Goal: Task Accomplishment & Management: Use online tool/utility

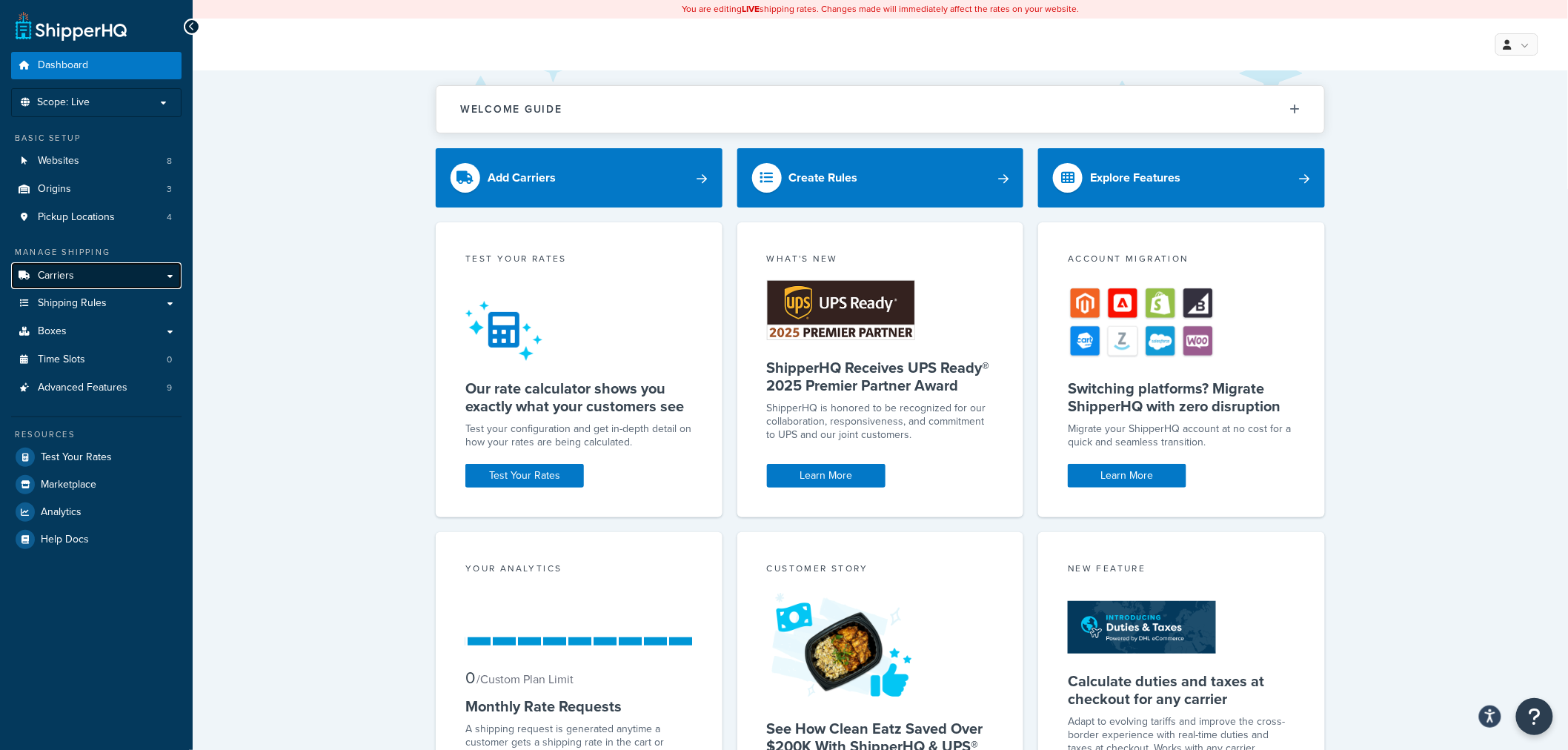
click at [92, 283] on link "Carriers" at bounding box center [96, 276] width 171 height 27
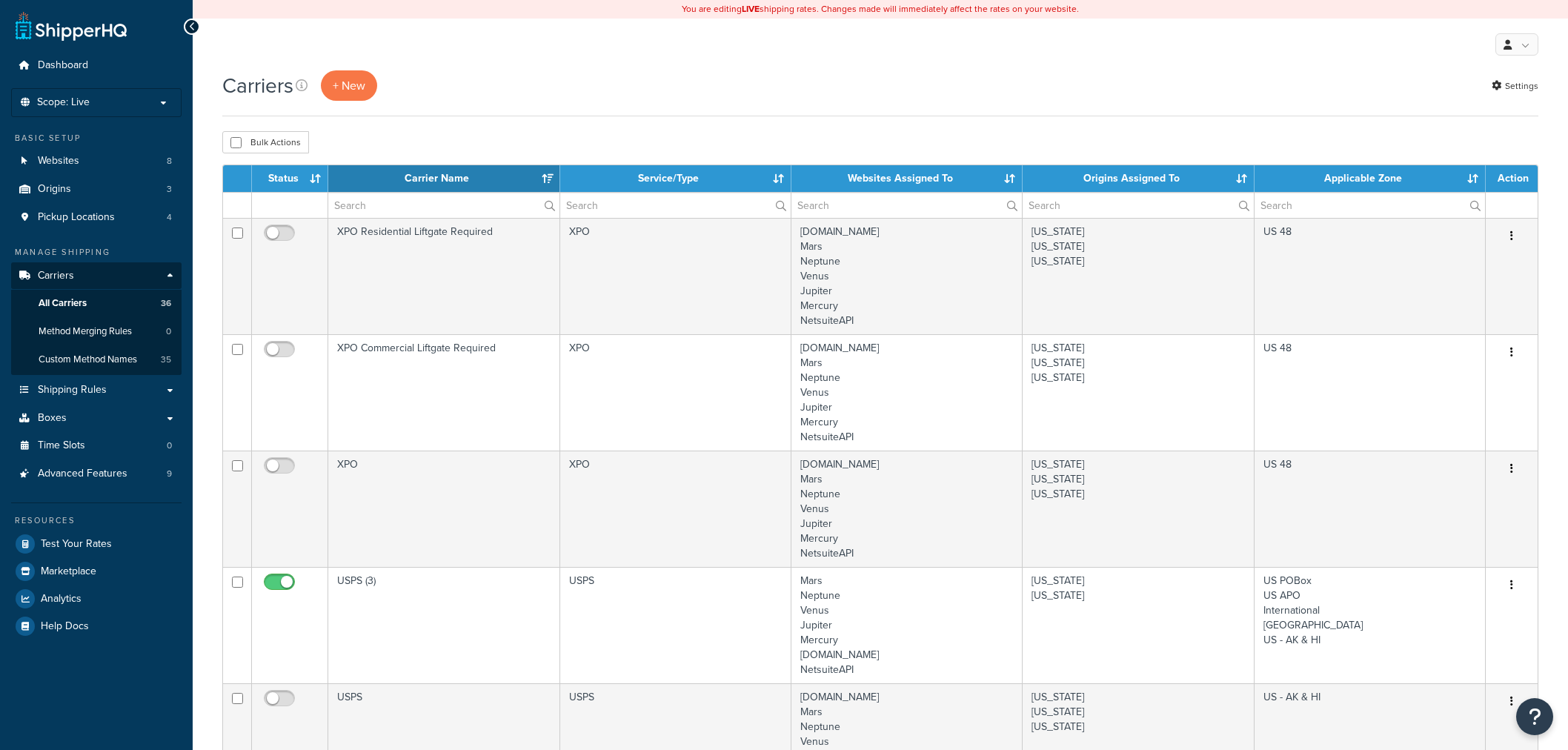
select select "15"
click at [92, 545] on span "Test Your Rates" at bounding box center [76, 544] width 71 height 13
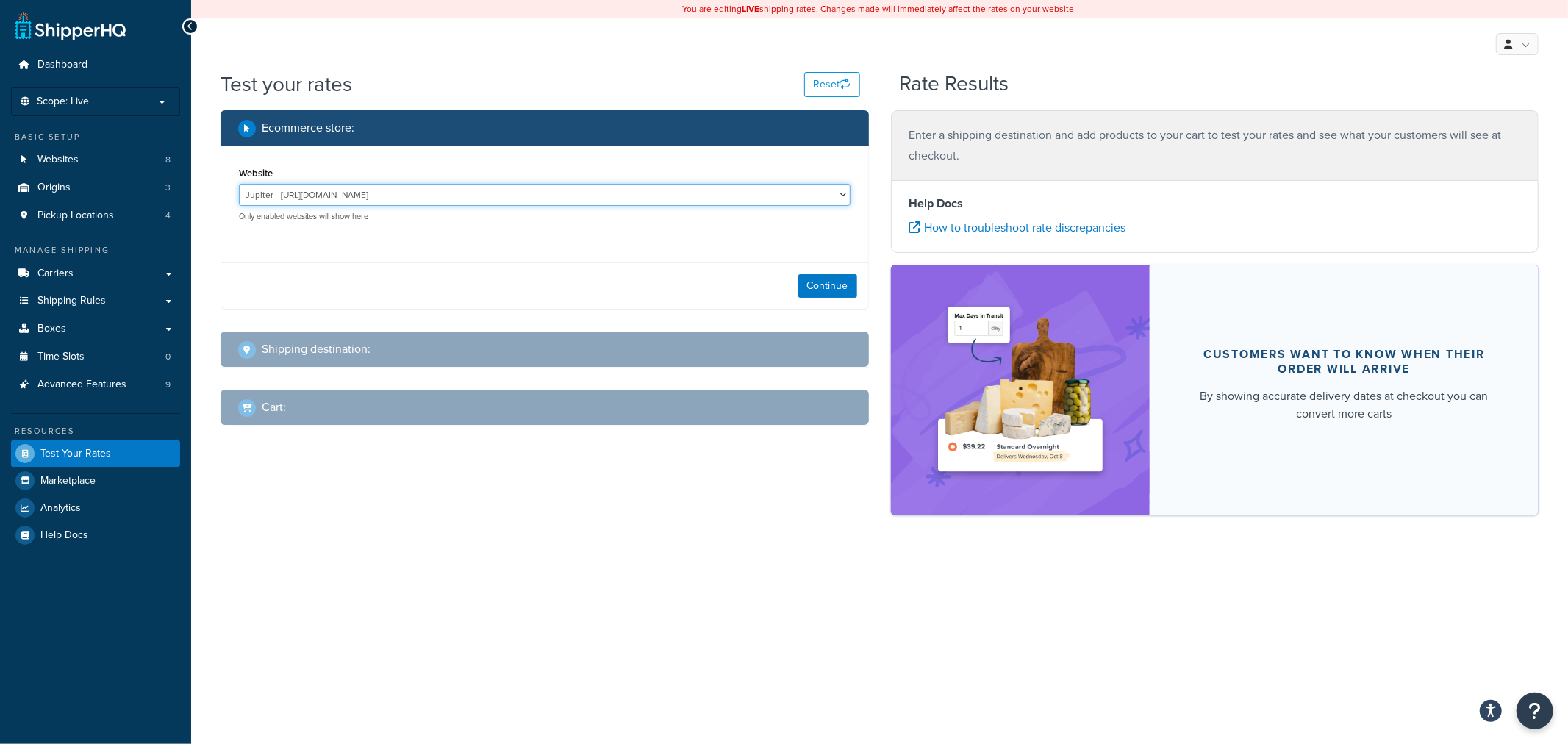
click at [659, 201] on select "Jupiter - https://jupiter.clearbags.cloud/ Mercury - https://mercury.clearbags.…" at bounding box center [544, 194] width 612 height 22
select select "3f662b2e10240d0ec2cc4aee8806db01"
click at [239, 184] on select "Jupiter - https://jupiter.clearbags.cloud/ Mercury - https://mercury.clearbags.…" at bounding box center [544, 194] width 612 height 22
click at [829, 284] on button "Continue" at bounding box center [827, 286] width 59 height 23
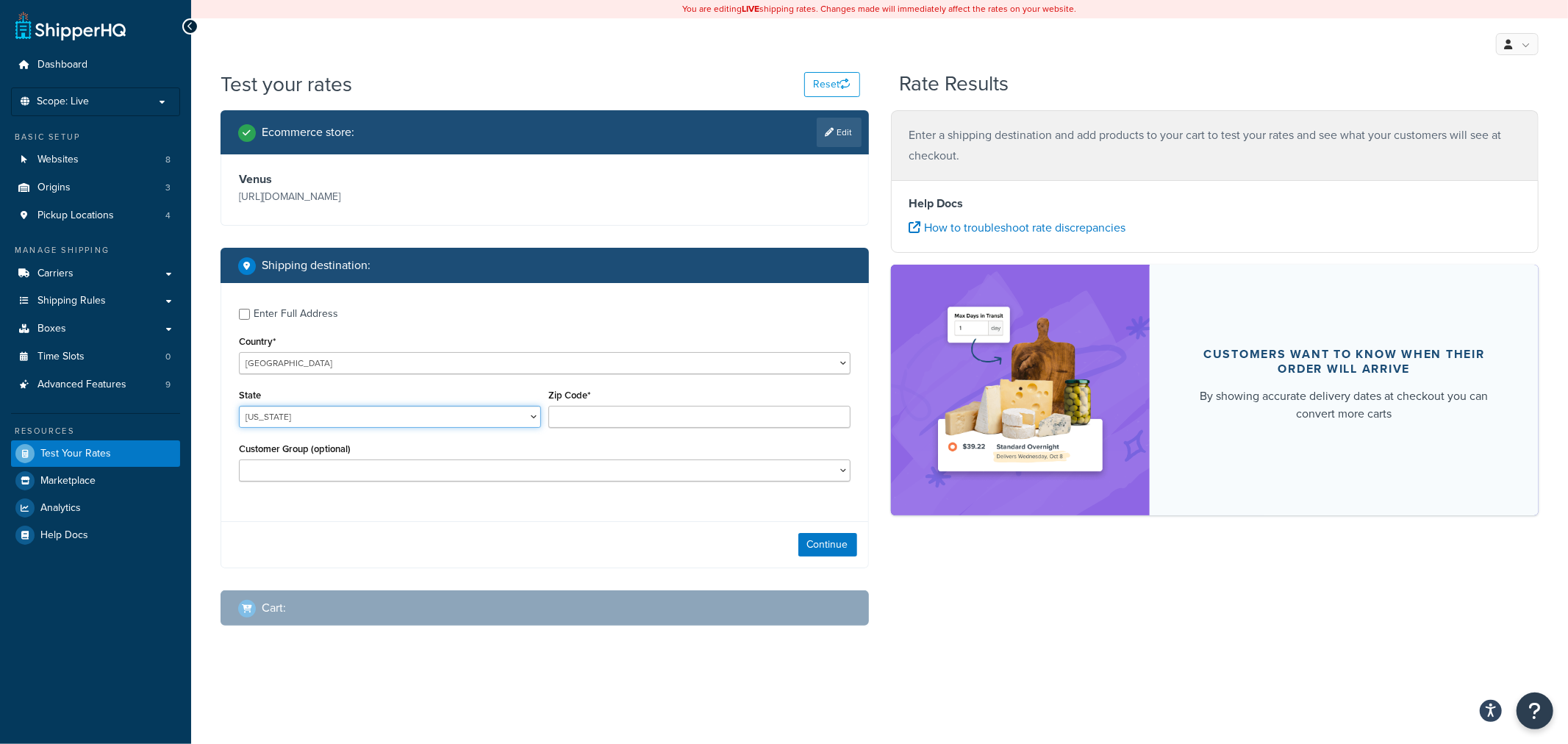
click at [392, 416] on select "Alabama Alaska American Samoa Arizona Arkansas Armed Forces Americas Armed Forc…" at bounding box center [390, 417] width 302 height 22
click at [239, 406] on select "Alabama Alaska American Samoa Arizona Arkansas Armed Forces Americas Armed Forc…" at bounding box center [390, 417] width 302 height 22
drag, startPoint x: 334, startPoint y: 423, endPoint x: 339, endPoint y: 407, distance: 16.8
click at [334, 423] on select "Alabama Alaska American Samoa Arizona Arkansas Armed Forces Americas Armed Forc…" at bounding box center [390, 417] width 302 height 22
select select "CA"
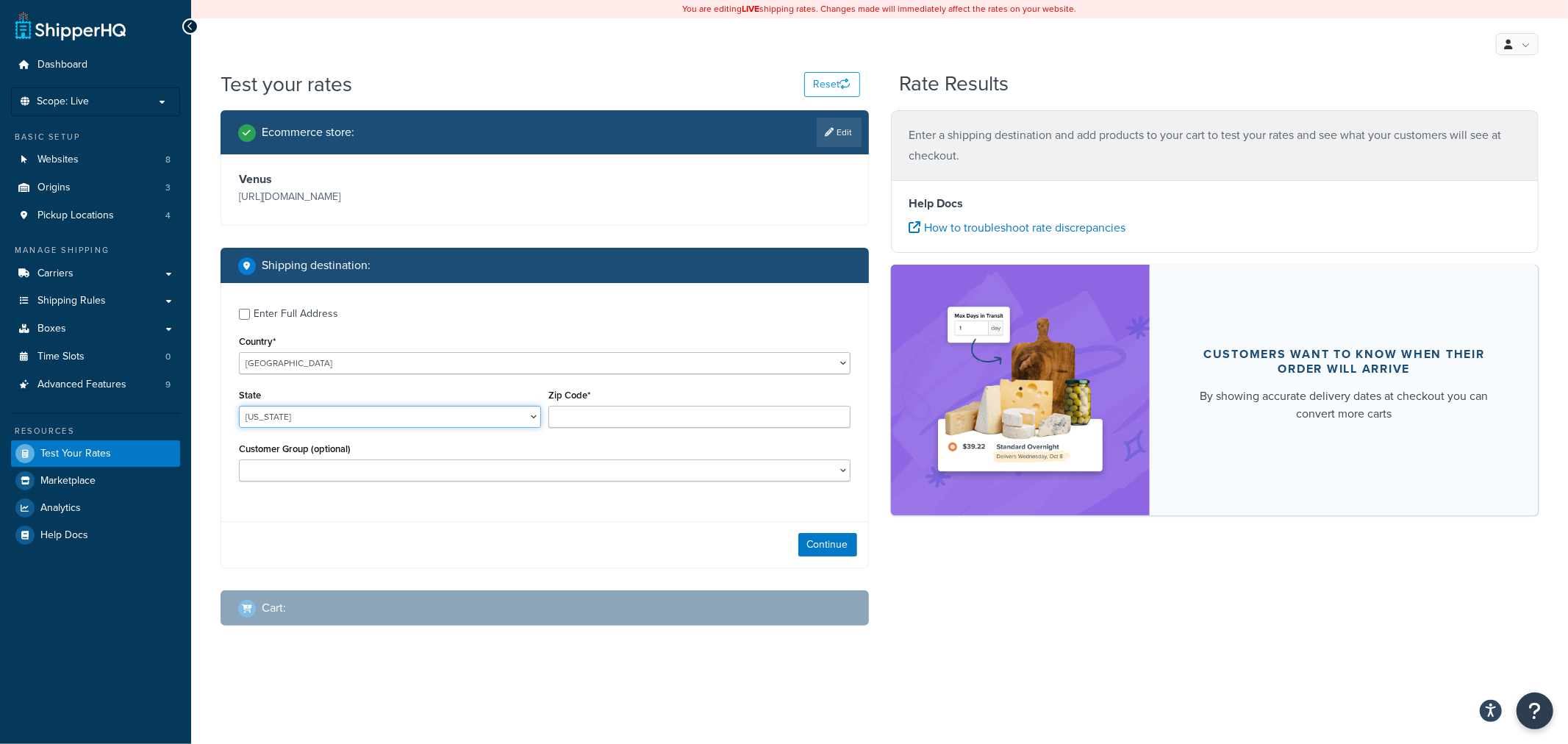
click at [239, 406] on select "Alabama Alaska American Samoa Arizona Arkansas Armed Forces Americas Armed Forc…" at bounding box center [390, 417] width 302 height 22
click at [592, 423] on input "Zip Code*" at bounding box center [699, 417] width 302 height 22
type input "95762"
click at [564, 479] on select "Affiliate Base Reseller Bronze Default (General) Employee-Friends-Family Execut…" at bounding box center [544, 470] width 612 height 22
select select "Netsuite"
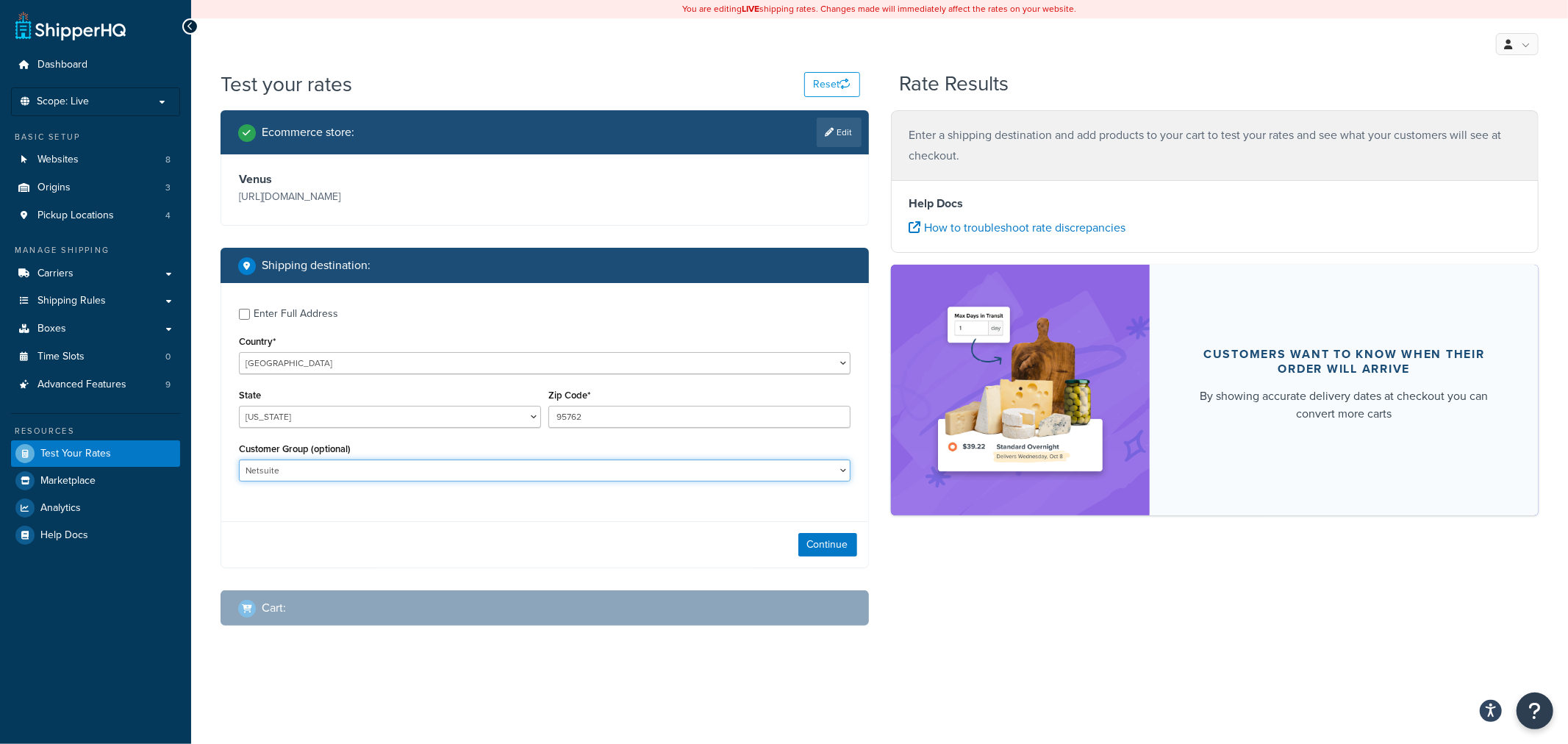
click at [239, 460] on select "Affiliate Base Reseller Bronze Default (General) Employee-Friends-Family Execut…" at bounding box center [544, 470] width 612 height 22
click at [818, 543] on button "Continue" at bounding box center [827, 545] width 59 height 23
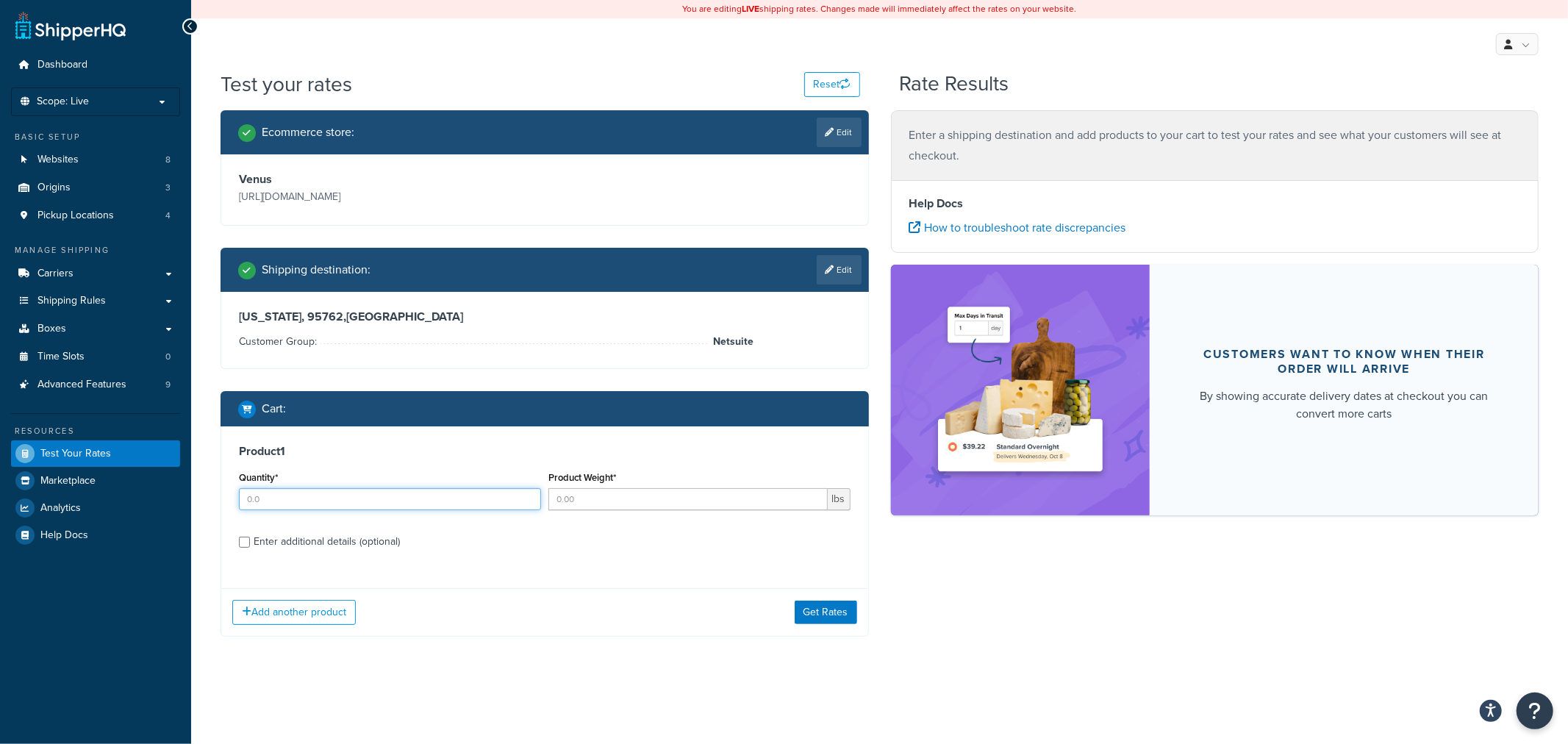
click at [401, 499] on input "Quantity*" at bounding box center [390, 499] width 302 height 22
type input "1"
click at [604, 491] on input "Product Weight*" at bounding box center [688, 499] width 279 height 22
type input "350"
click at [826, 612] on button "Get Rates" at bounding box center [825, 612] width 63 height 23
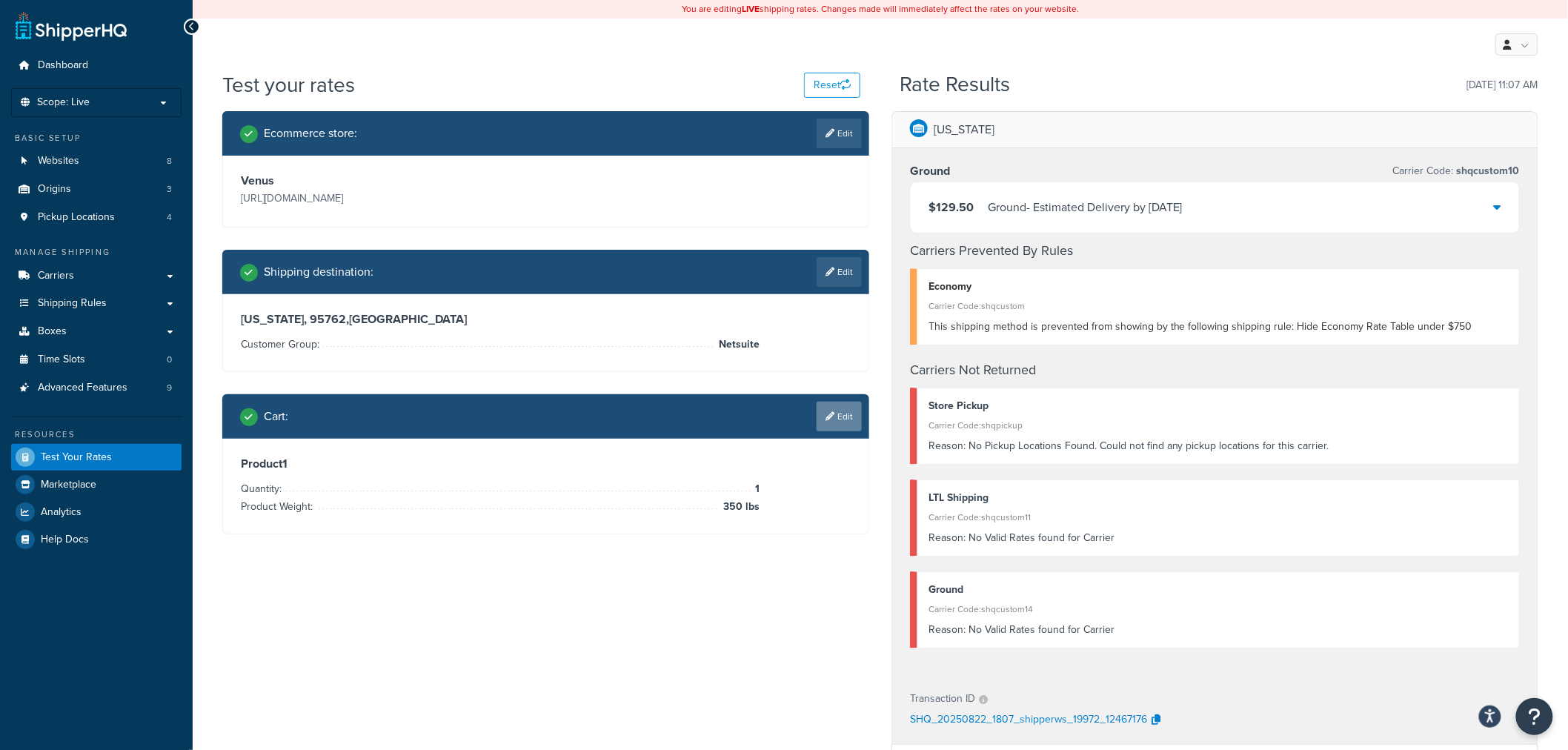
click at [836, 423] on link "Edit" at bounding box center [839, 416] width 46 height 30
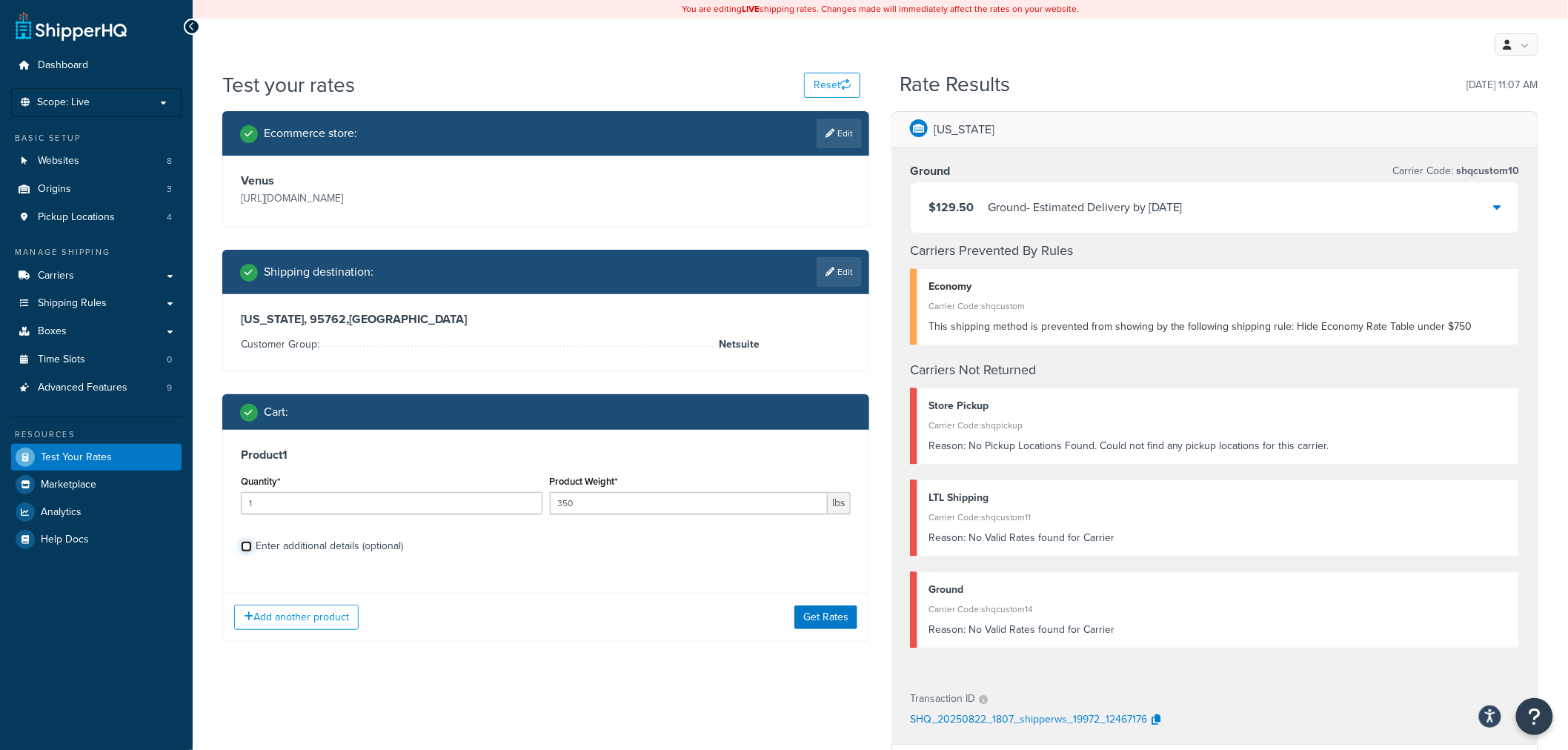
click at [241, 545] on input "Enter additional details (optional)" at bounding box center [245, 546] width 11 height 11
checkbox input "true"
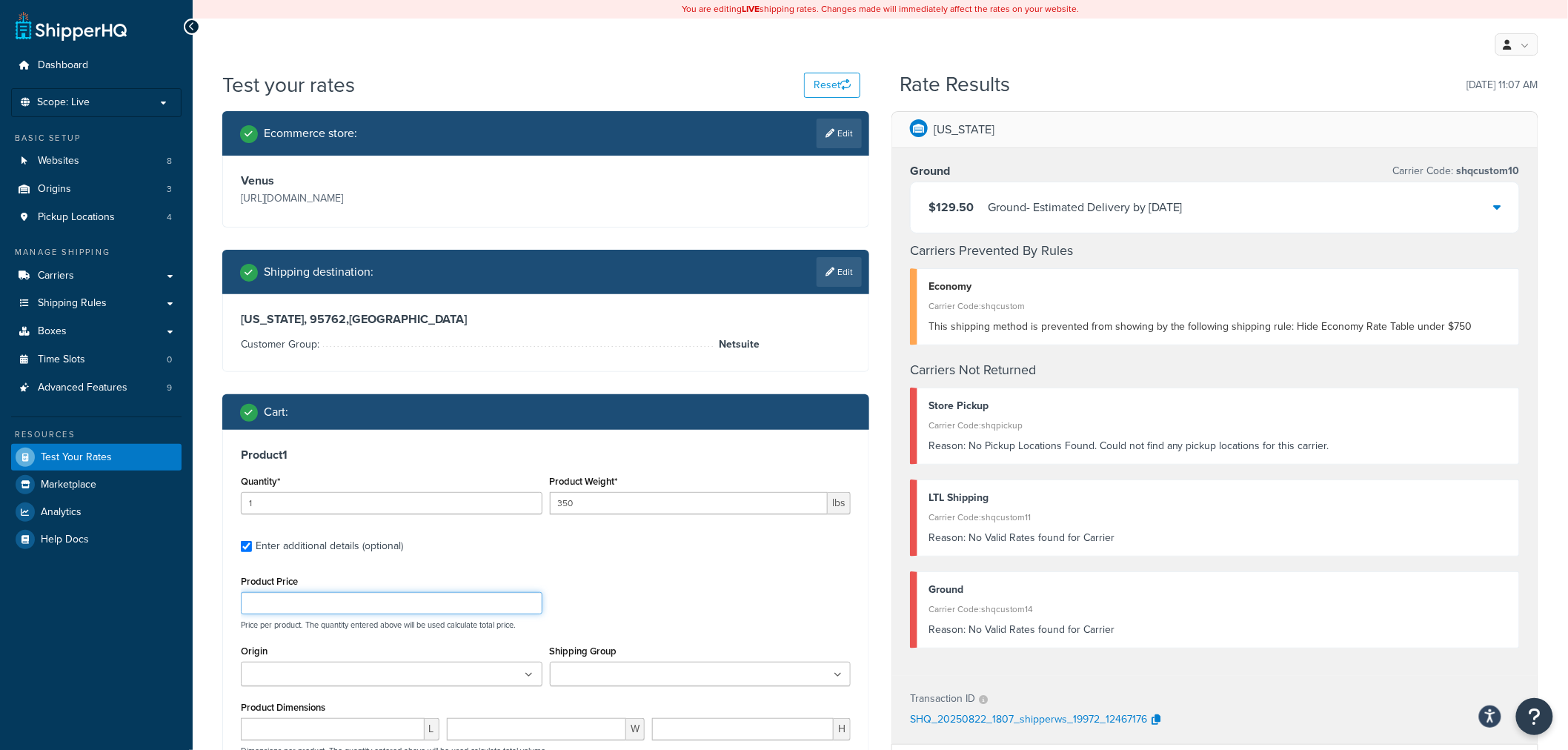
click at [342, 598] on input "Product Price" at bounding box center [391, 603] width 302 height 22
type input "50"
click at [670, 567] on div "Product 1 Quantity* 1 Product Weight* 350 lbs Enter additional details (optiona…" at bounding box center [545, 670] width 645 height 482
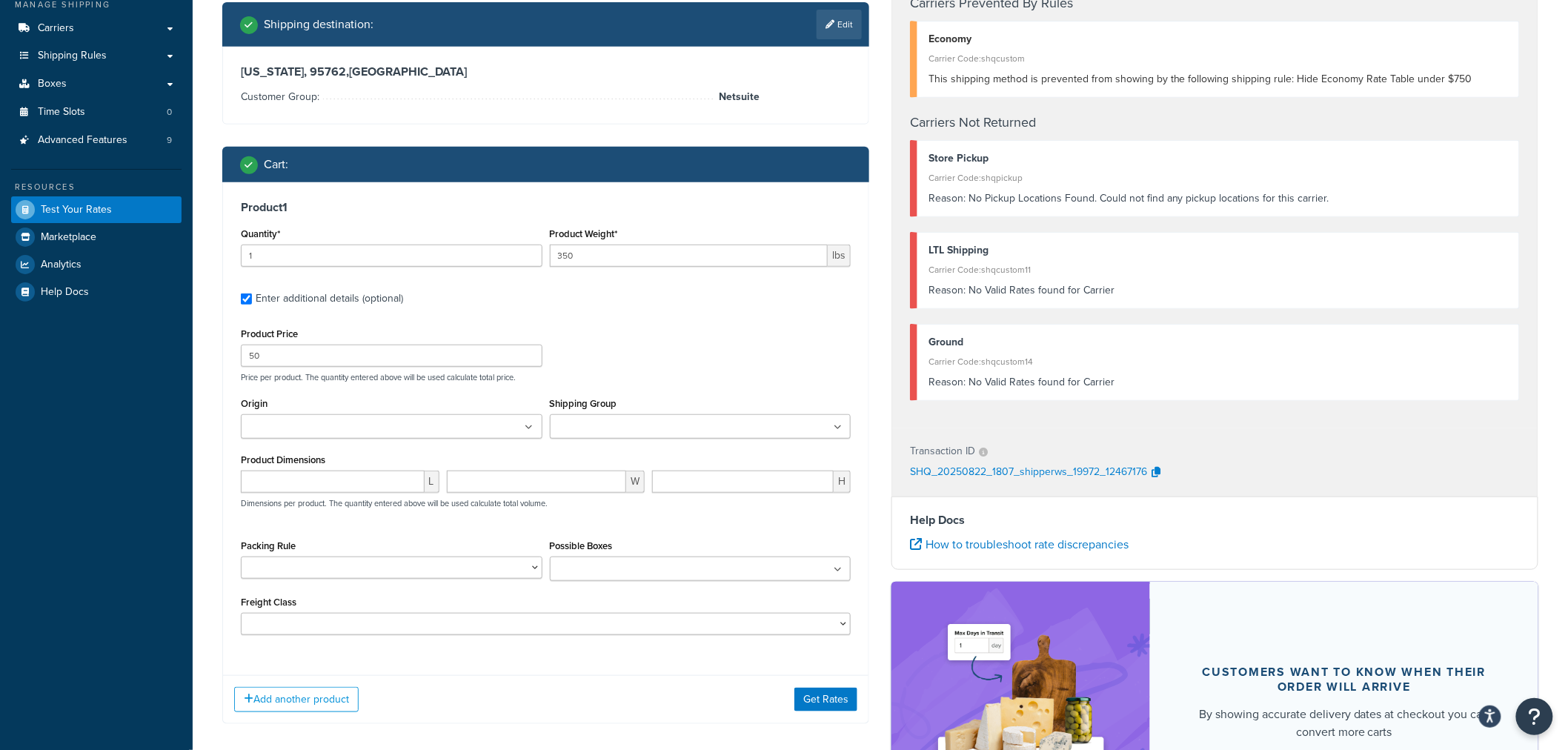
scroll to position [249, 0]
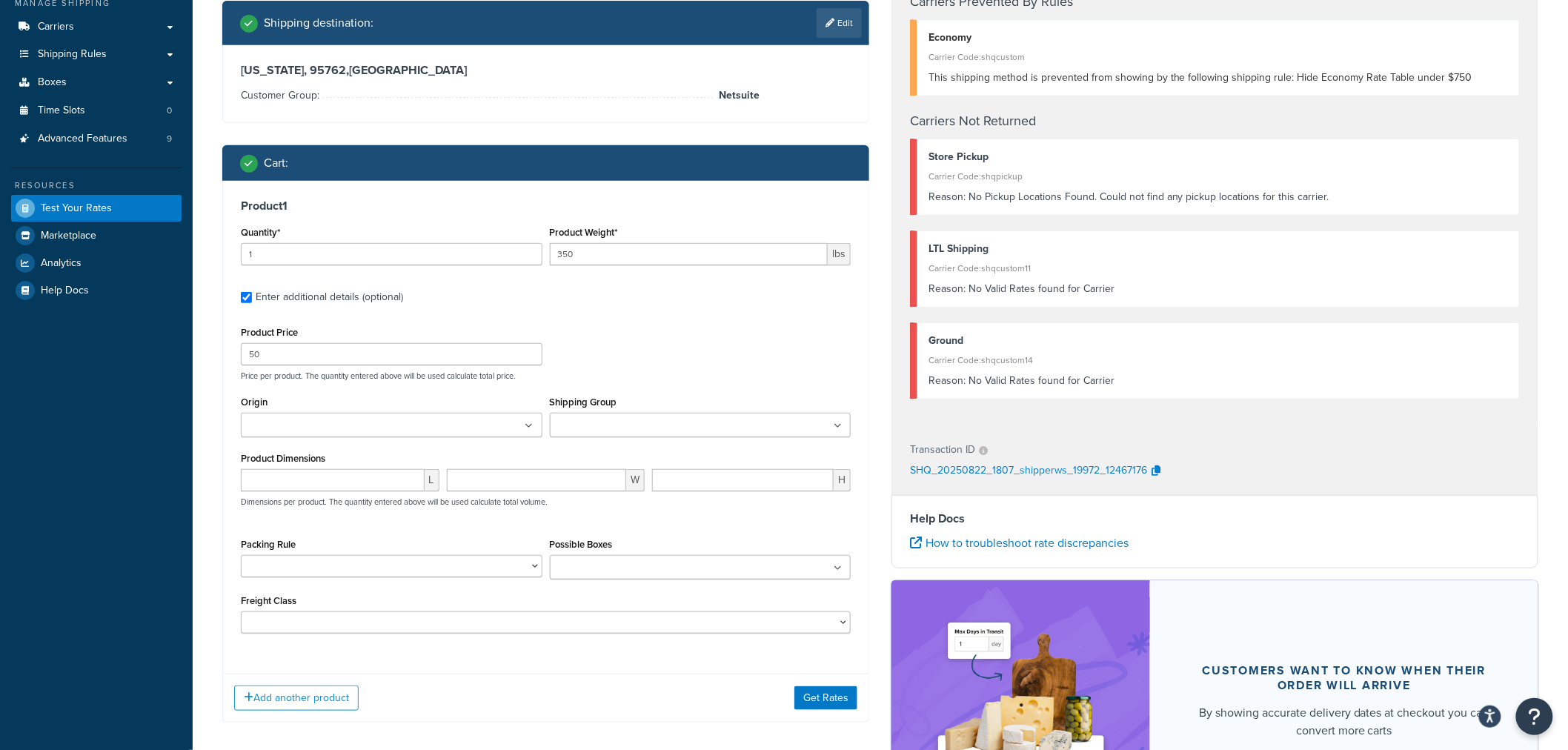
click at [858, 701] on div "Add another product Get Rates" at bounding box center [545, 698] width 645 height 49
click at [848, 701] on button "Get Rates" at bounding box center [825, 698] width 63 height 23
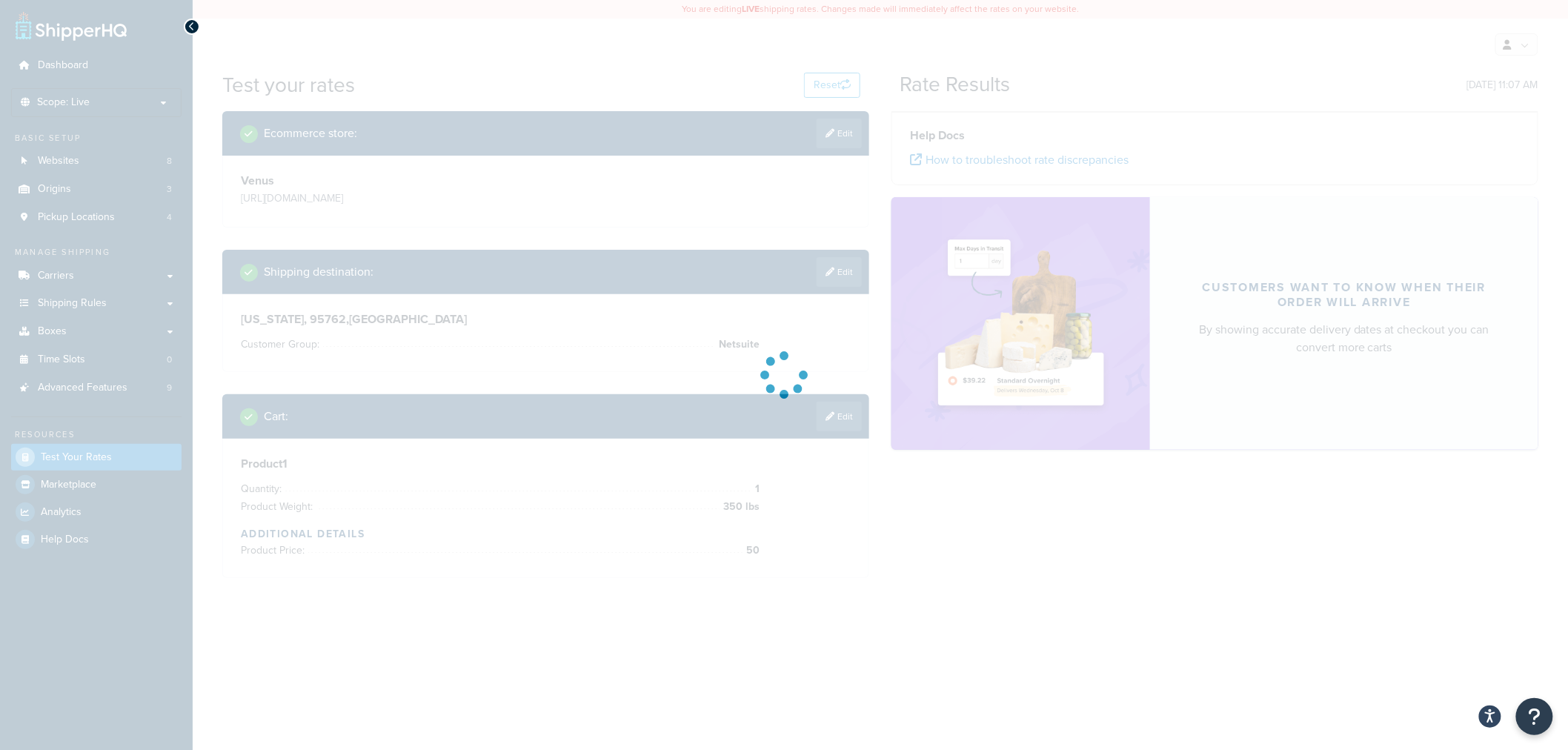
scroll to position [0, 0]
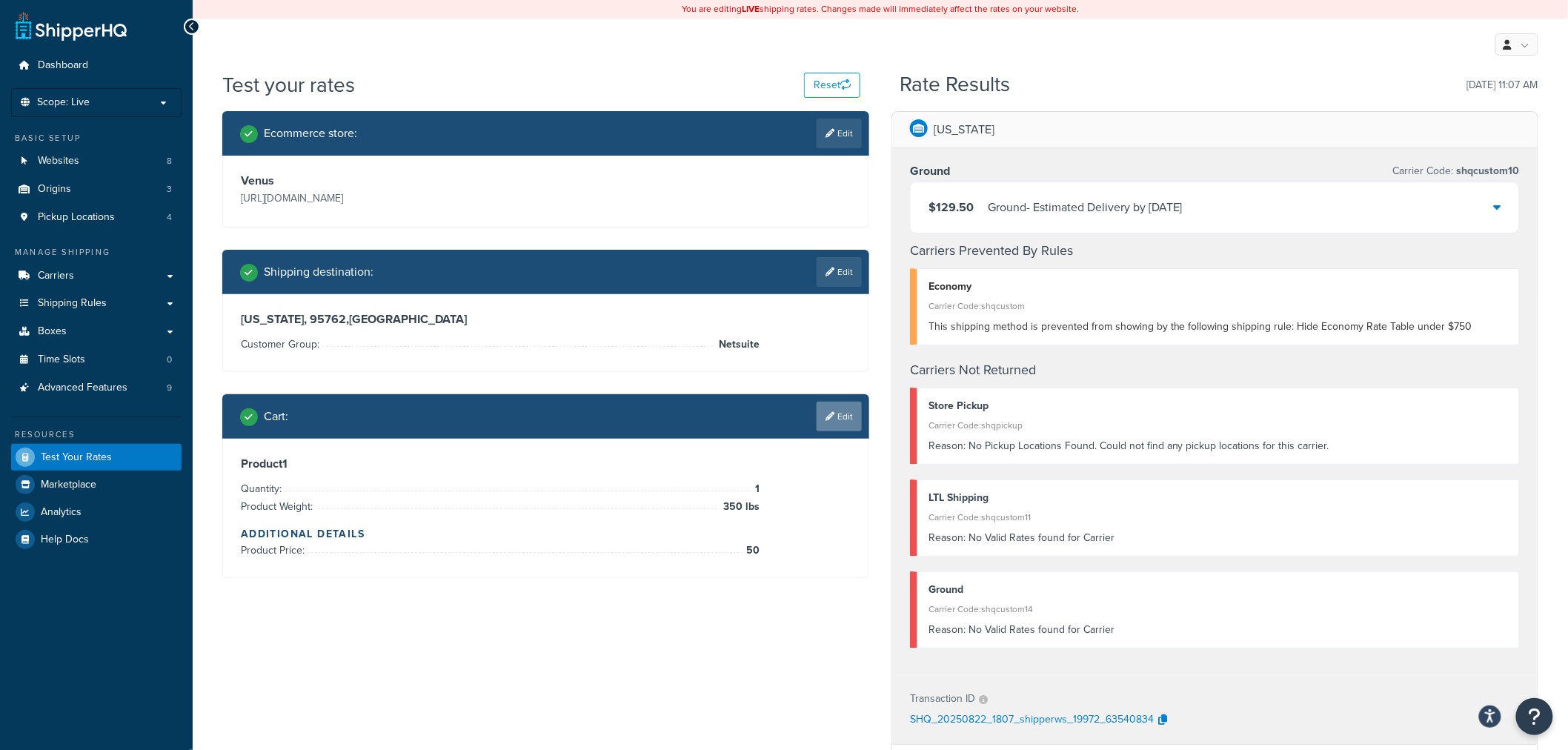
click at [830, 409] on link "Edit" at bounding box center [839, 416] width 46 height 30
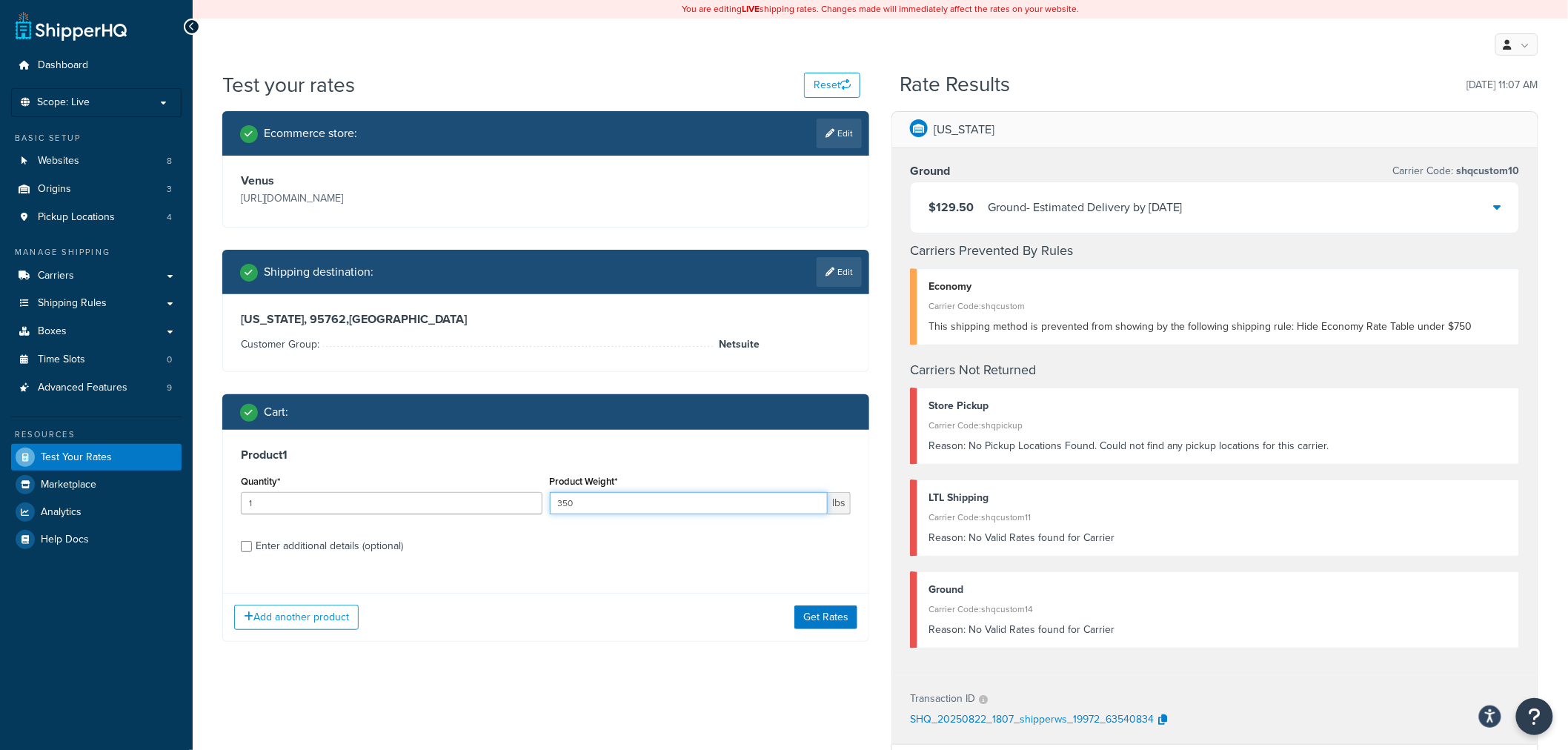
click at [630, 509] on input "350" at bounding box center [688, 503] width 278 height 22
type input "351"
click at [849, 623] on button "Get Rates" at bounding box center [825, 617] width 63 height 23
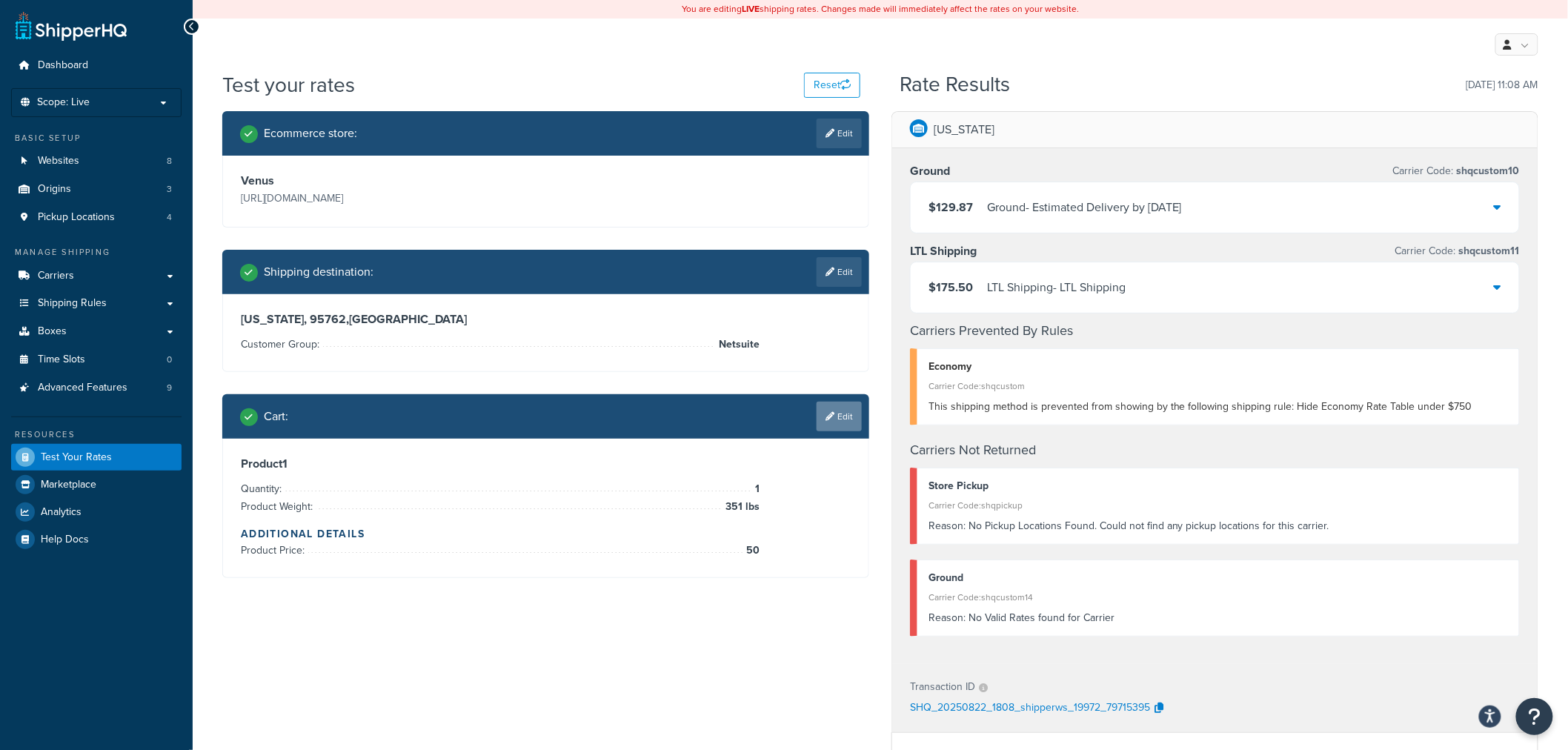
click at [848, 419] on link "Edit" at bounding box center [839, 416] width 46 height 30
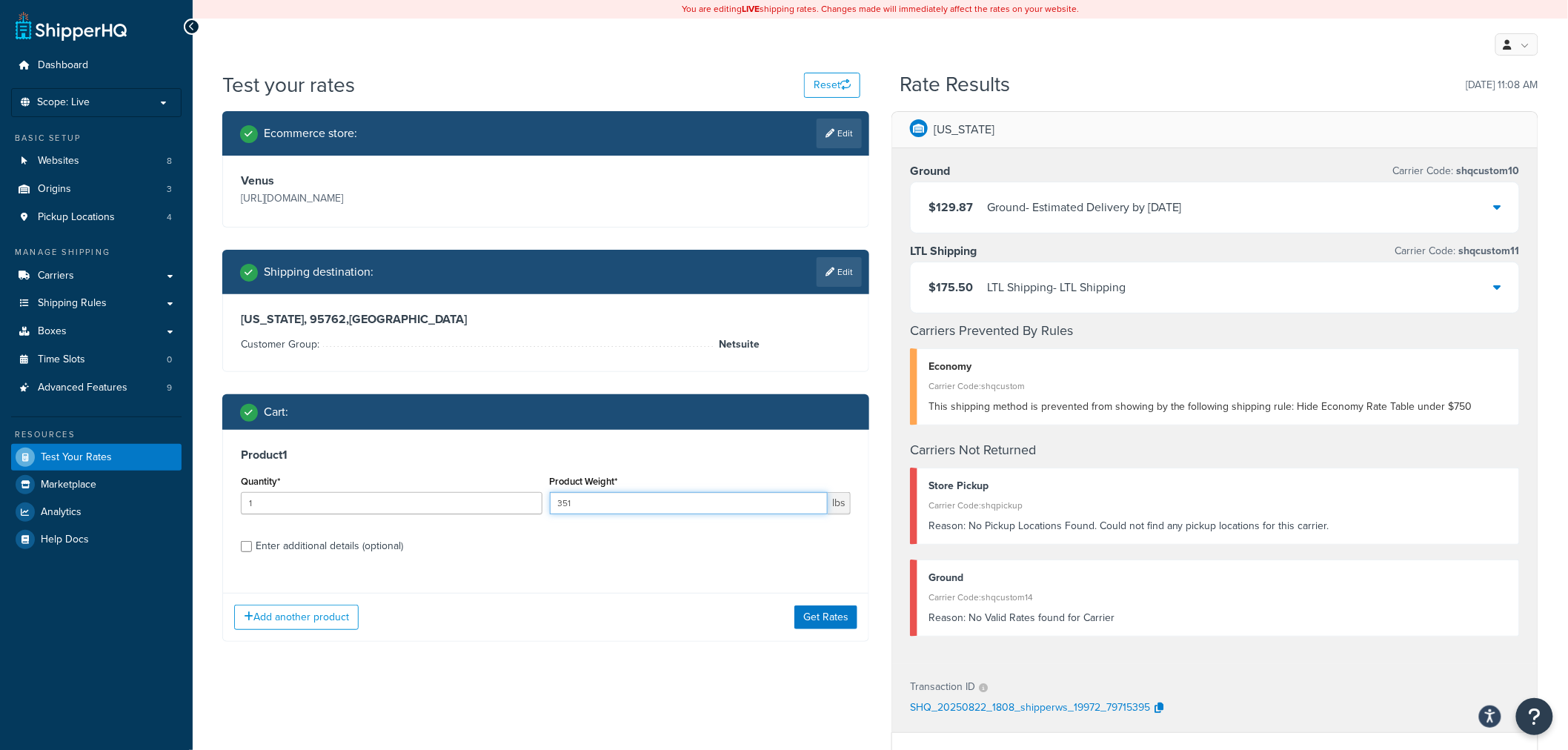
click at [586, 510] on input "351" at bounding box center [688, 503] width 278 height 22
type input "100"
click at [605, 538] on label "Enter additional details (optional)" at bounding box center [553, 544] width 594 height 23
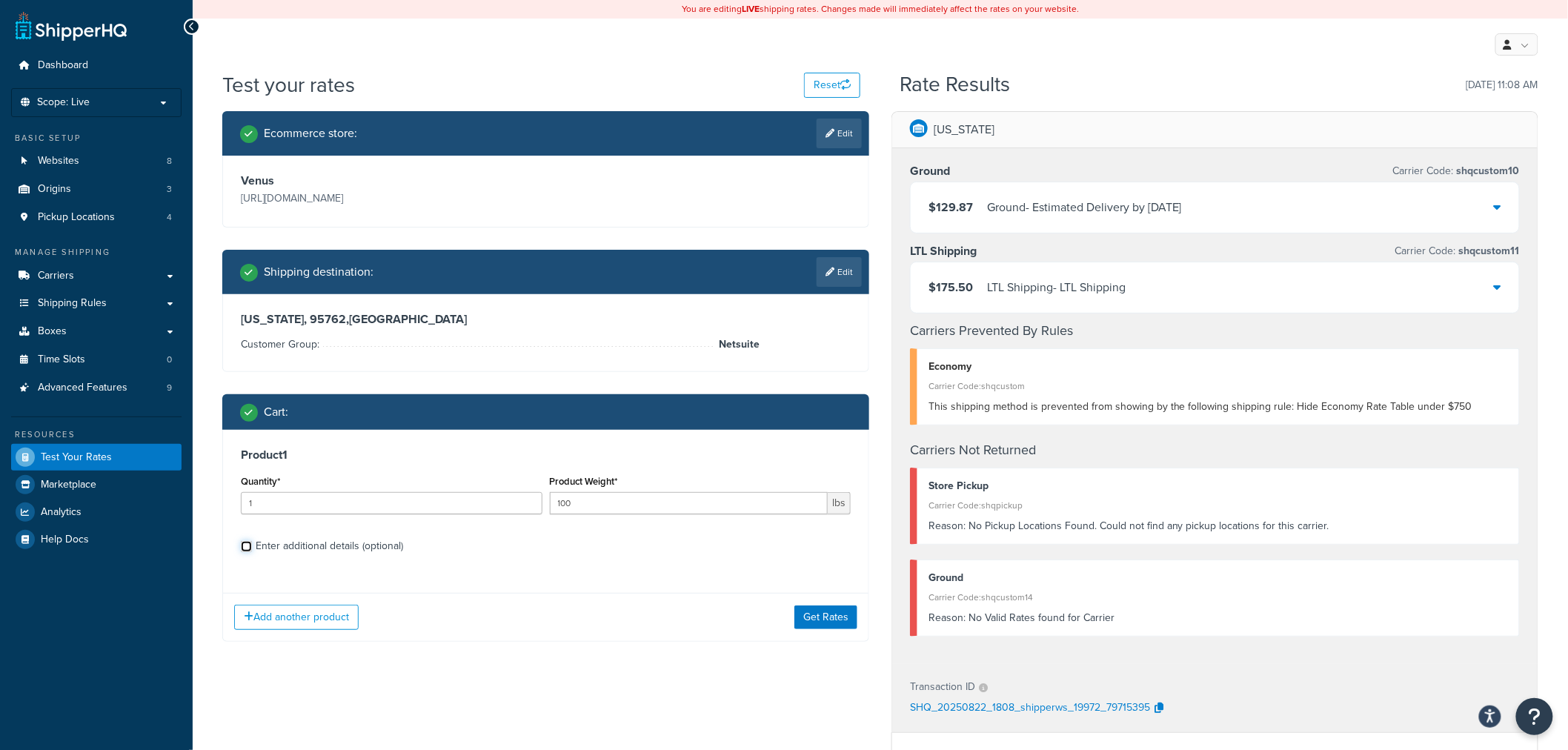
click at [252, 541] on input "Enter additional details (optional)" at bounding box center [245, 546] width 11 height 11
checkbox input "true"
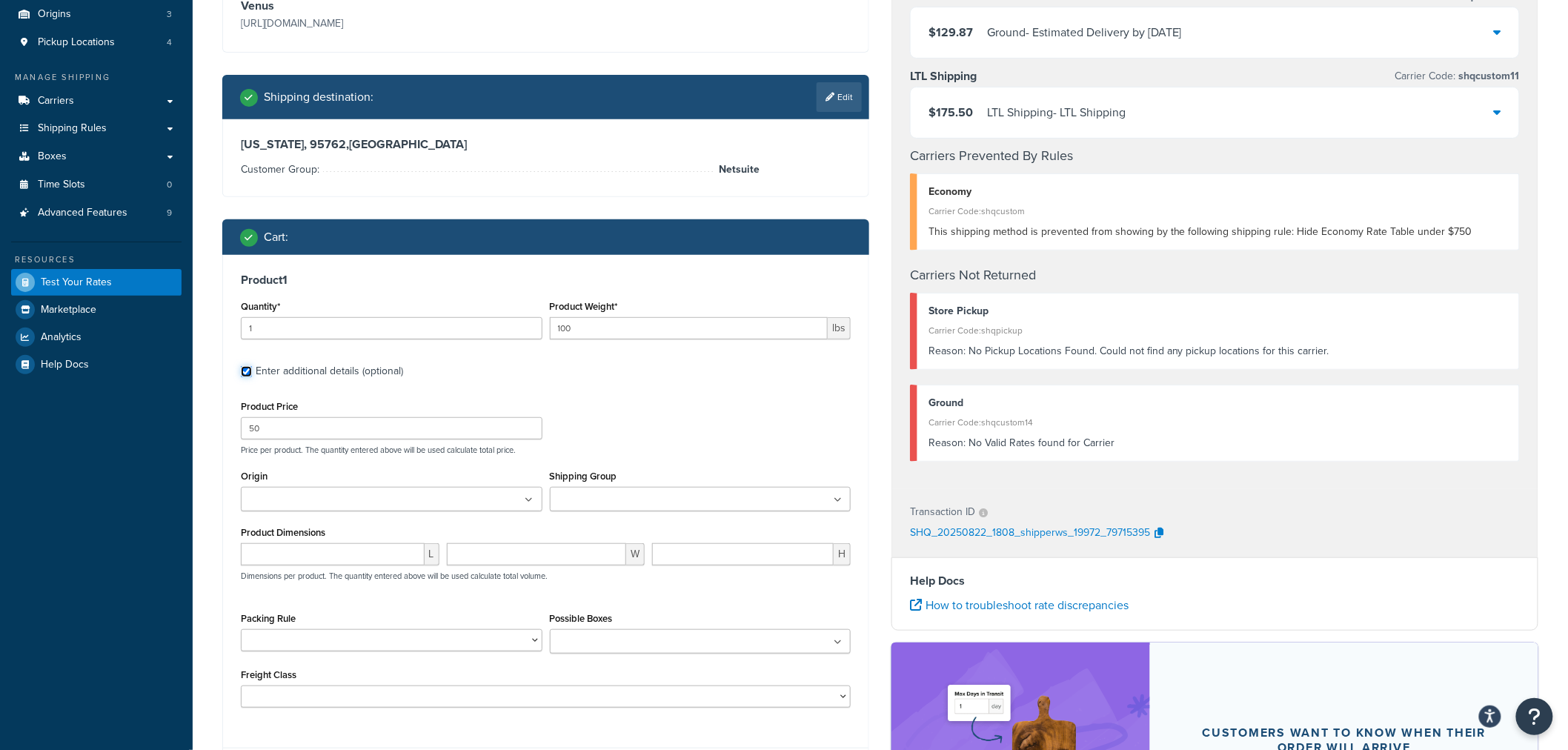
scroll to position [231, 0]
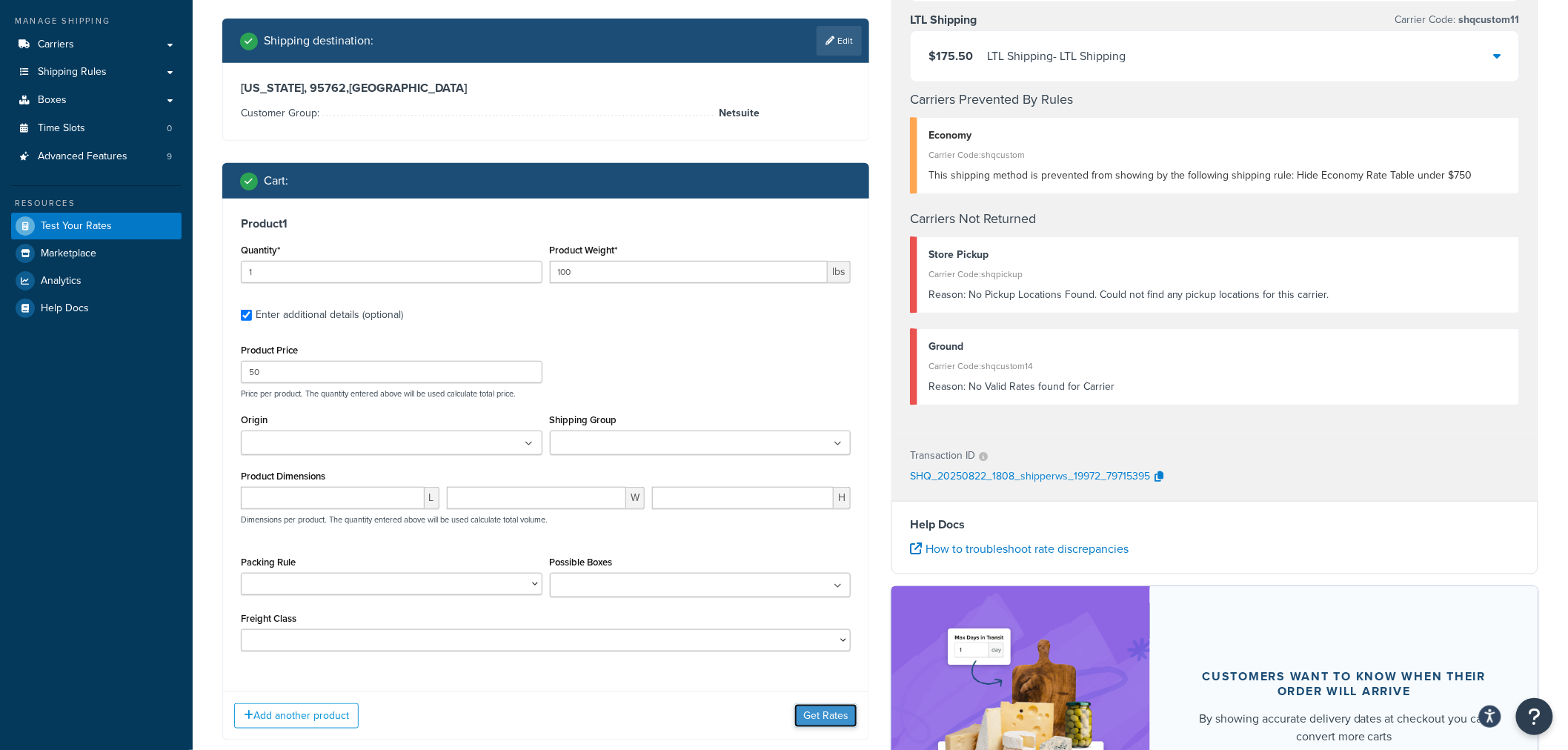
click at [836, 706] on button "Get Rates" at bounding box center [825, 716] width 63 height 23
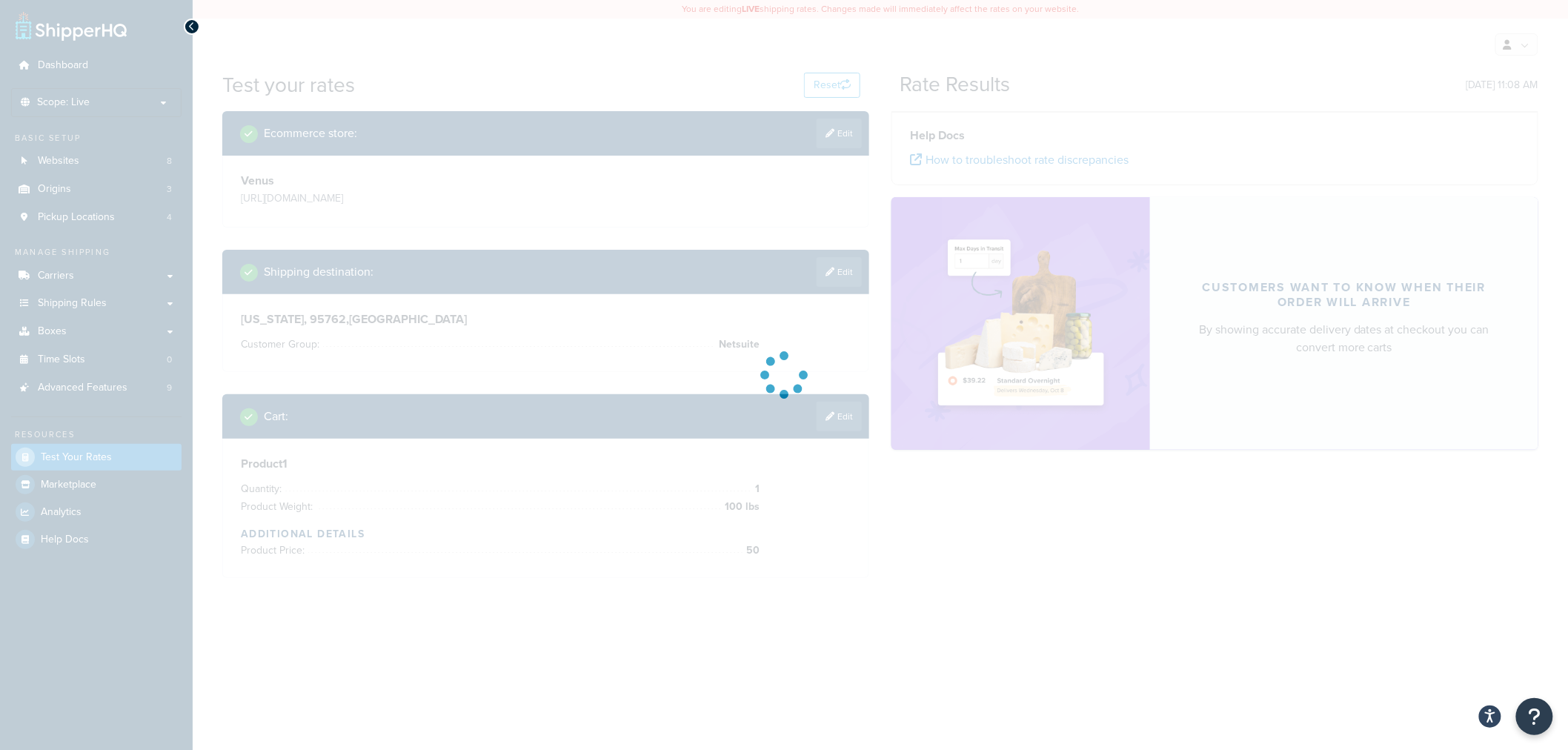
scroll to position [0, 0]
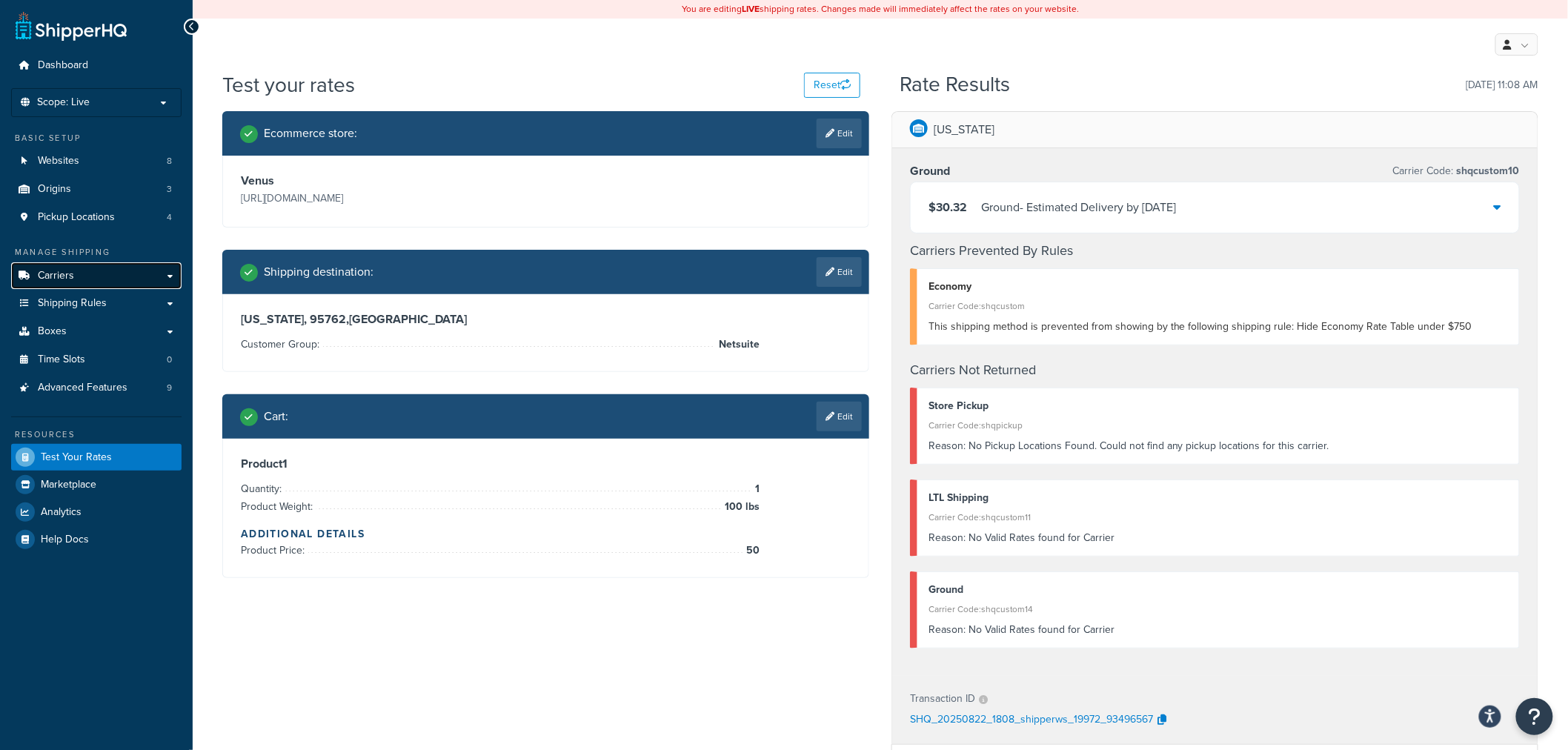
click at [92, 280] on link "Carriers" at bounding box center [96, 276] width 171 height 27
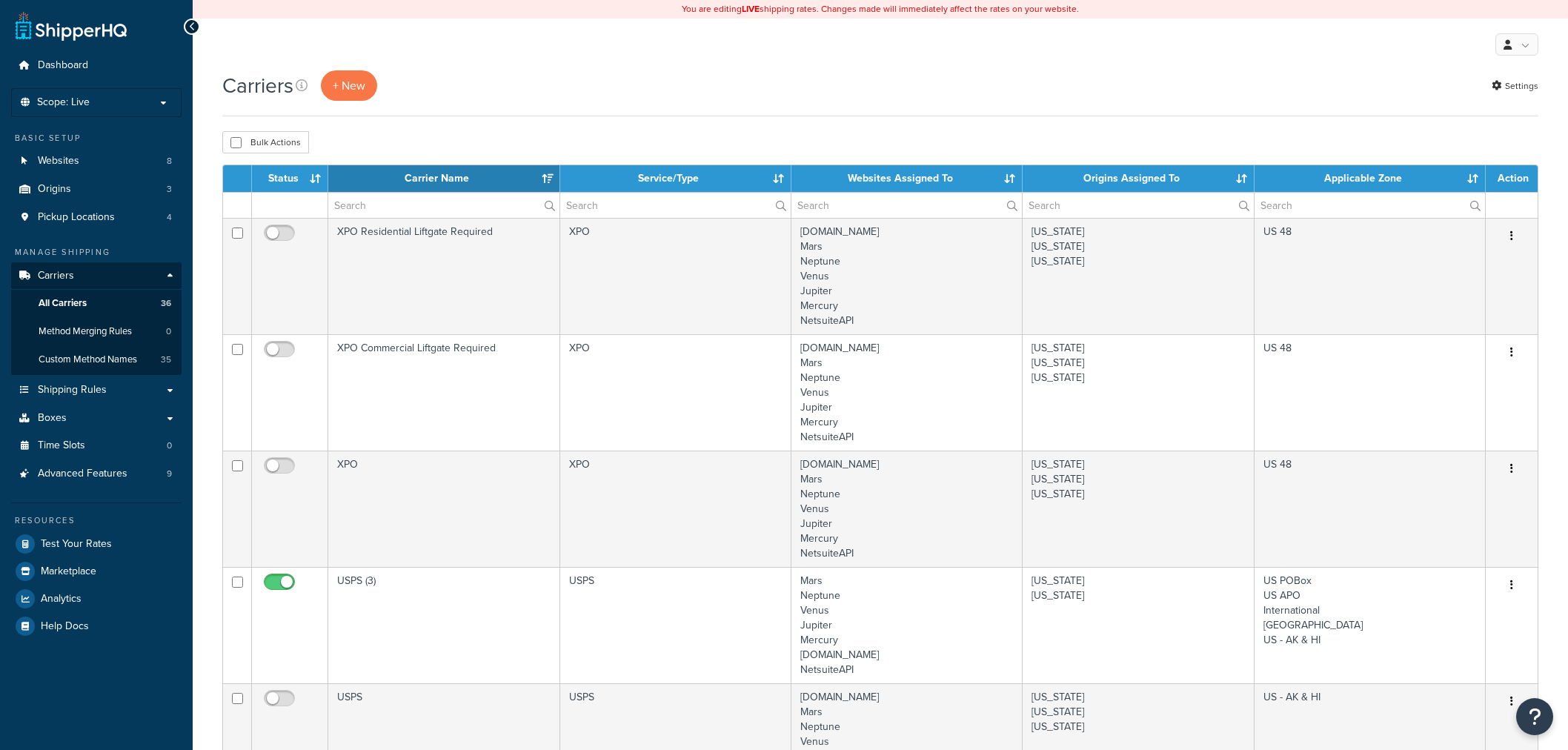
select select "15"
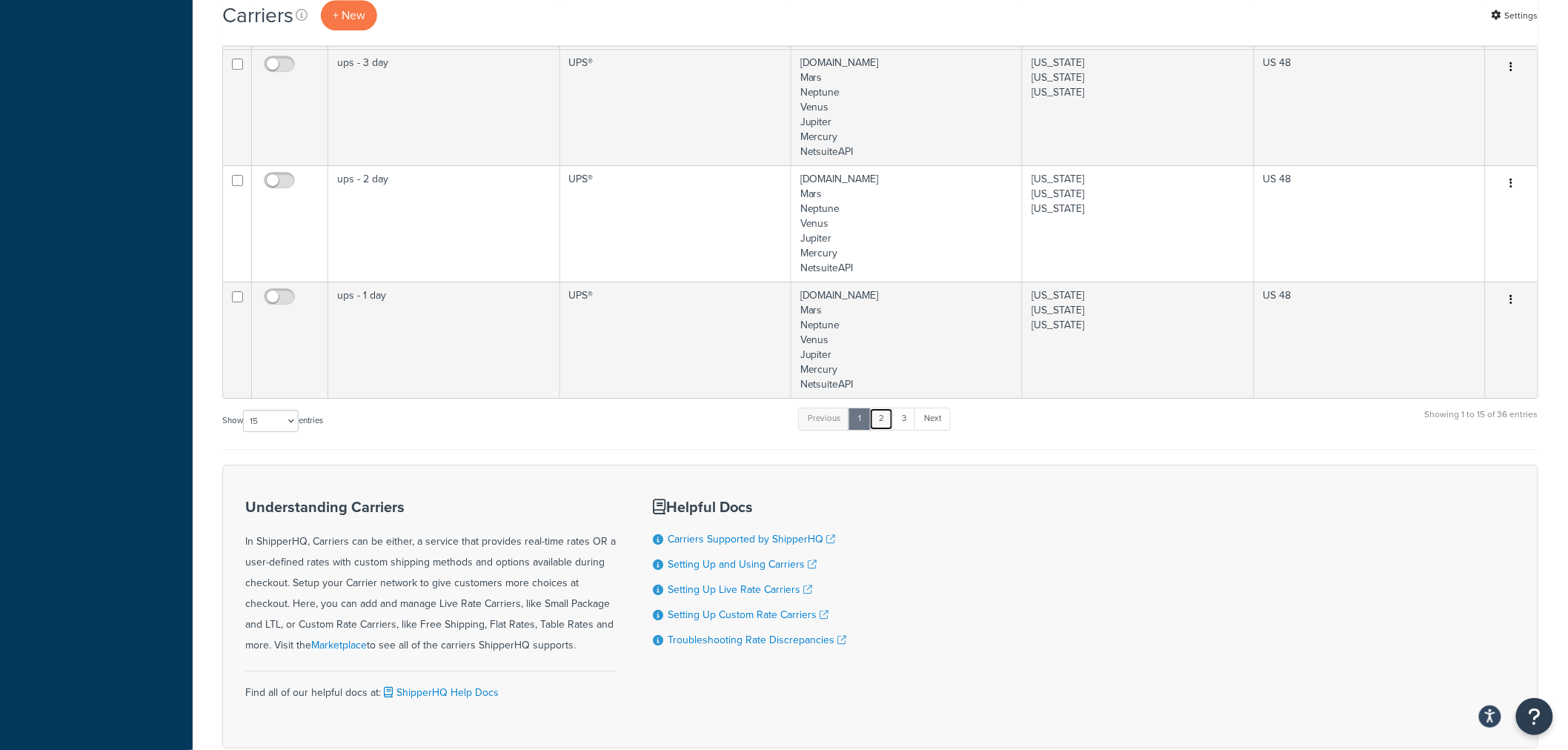
click at [877, 426] on link "2" at bounding box center [880, 418] width 24 height 22
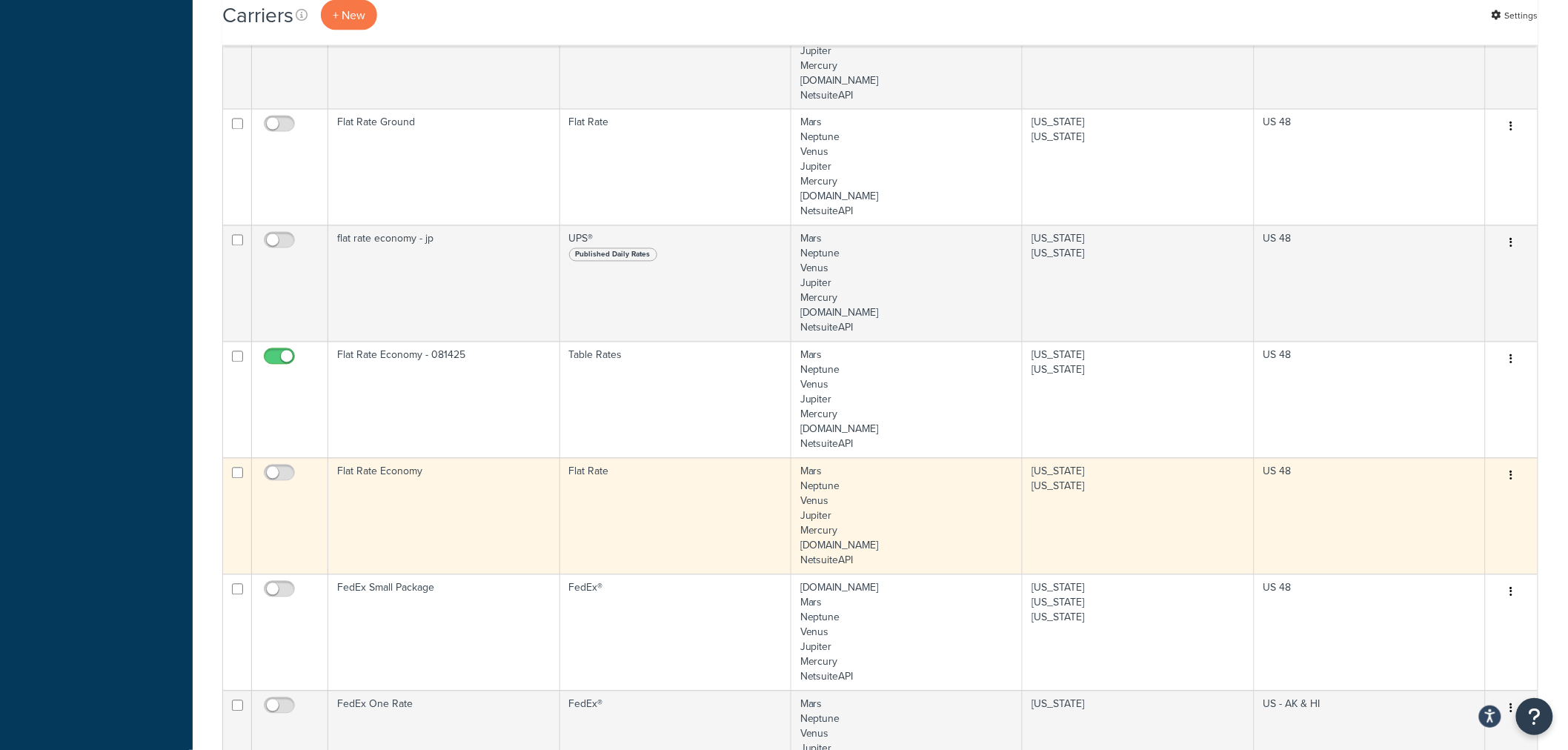
scroll to position [1050, 0]
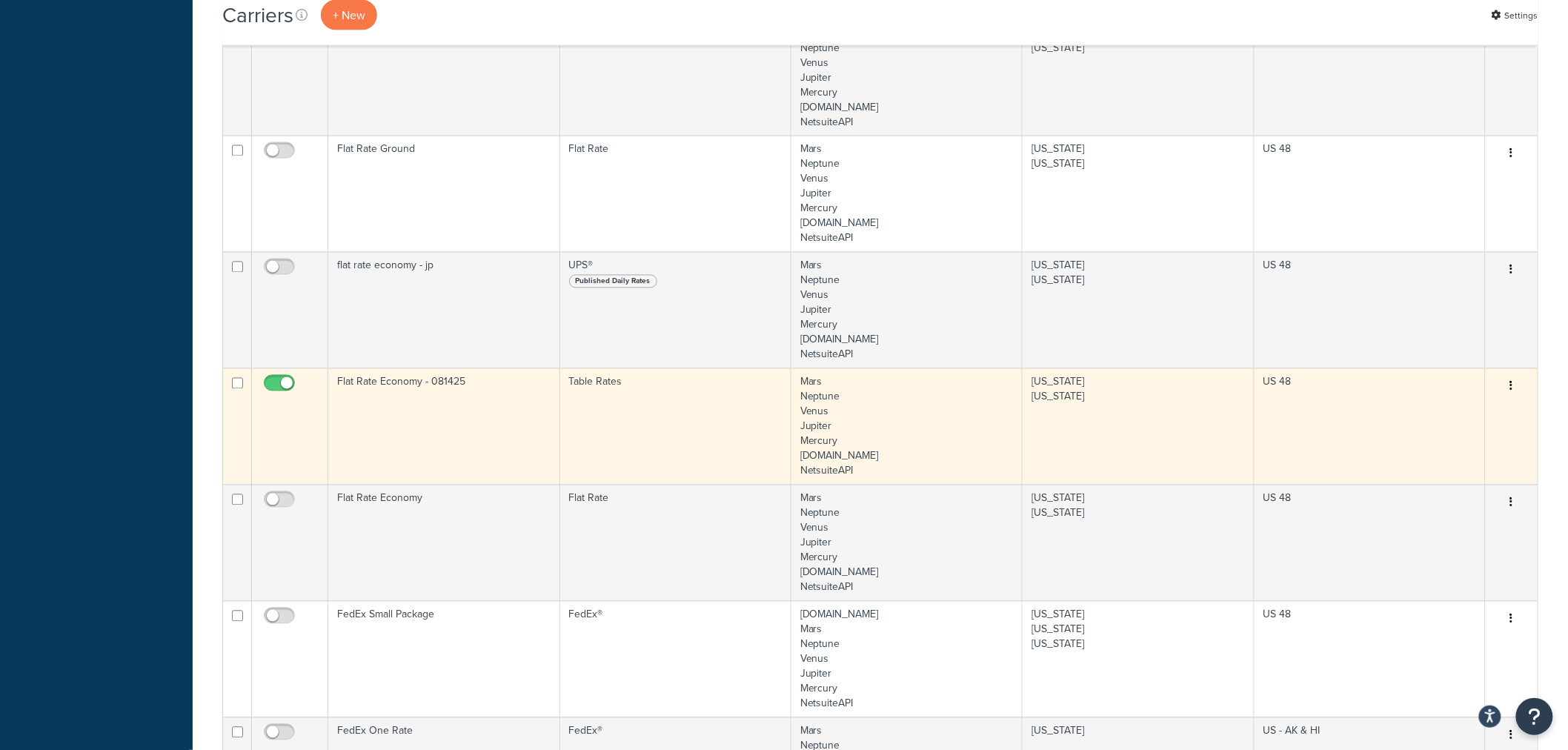
click at [407, 389] on td "Flat Rate Economy - 081425" at bounding box center [443, 427] width 231 height 116
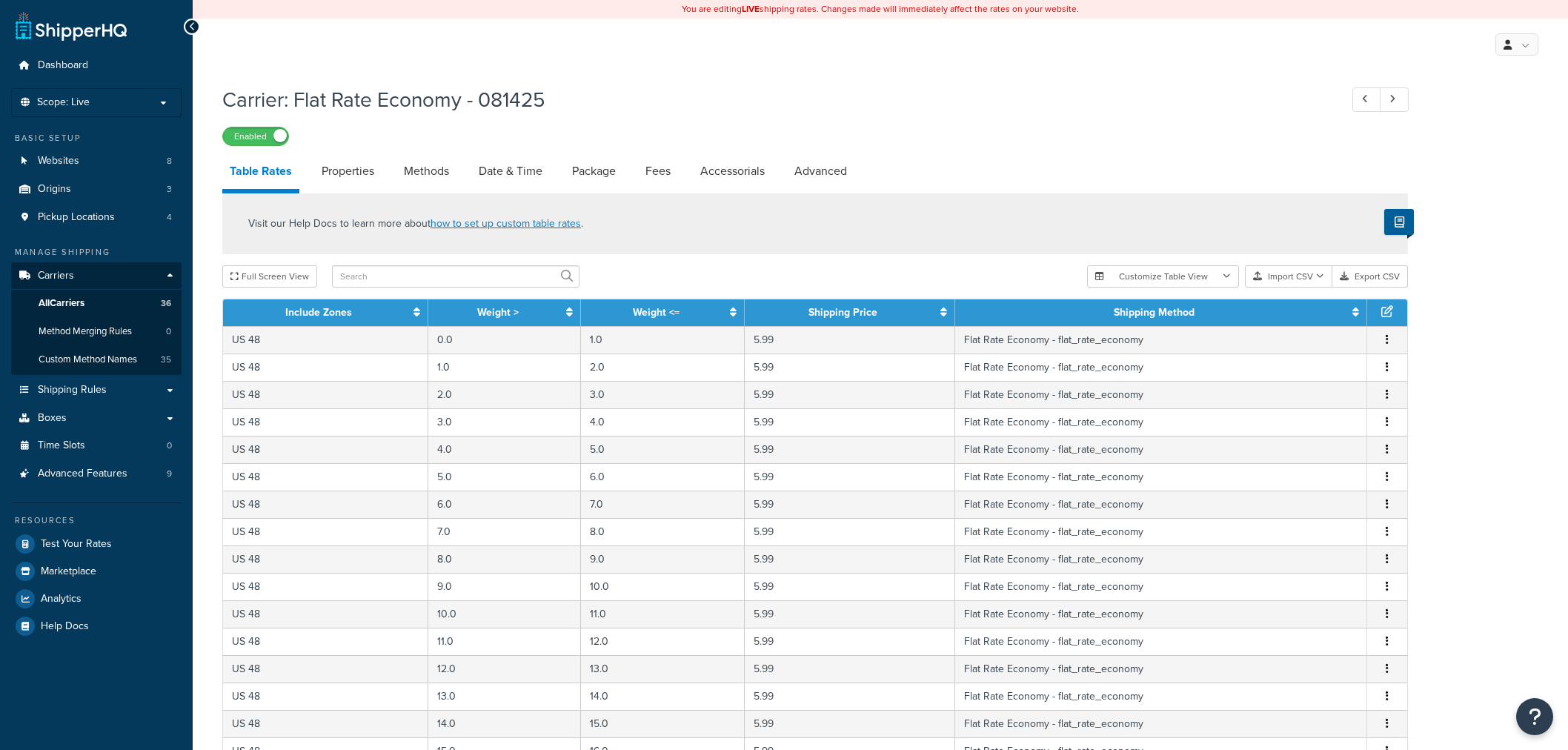
select select "25"
click at [321, 167] on link "Properties" at bounding box center [348, 171] width 68 height 36
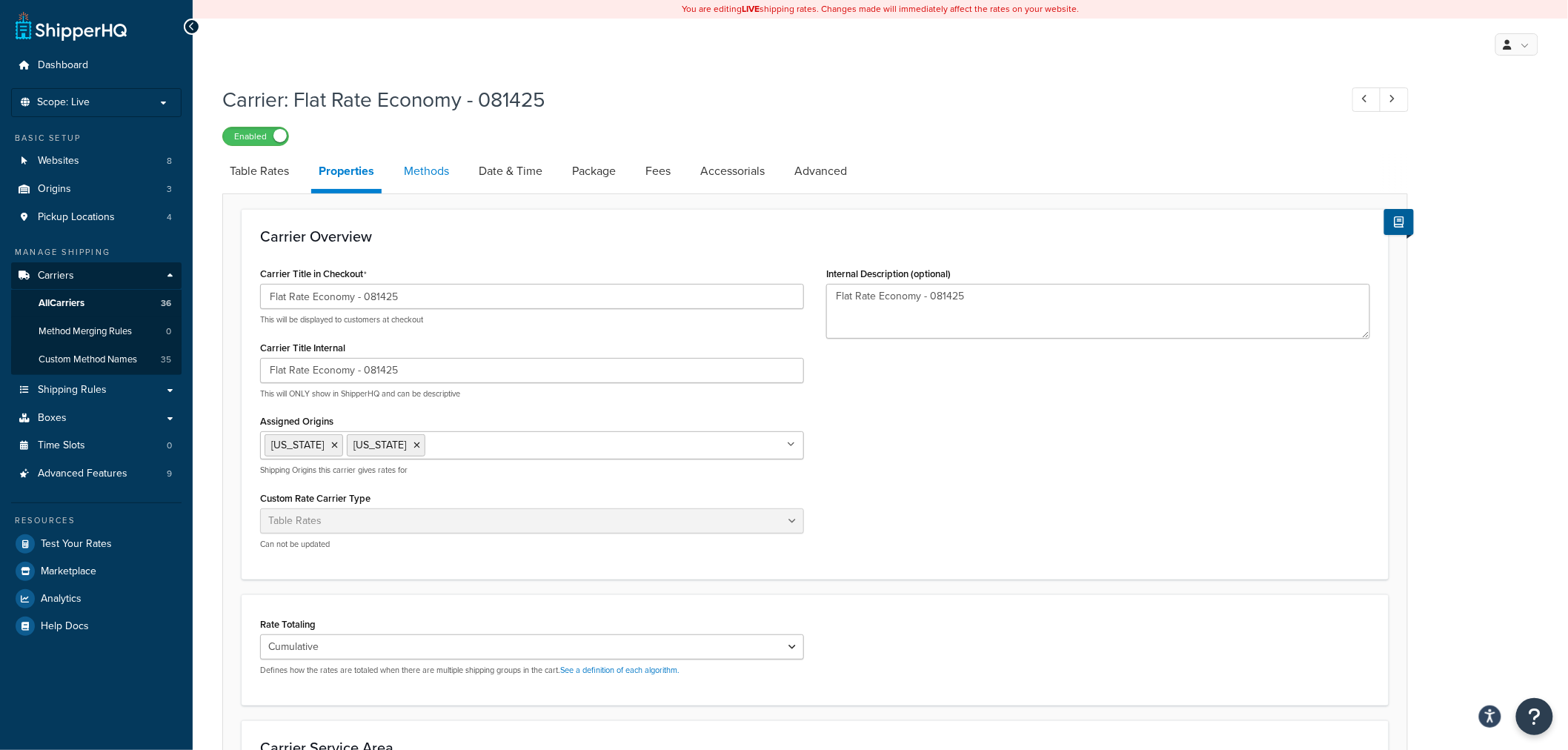
click at [417, 167] on link "Methods" at bounding box center [427, 171] width 60 height 36
select select "25"
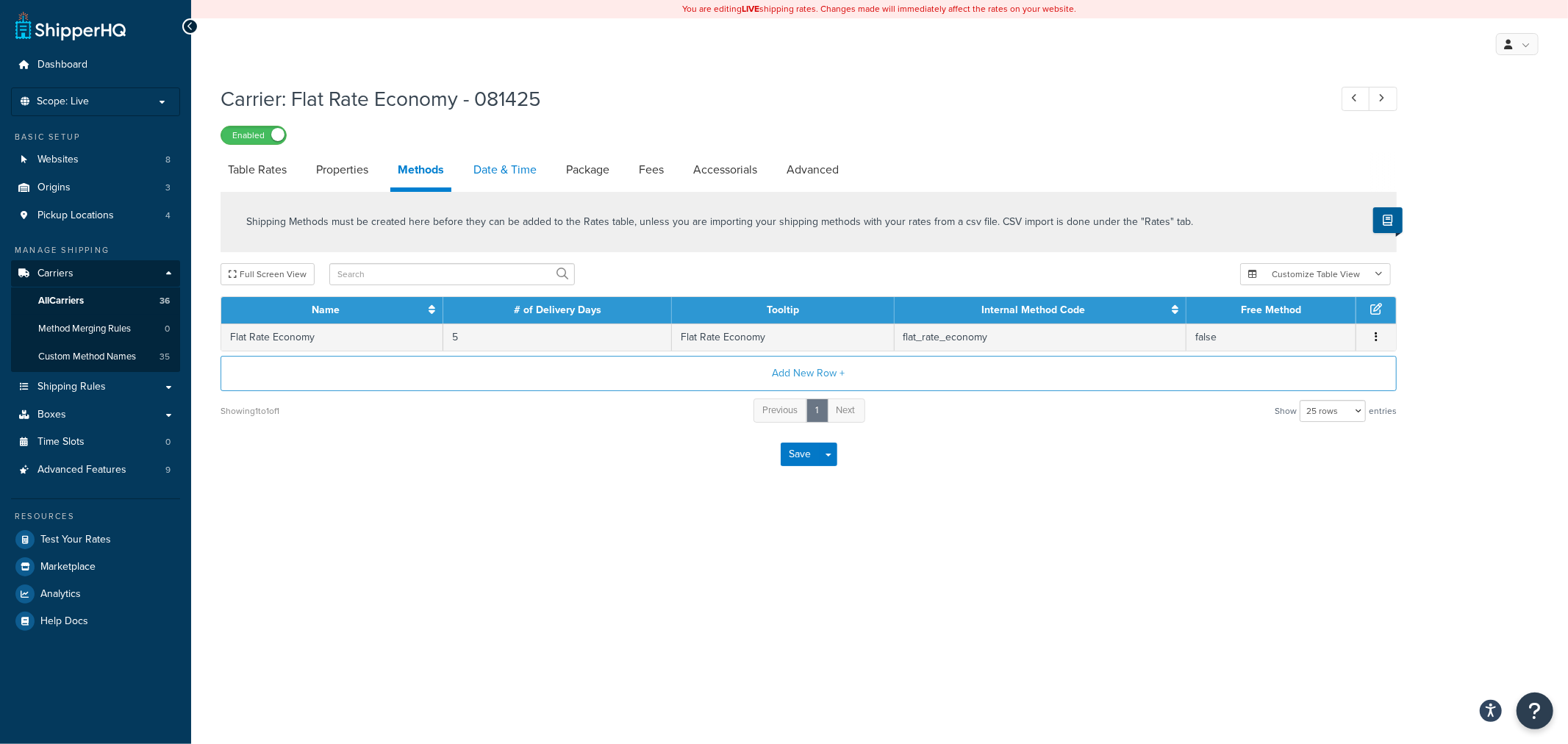
click at [484, 164] on link "Date & Time" at bounding box center [504, 169] width 78 height 36
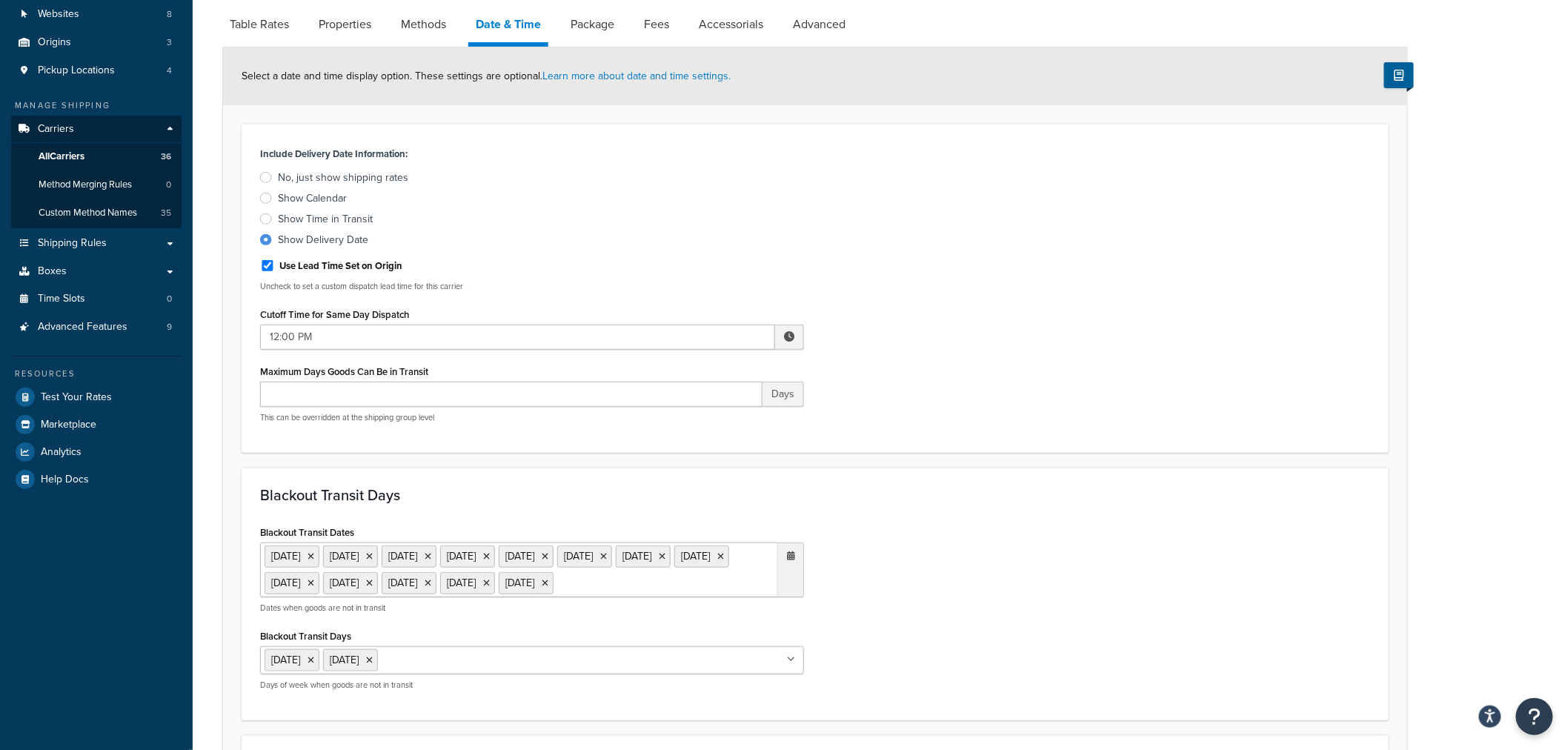
scroll to position [89, 0]
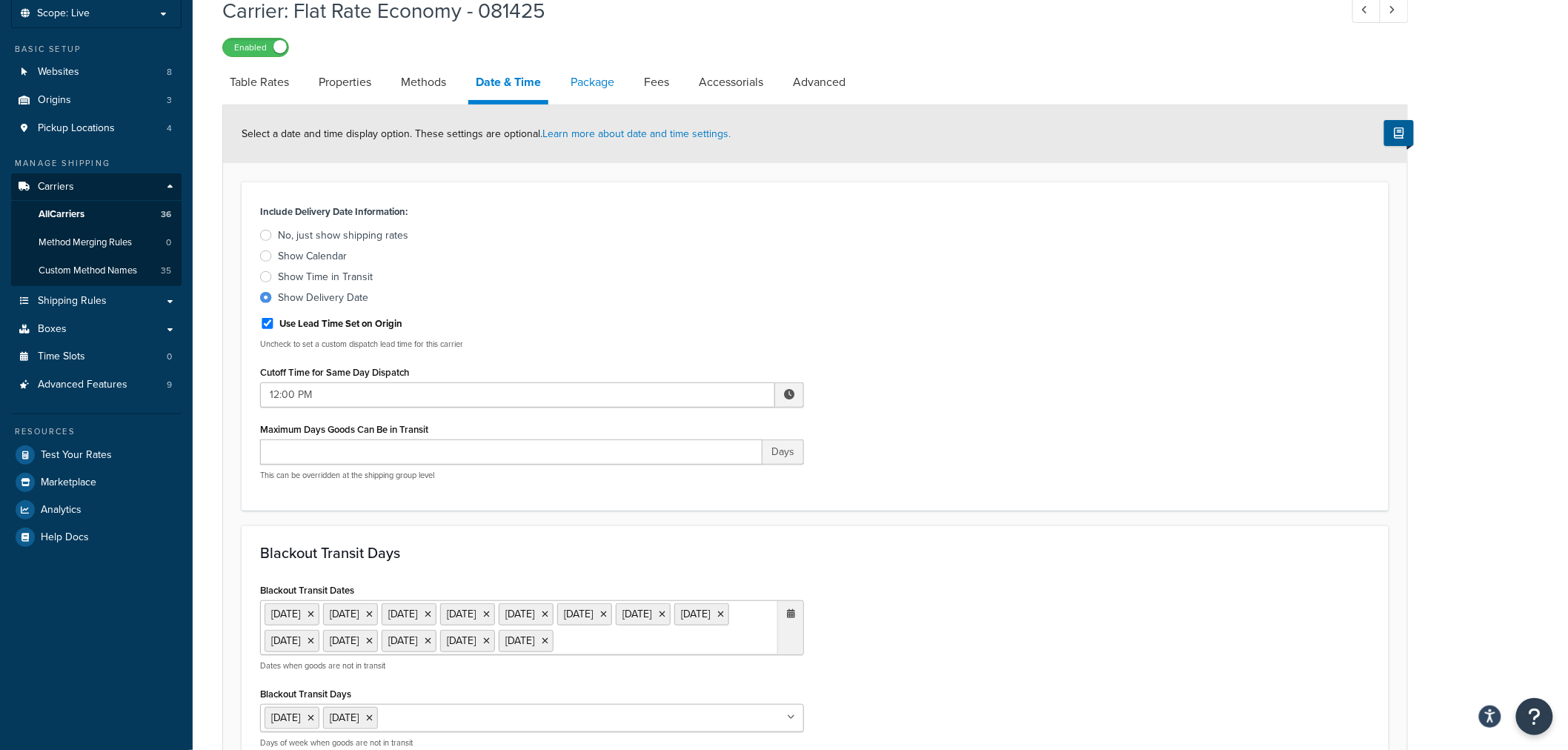
click at [620, 81] on link "Package" at bounding box center [592, 82] width 58 height 36
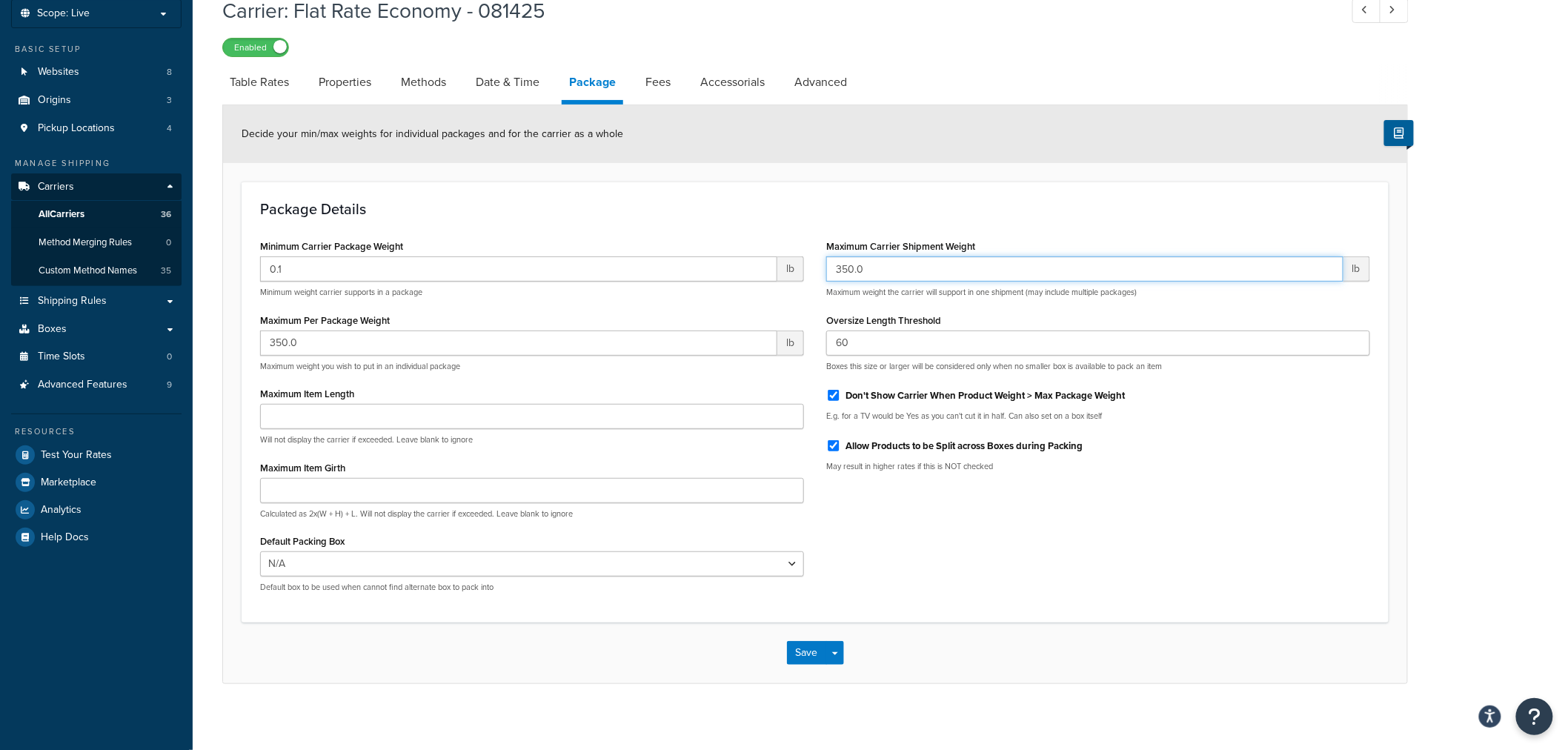
click at [909, 270] on input "350.0" at bounding box center [1084, 269] width 517 height 25
type input "999999.0"
click at [492, 347] on input "350.0" at bounding box center [518, 343] width 517 height 25
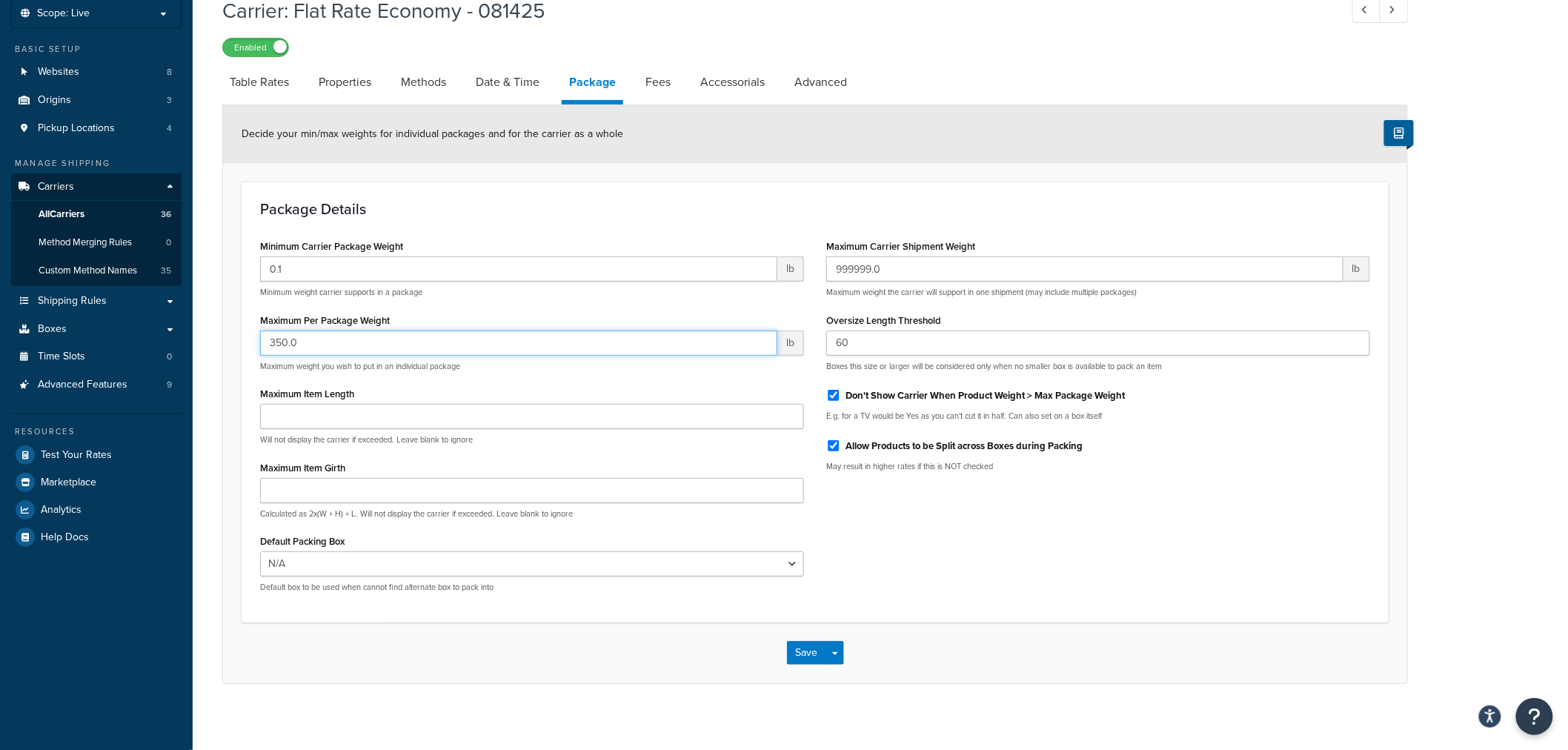
click at [492, 347] on input "350.0" at bounding box center [518, 343] width 517 height 25
type input "999999.0"
click at [1070, 607] on div "Package Details Minimum Carrier Package Weight 0.1 lb Minimum weight carrier su…" at bounding box center [815, 402] width 1147 height 441
click at [797, 654] on button "Save" at bounding box center [806, 653] width 40 height 23
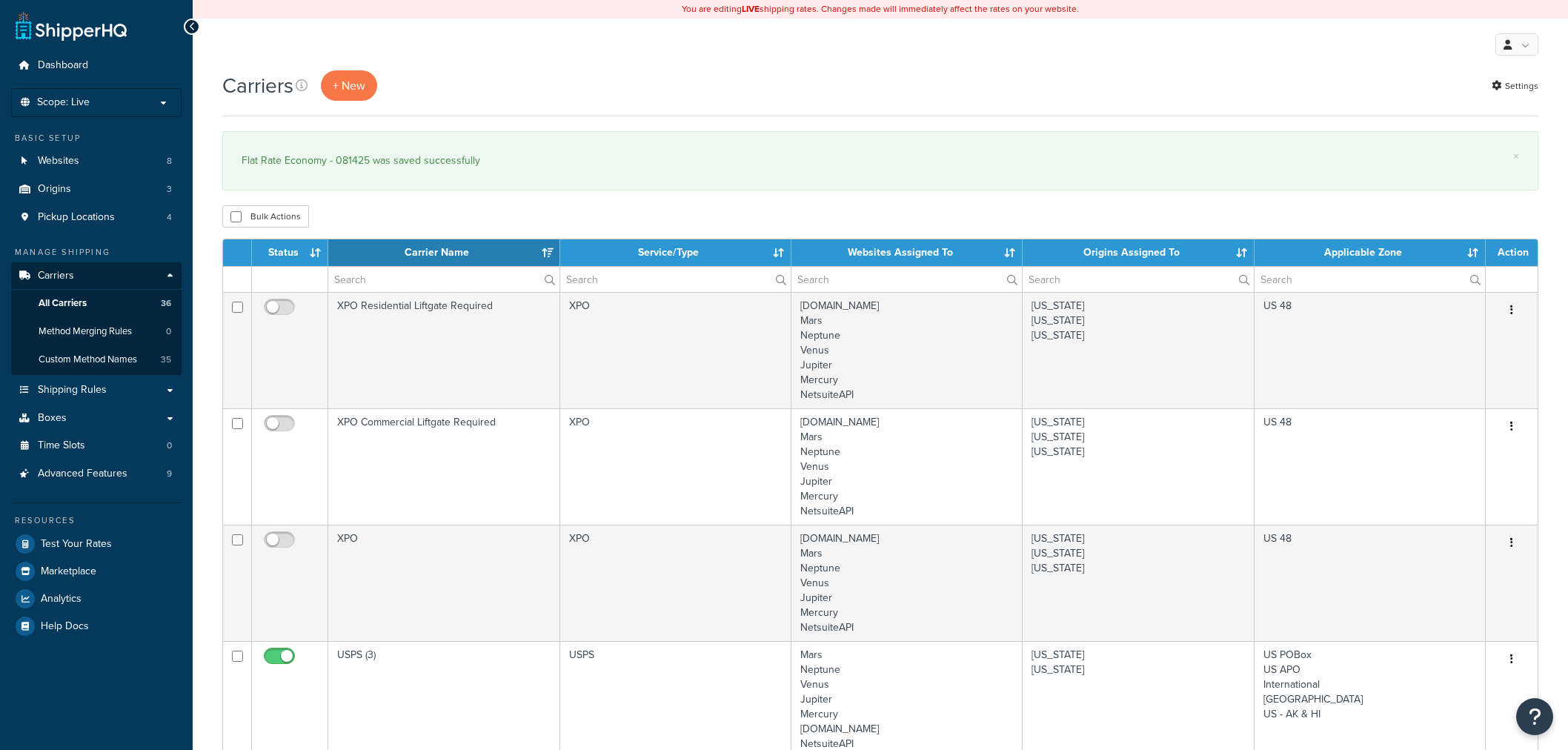
select select "15"
click at [90, 550] on link "Test Your Rates" at bounding box center [96, 544] width 171 height 27
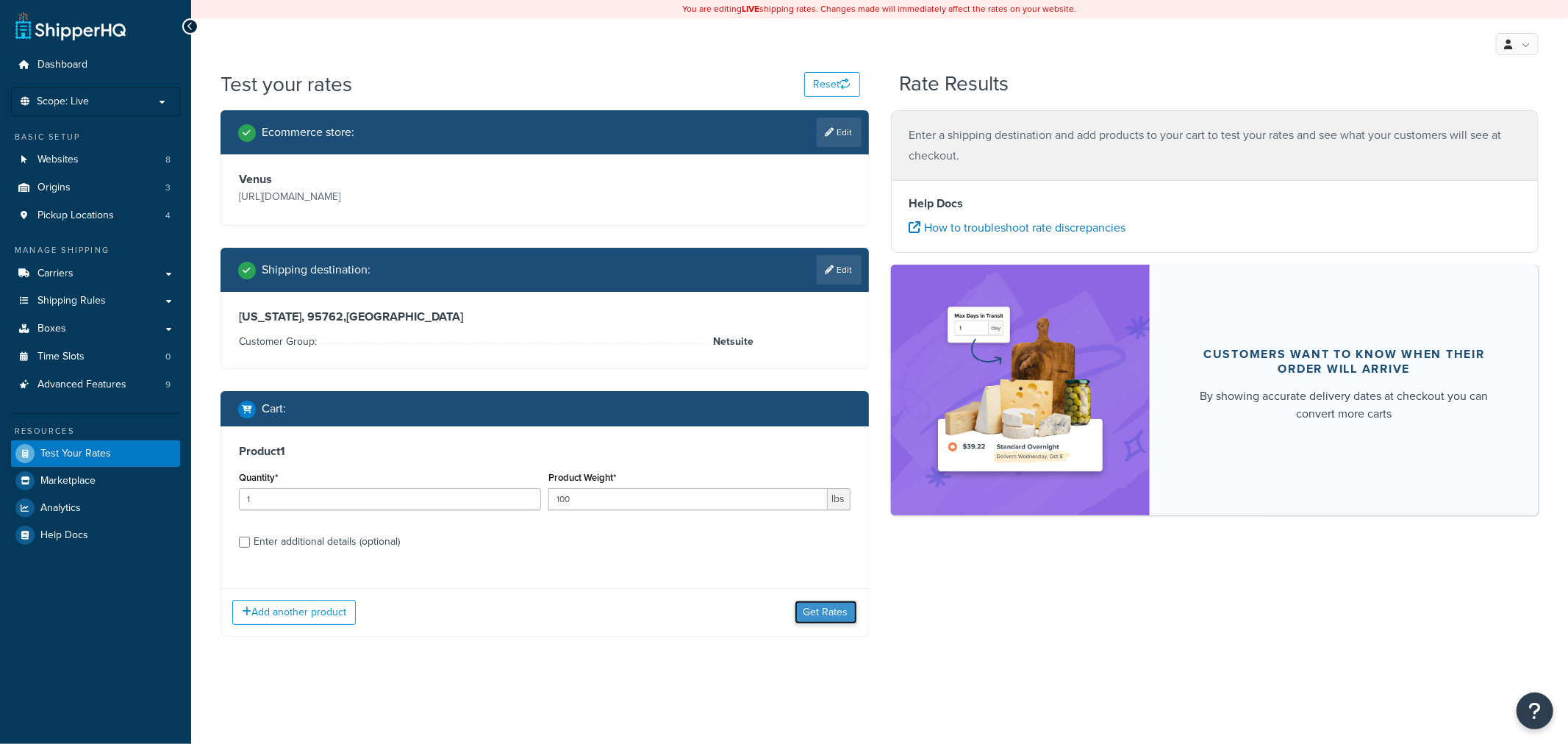
click at [823, 609] on button "Get Rates" at bounding box center [825, 612] width 63 height 23
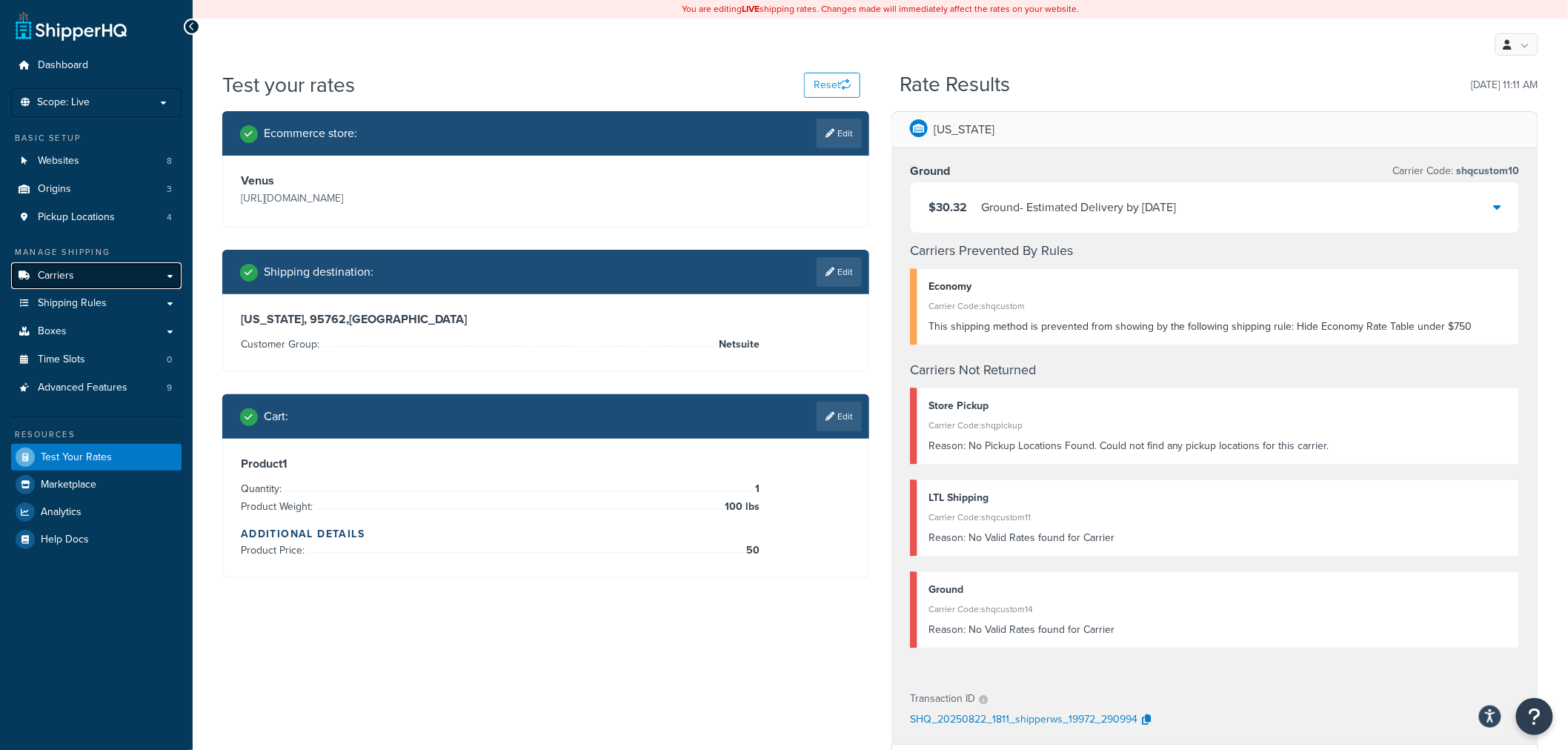
click at [27, 269] on link "Carriers" at bounding box center [96, 276] width 171 height 27
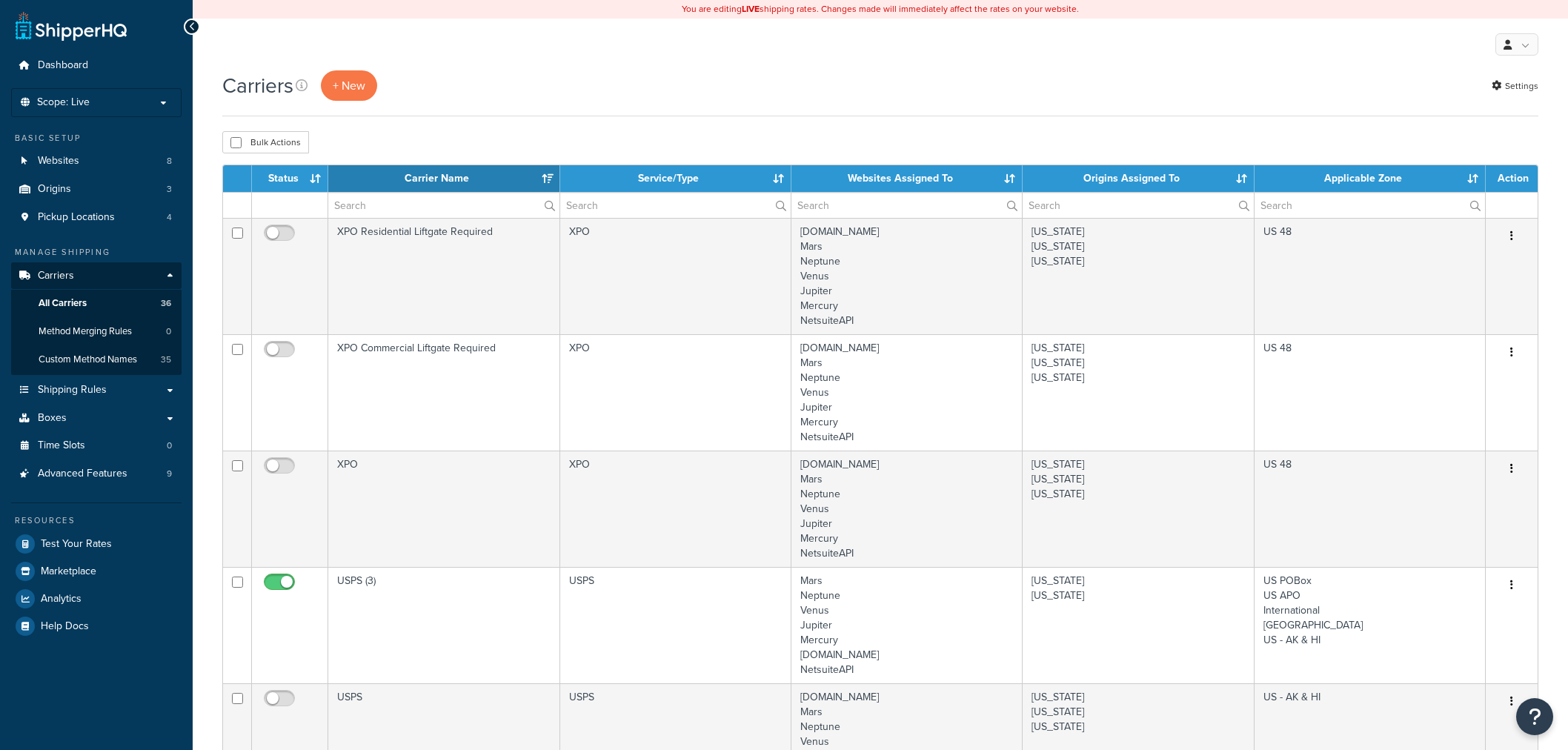
select select "15"
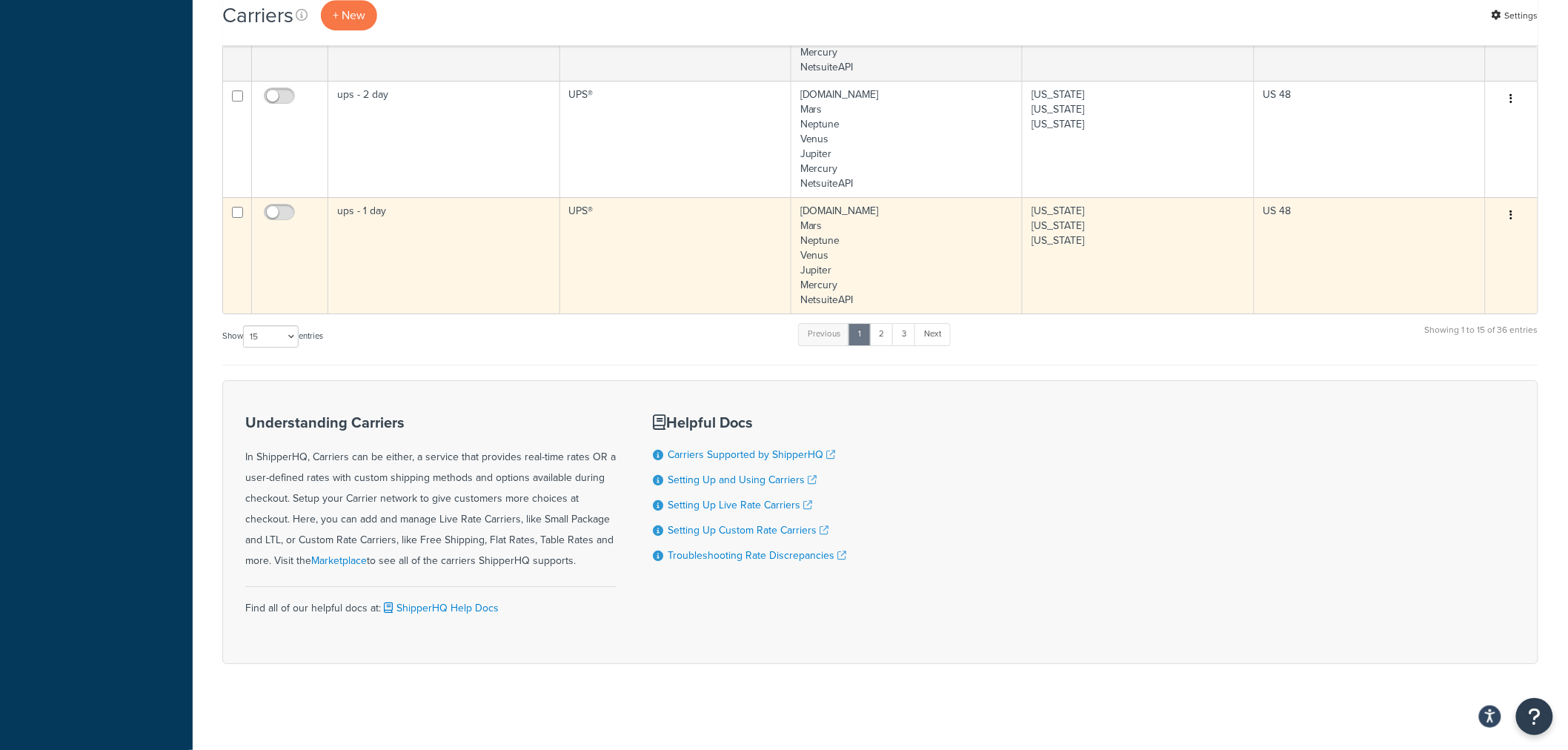
scroll to position [1905, 0]
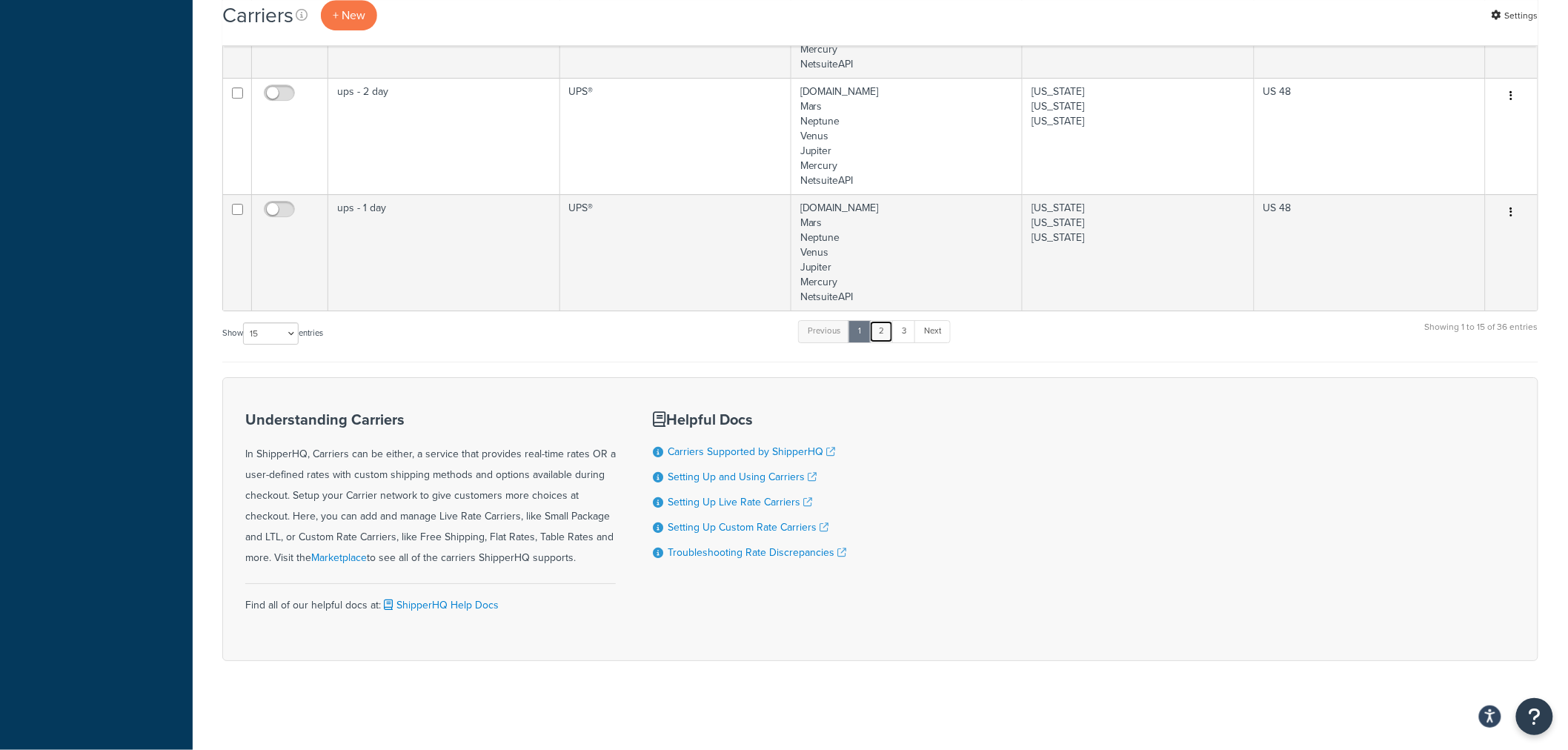
click at [886, 331] on link "2" at bounding box center [880, 331] width 24 height 22
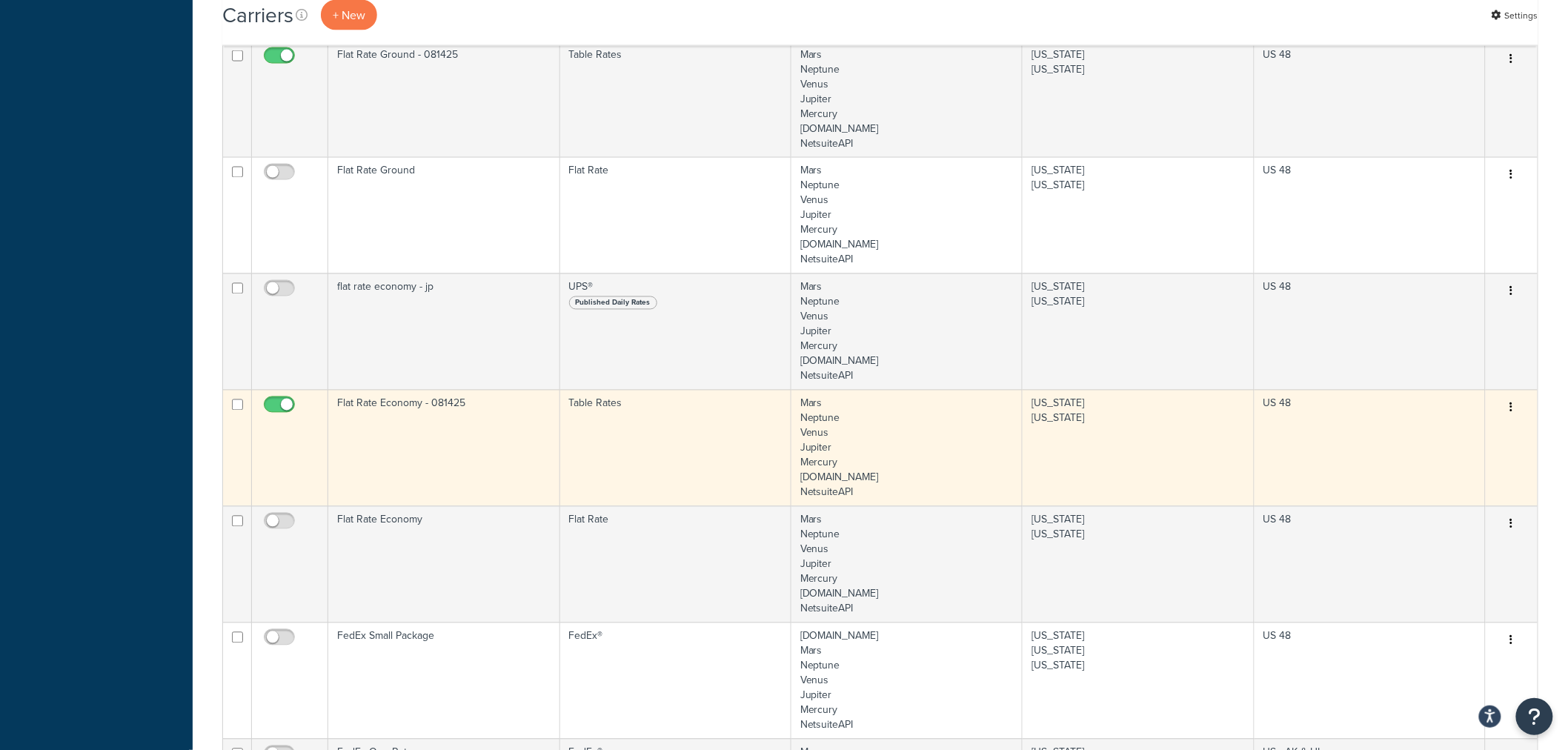
scroll to position [1008, 0]
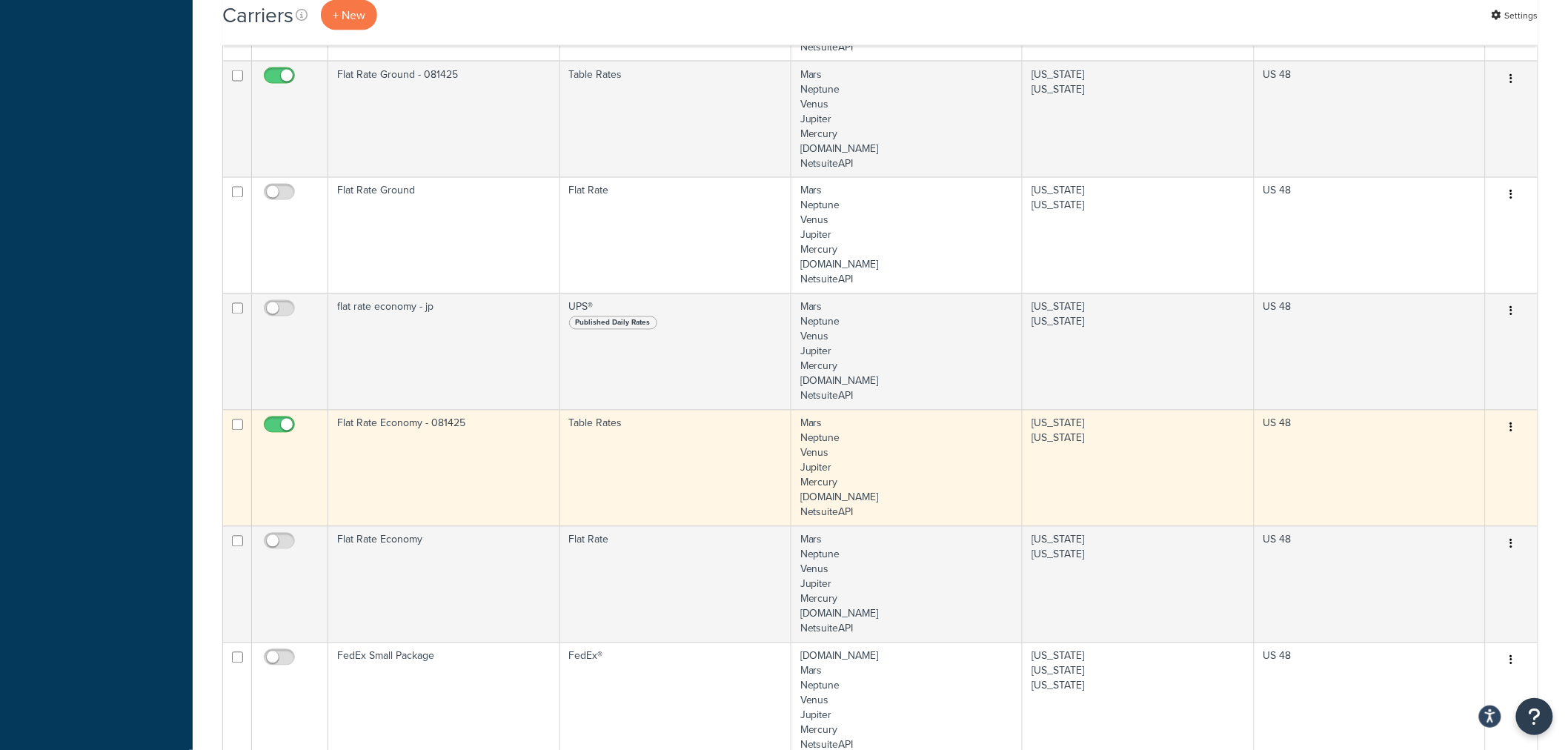
click at [372, 421] on td "Flat Rate Economy - 081425" at bounding box center [443, 468] width 231 height 116
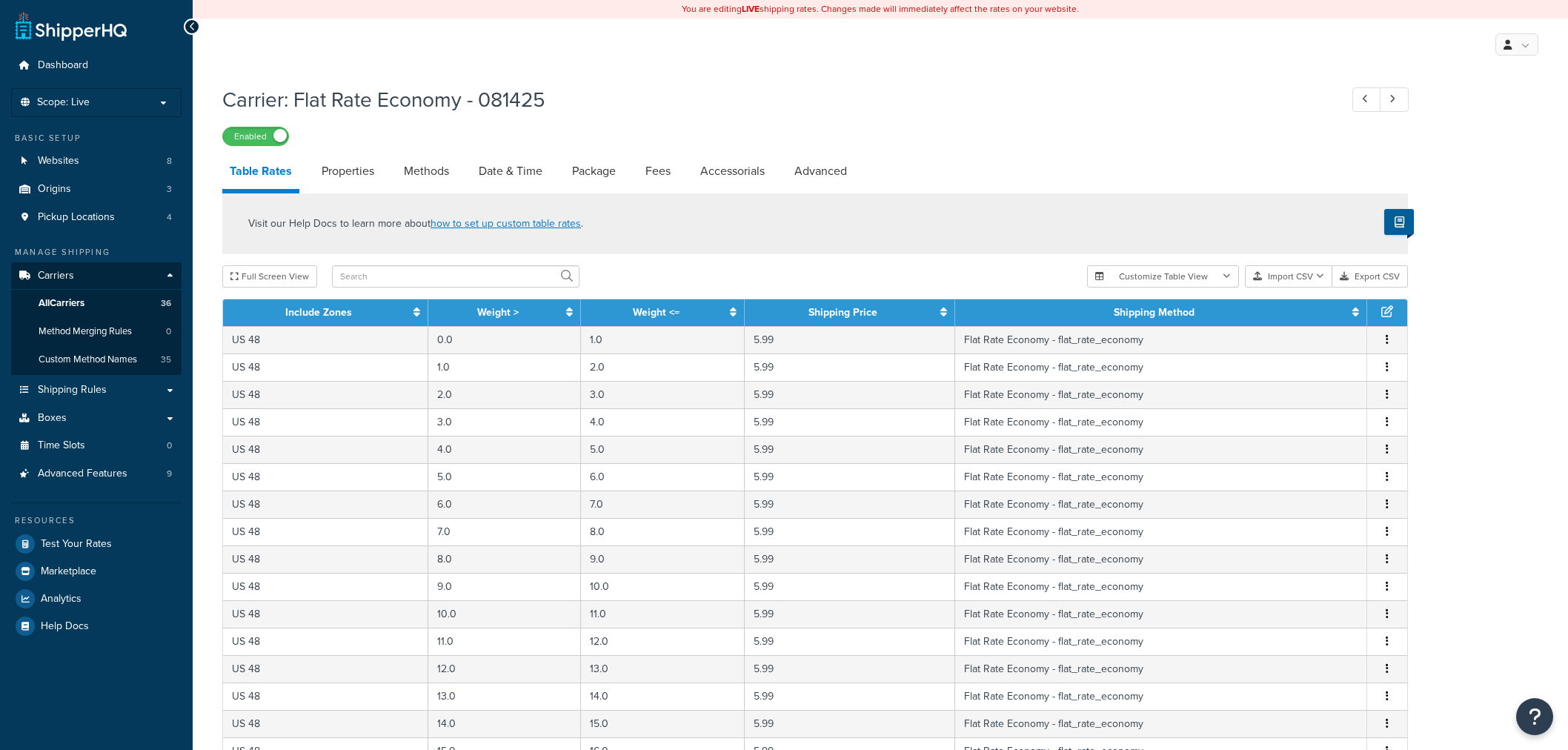
select select "25"
click at [408, 168] on link "Methods" at bounding box center [427, 171] width 60 height 36
select select "25"
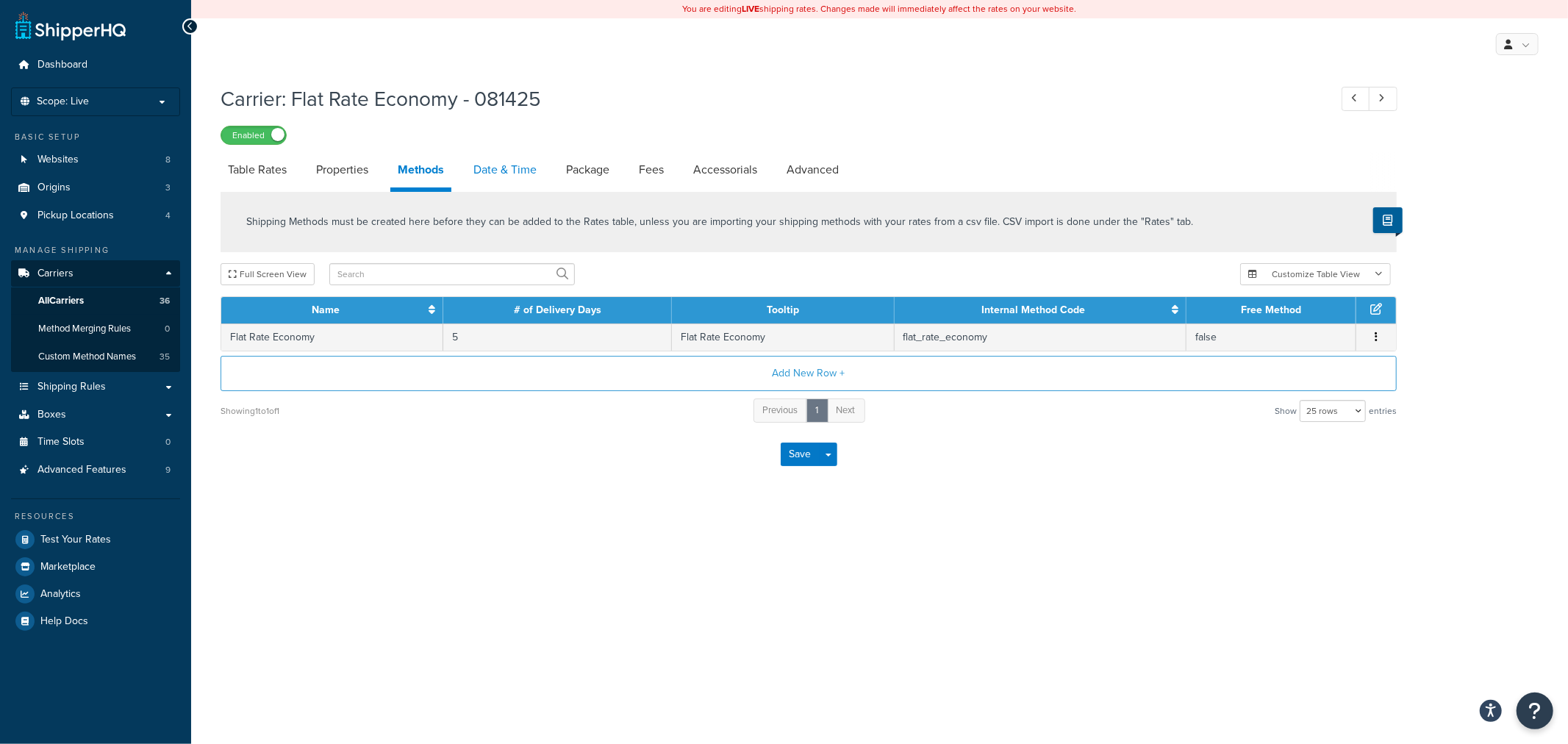
click at [483, 167] on link "Date & Time" at bounding box center [504, 169] width 78 height 36
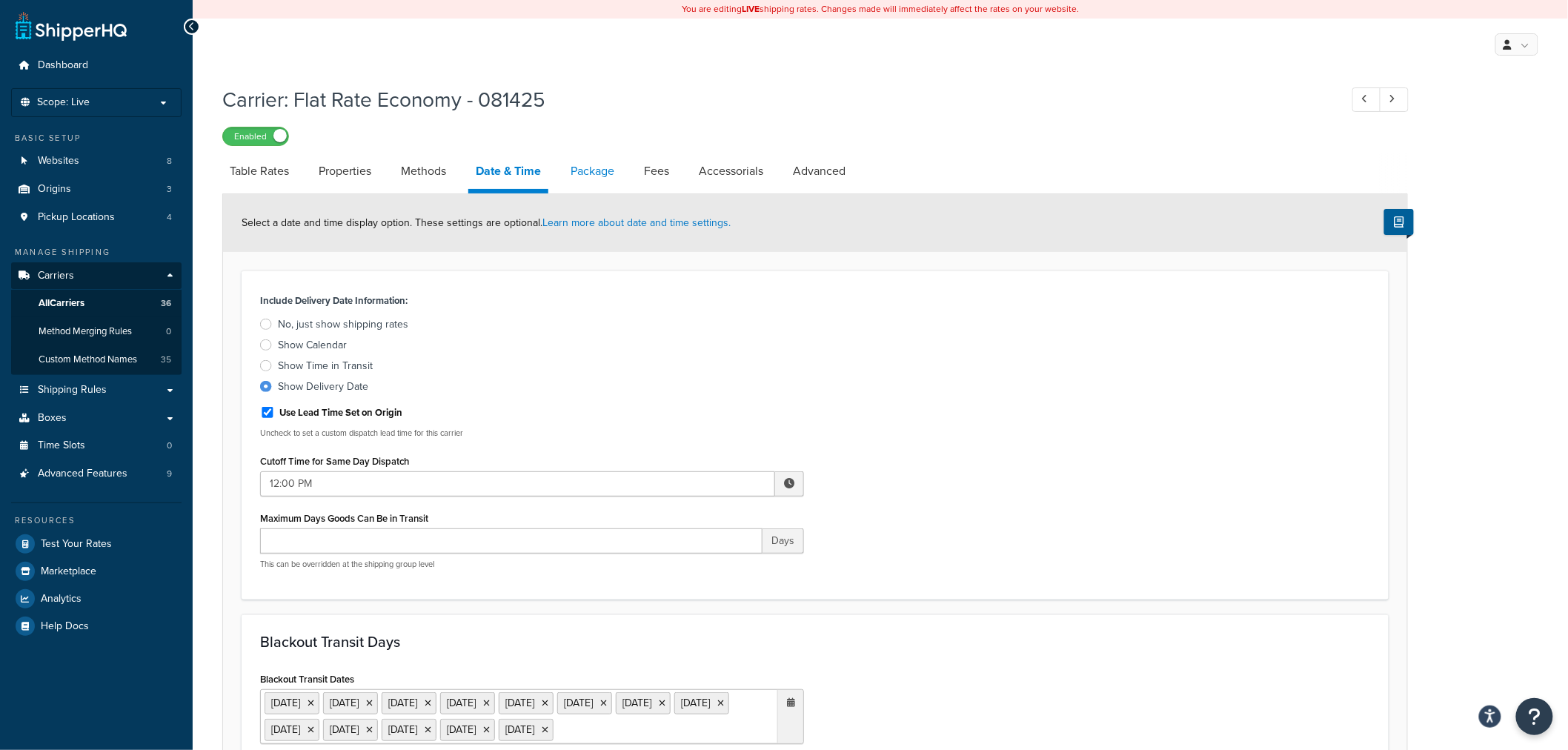
click at [576, 172] on link "Package" at bounding box center [592, 171] width 58 height 36
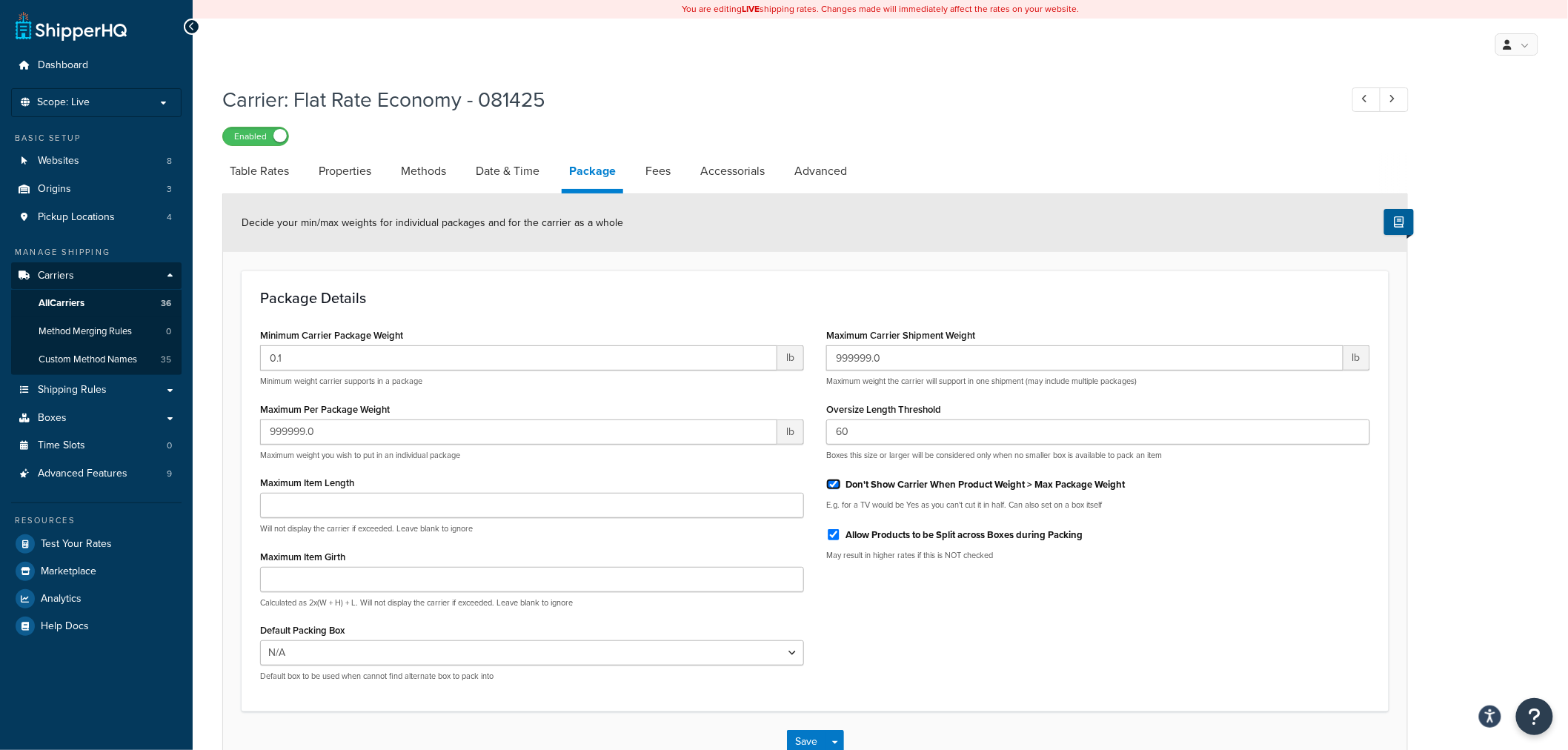
click at [833, 486] on input "Don't Show Carrier When Product Weight > Max Package Weight" at bounding box center [833, 484] width 15 height 11
click at [836, 489] on input "Don't Show Carrier When Product Weight > Max Package Weight" at bounding box center [833, 484] width 15 height 11
checkbox input "true"
click at [656, 168] on link "Fees" at bounding box center [657, 171] width 40 height 36
select select "AFTER"
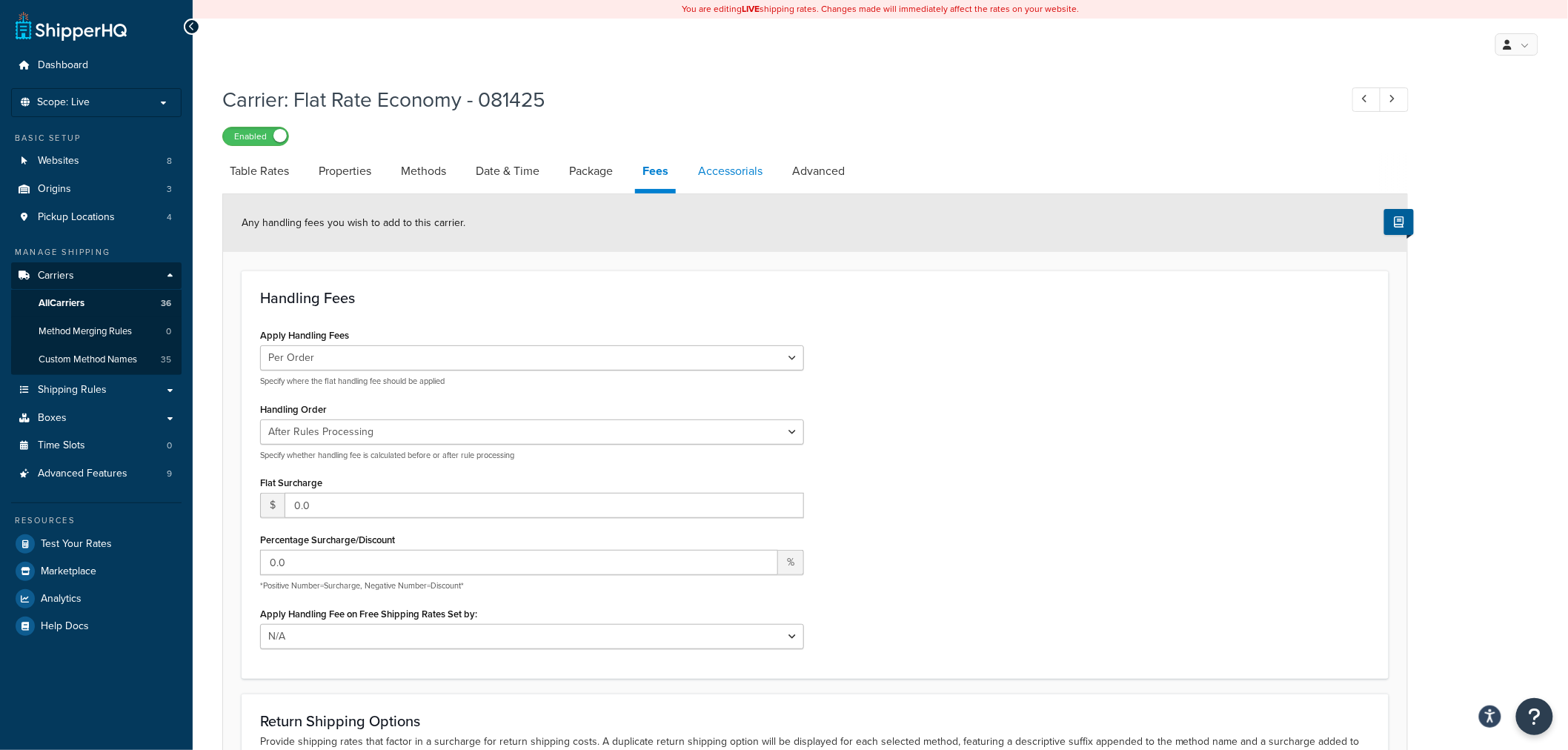
click at [728, 175] on link "Accessorials" at bounding box center [730, 171] width 80 height 36
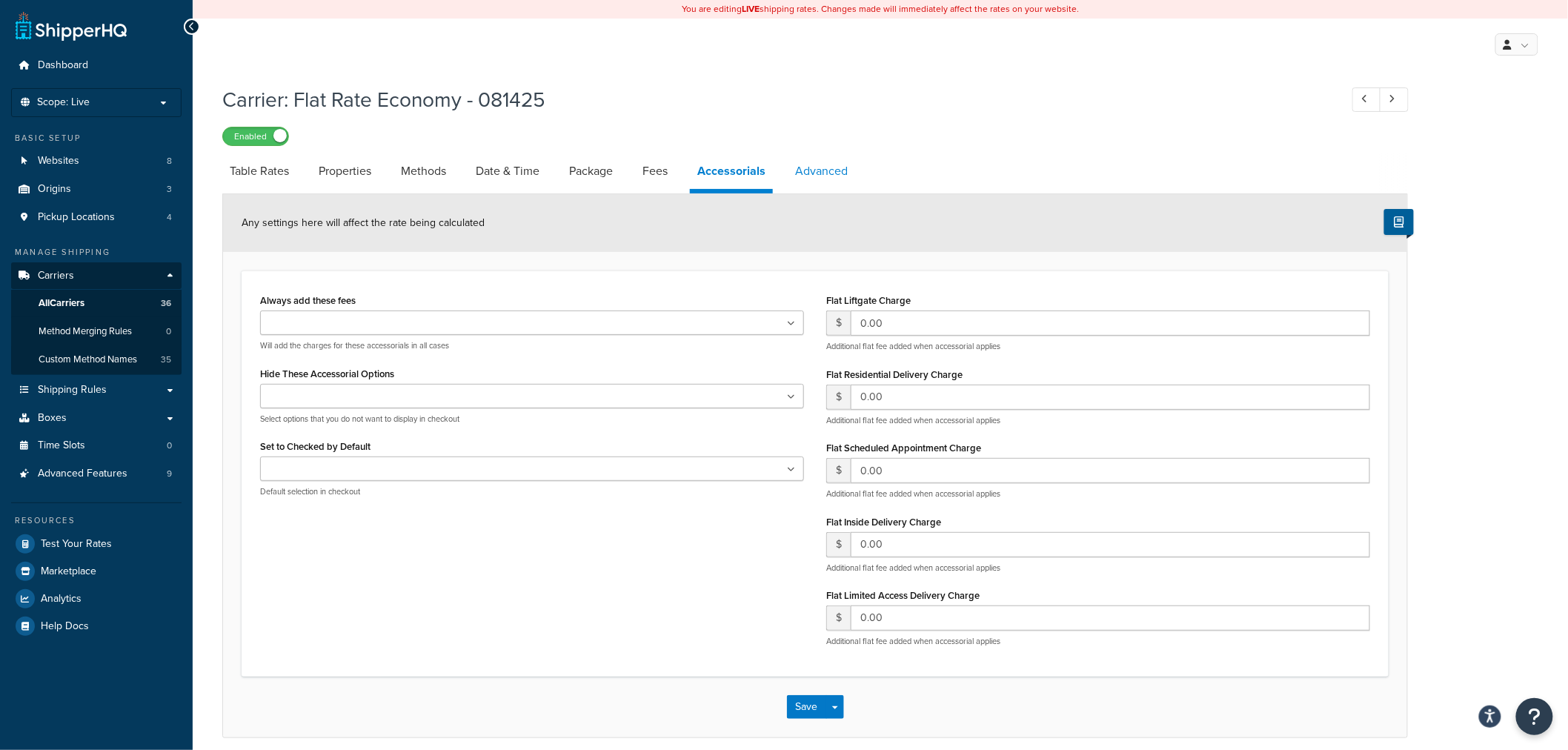
click at [825, 179] on link "Advanced" at bounding box center [821, 171] width 68 height 36
select select "false"
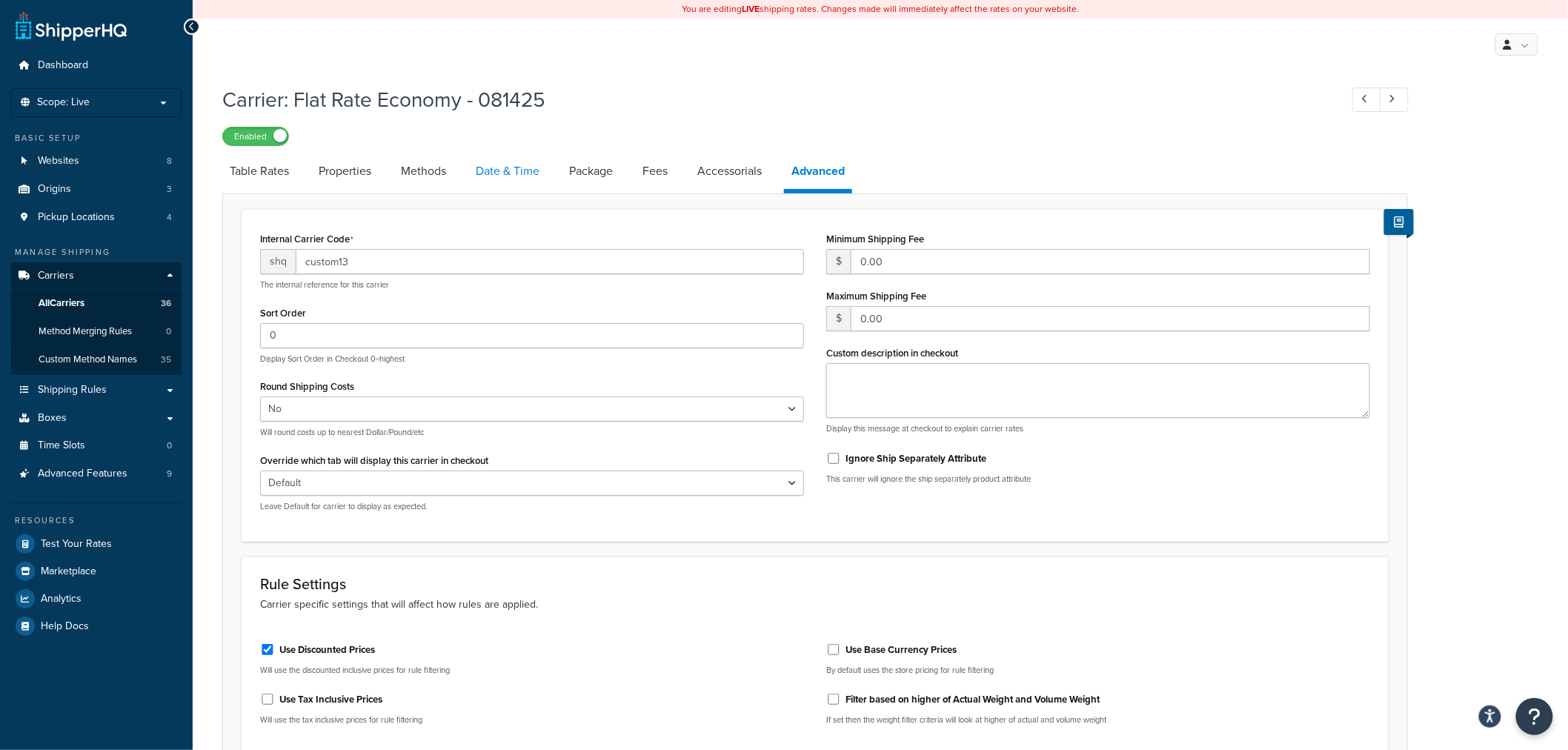
click at [528, 171] on link "Date & Time" at bounding box center [507, 171] width 79 height 36
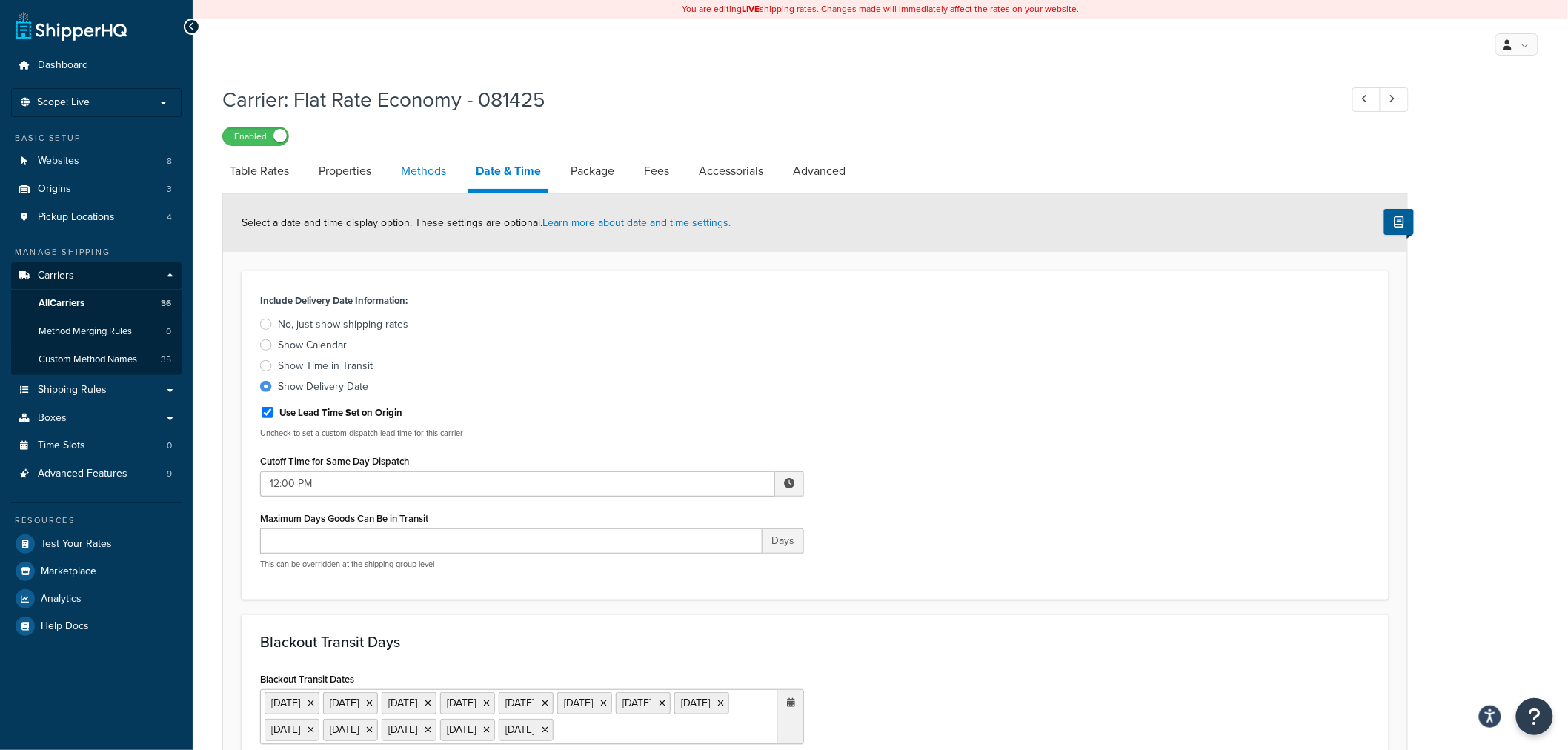
click at [419, 171] on link "Methods" at bounding box center [424, 171] width 60 height 36
select select "25"
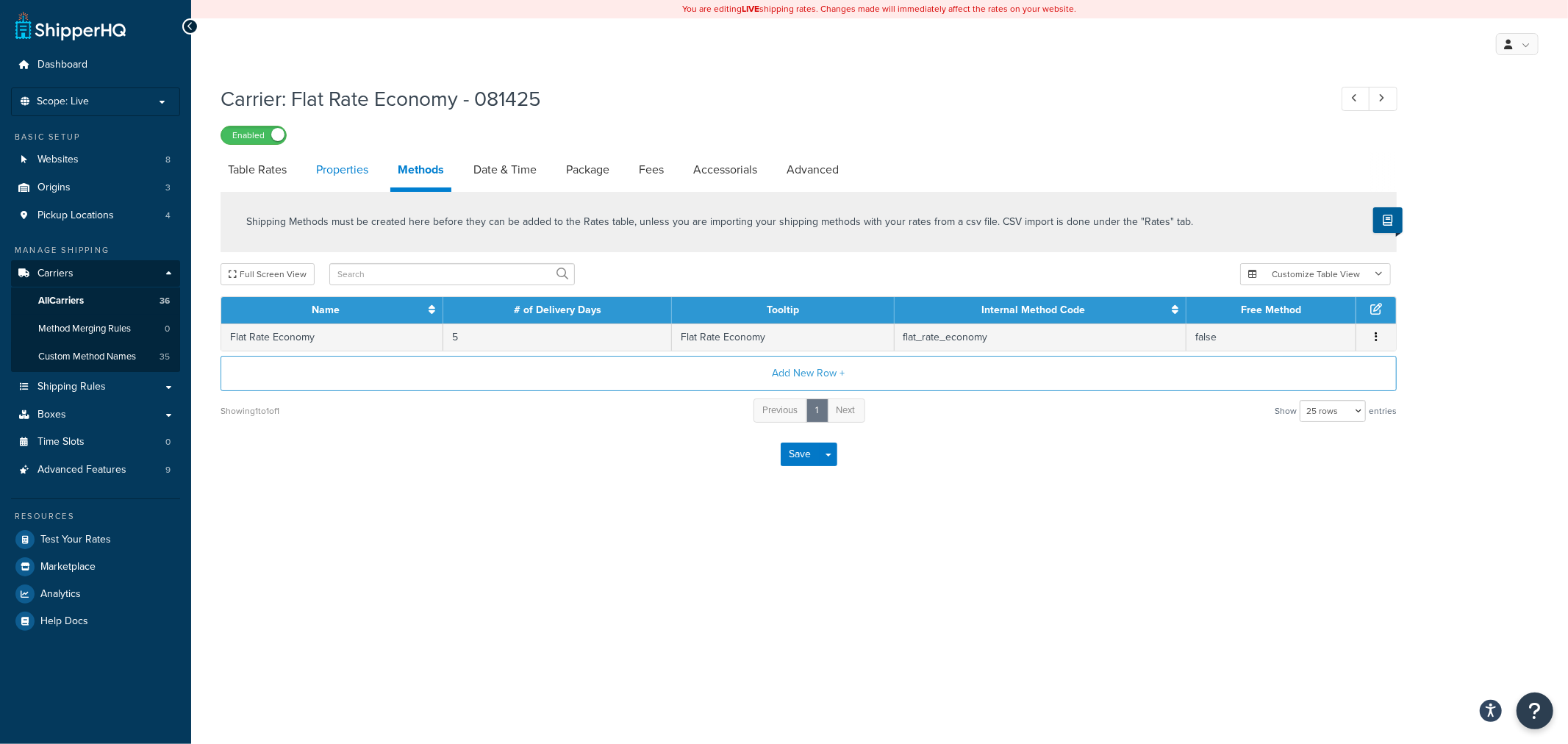
click at [360, 171] on link "Properties" at bounding box center [342, 169] width 67 height 36
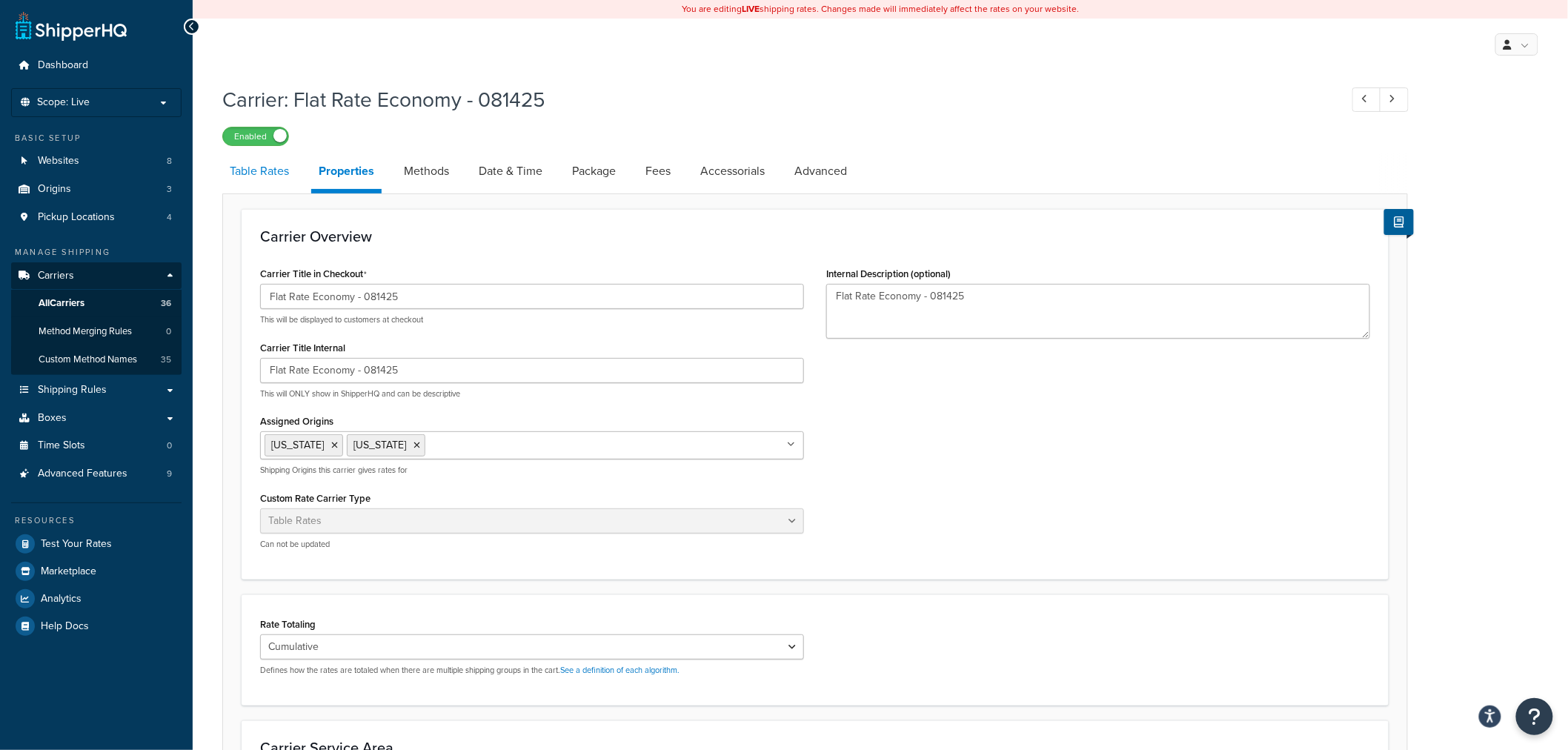
click at [257, 176] on link "Table Rates" at bounding box center [259, 171] width 74 height 36
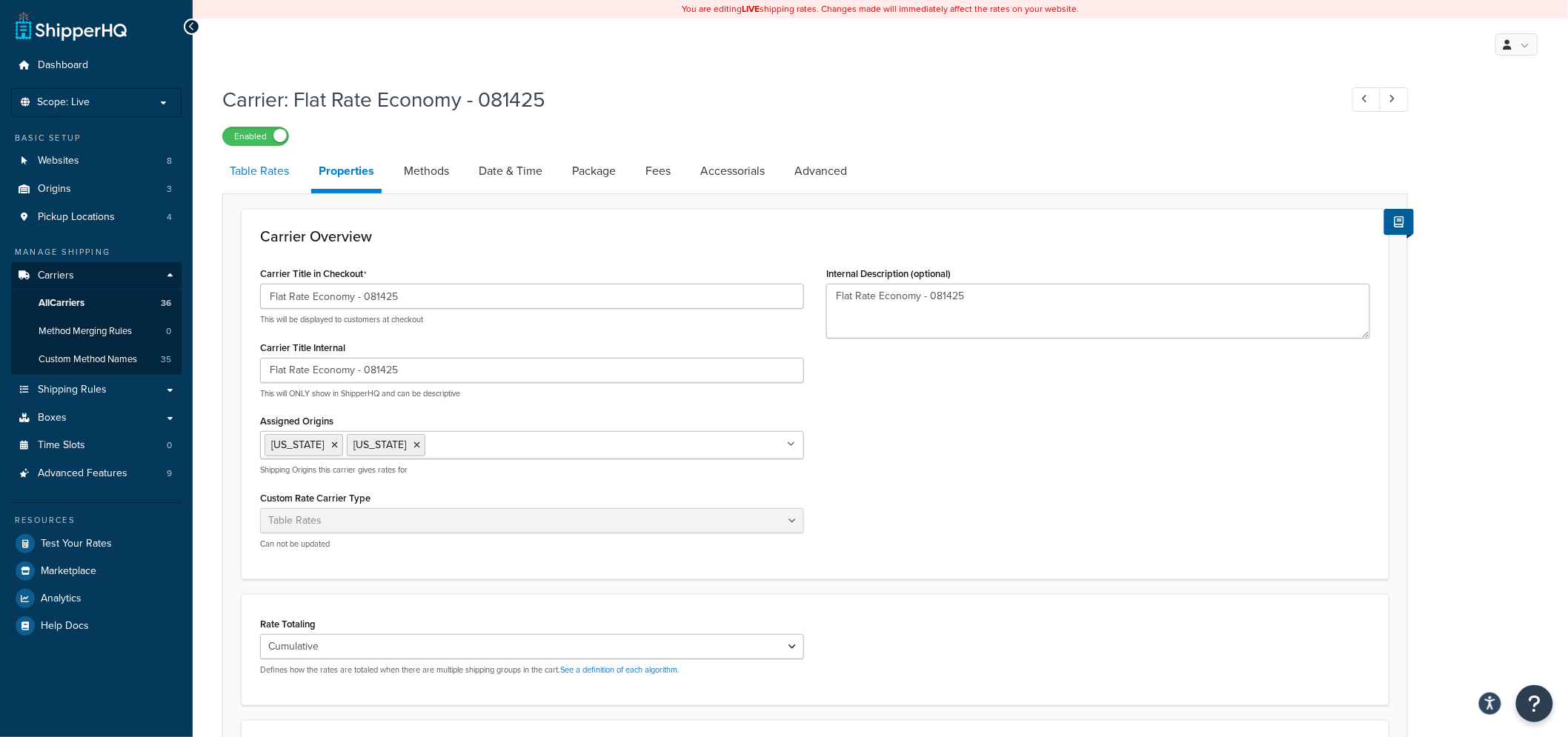
select select "25"
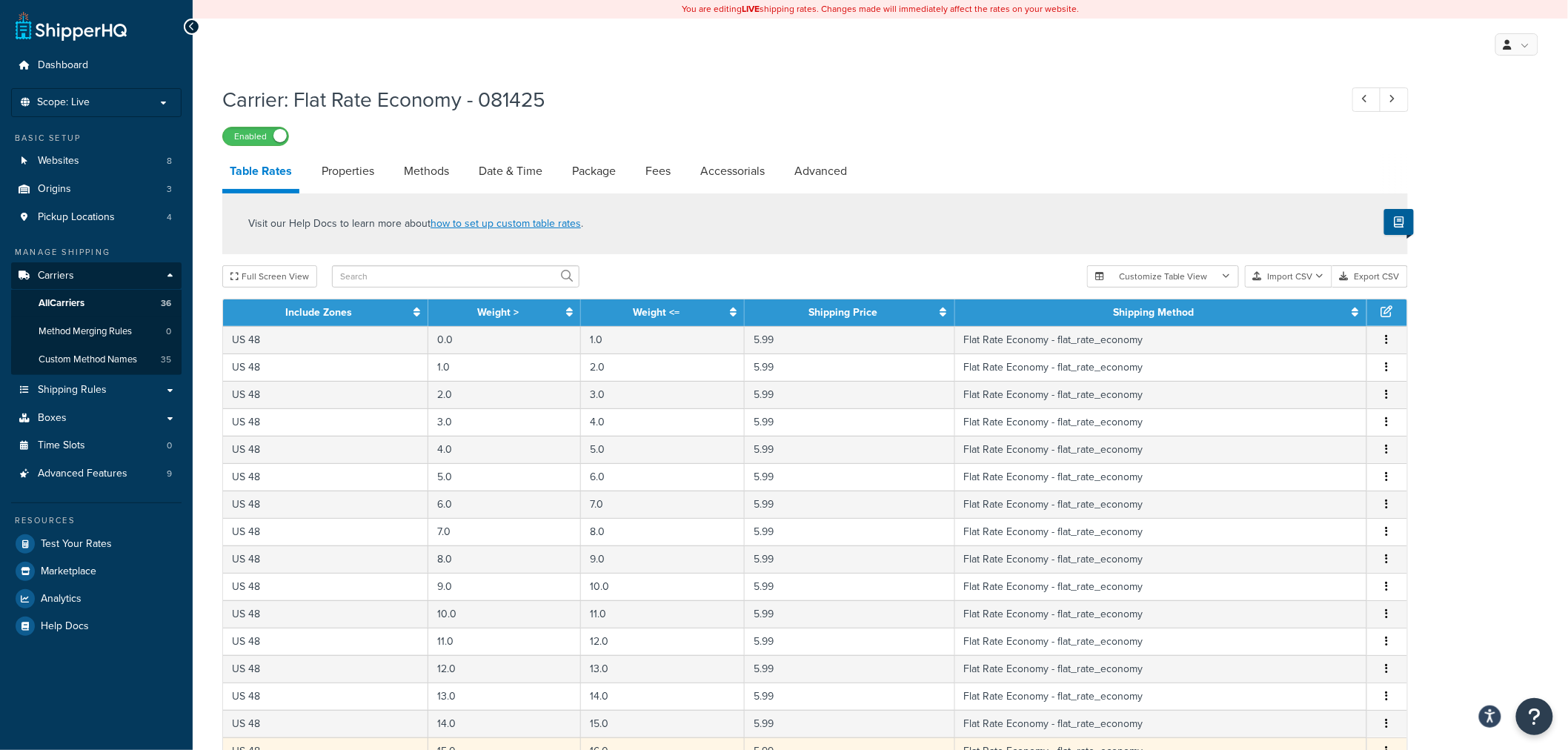
scroll to position [474, 0]
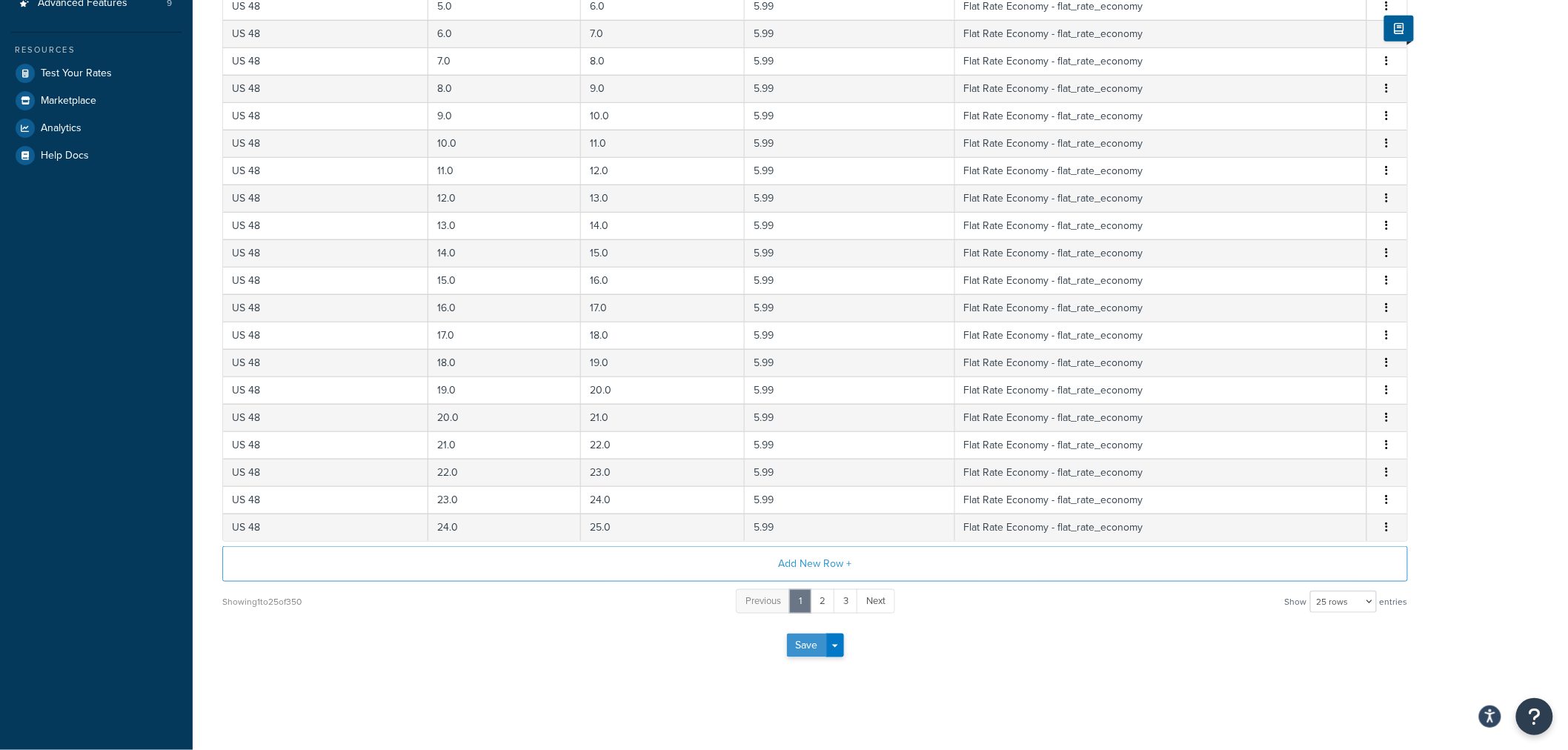
click at [810, 647] on button "Save" at bounding box center [806, 645] width 40 height 23
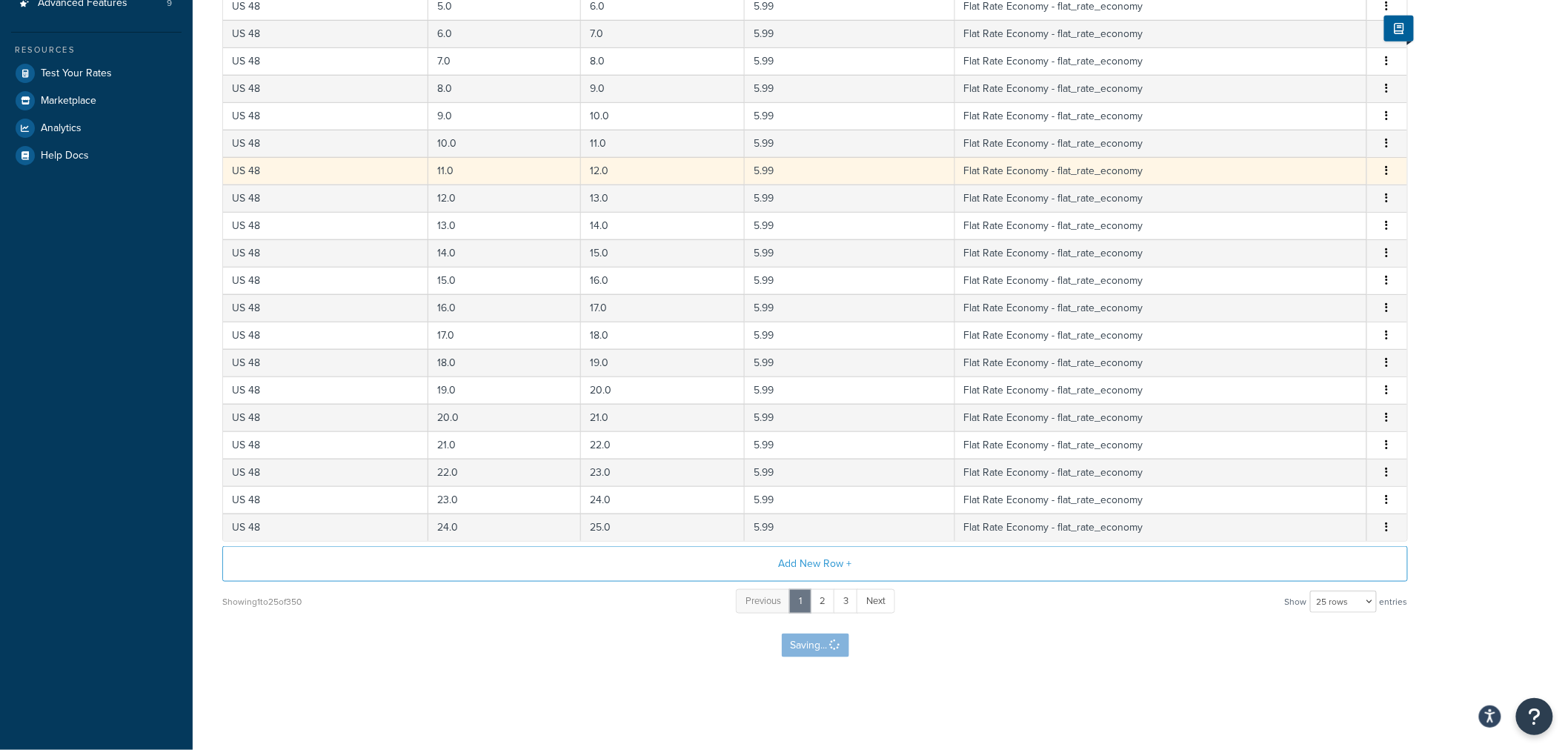
scroll to position [0, 0]
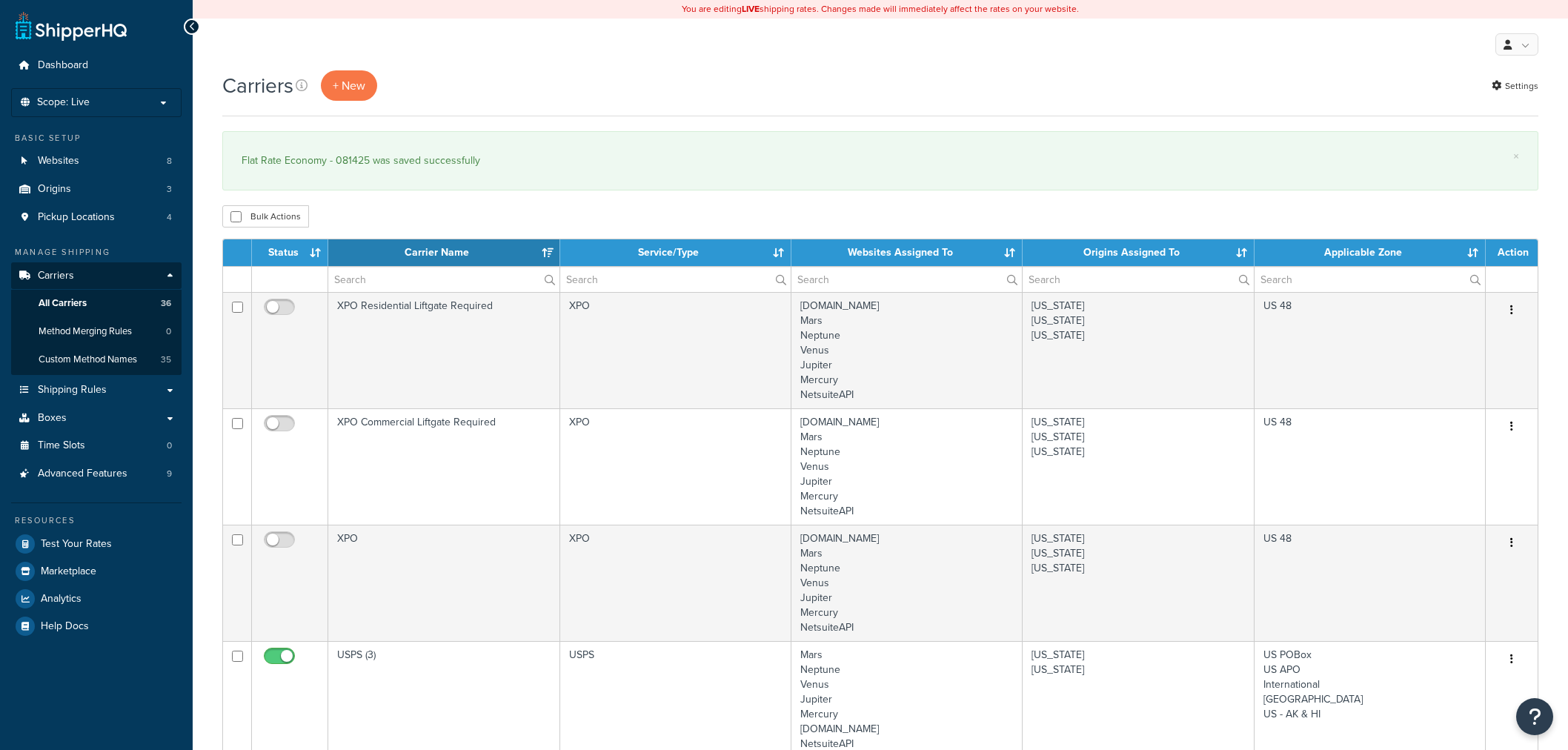
select select "15"
click at [94, 538] on span "Test Your Rates" at bounding box center [76, 544] width 71 height 13
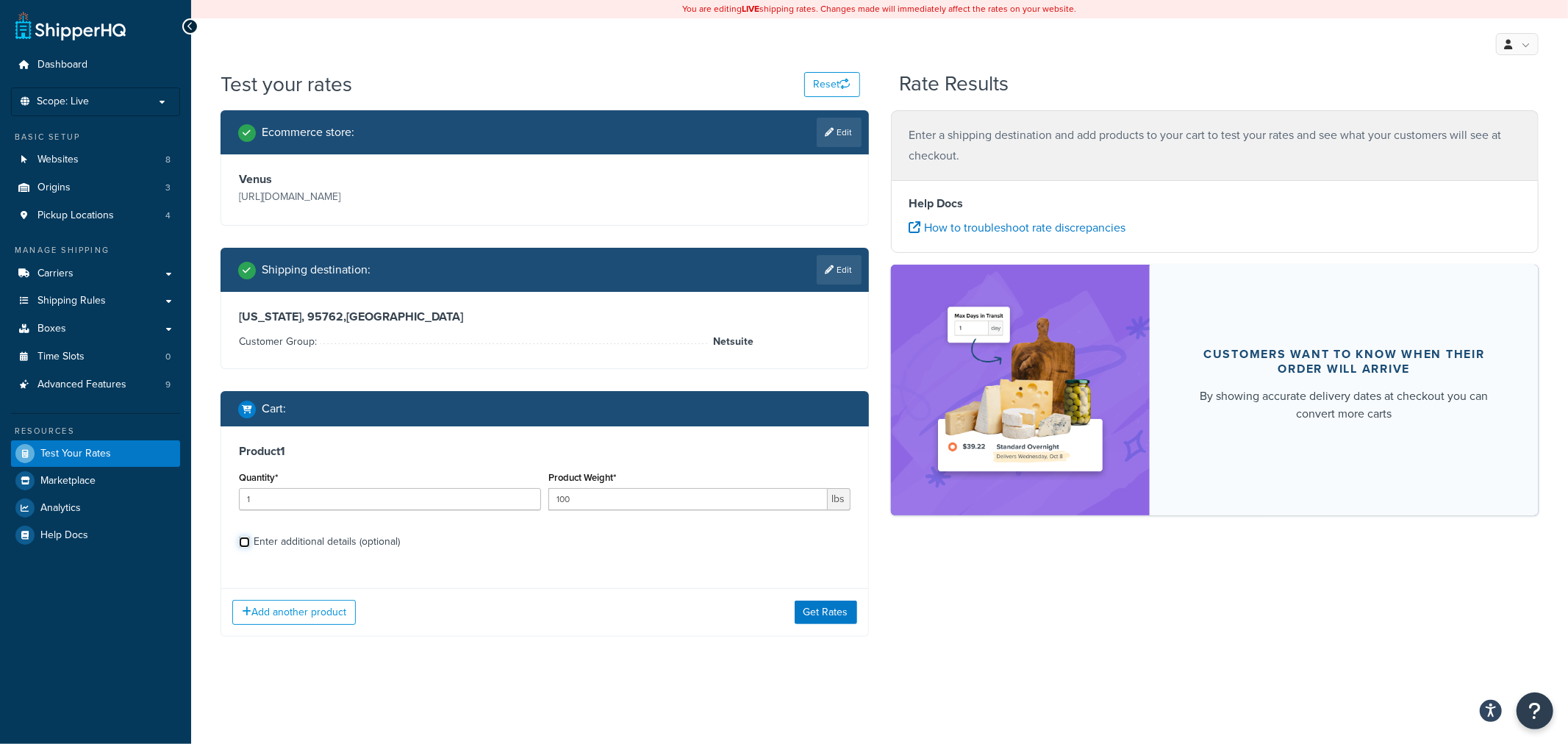
click at [244, 540] on input "Enter additional details (optional)" at bounding box center [243, 542] width 11 height 11
checkbox input "true"
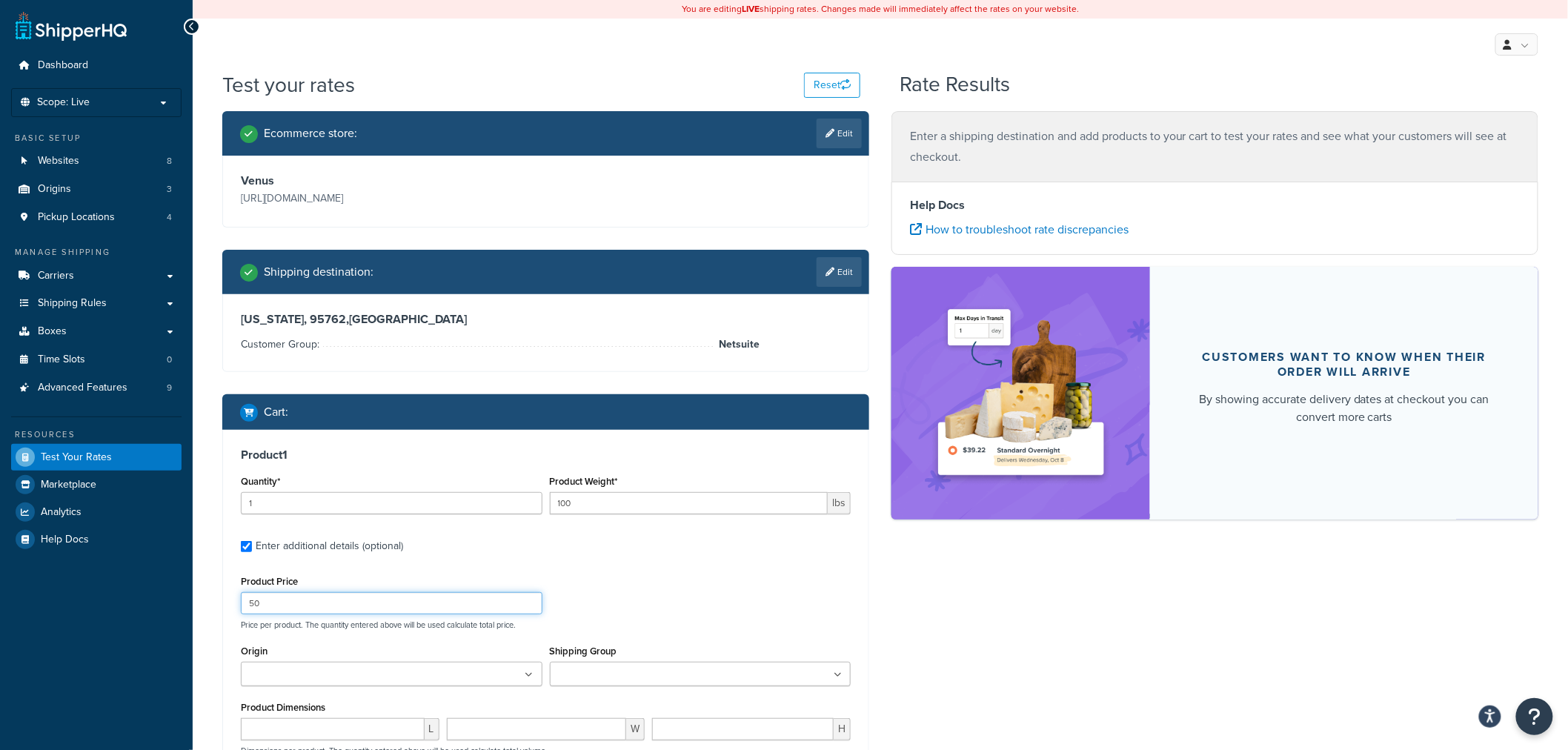
click at [339, 595] on input "50" at bounding box center [391, 603] width 302 height 22
click at [689, 557] on label "Enter additional details (optional)" at bounding box center [553, 544] width 594 height 23
click at [252, 552] on input "Enter additional details (optional)" at bounding box center [245, 546] width 11 height 11
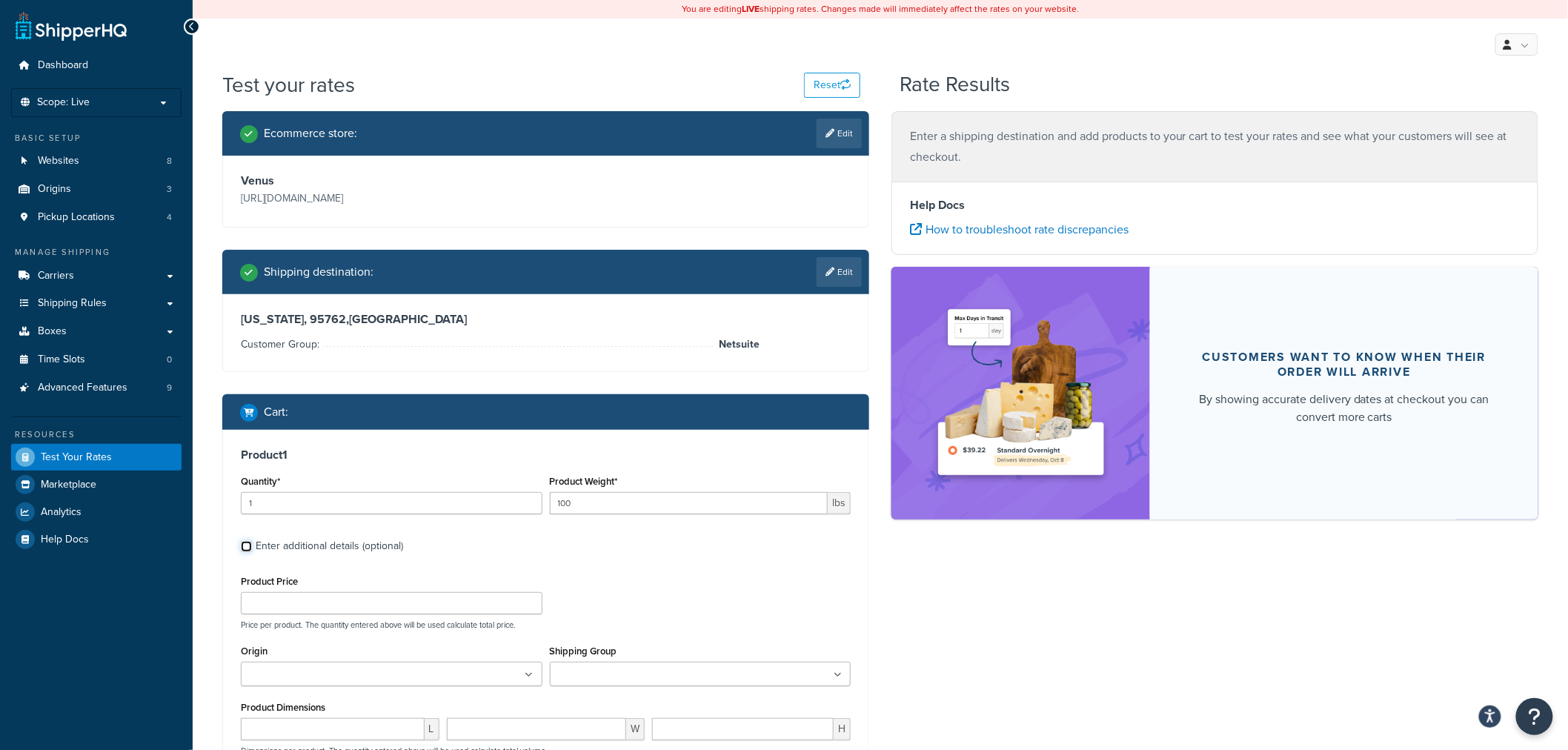
checkbox input "false"
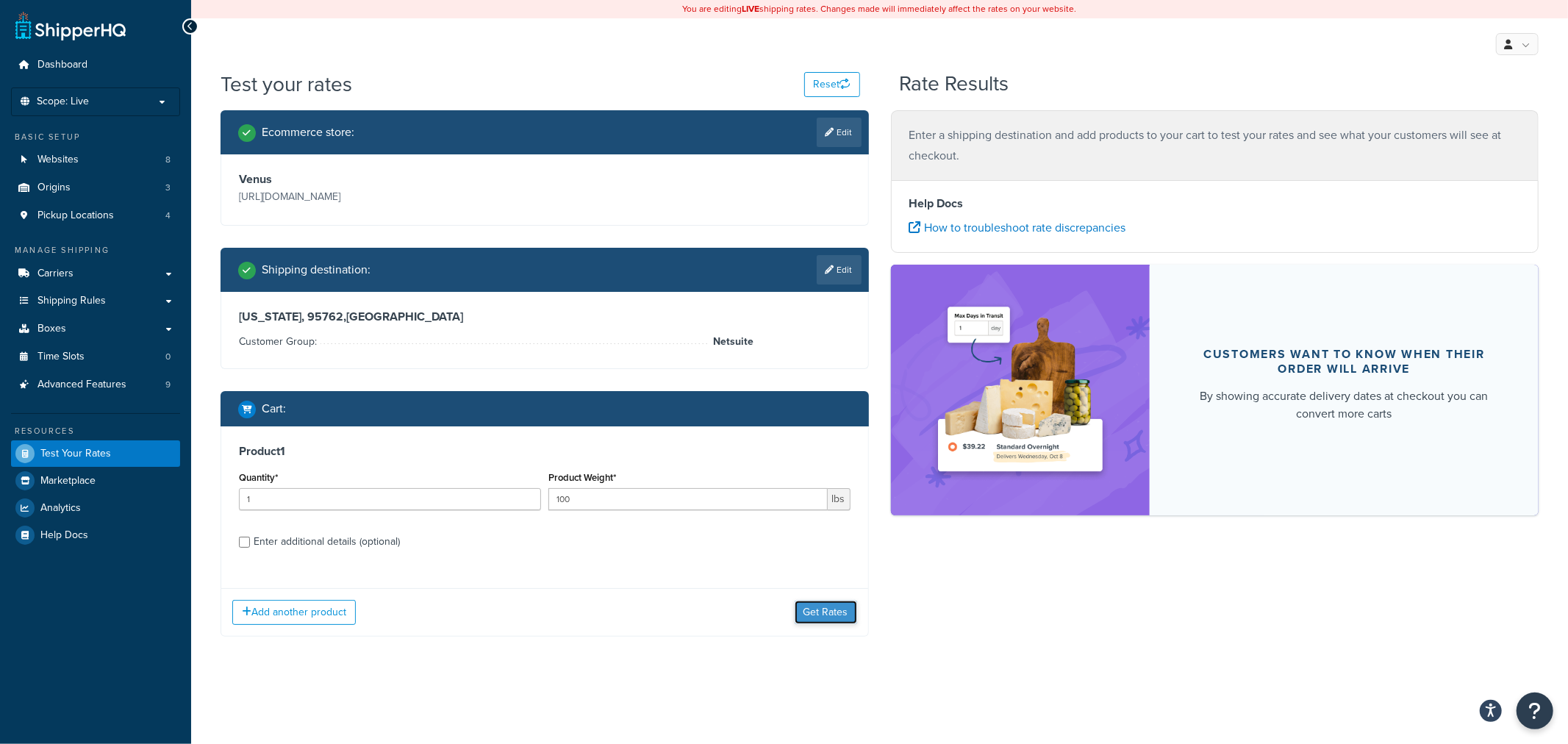
click at [827, 604] on button "Get Rates" at bounding box center [825, 612] width 63 height 23
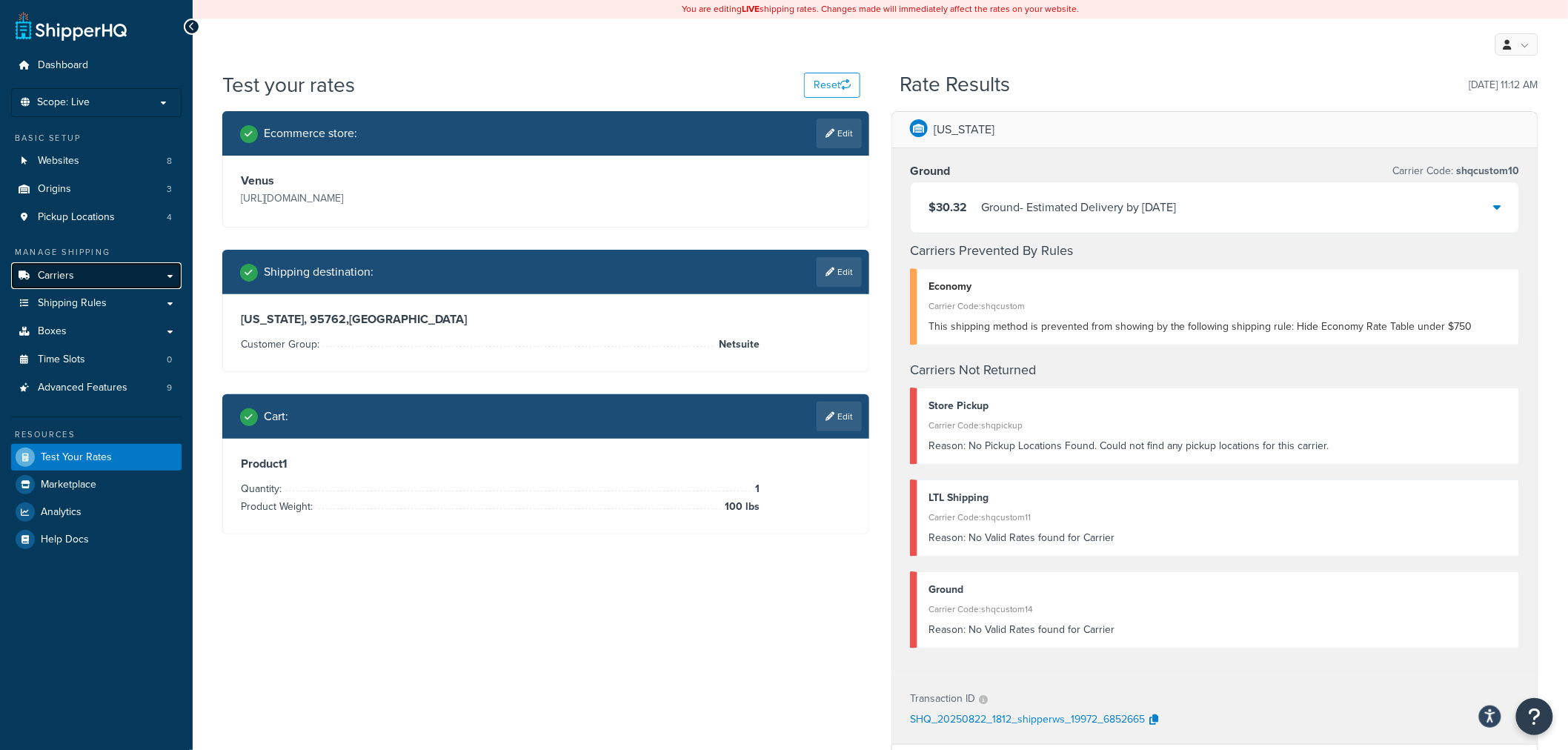
click at [62, 270] on span "Carriers" at bounding box center [55, 276] width 36 height 13
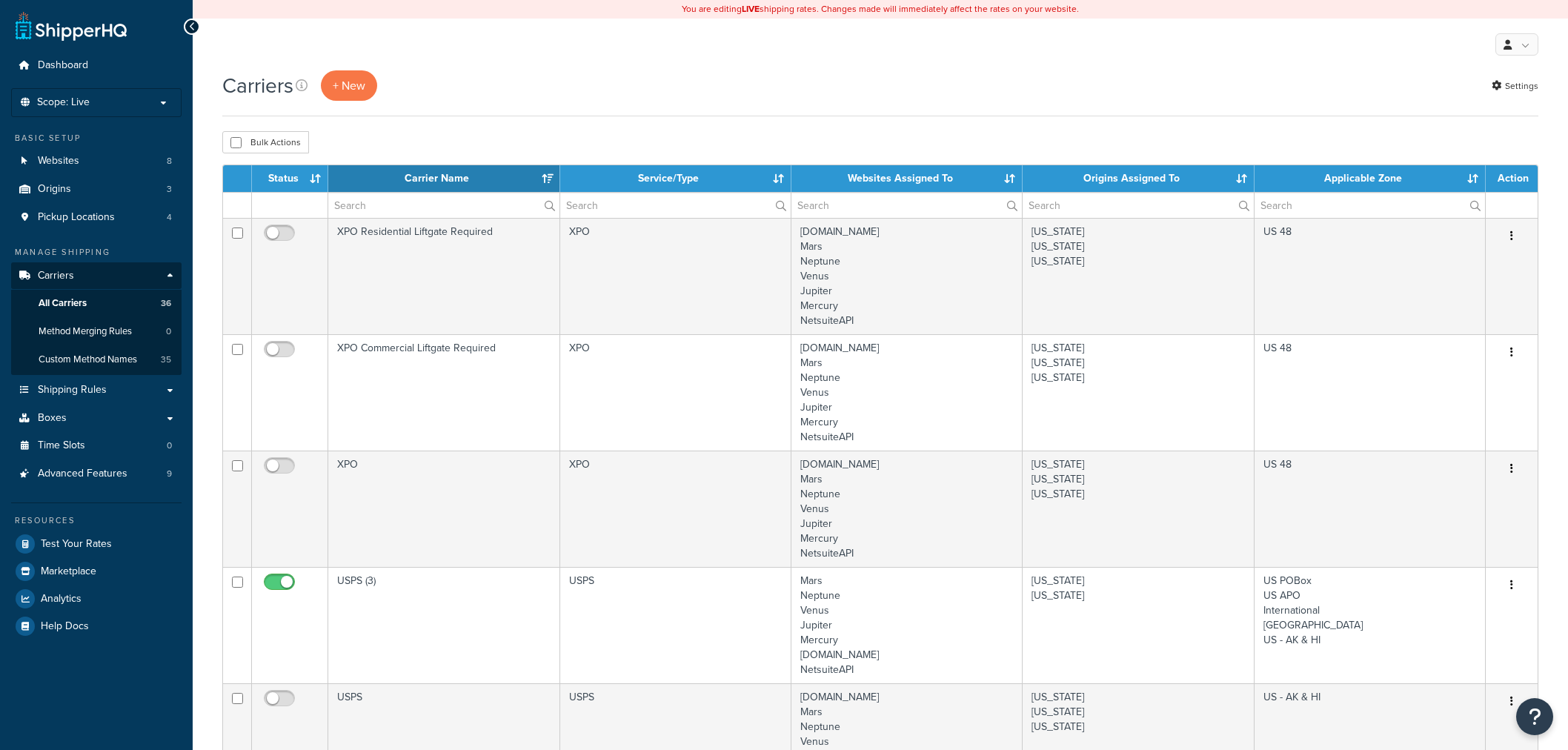
select select "15"
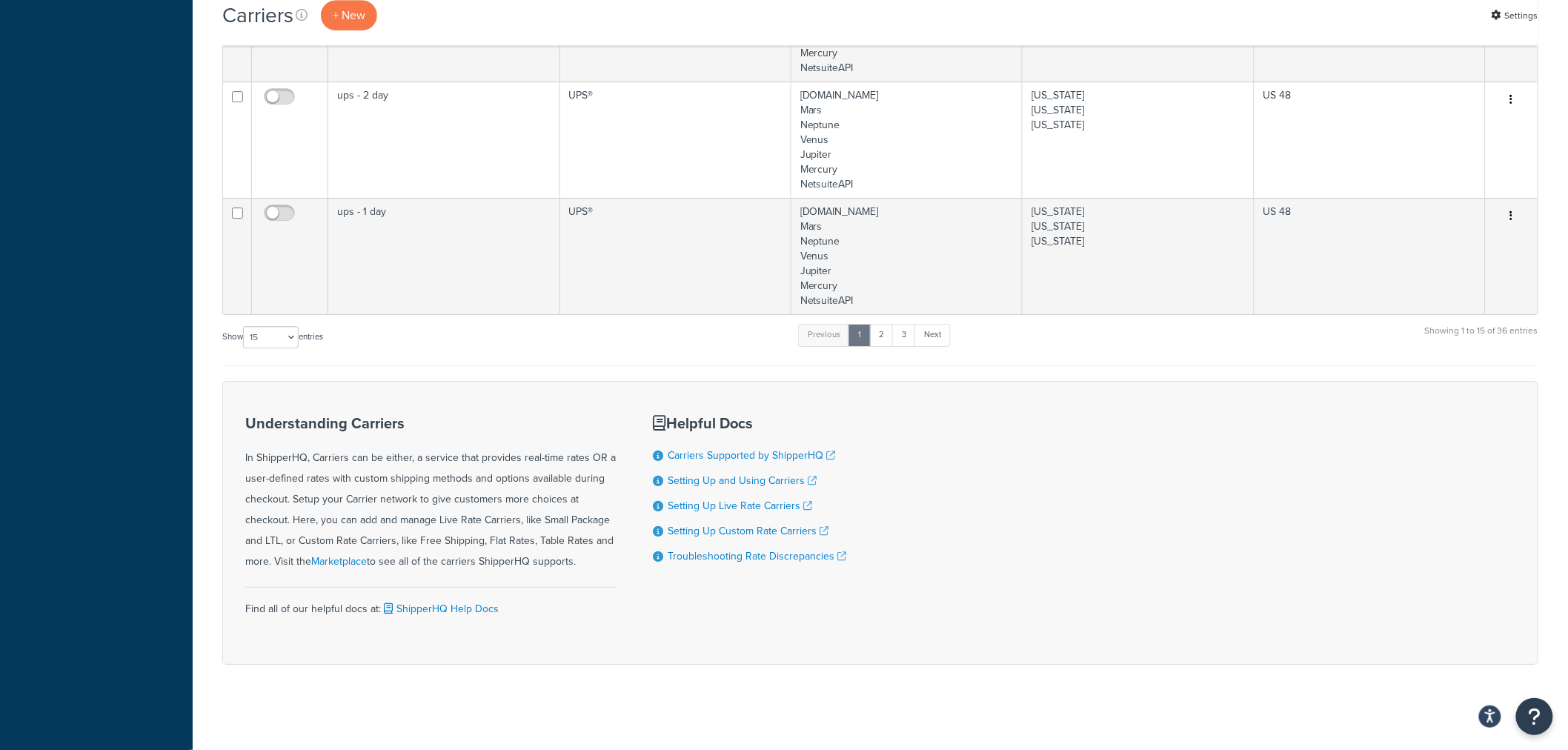
scroll to position [1905, 0]
click at [884, 337] on link "2" at bounding box center [880, 331] width 24 height 22
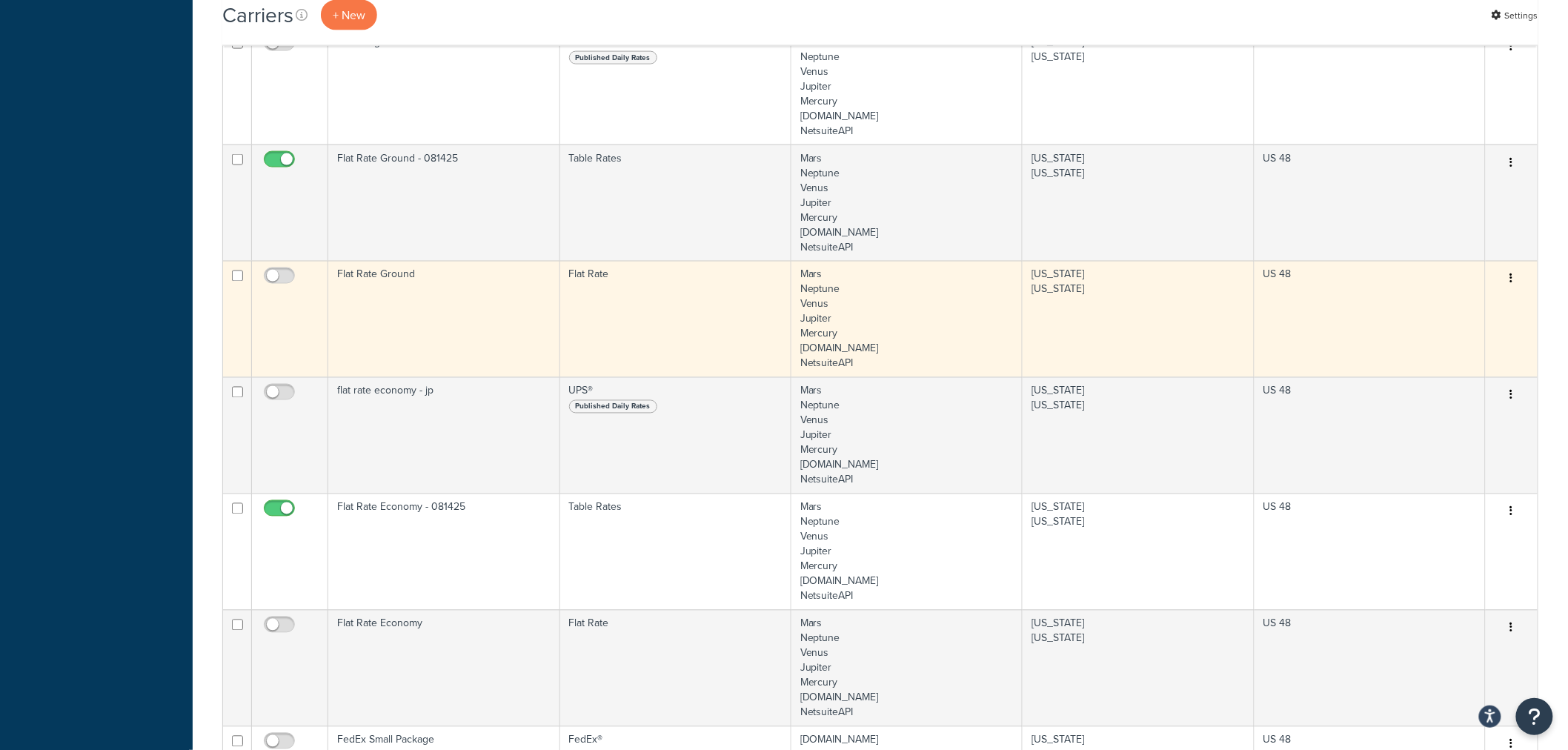
scroll to position [850, 0]
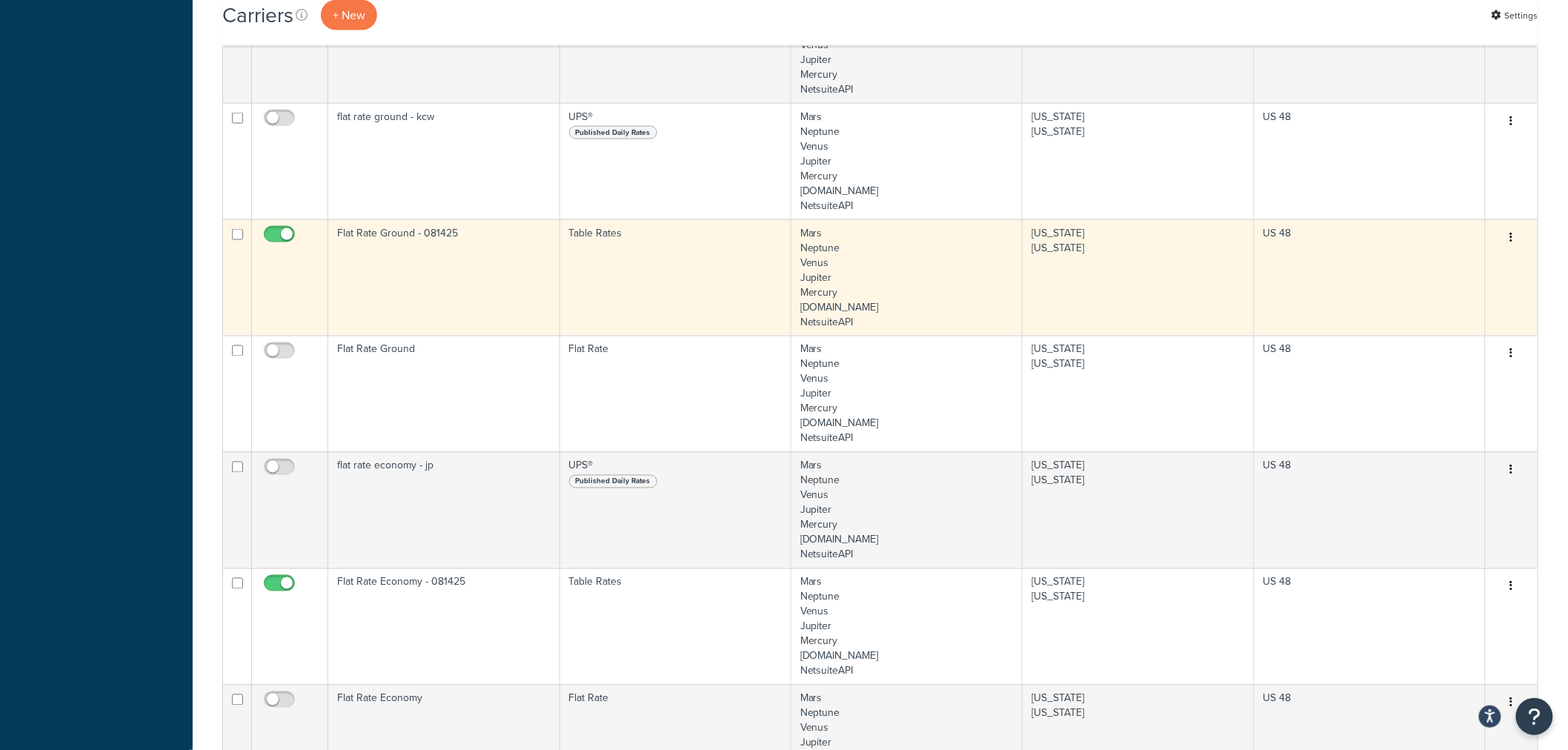
click at [465, 270] on td "Flat Rate Ground - 081425" at bounding box center [443, 277] width 231 height 116
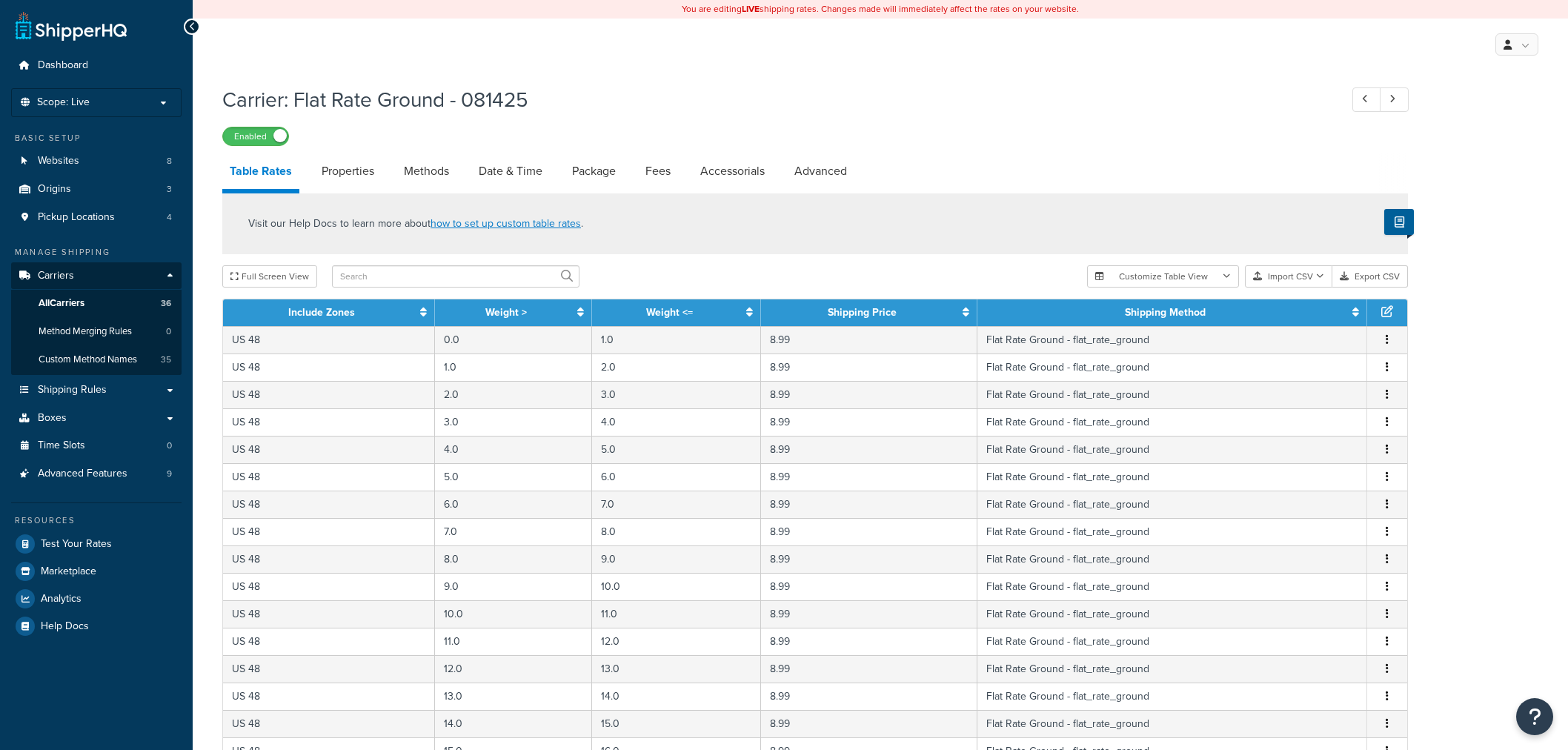
select select "25"
click at [335, 165] on link "Properties" at bounding box center [348, 171] width 68 height 36
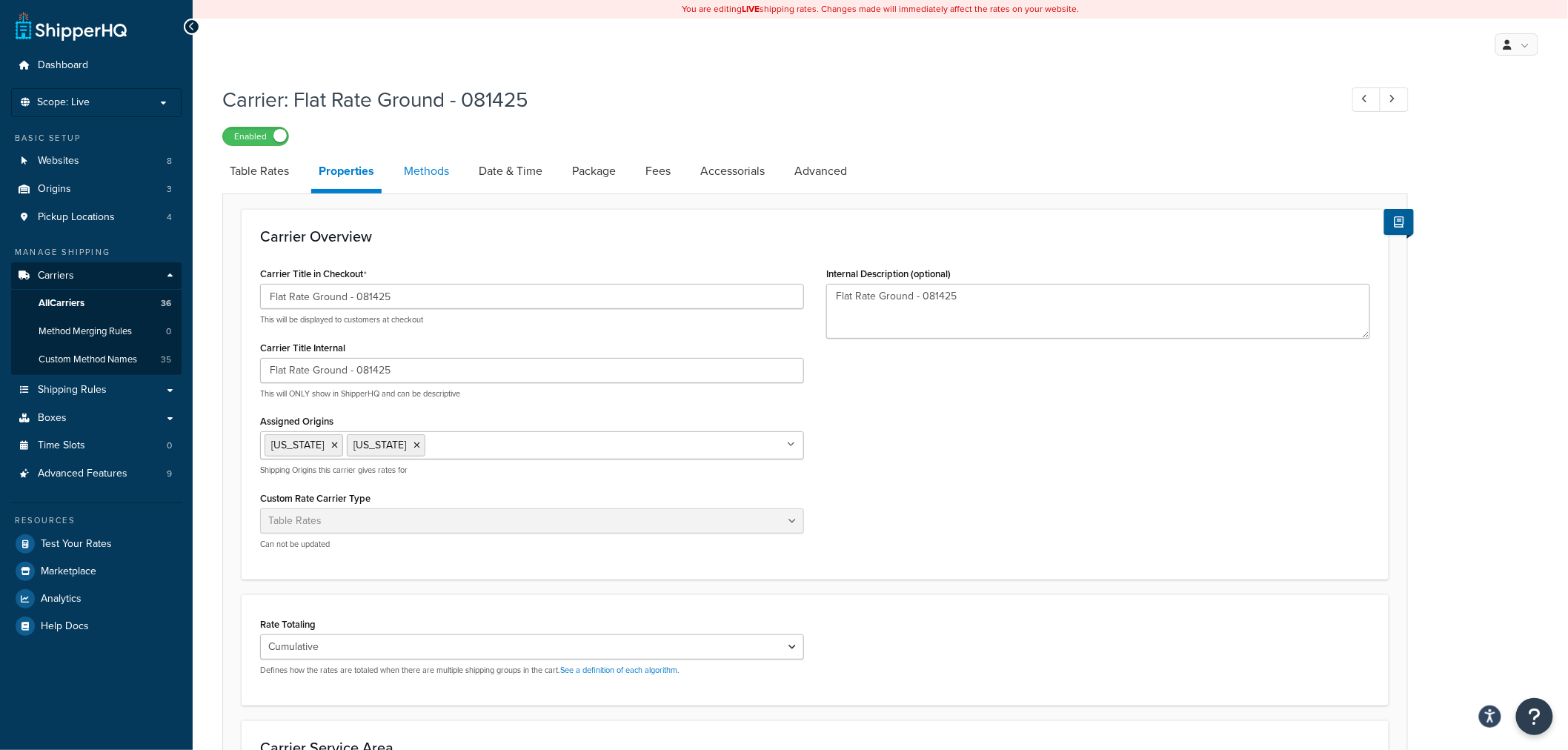
click at [449, 174] on link "Methods" at bounding box center [427, 171] width 60 height 36
select select "25"
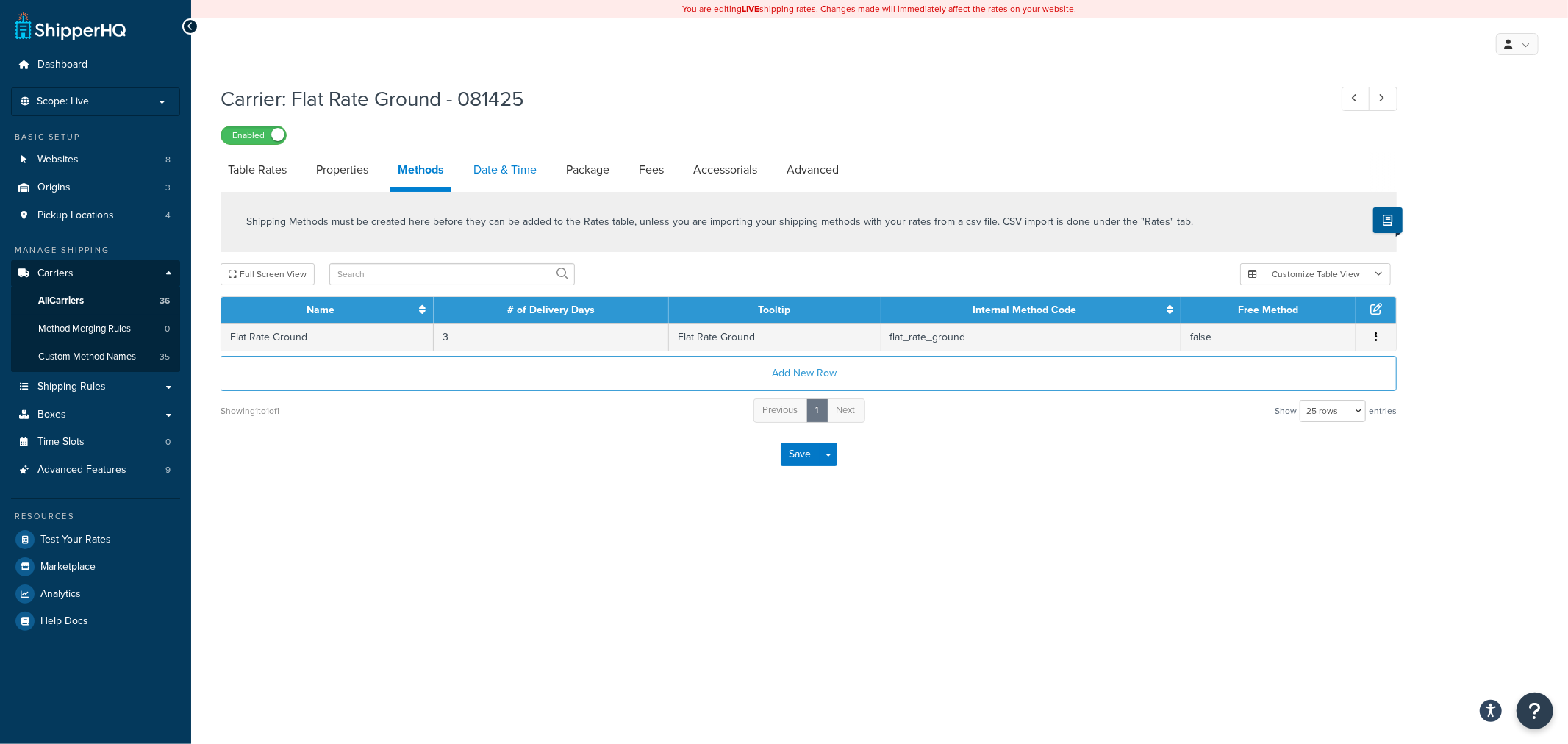
click at [510, 172] on link "Date & Time" at bounding box center [504, 169] width 78 height 36
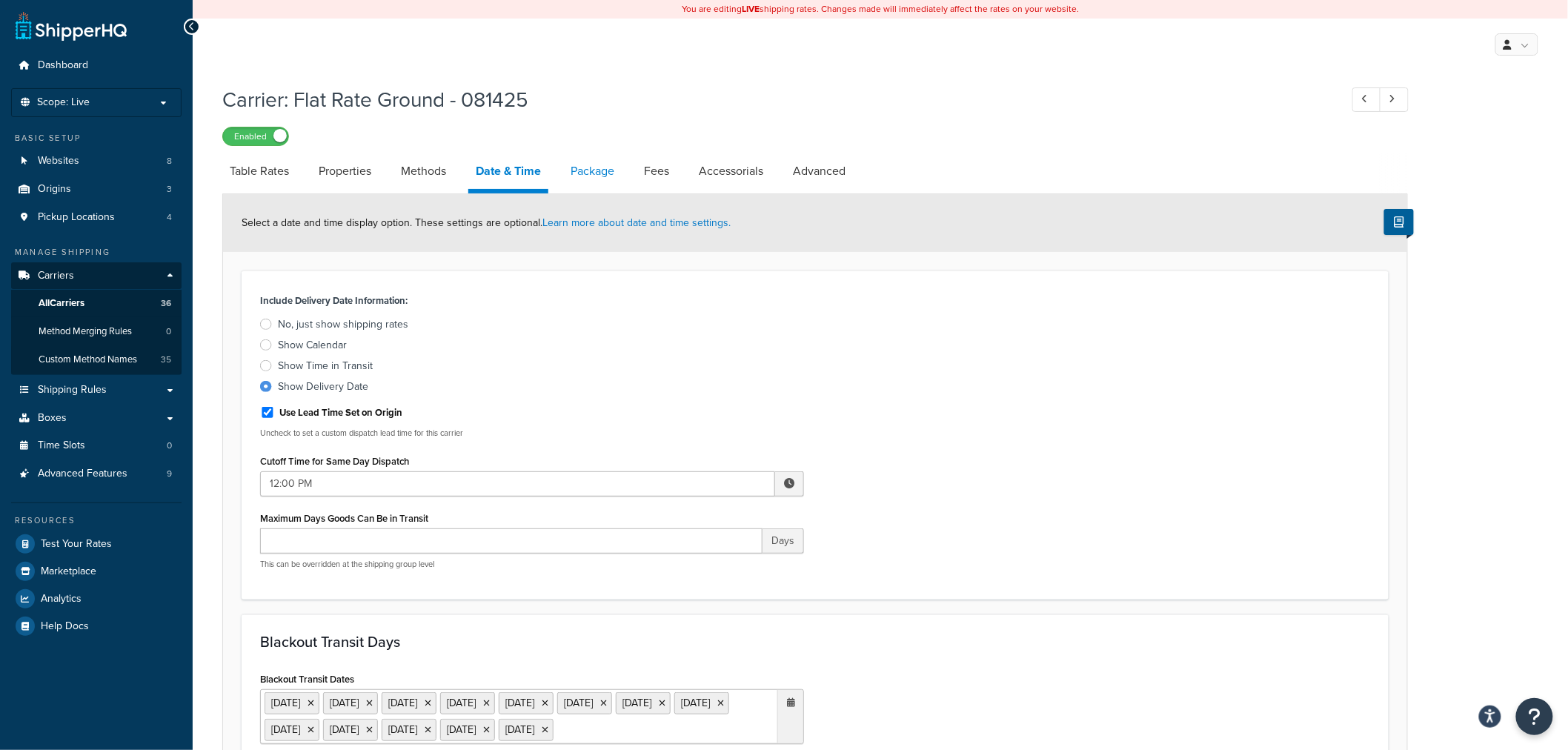
click at [604, 181] on link "Package" at bounding box center [592, 171] width 58 height 36
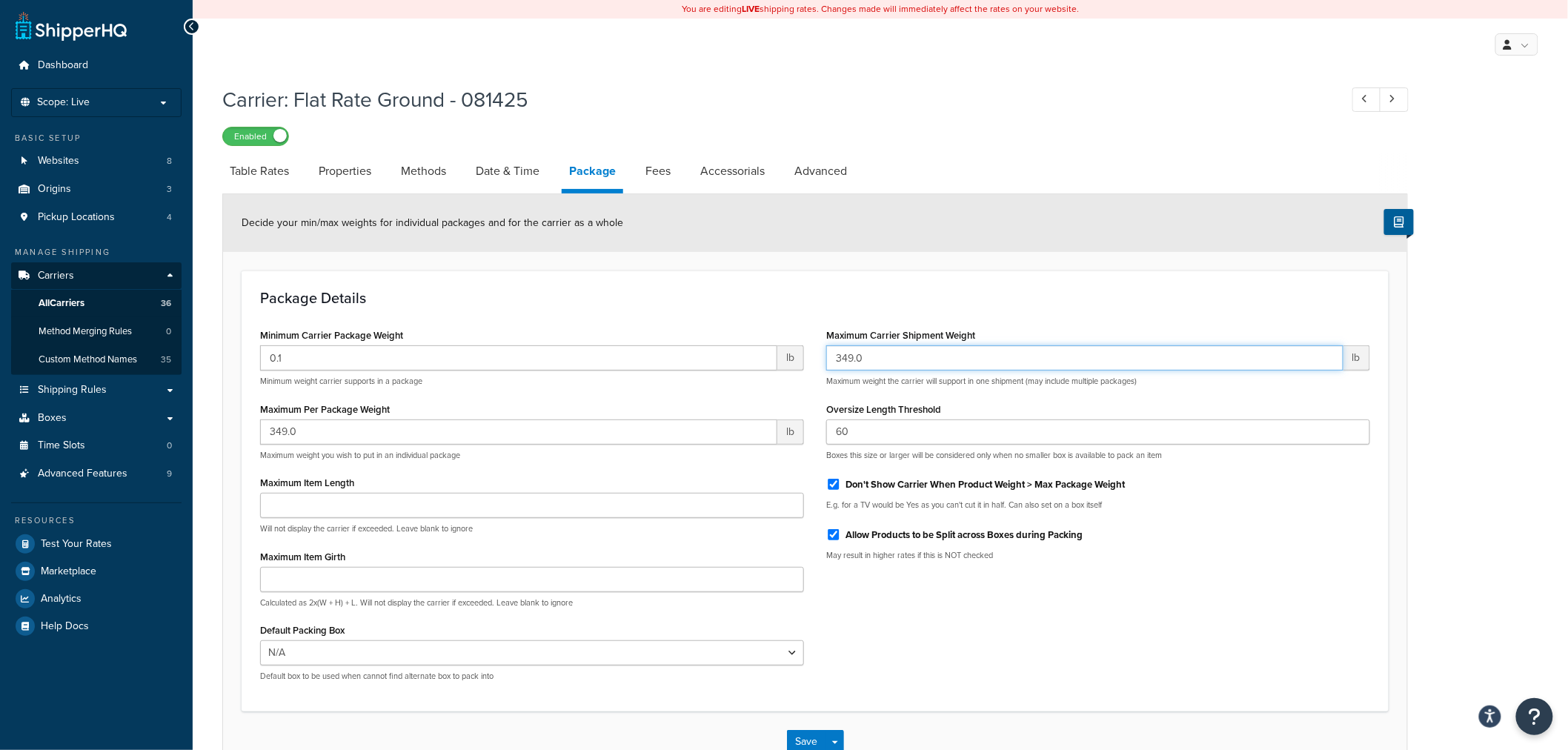
click at [887, 361] on input "349.0" at bounding box center [1084, 358] width 517 height 25
type input "999999.0"
click at [628, 433] on input "349.0" at bounding box center [518, 432] width 517 height 25
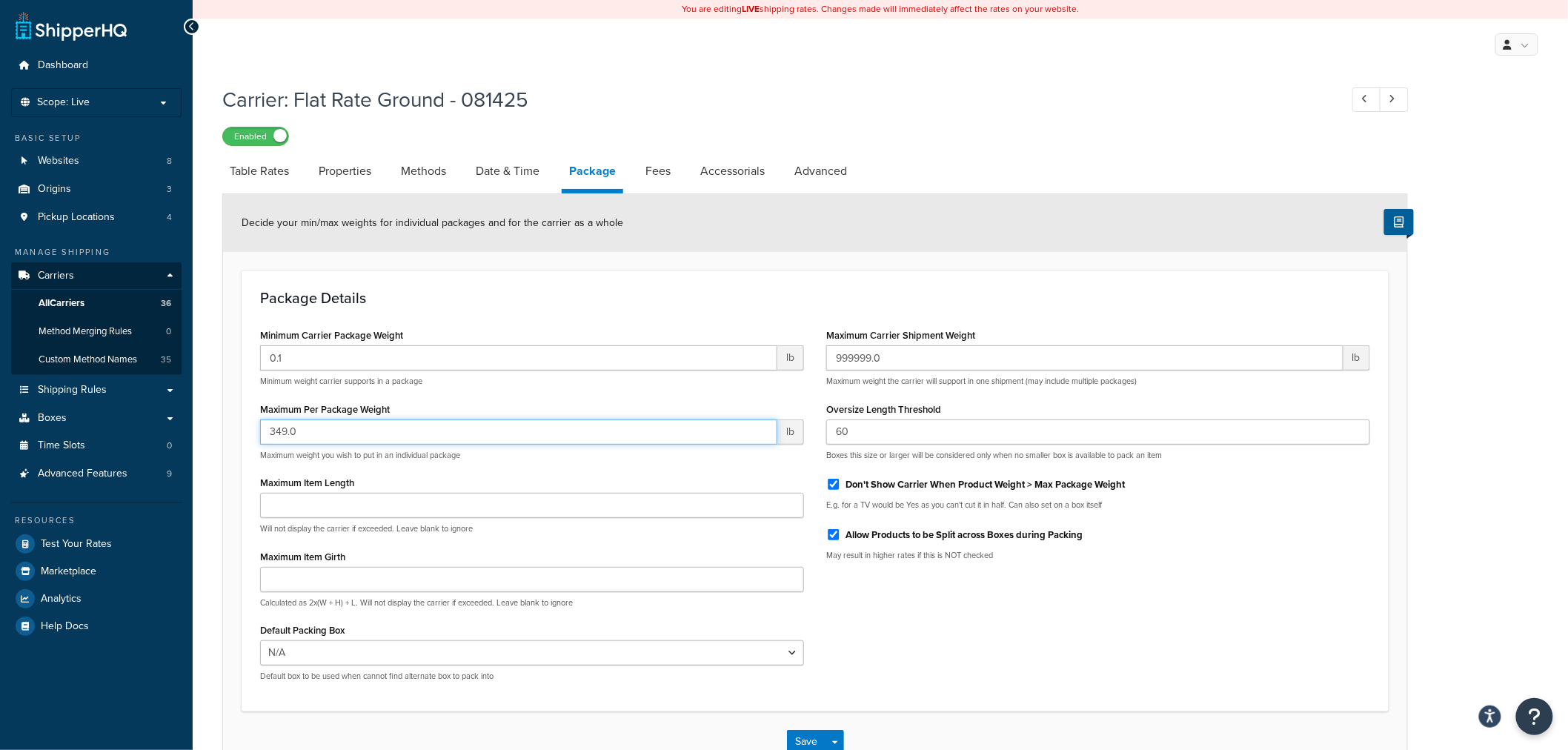
click at [628, 433] on input "349.0" at bounding box center [518, 432] width 517 height 25
type input "999999.0"
click at [605, 474] on div "Maximum Item Length Will not display the carrier if exceeded. Leave blank to ig…" at bounding box center [531, 504] width 544 height 62
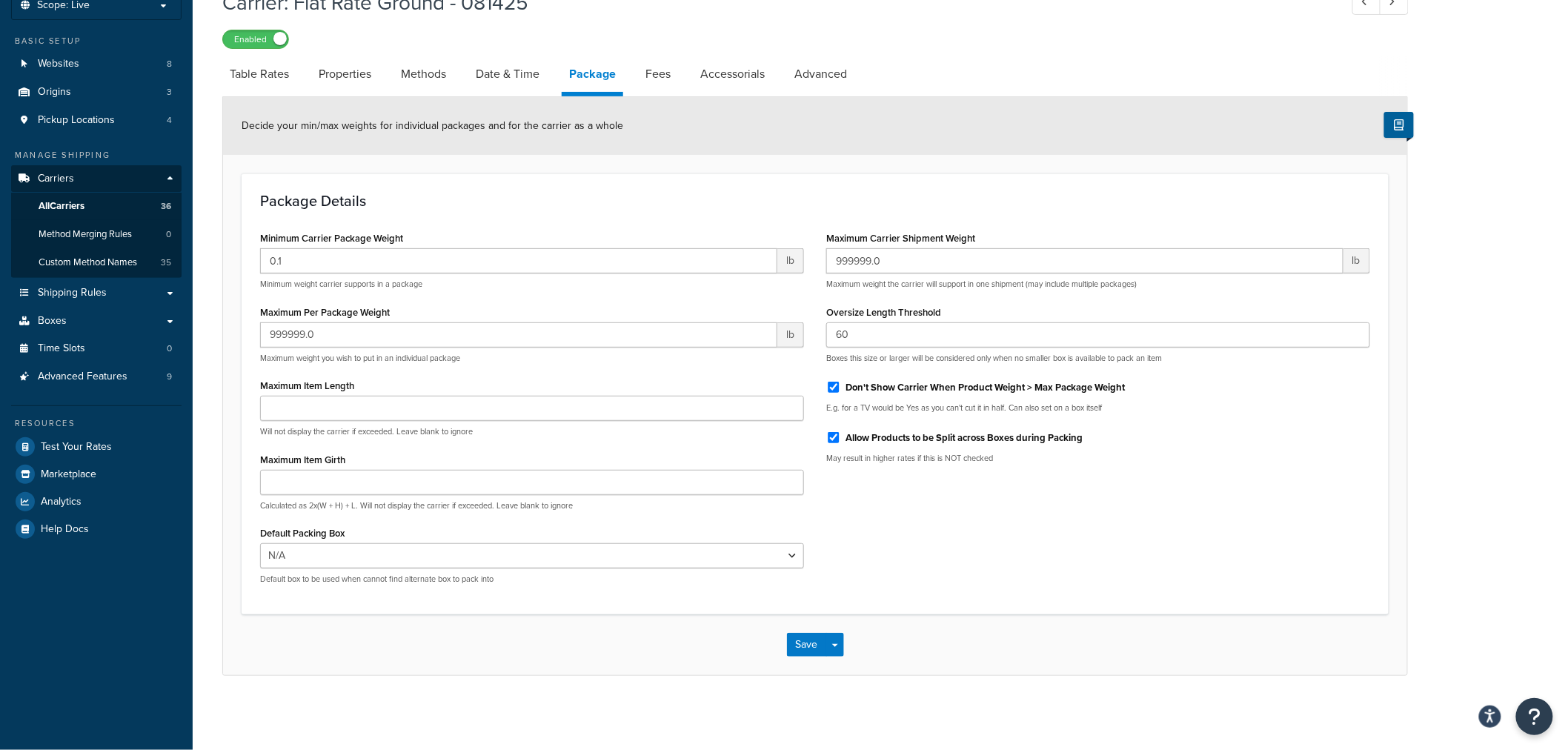
scroll to position [99, 0]
click at [808, 639] on button "Save" at bounding box center [806, 644] width 40 height 23
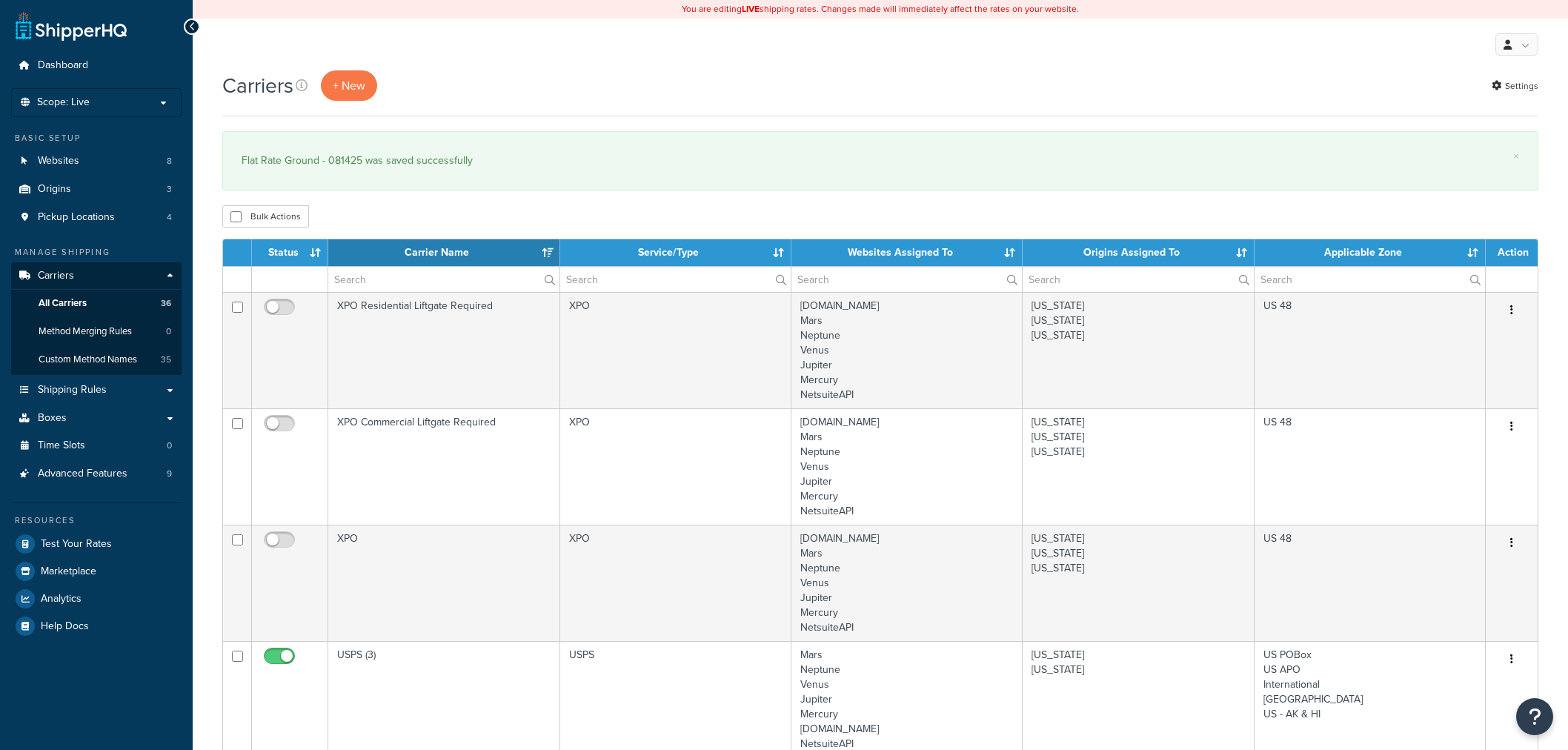
select select "15"
click at [85, 541] on span "Test Your Rates" at bounding box center [76, 544] width 71 height 13
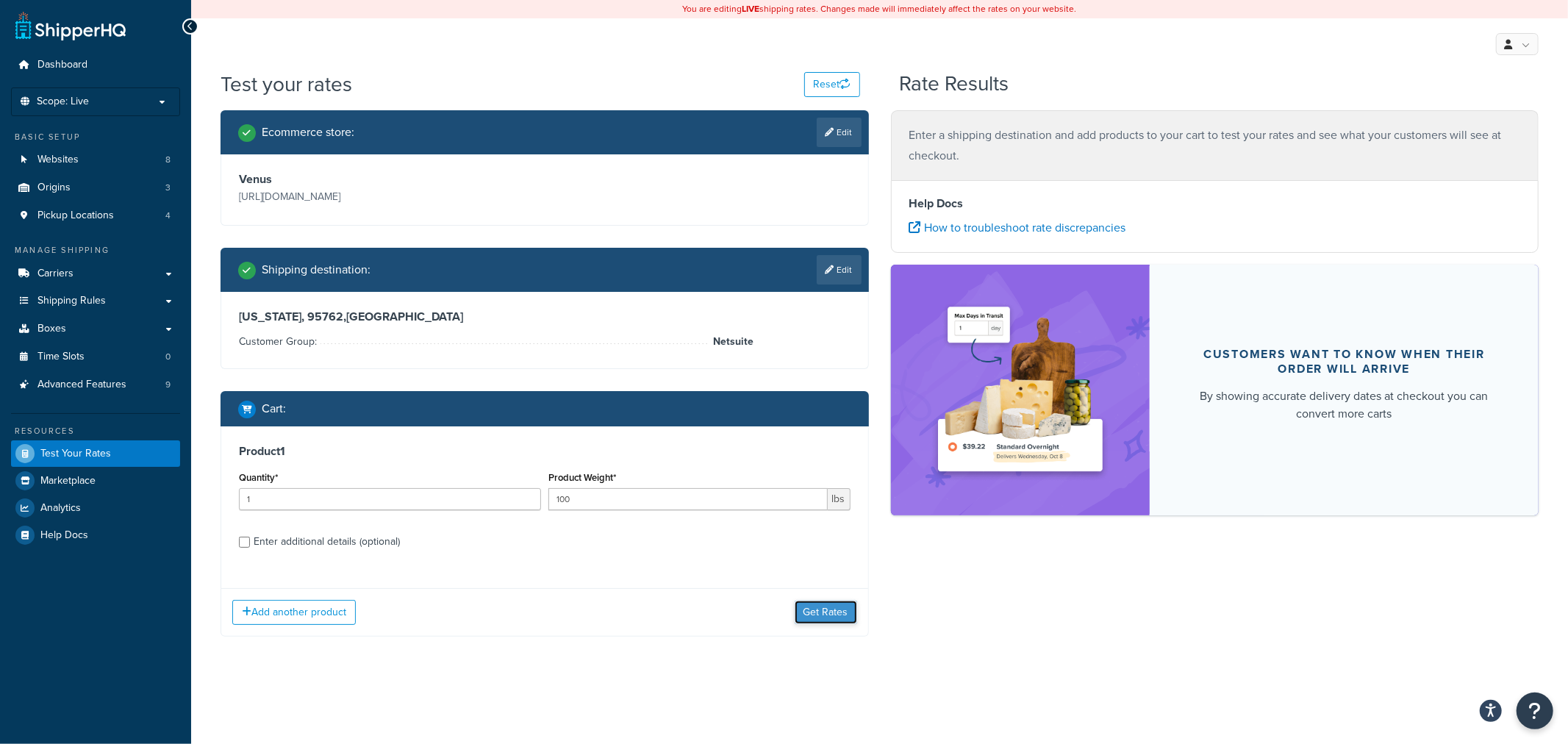
click at [826, 619] on button "Get Rates" at bounding box center [825, 612] width 63 height 23
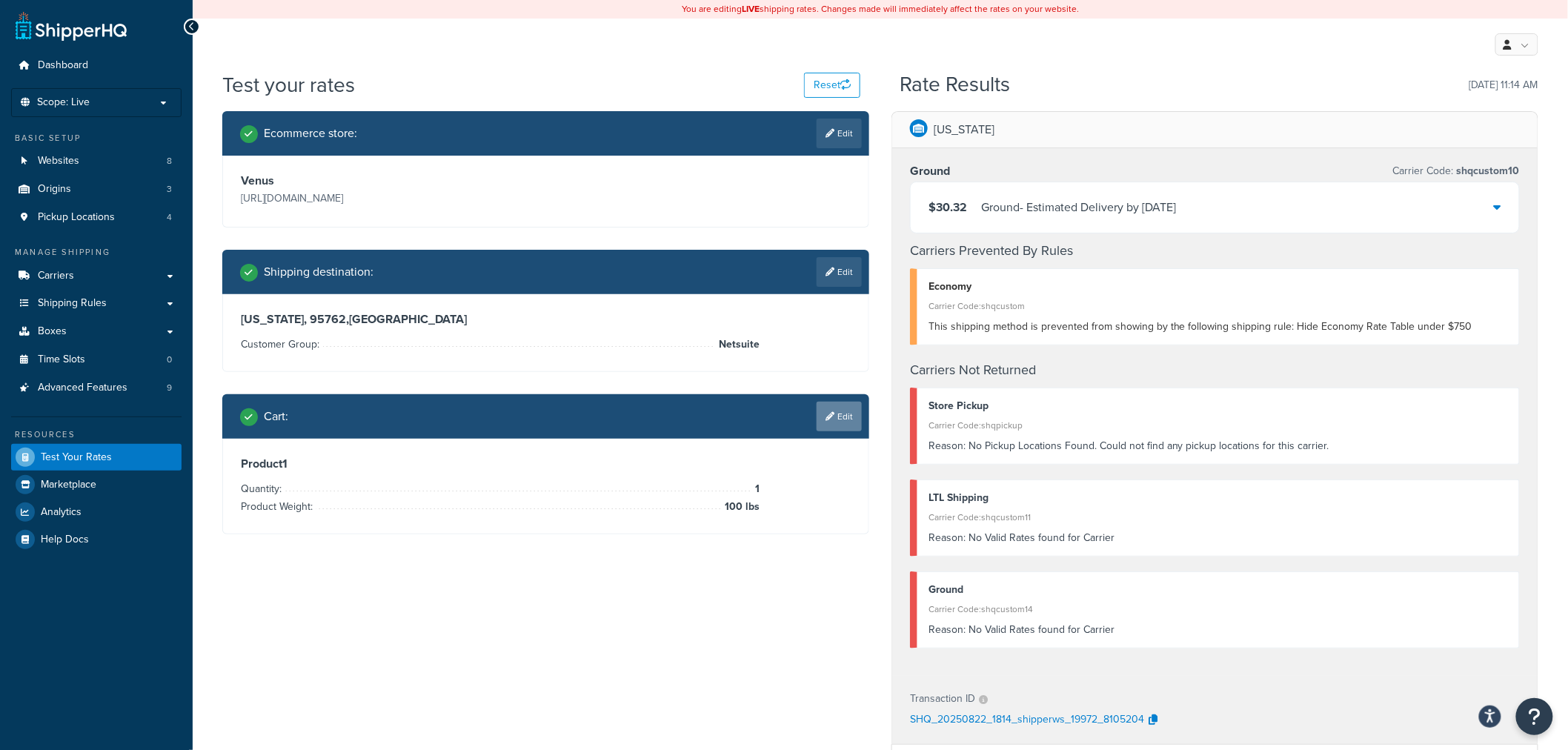
click at [849, 402] on link "Edit" at bounding box center [839, 416] width 46 height 30
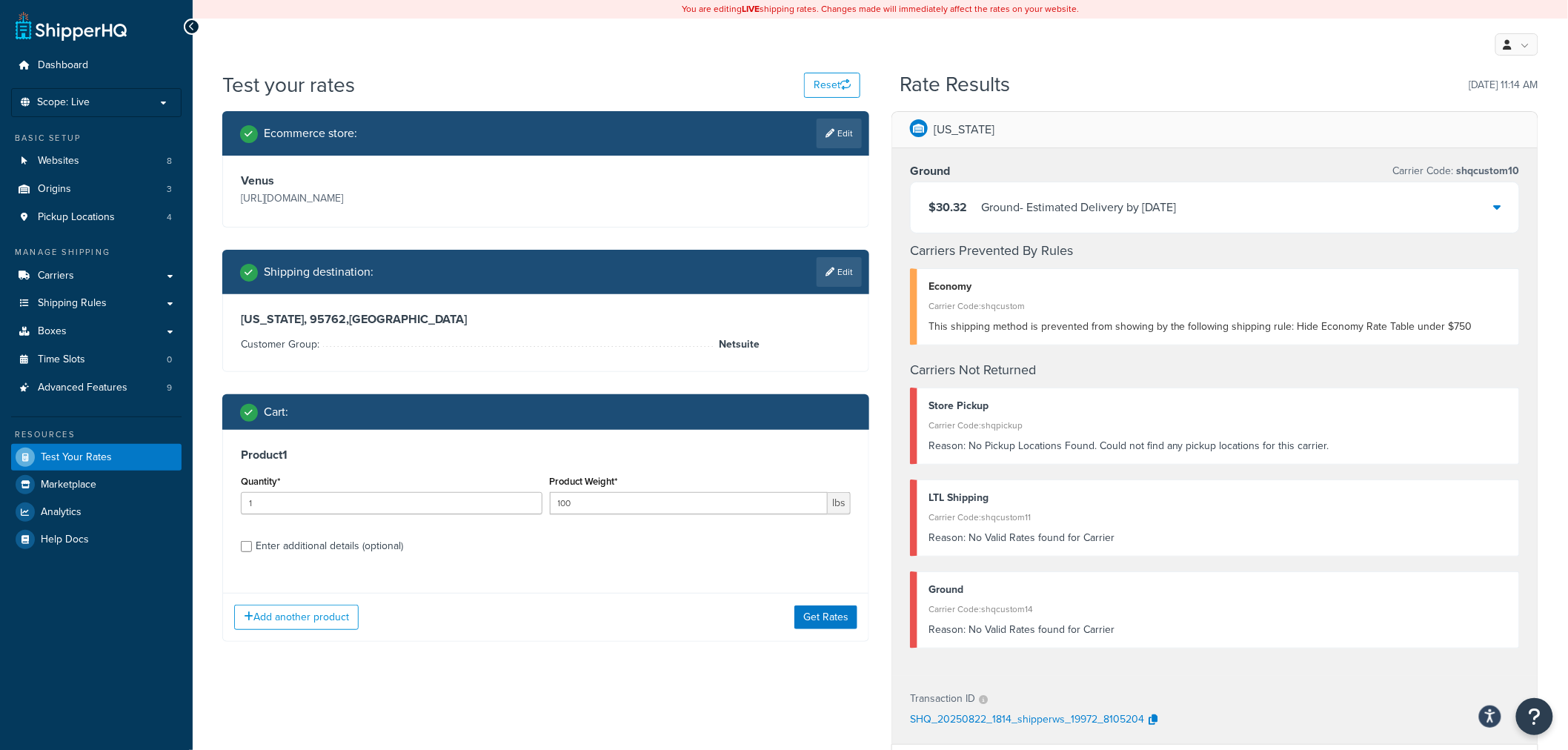
click at [293, 545] on div "Enter additional details (optional)" at bounding box center [330, 545] width 147 height 20
click at [252, 545] on input "Enter additional details (optional)" at bounding box center [245, 546] width 11 height 11
checkbox input "true"
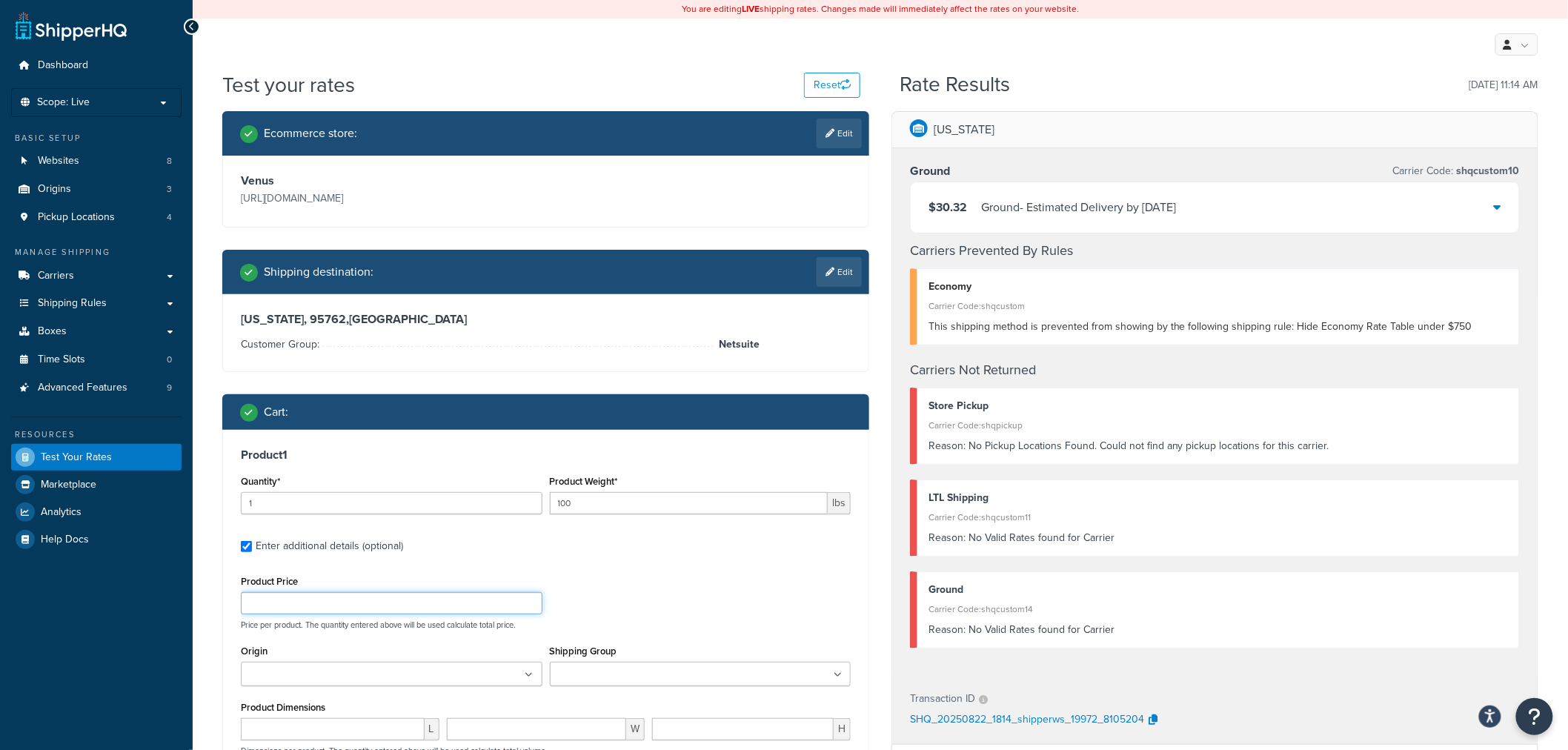
click at [292, 602] on input "Product Price" at bounding box center [391, 603] width 302 height 22
type input "100"
click at [621, 579] on div "Product Price 100 Price per product. The quantity entered above will be used ca…" at bounding box center [545, 601] width 617 height 58
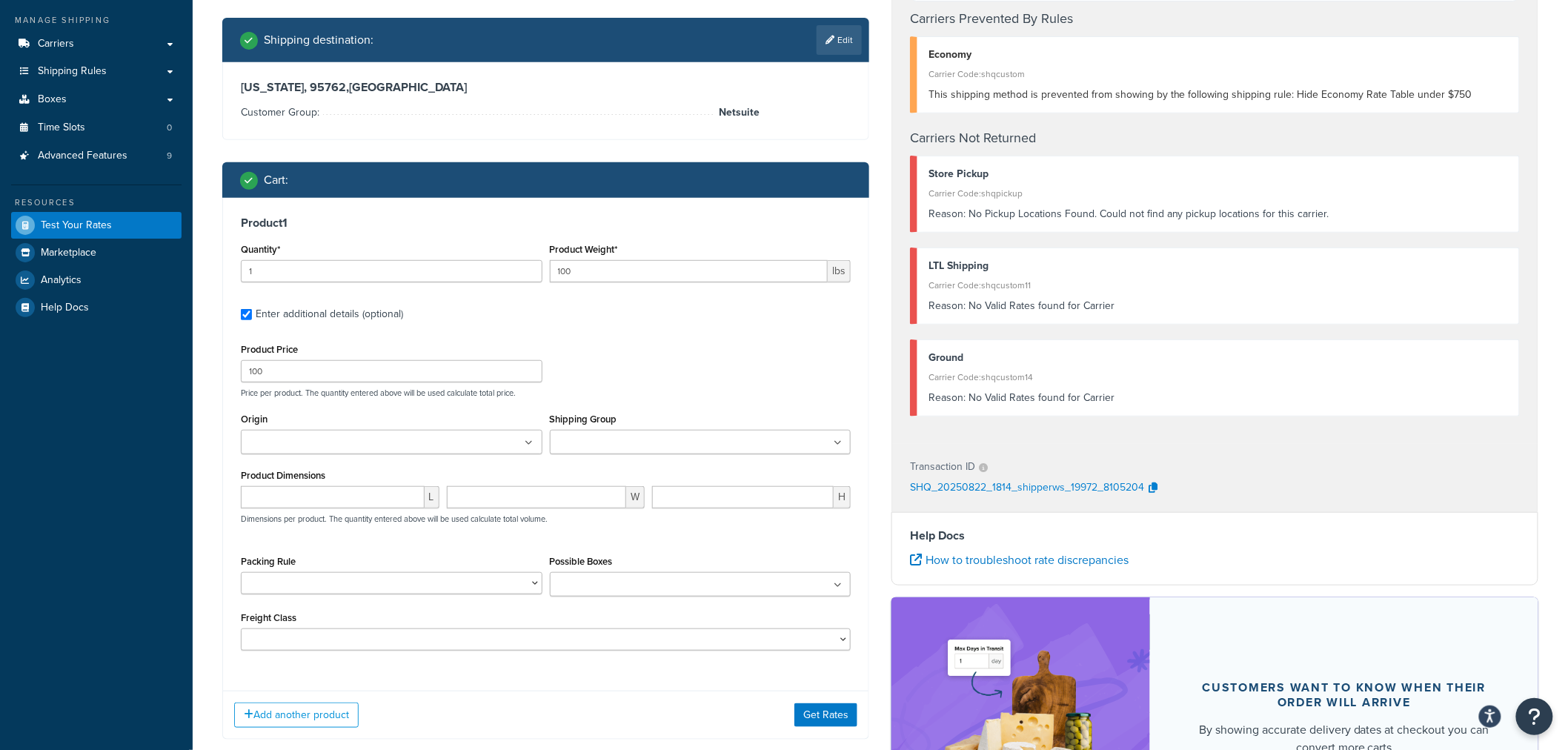
scroll to position [252, 0]
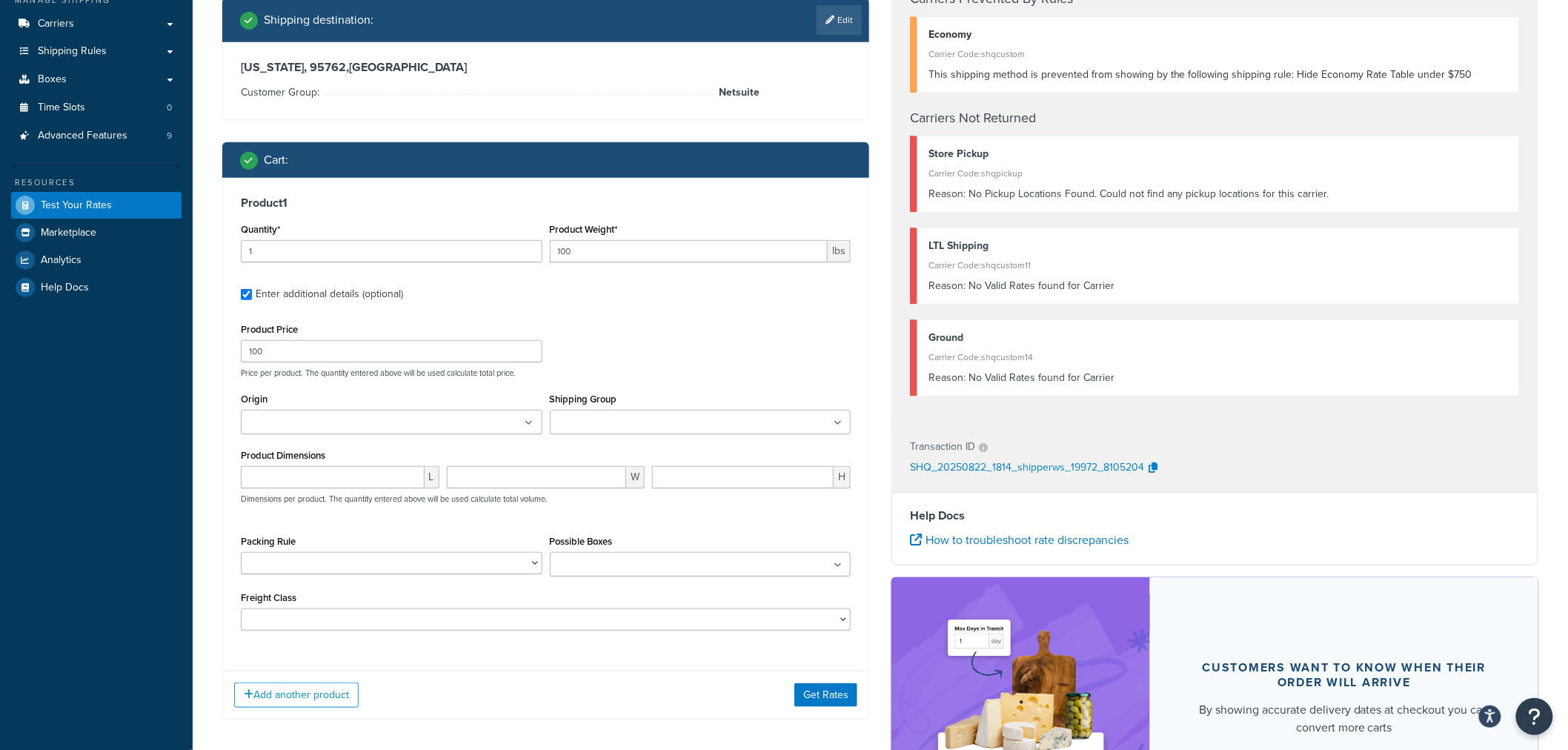
click at [520, 425] on ul at bounding box center [391, 421] width 302 height 24
click at [595, 516] on div "L W H Dimensions per product. The quantity entered above will be used calculate…" at bounding box center [545, 497] width 617 height 54
click at [817, 701] on button "Get Rates" at bounding box center [825, 699] width 63 height 23
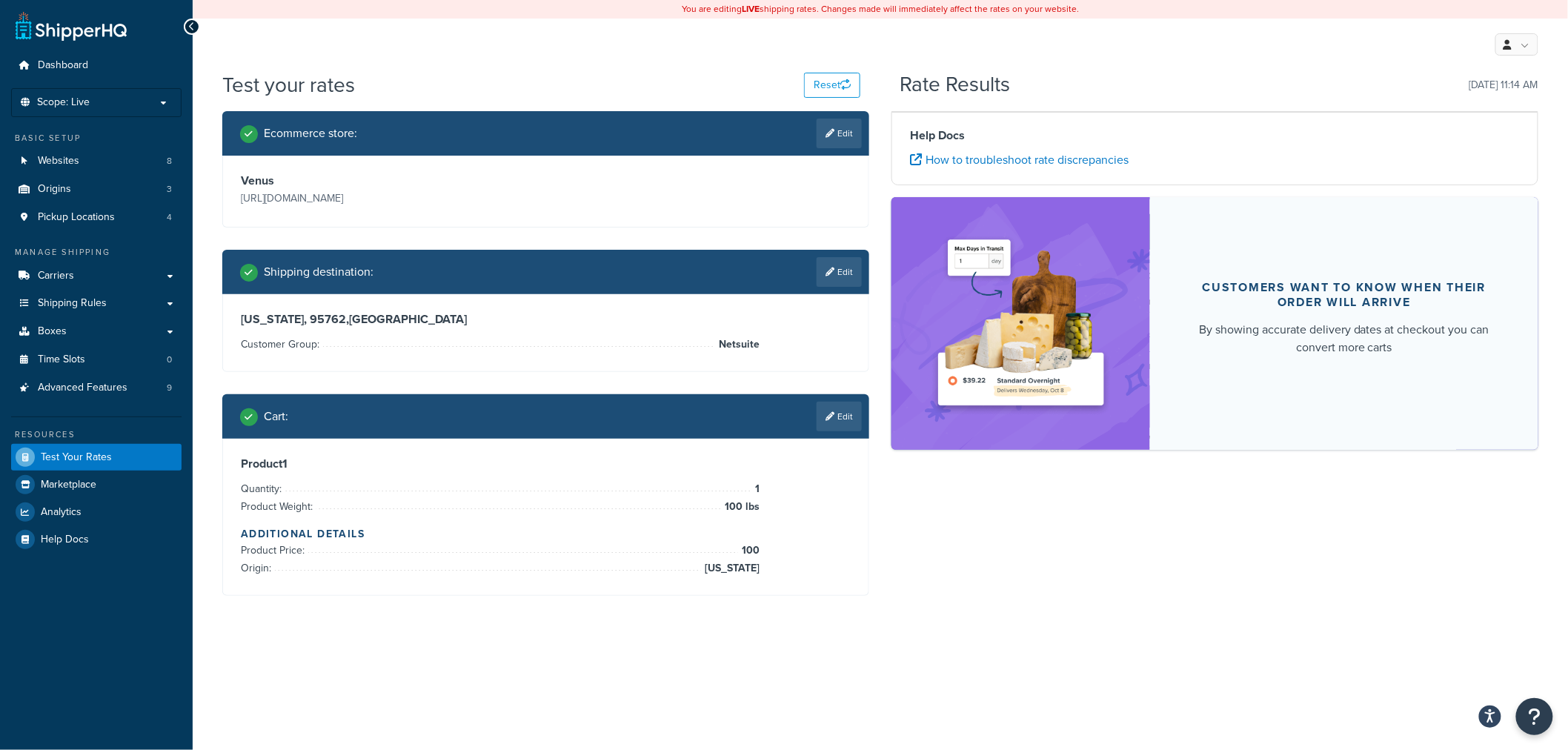
scroll to position [0, 0]
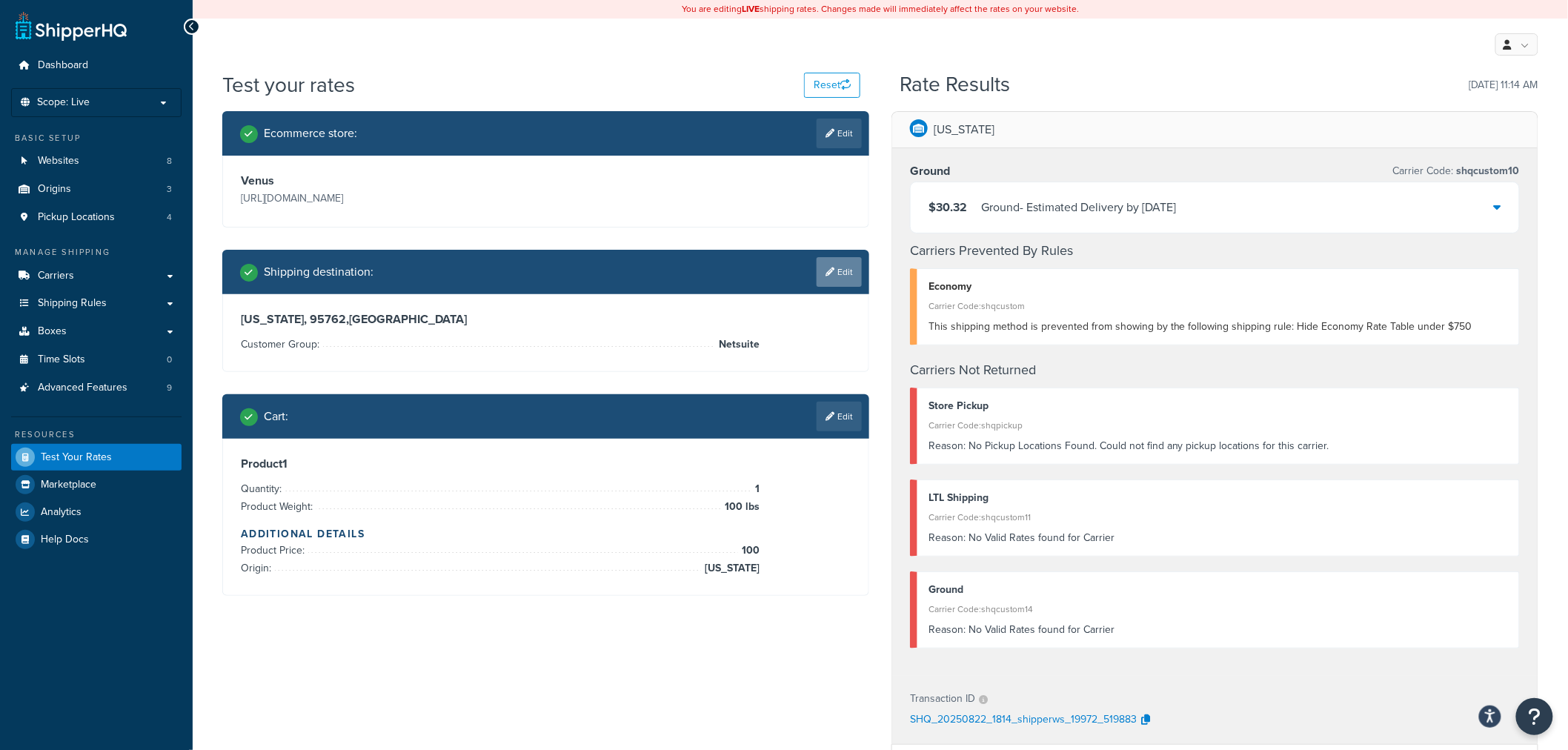
click at [837, 275] on link "Edit" at bounding box center [839, 272] width 46 height 30
select select "CA"
select select "Netsuite"
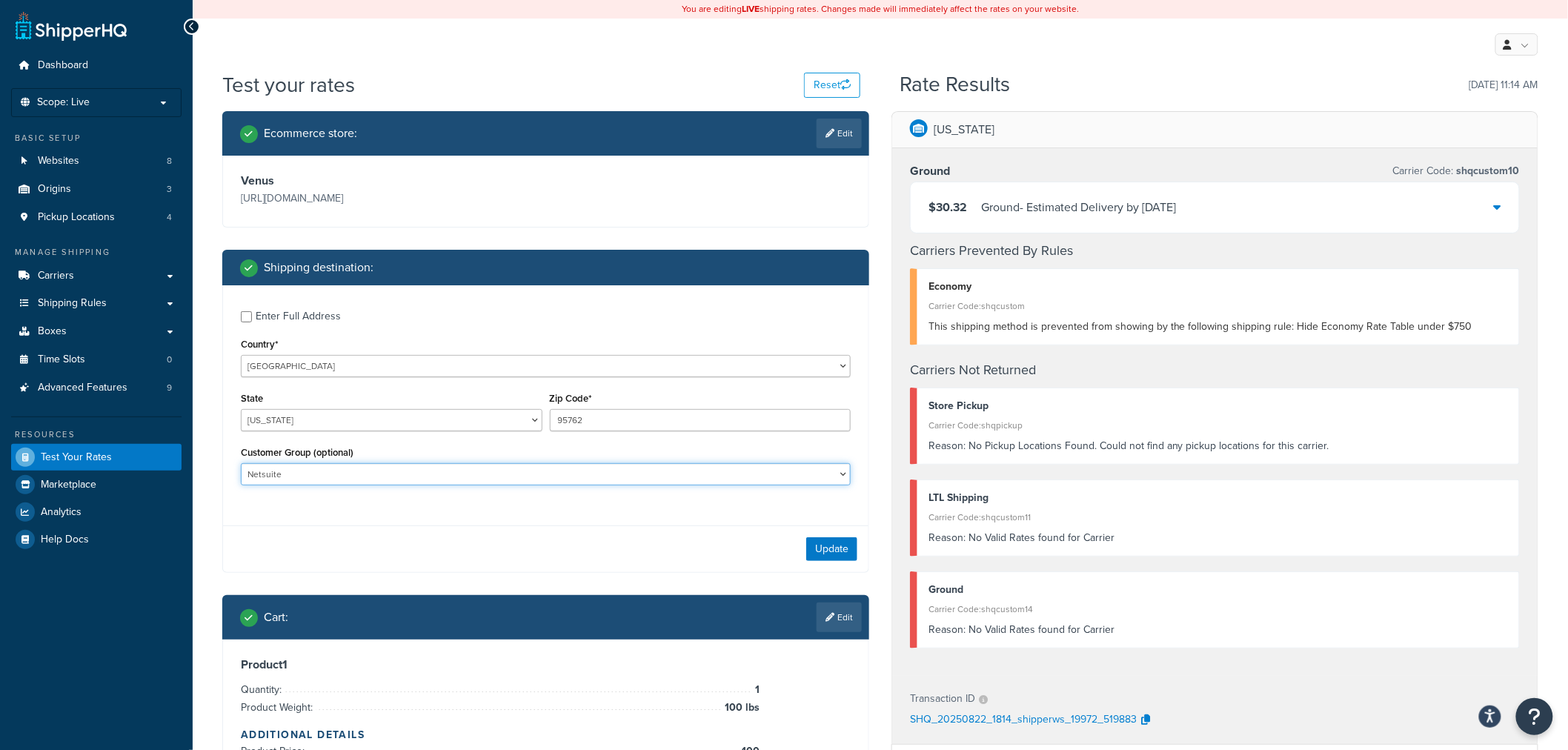
click at [560, 479] on select "Affiliate Base Reseller Bronze Default (General) Employee-Friends-Family Execut…" at bounding box center [545, 473] width 610 height 22
select select
click at [240, 464] on select "Affiliate Base Reseller Bronze Default (General) Employee-Friends-Family Execut…" at bounding box center [545, 473] width 610 height 22
click at [820, 559] on button "Update" at bounding box center [831, 549] width 51 height 23
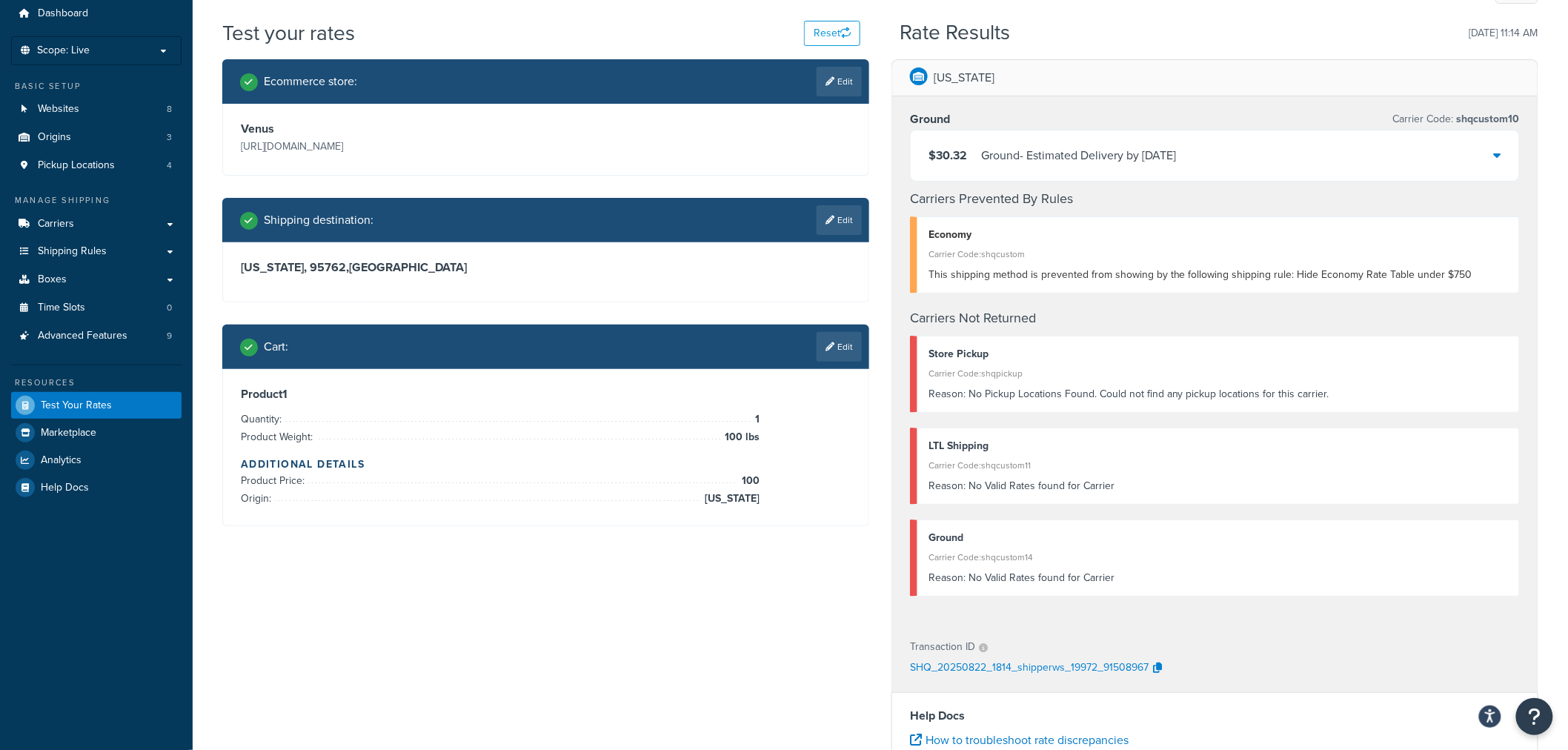
scroll to position [32, 0]
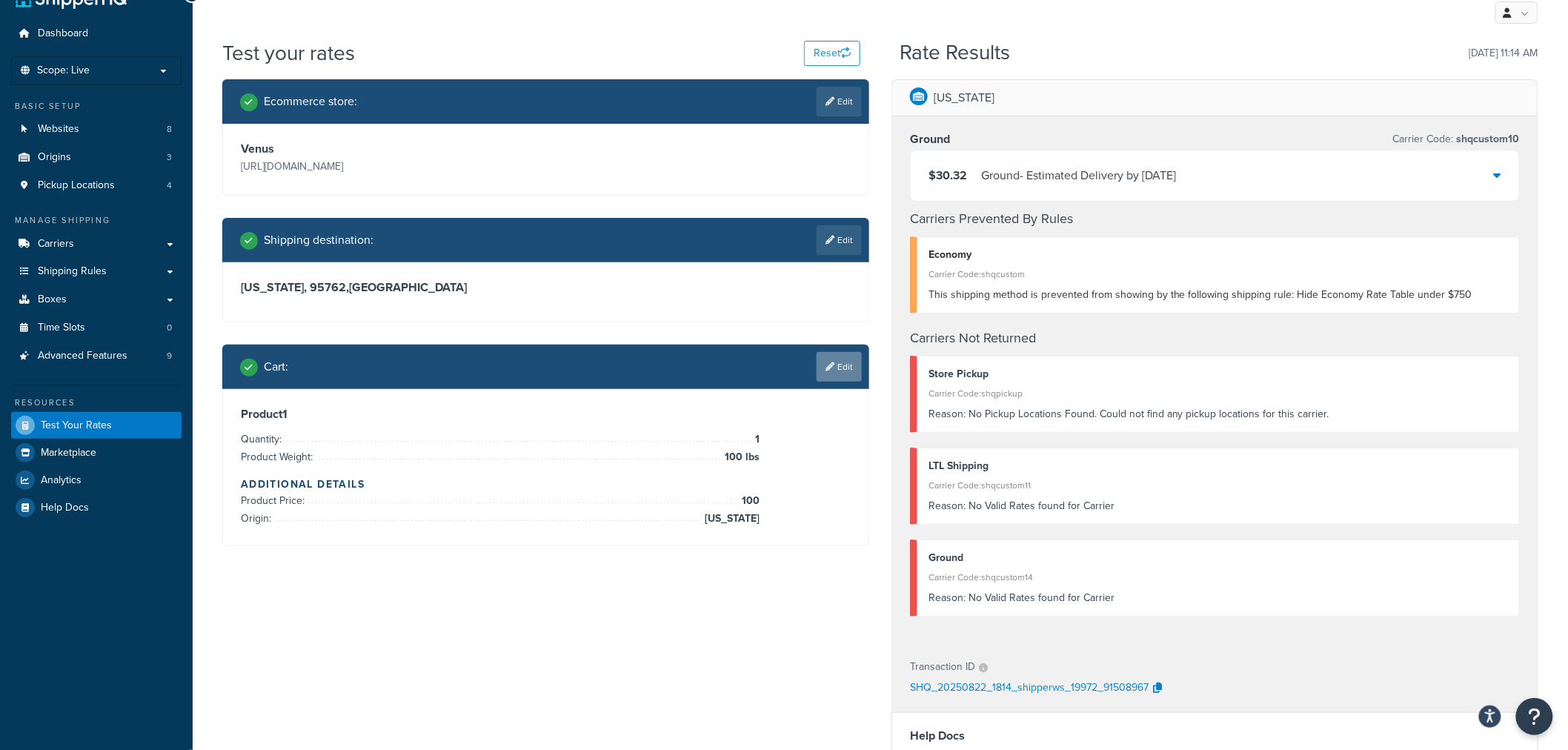
click at [834, 364] on link "Edit" at bounding box center [839, 367] width 46 height 30
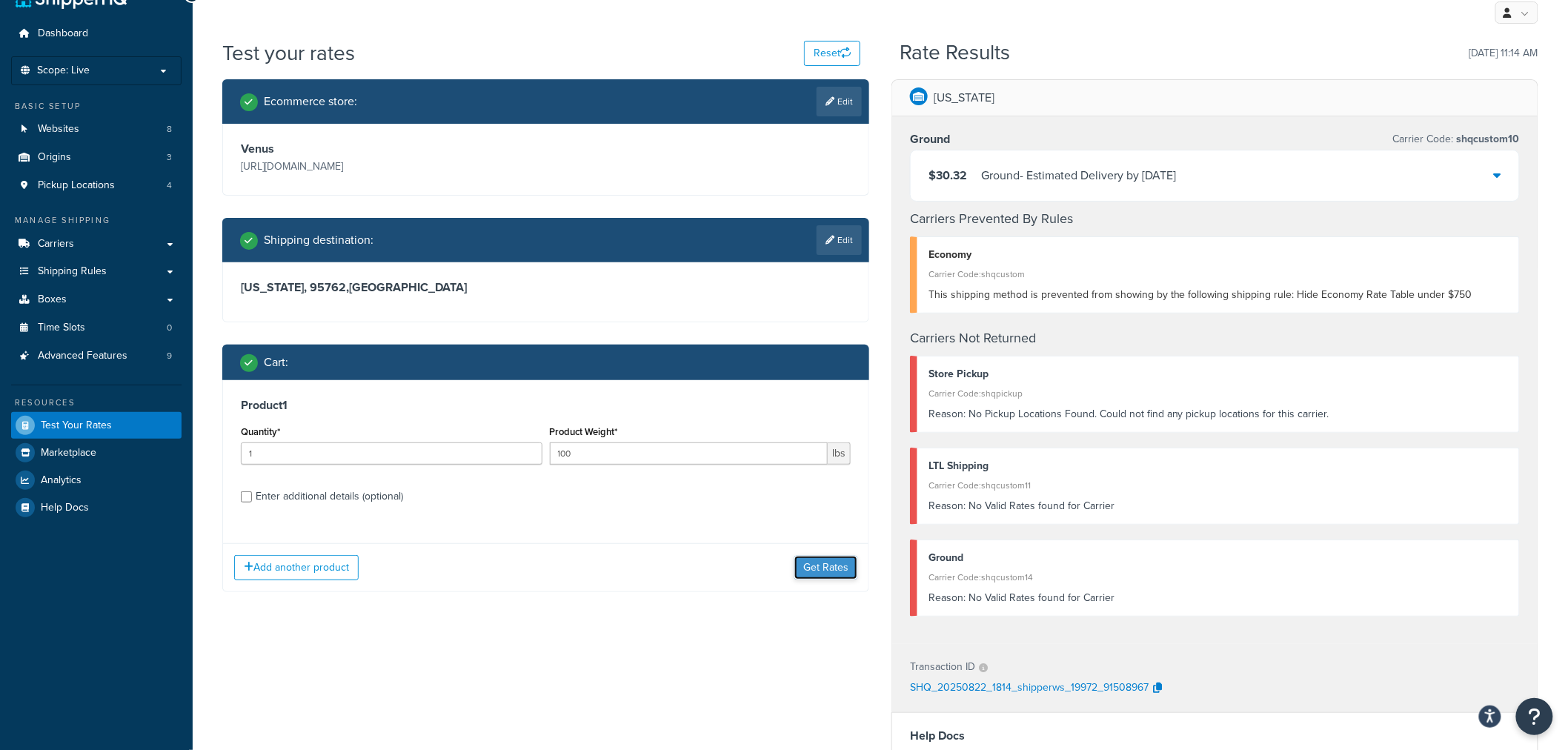
click at [843, 565] on button "Get Rates" at bounding box center [825, 568] width 63 height 23
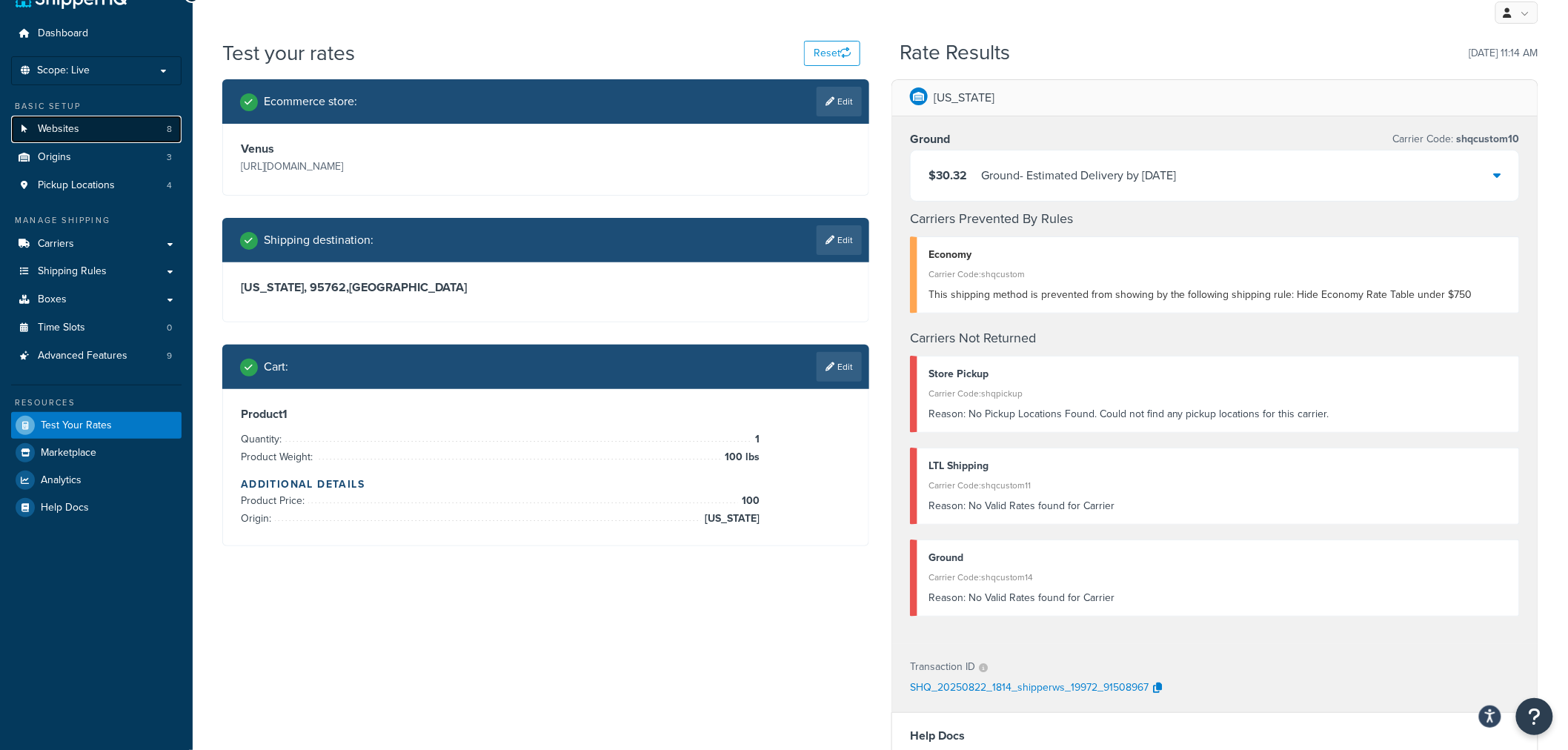
click at [101, 127] on link "Websites 8" at bounding box center [96, 129] width 171 height 27
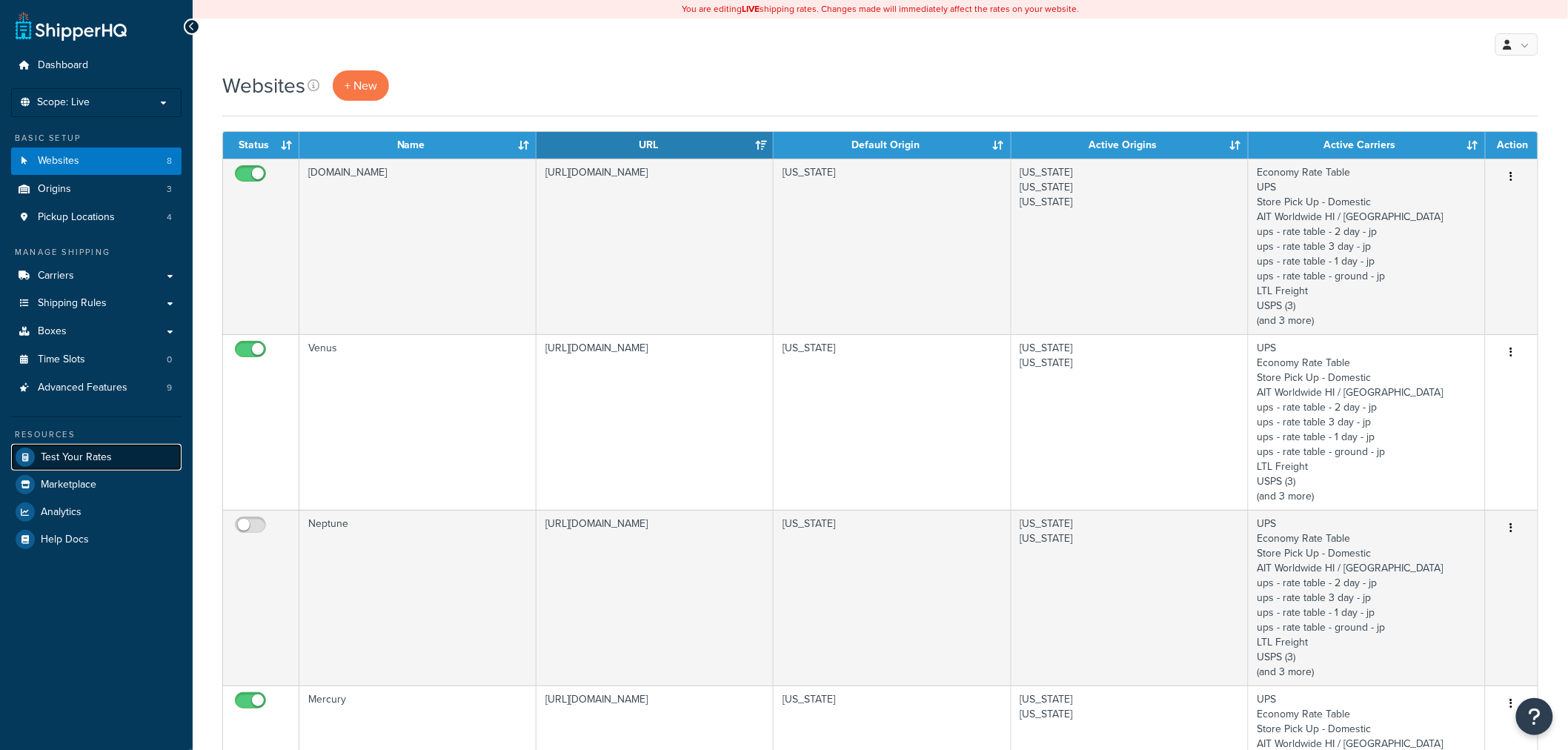
click at [98, 454] on span "Test Your Rates" at bounding box center [76, 457] width 71 height 13
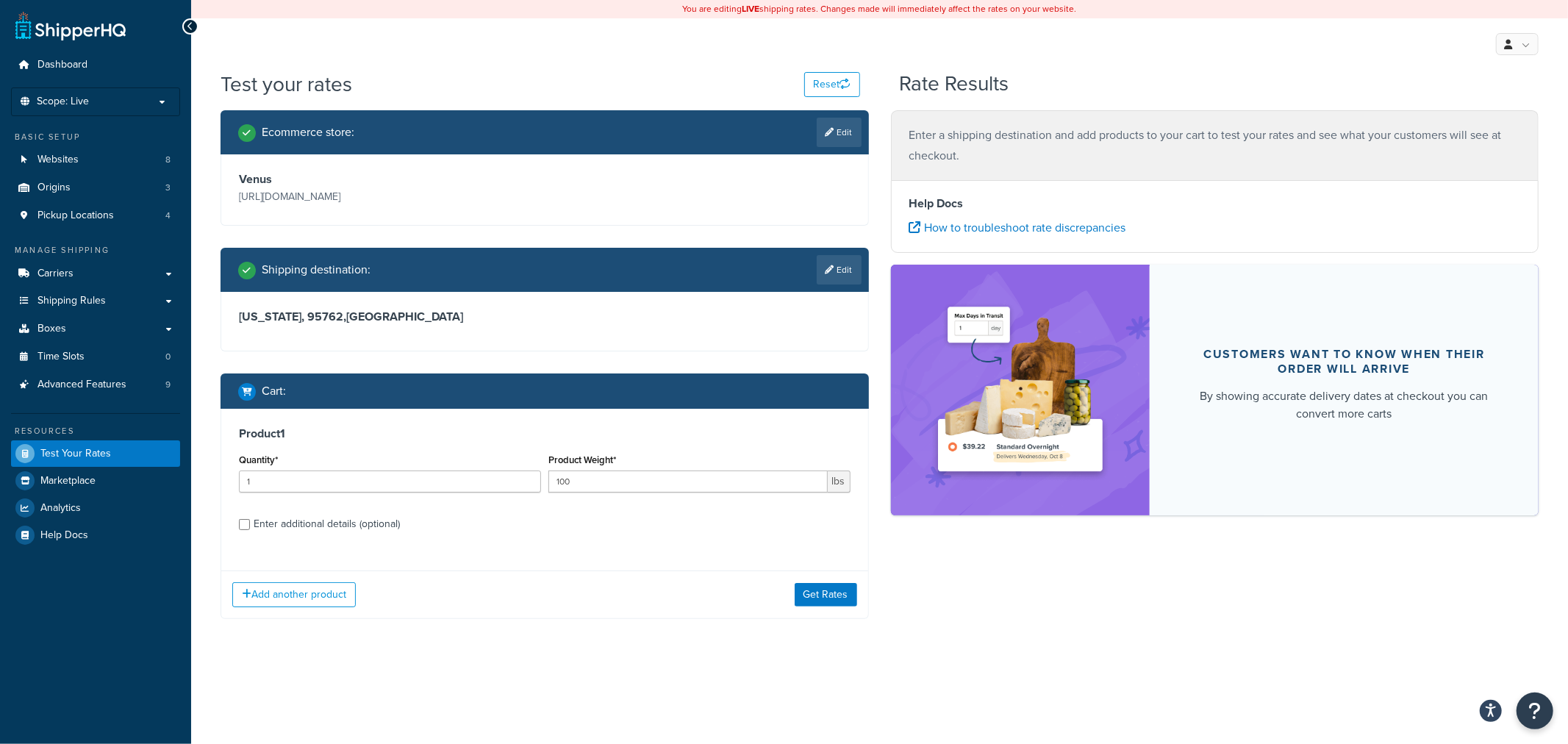
click at [849, 607] on div "Add another product Get Rates" at bounding box center [544, 595] width 646 height 48
click at [847, 600] on button "Get Rates" at bounding box center [825, 595] width 63 height 23
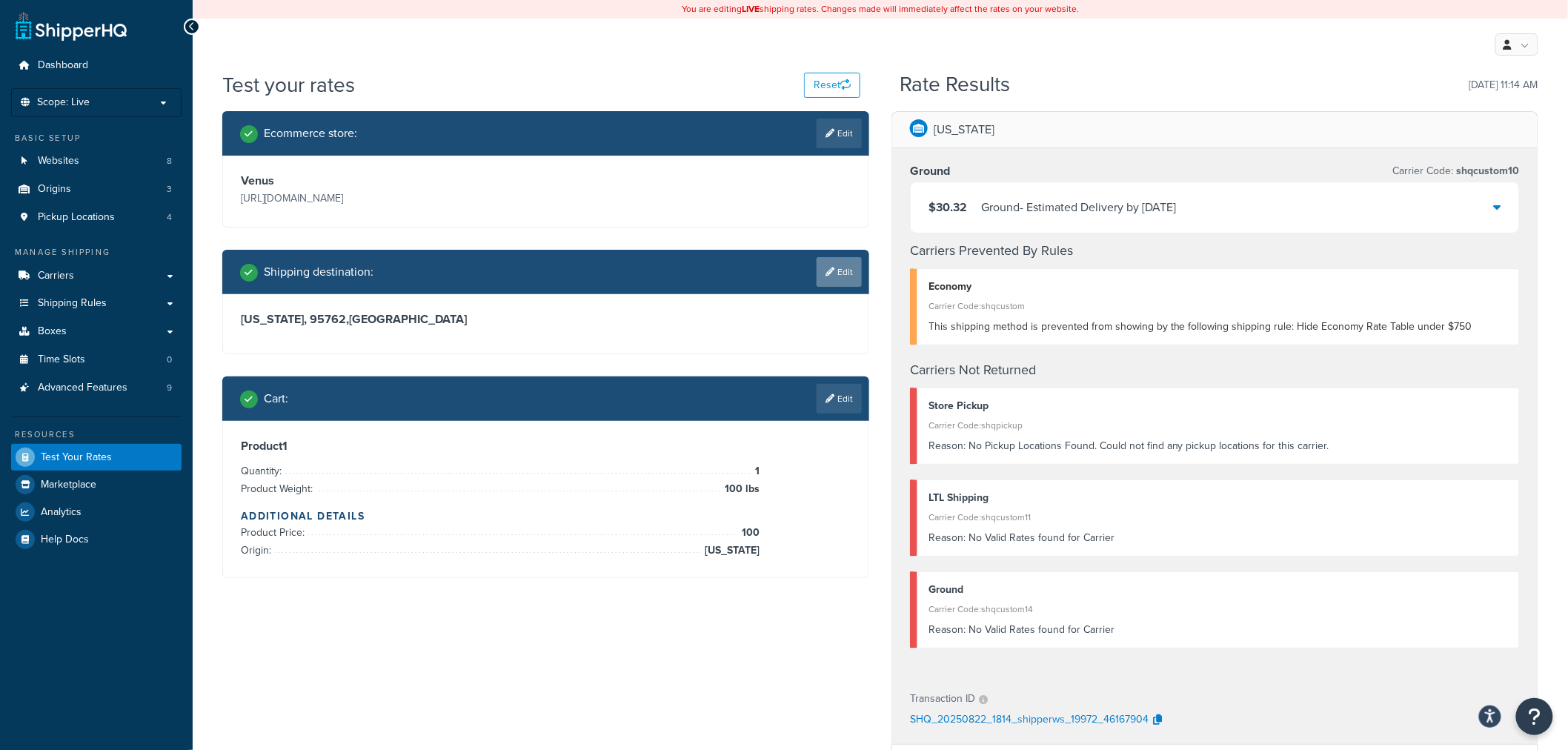
click at [846, 276] on link "Edit" at bounding box center [839, 272] width 46 height 30
select select "CA"
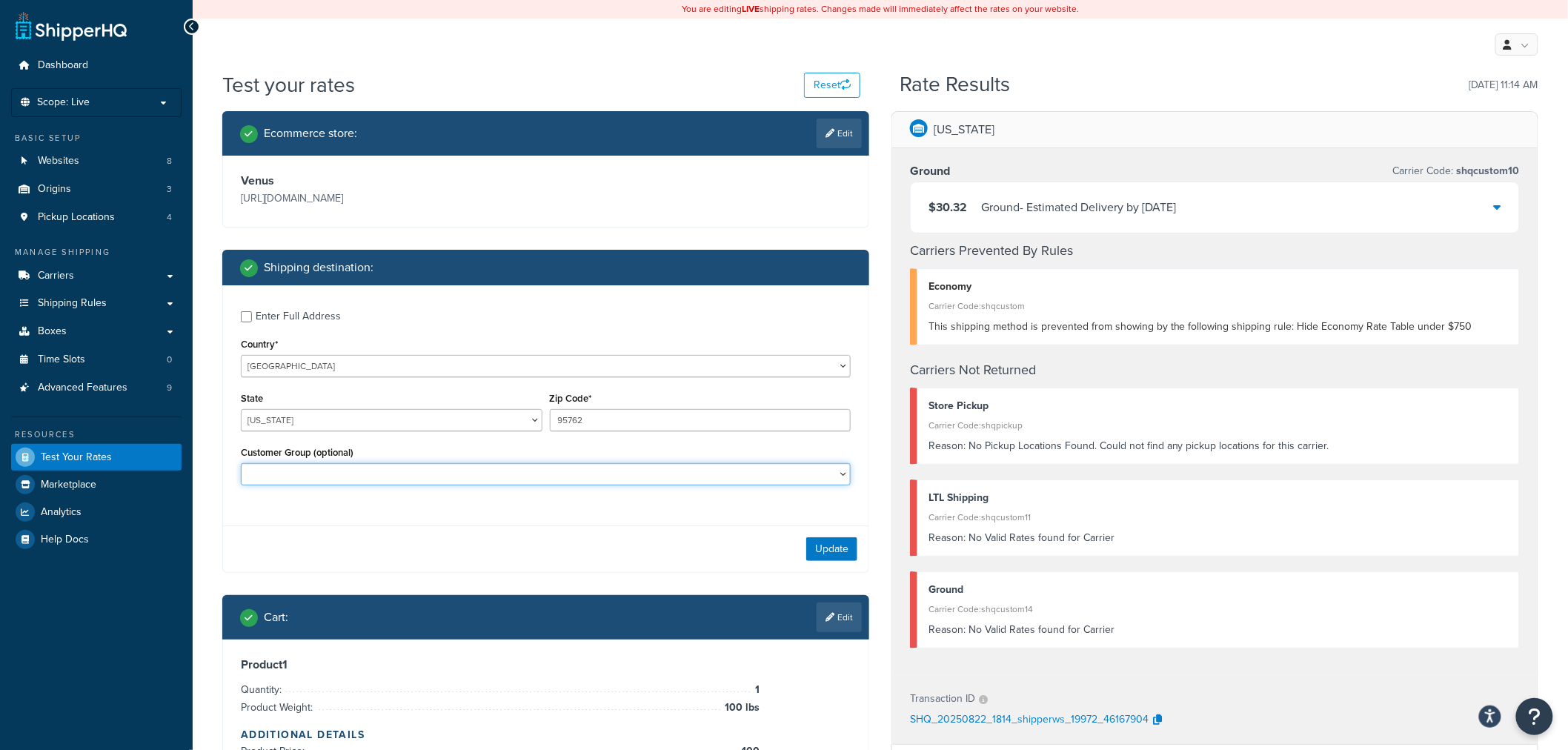
click at [554, 468] on select "Affiliate Base Reseller Bronze Default (General) Employee-Friends-Family Execut…" at bounding box center [545, 473] width 610 height 22
select select "Netsuite"
click at [240, 464] on select "Affiliate Base Reseller Bronze Default (General) Employee-Friends-Family Execut…" at bounding box center [545, 473] width 610 height 22
click at [841, 553] on button "Update" at bounding box center [831, 549] width 51 height 23
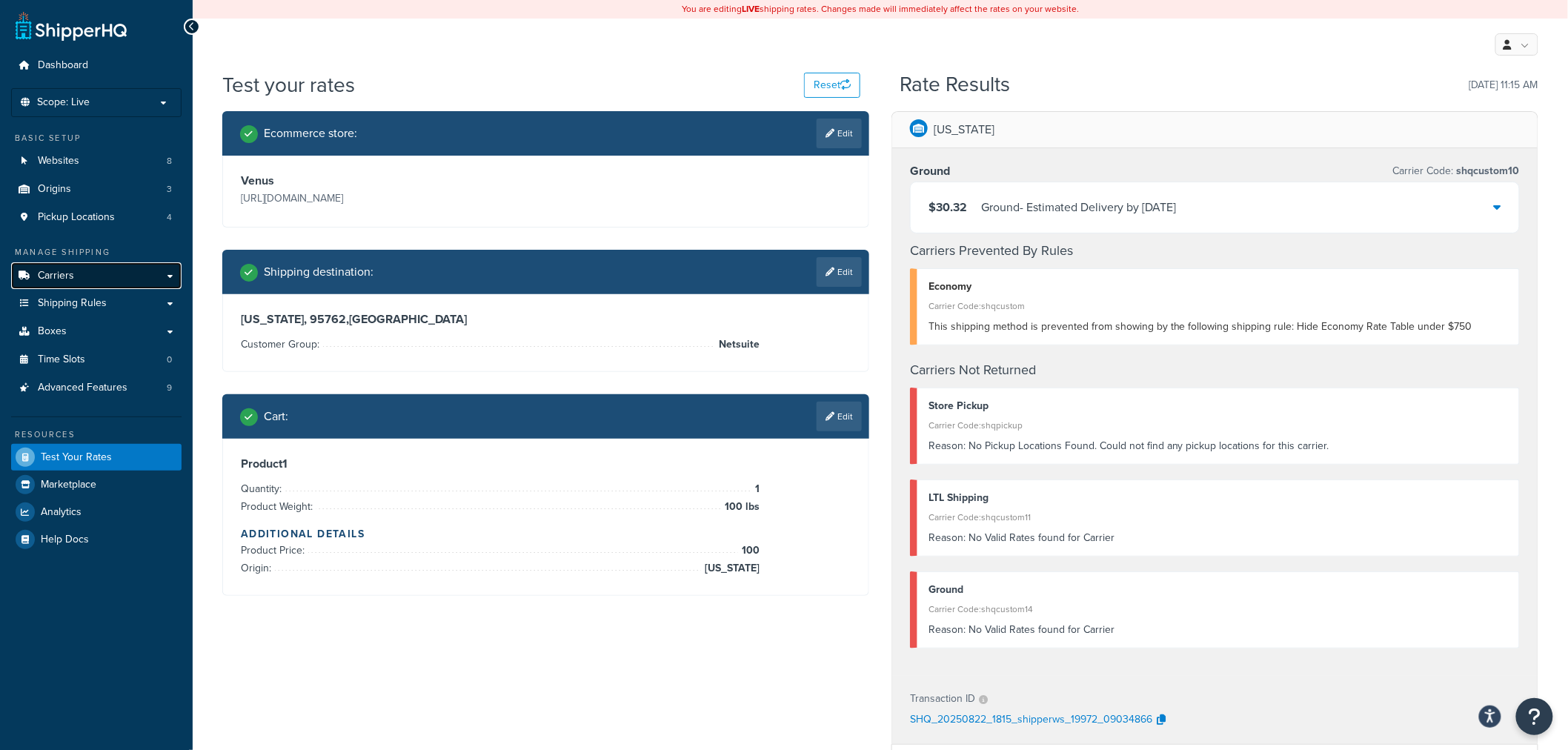
click at [61, 283] on link "Carriers" at bounding box center [96, 276] width 171 height 27
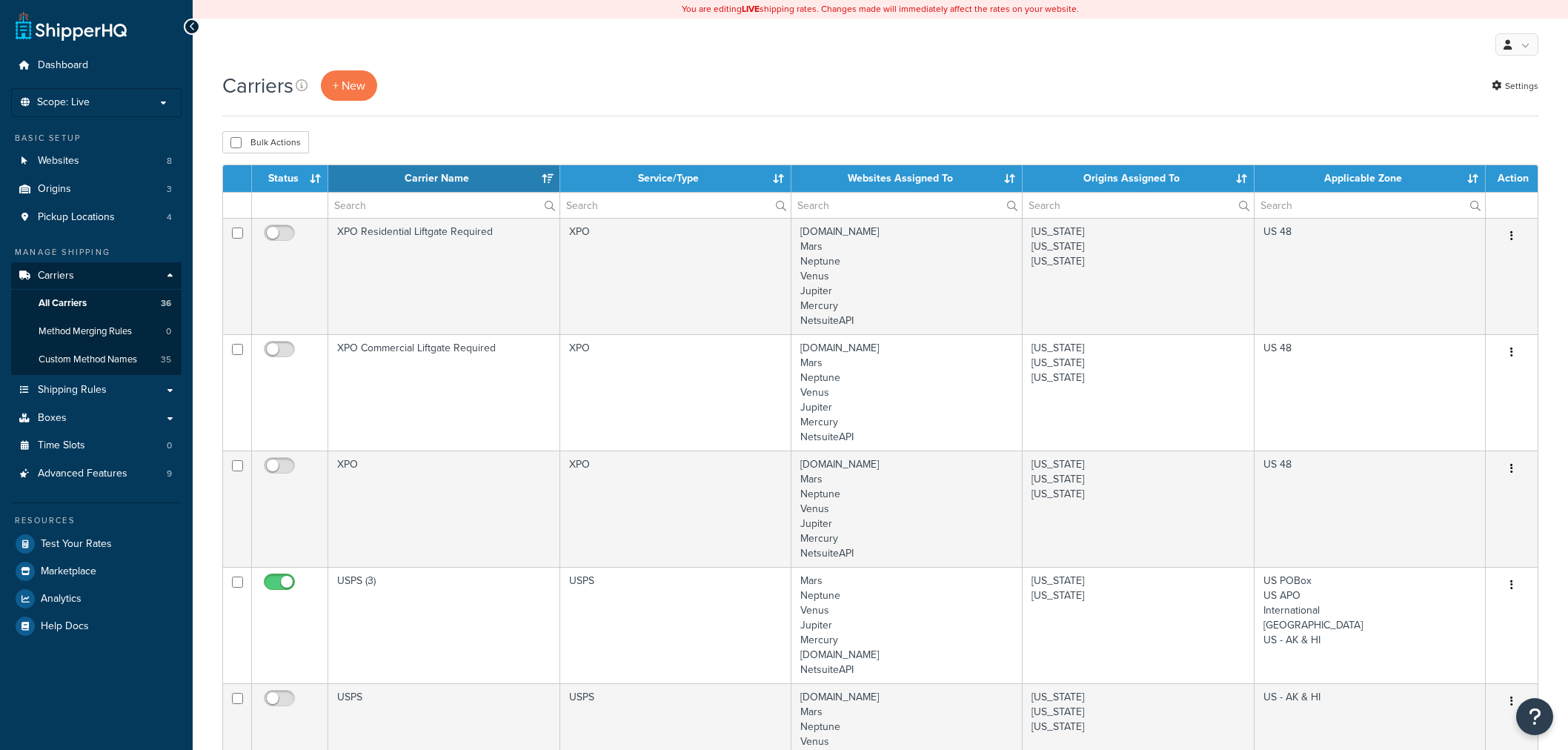
select select "15"
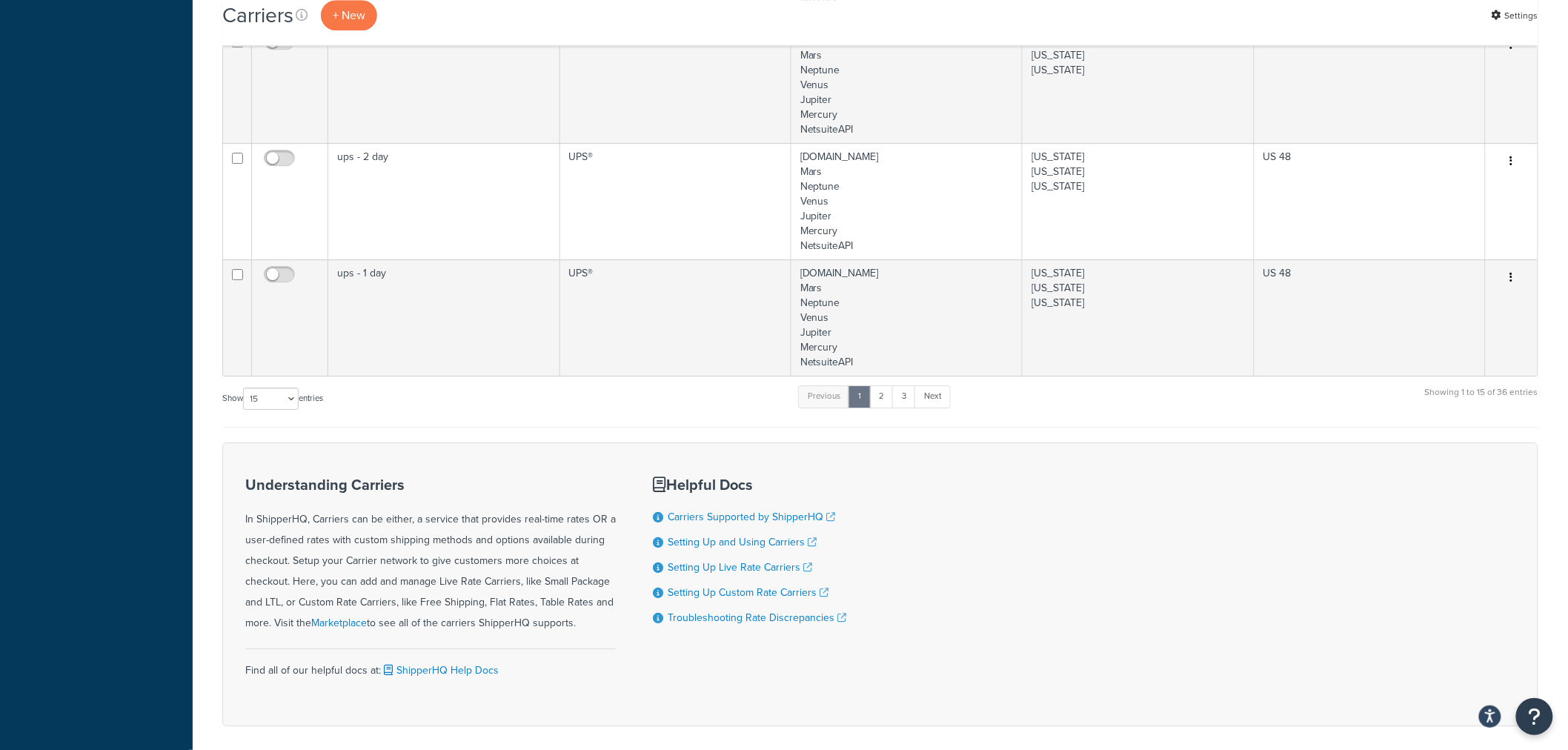
scroll to position [1905, 0]
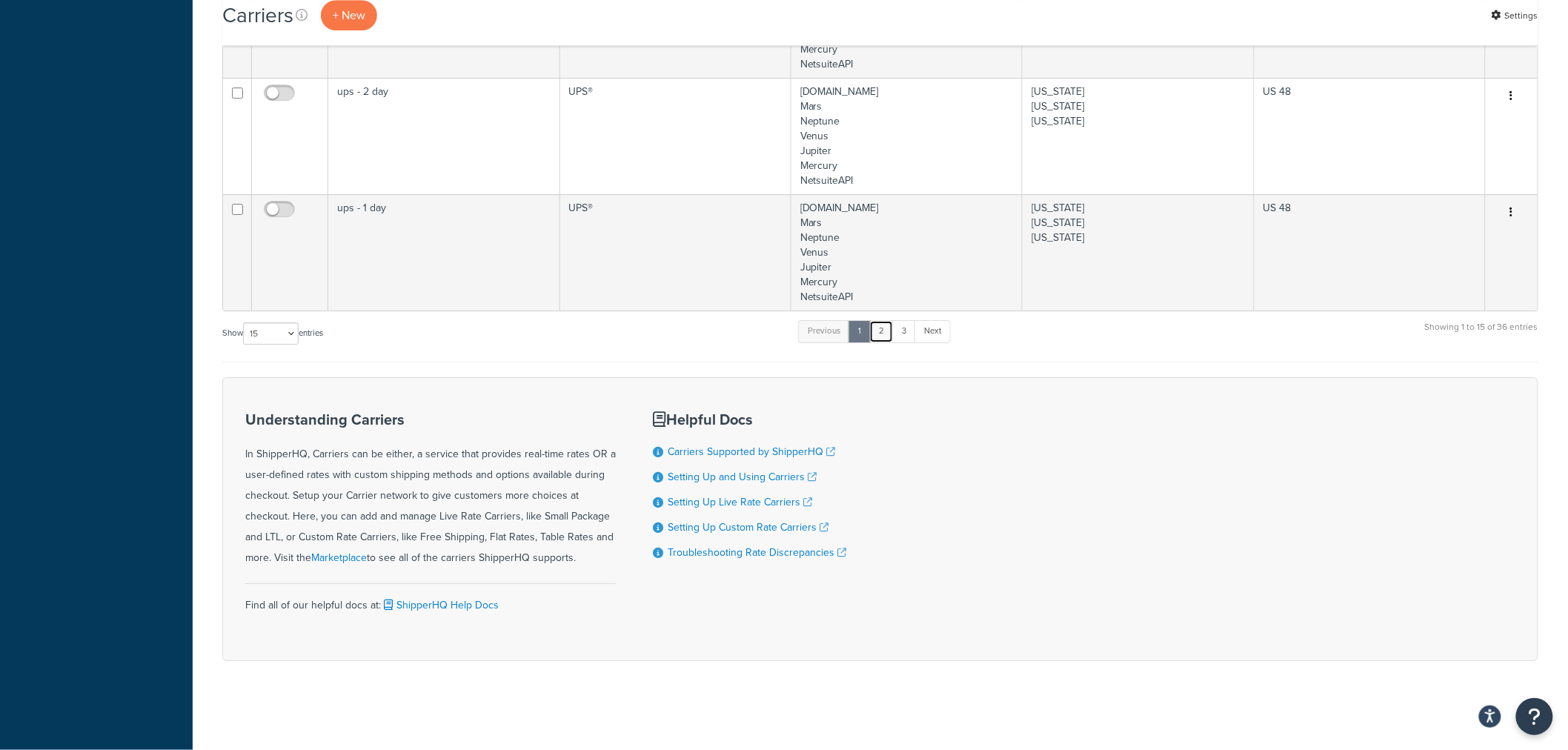
click at [886, 340] on link "2" at bounding box center [880, 331] width 24 height 22
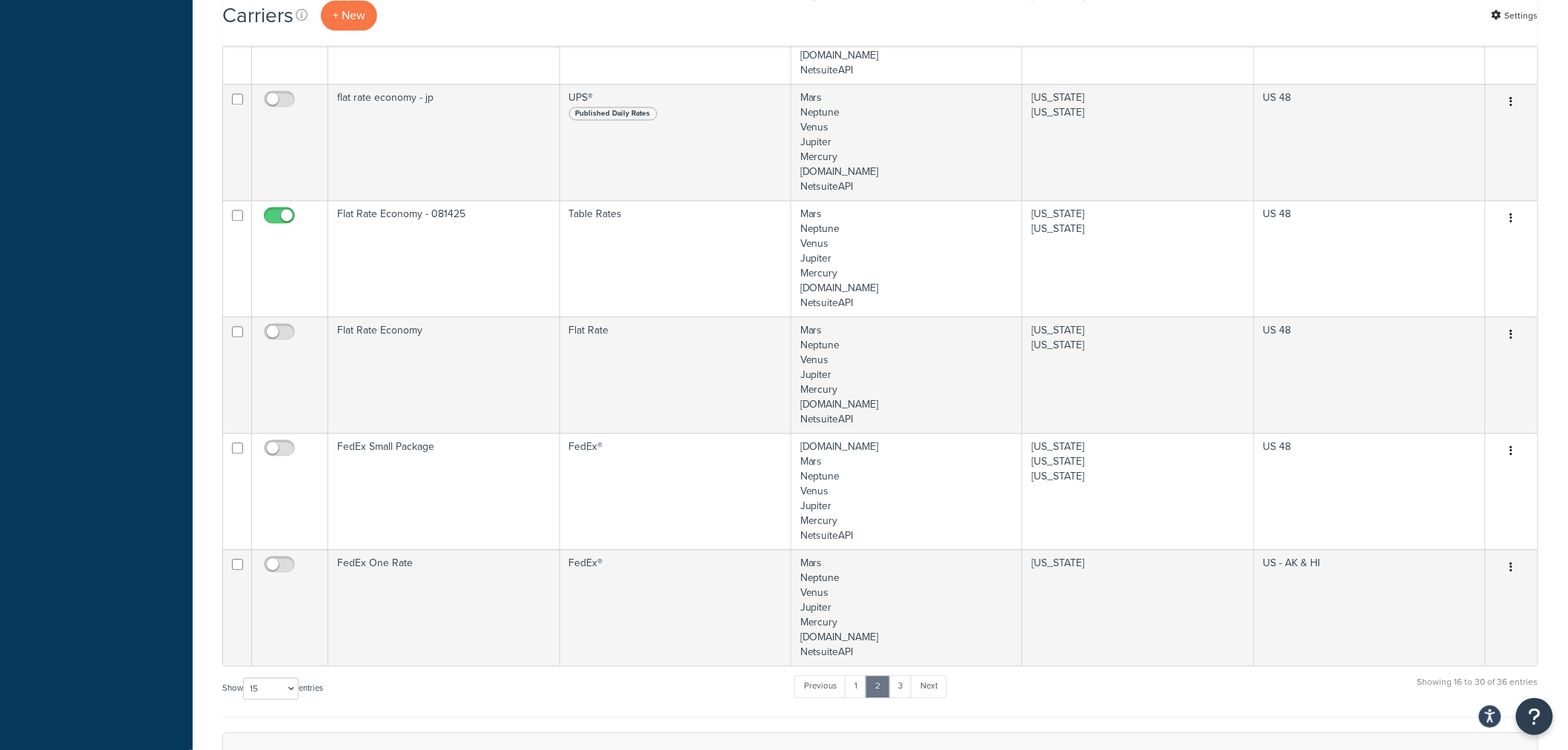
scroll to position [1204, 0]
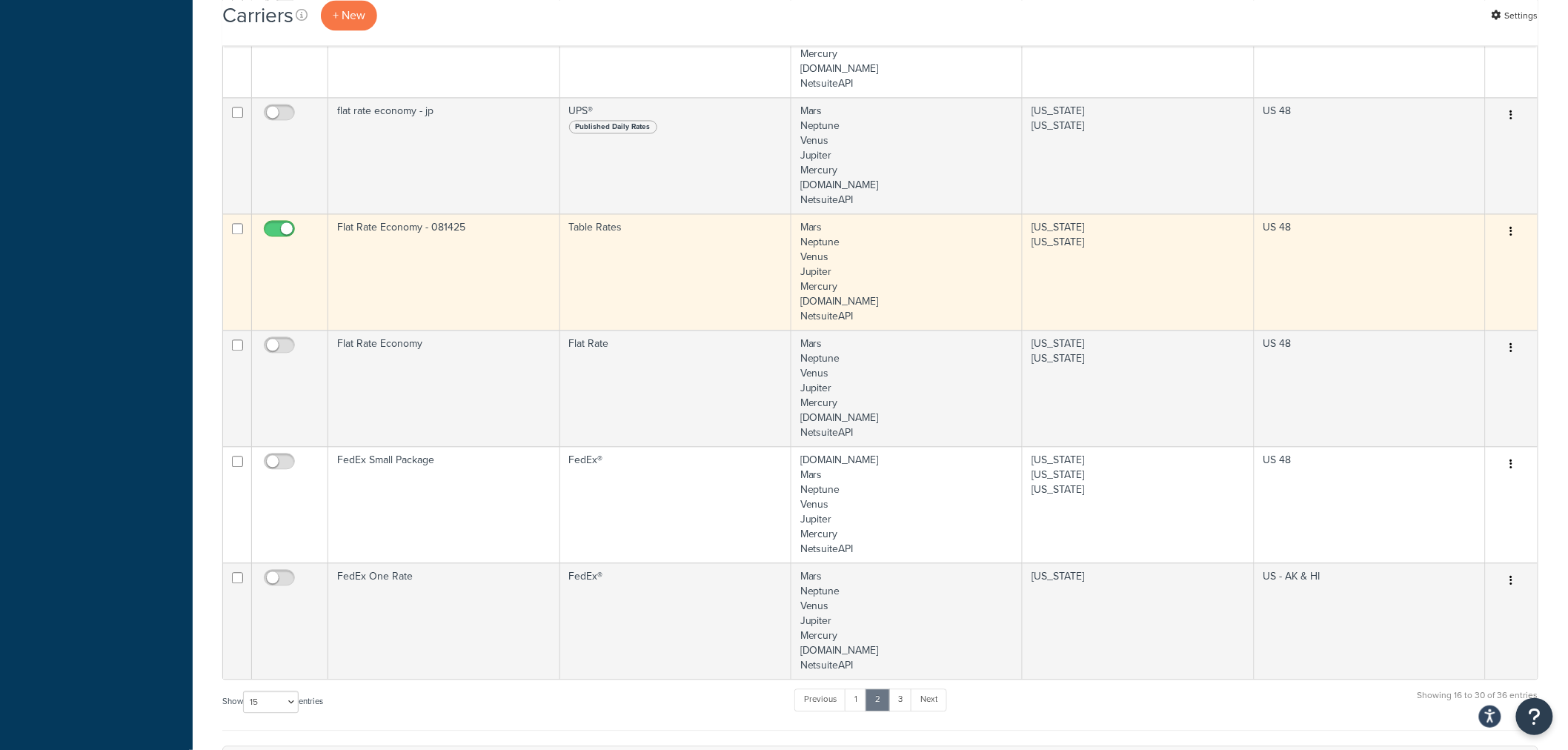
click at [404, 262] on td "Flat Rate Economy - 081425" at bounding box center [443, 272] width 231 height 116
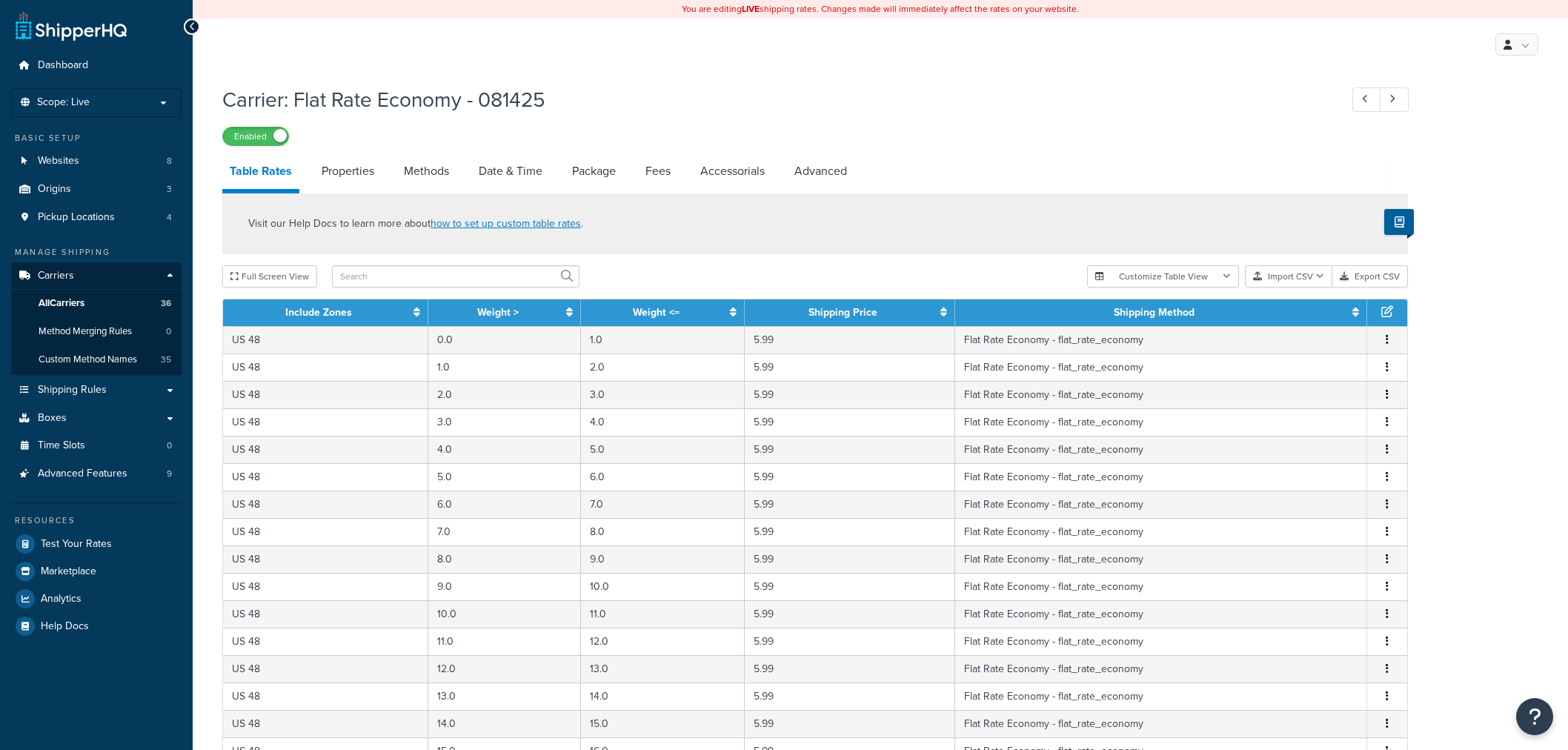
select select "25"
click at [493, 168] on link "Date & Time" at bounding box center [510, 171] width 79 height 36
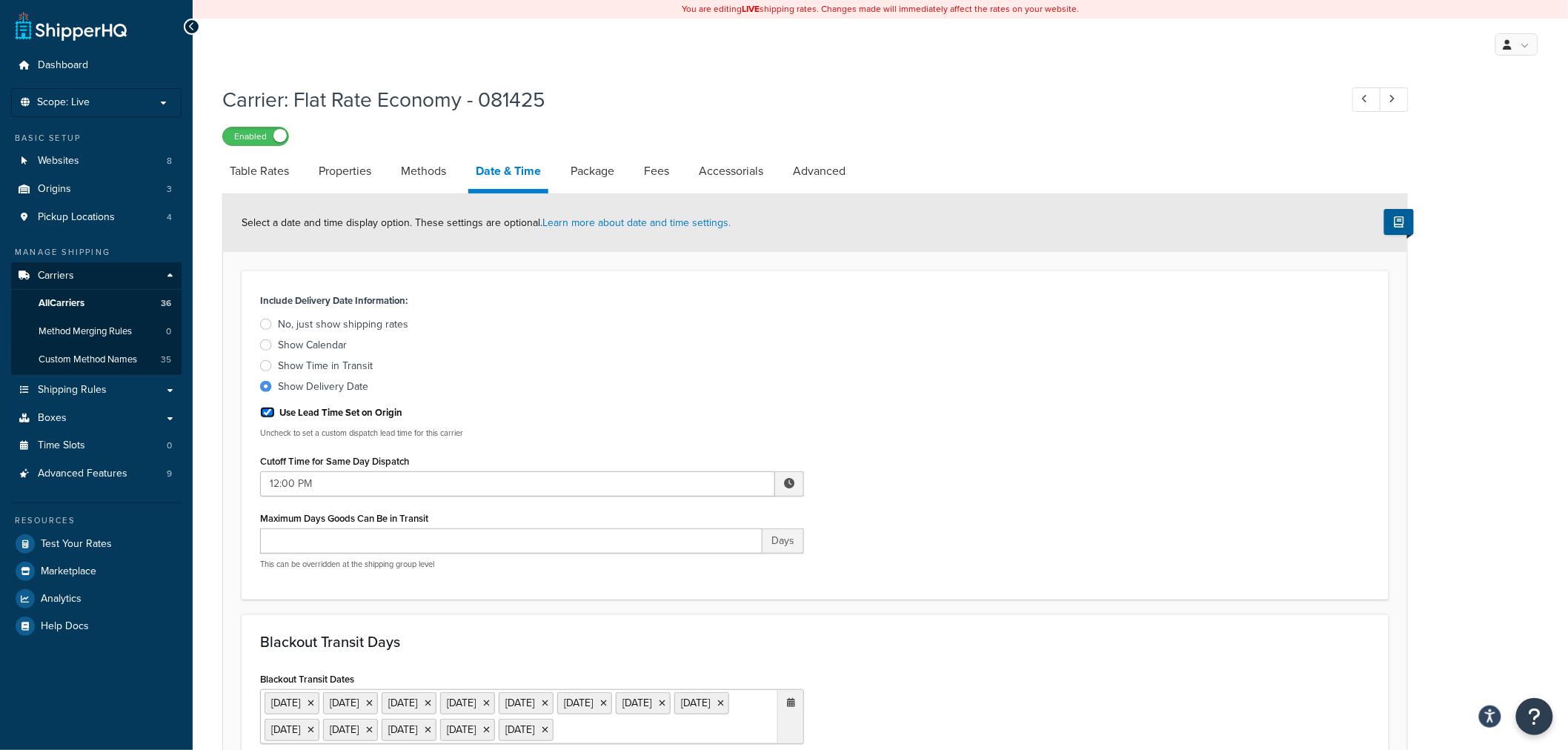
click at [271, 416] on input "Use Lead Time Set on Origin" at bounding box center [267, 411] width 15 height 11
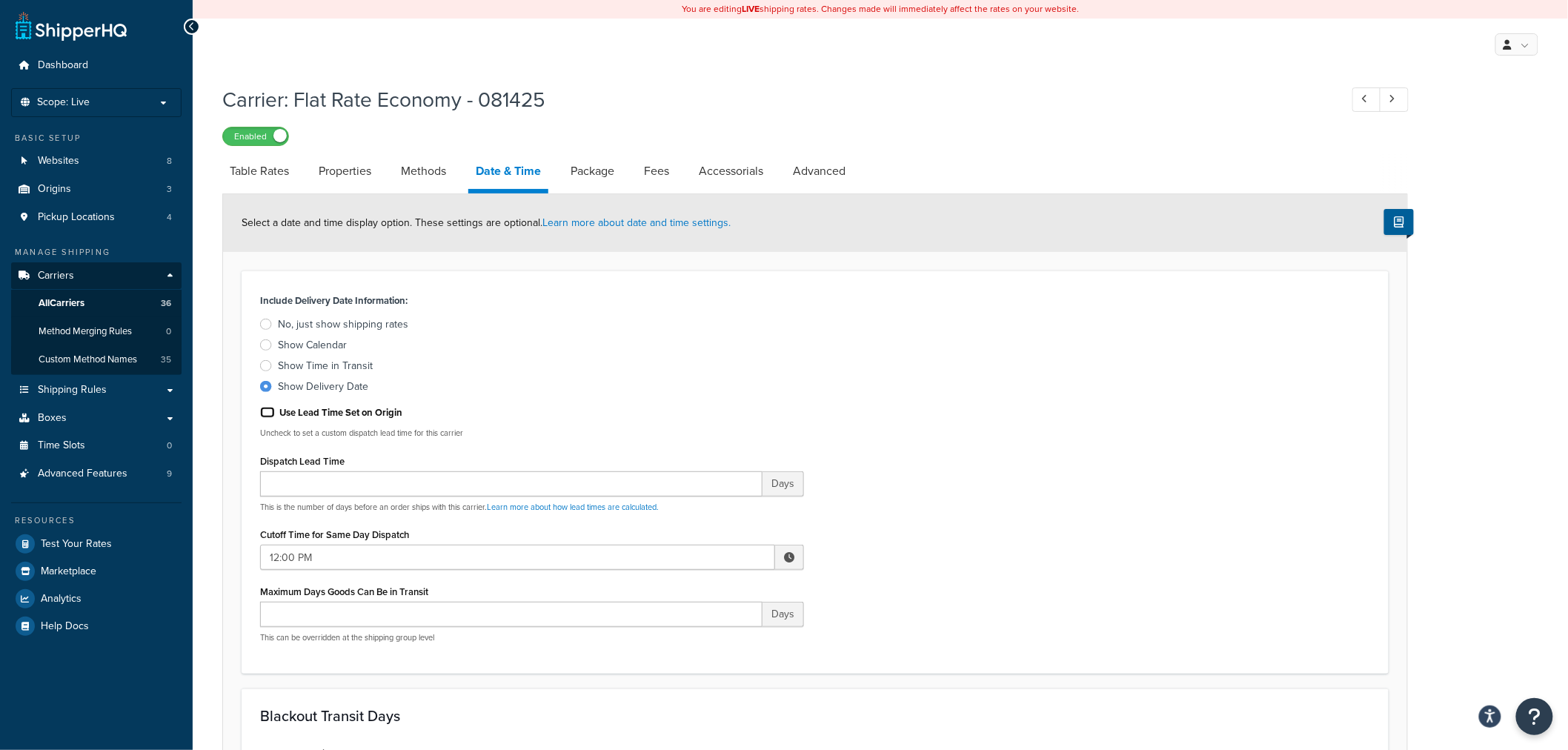
click at [271, 416] on input "Use Lead Time Set on Origin" at bounding box center [267, 411] width 15 height 11
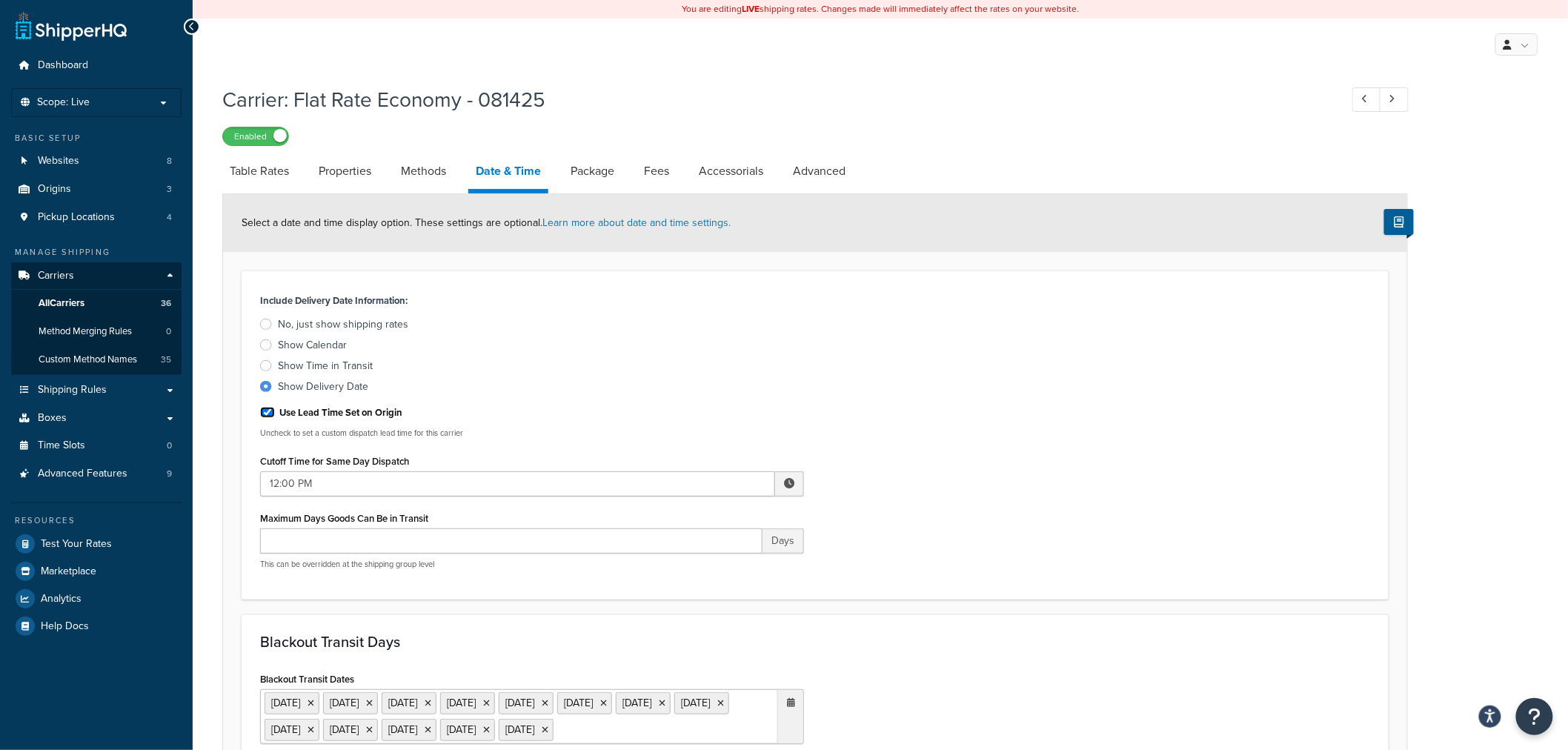
click at [271, 416] on input "Use Lead Time Set on Origin" at bounding box center [267, 411] width 15 height 11
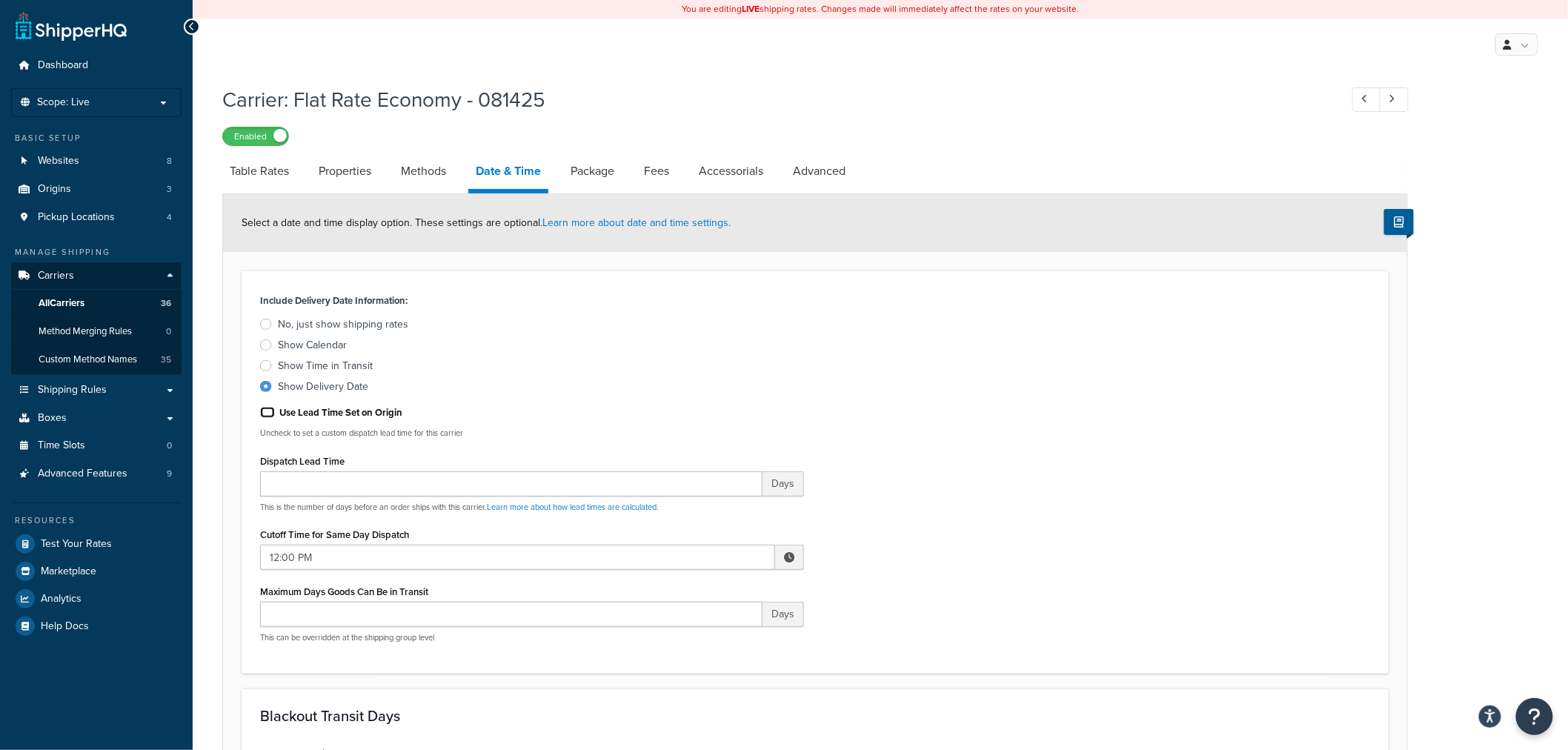
click at [267, 416] on input "Use Lead Time Set on Origin" at bounding box center [267, 411] width 15 height 11
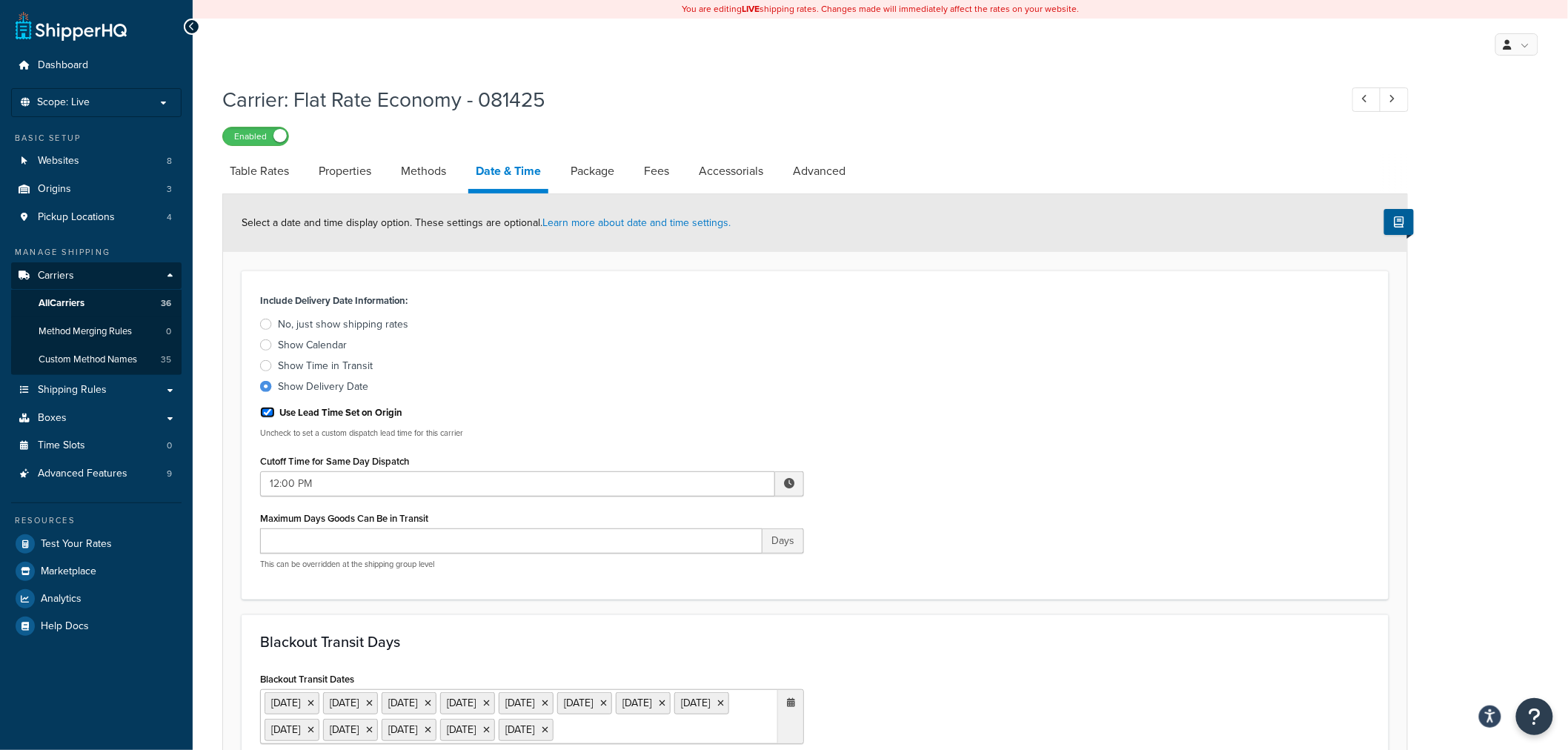
click at [267, 416] on input "Use Lead Time Set on Origin" at bounding box center [267, 411] width 15 height 11
checkbox input "false"
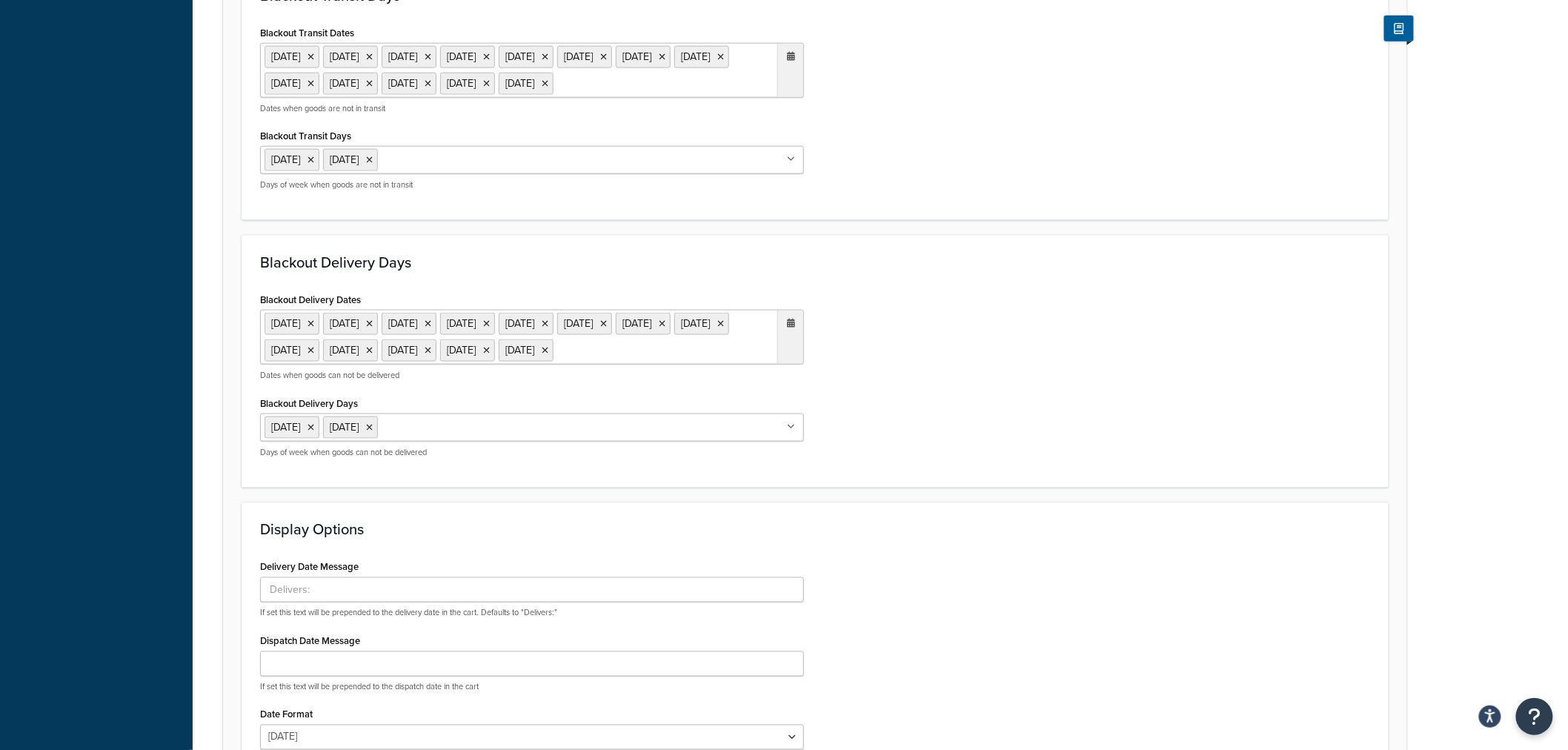
scroll to position [960, 0]
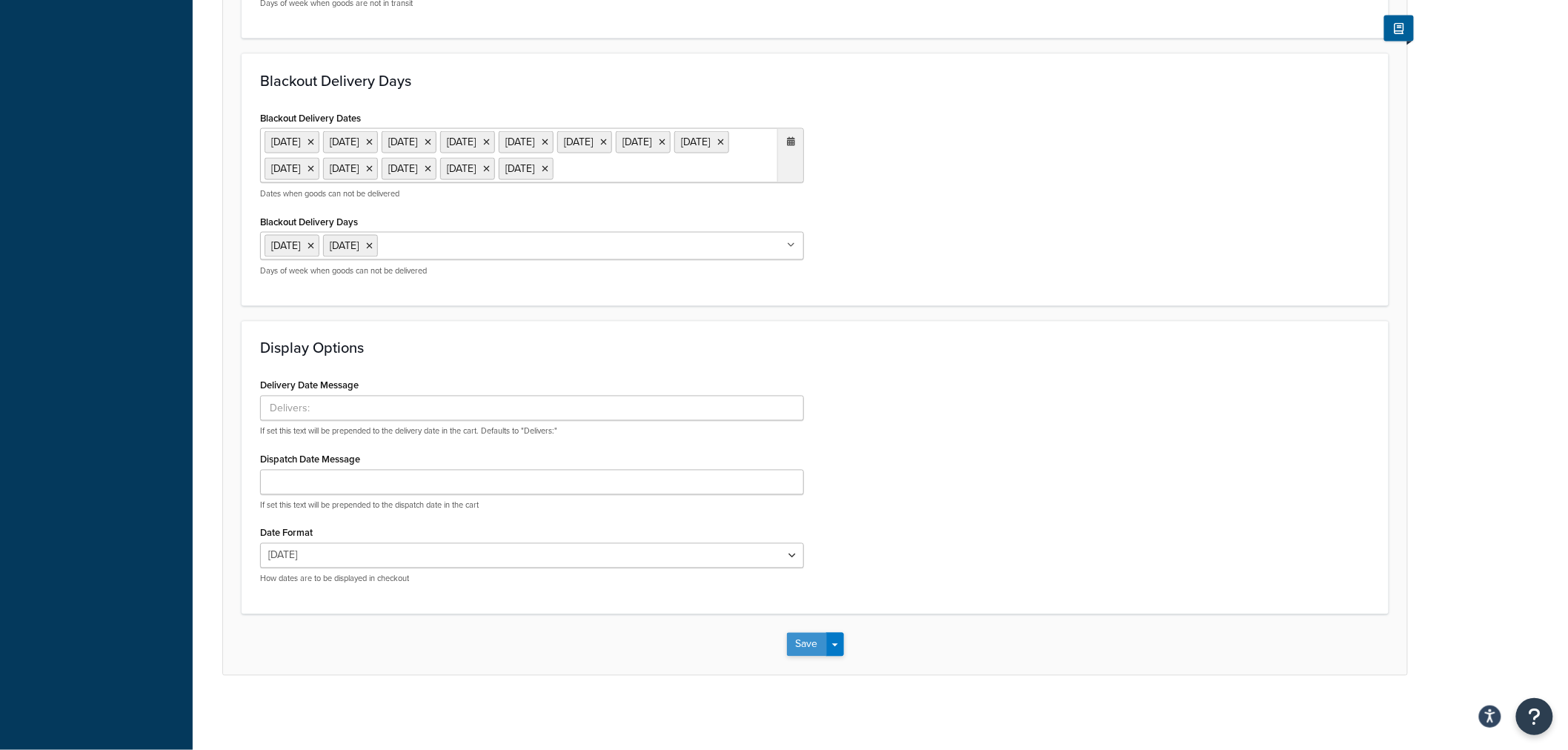
click at [805, 645] on button "Save" at bounding box center [806, 644] width 40 height 23
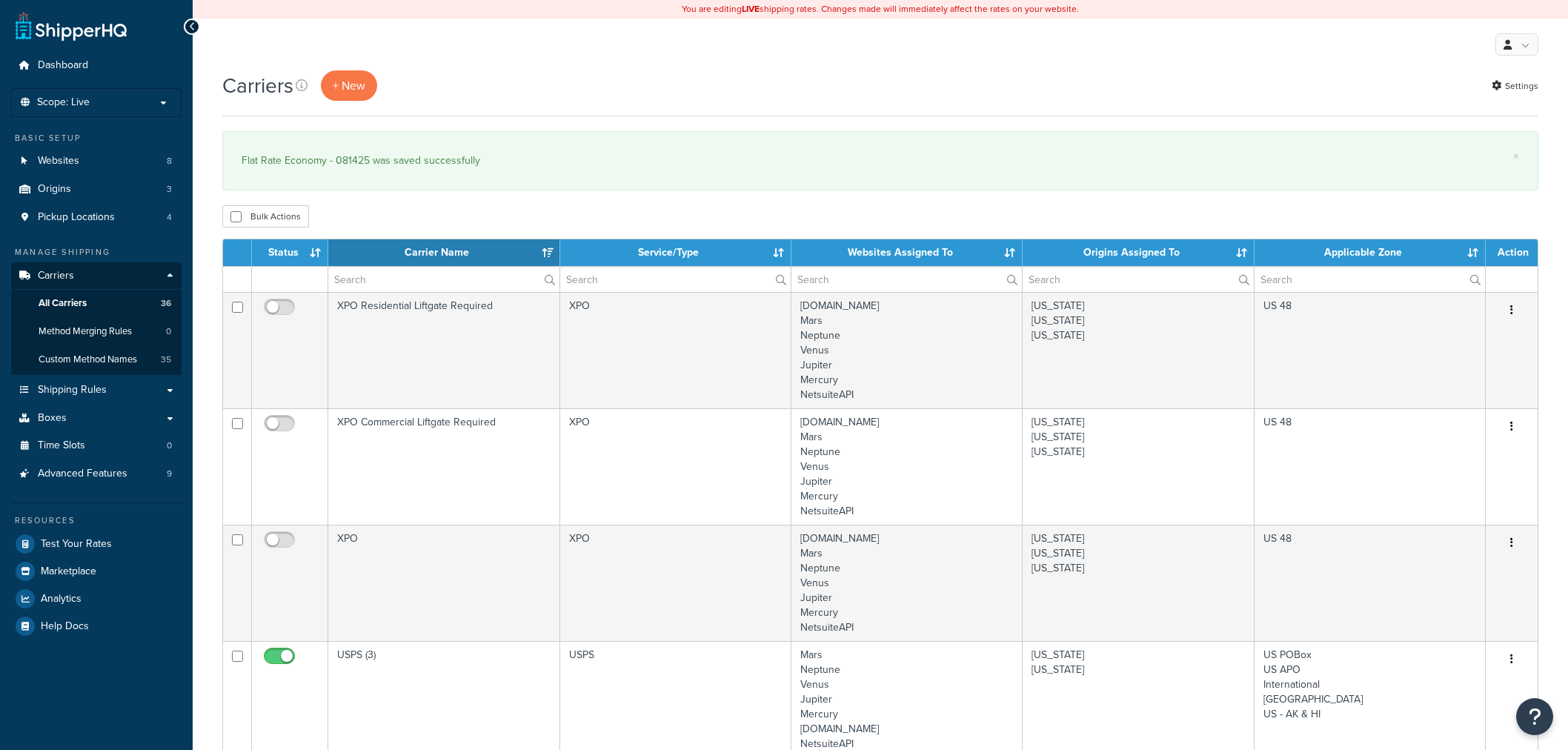
select select "15"
click at [86, 550] on link "Test Your Rates" at bounding box center [96, 544] width 171 height 27
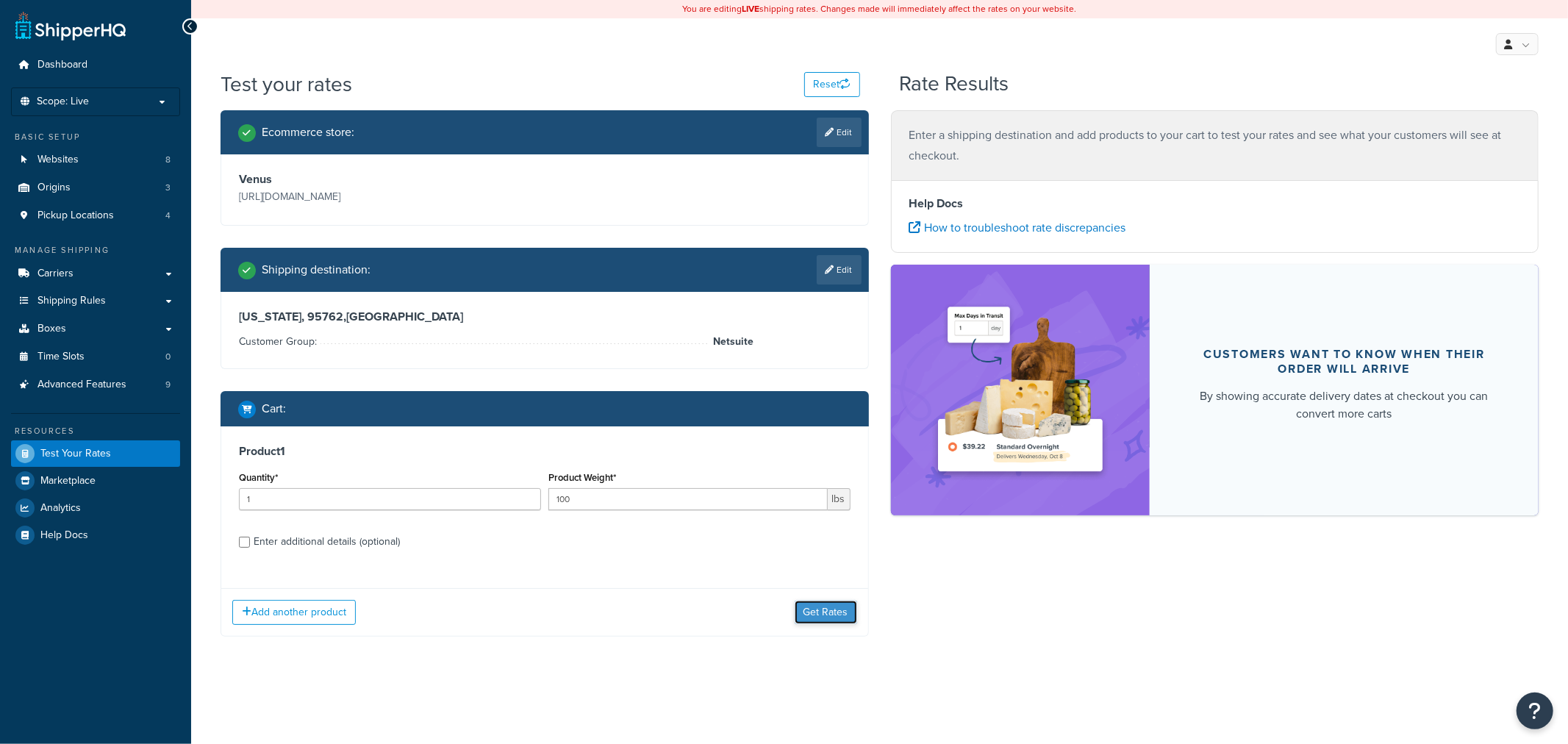
click at [836, 613] on button "Get Rates" at bounding box center [825, 612] width 63 height 23
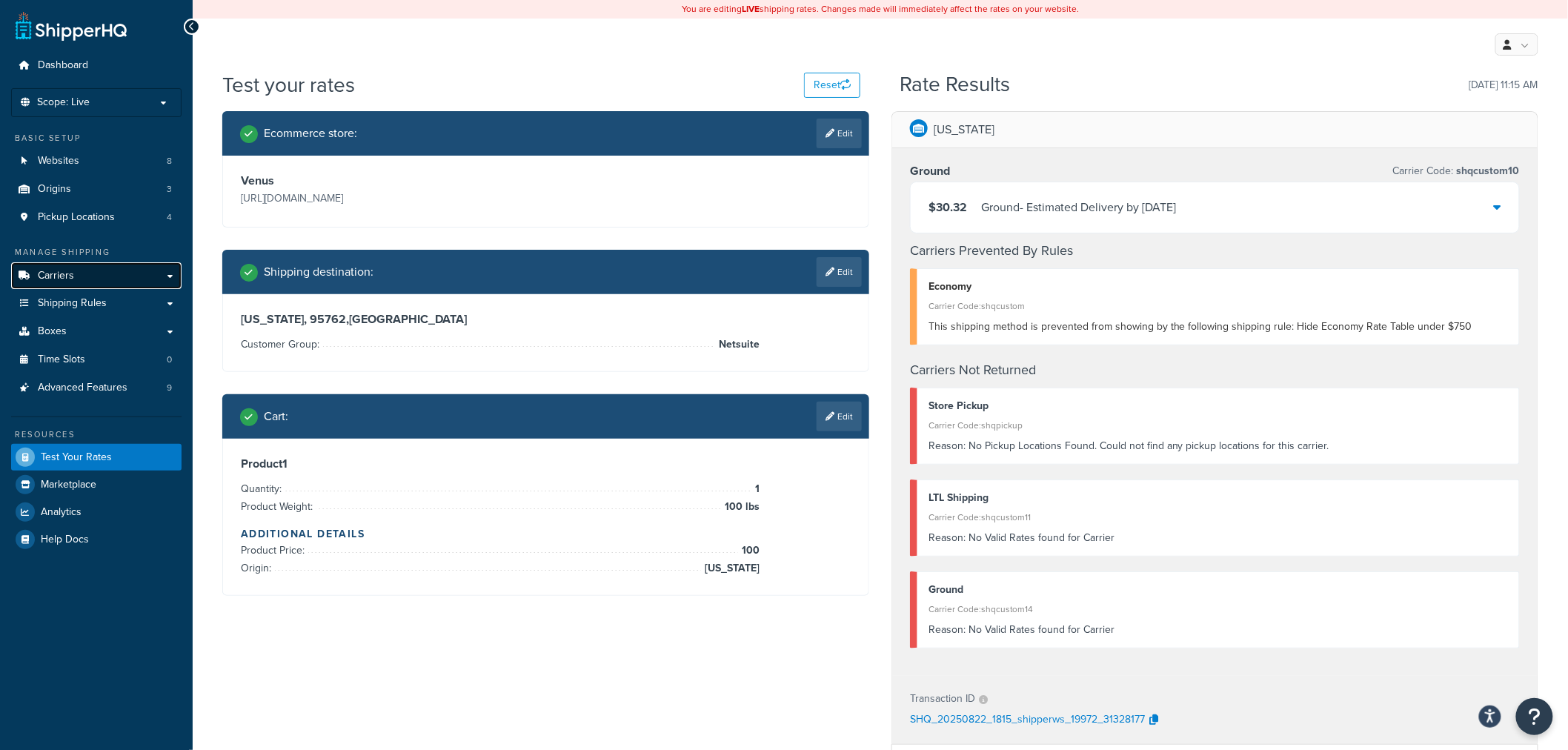
click at [86, 278] on link "Carriers" at bounding box center [96, 276] width 171 height 27
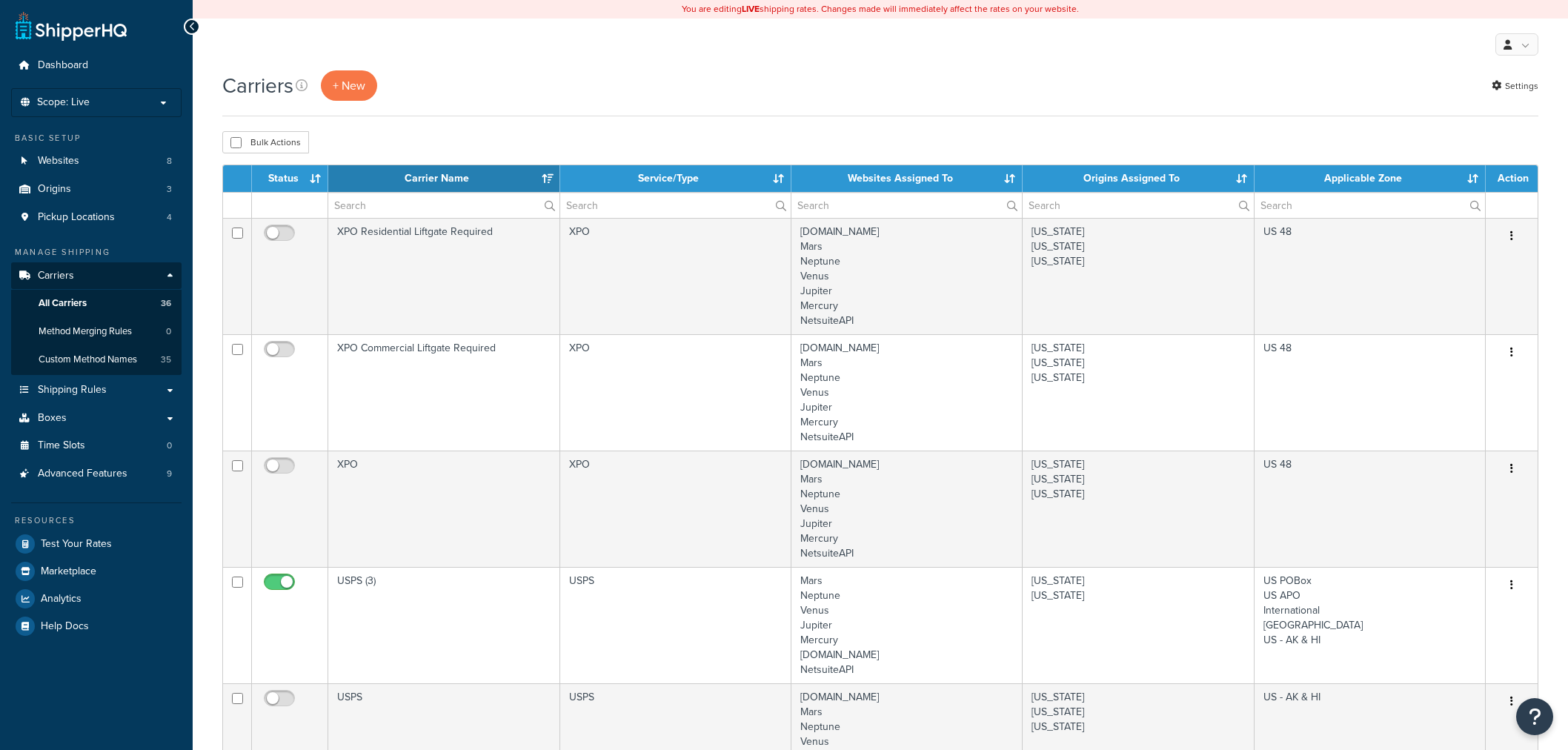
select select "15"
click at [80, 298] on span "All Carriers" at bounding box center [63, 303] width 48 height 13
select select "15"
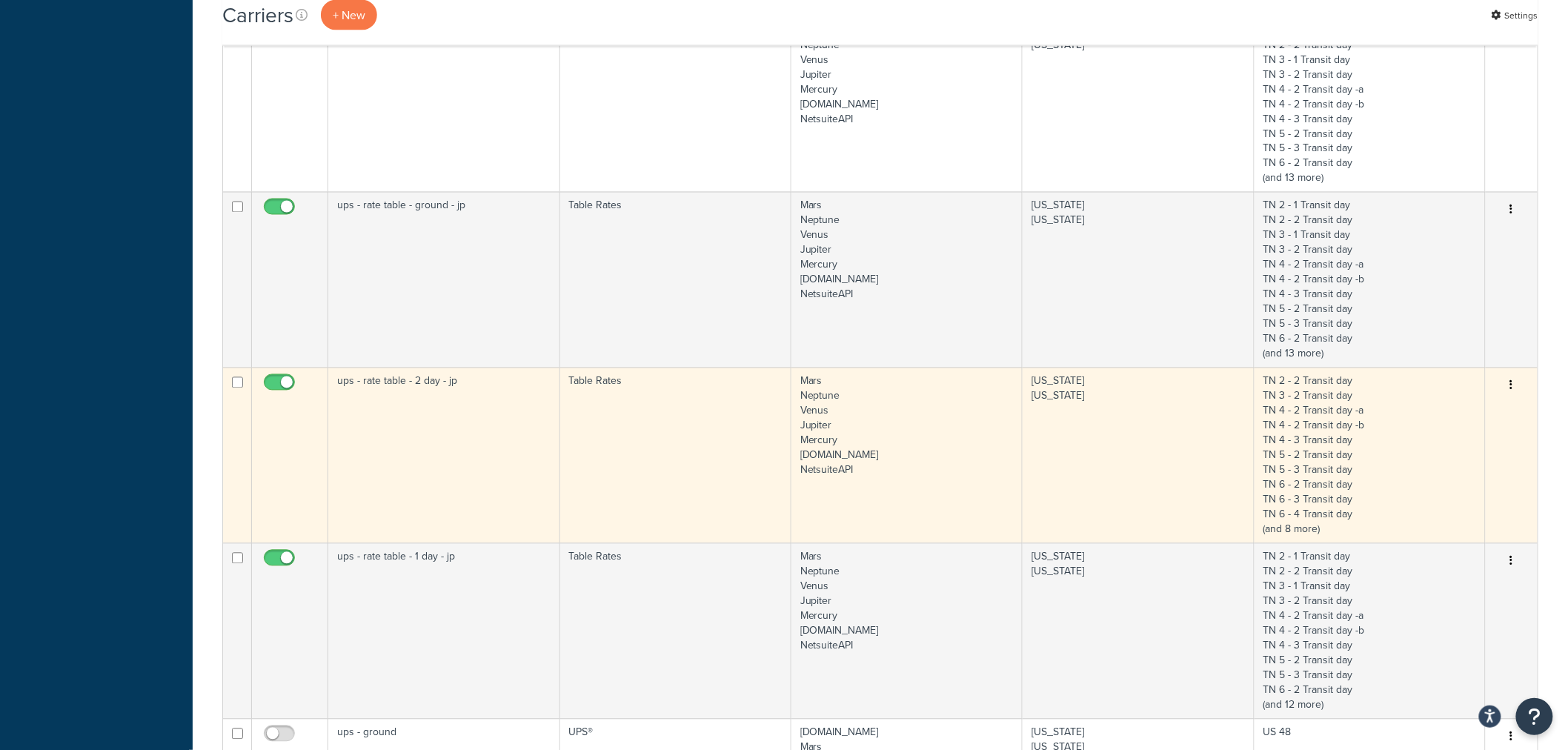
scroll to position [1905, 0]
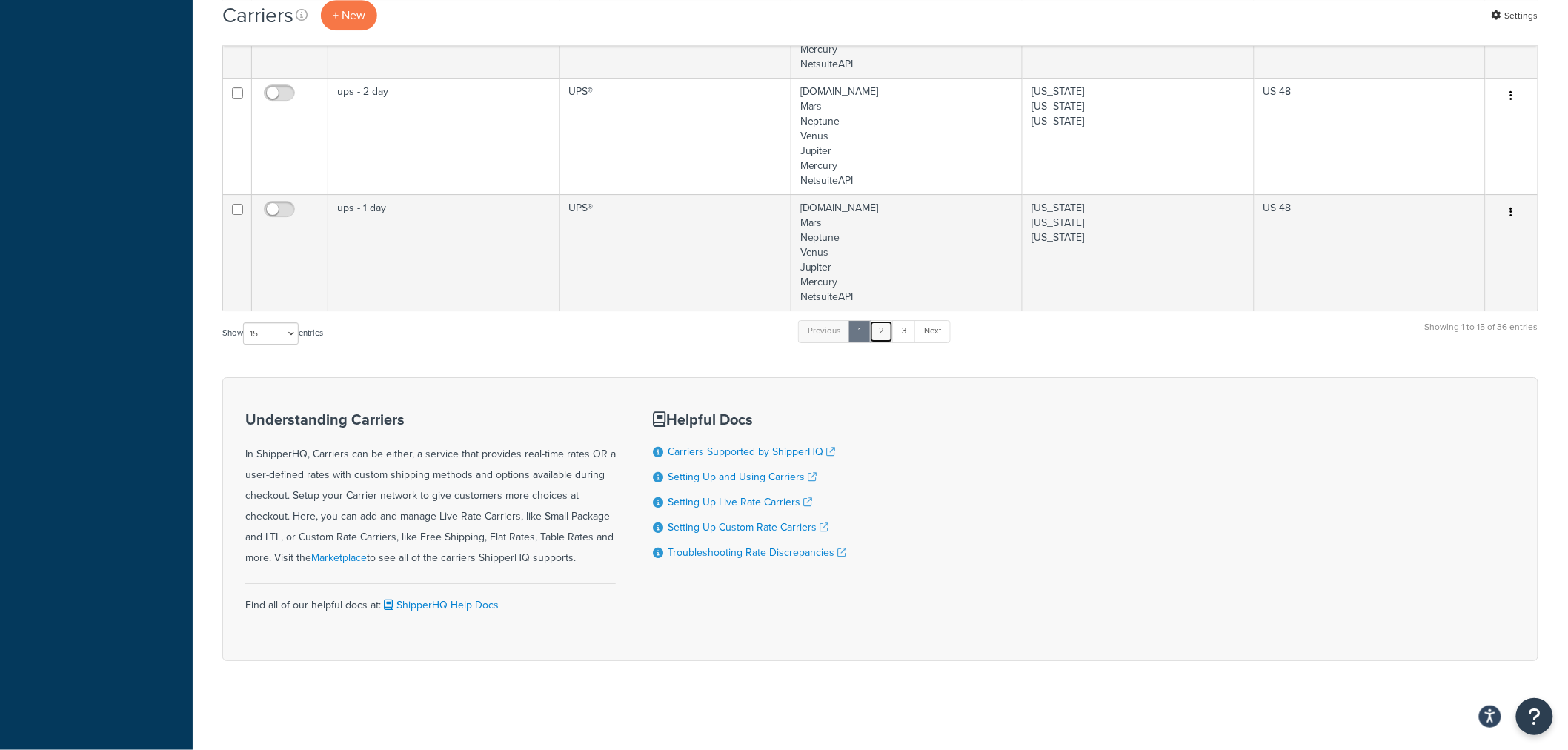
click at [879, 338] on link "2" at bounding box center [880, 331] width 24 height 22
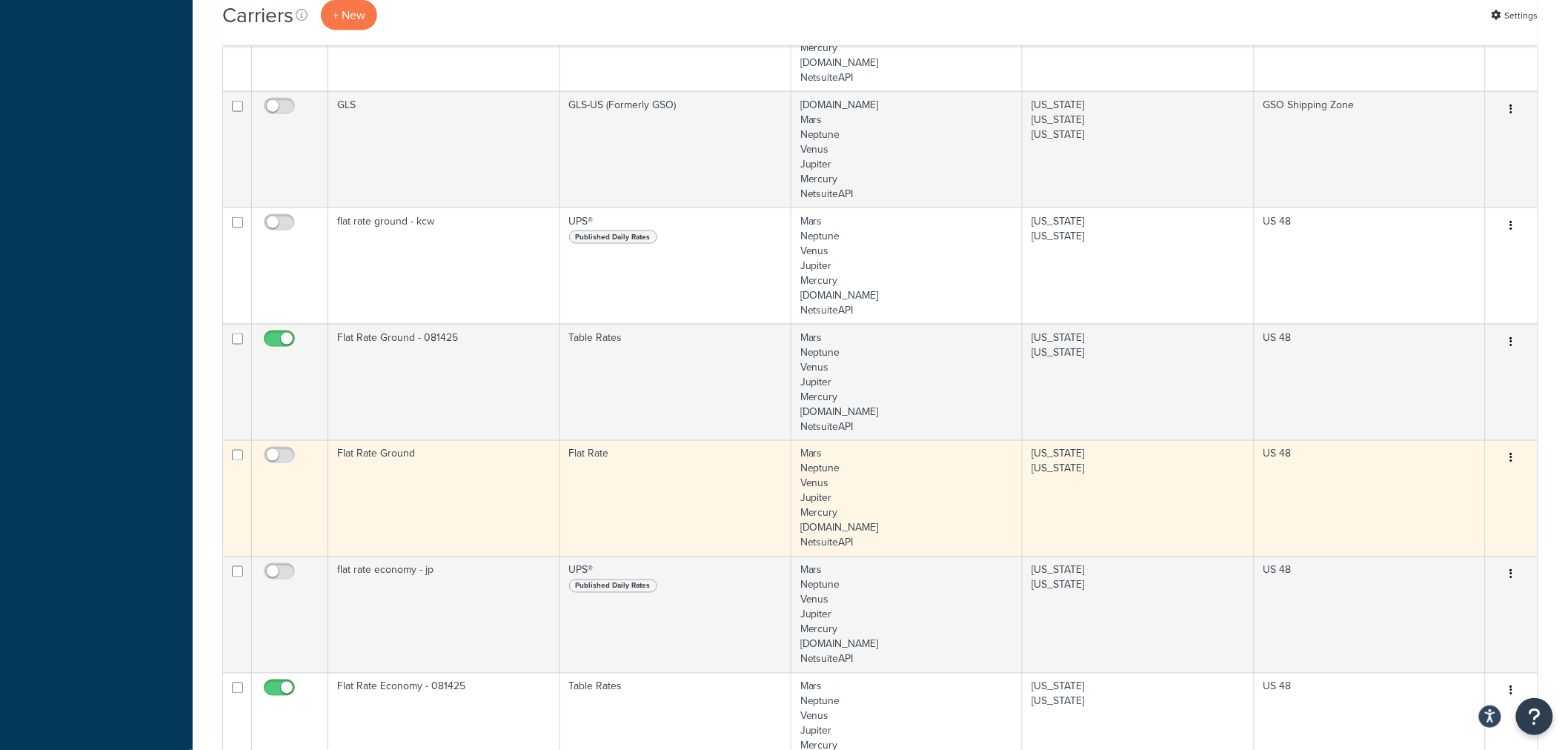
scroll to position [668, 0]
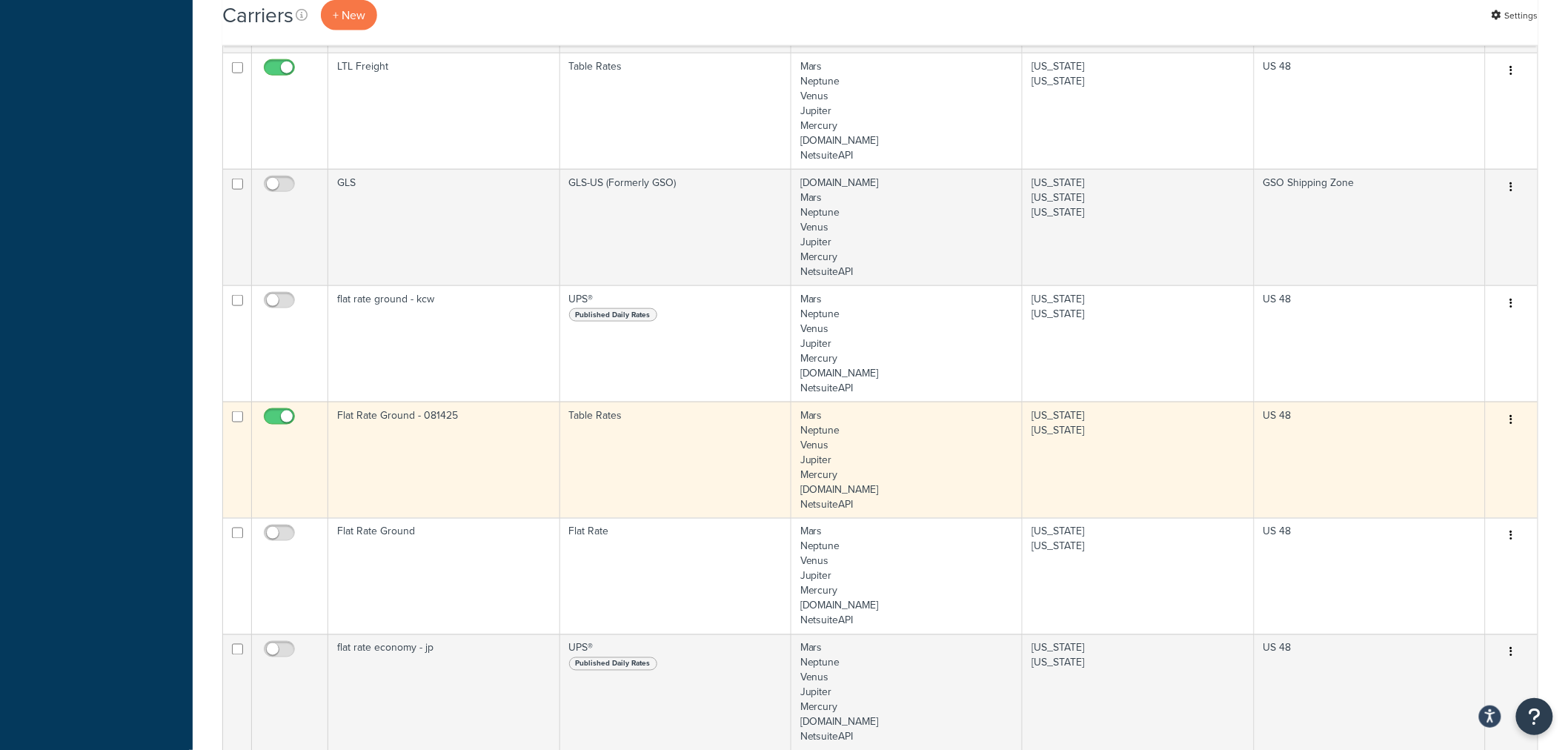
click at [398, 428] on td "Flat Rate Ground - 081425" at bounding box center [443, 460] width 231 height 116
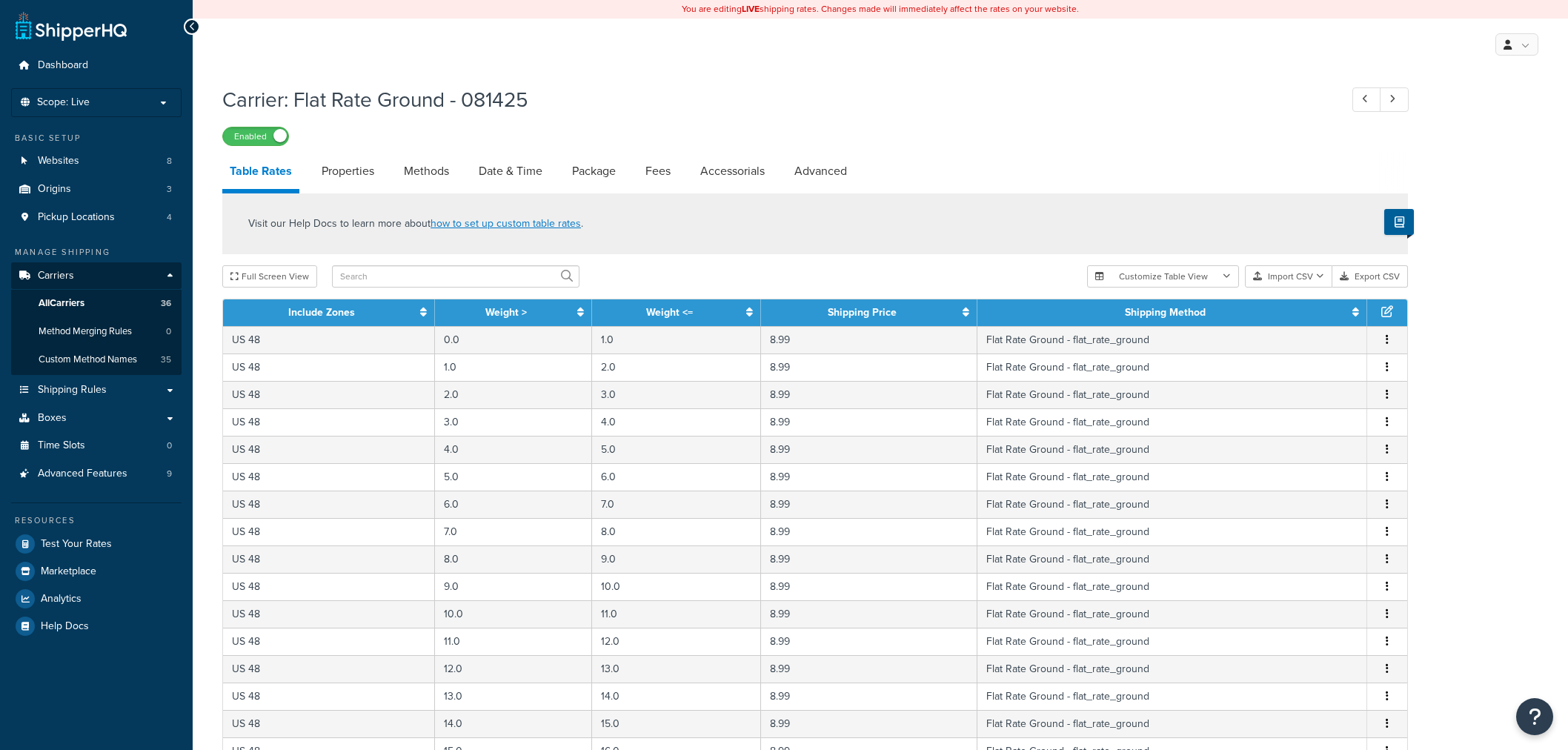
select select "25"
click at [516, 174] on link "Date & Time" at bounding box center [510, 171] width 79 height 36
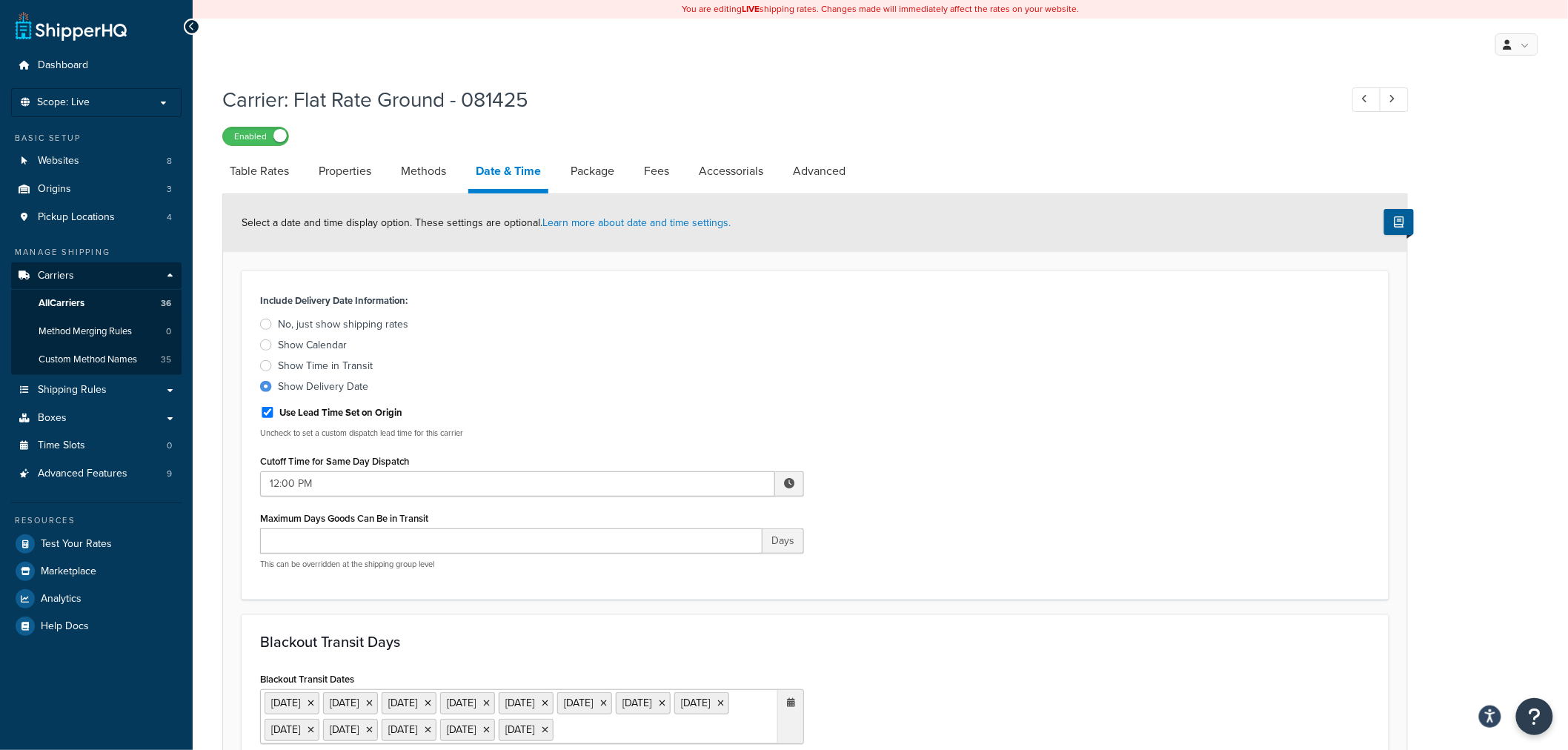
click at [269, 327] on div at bounding box center [266, 324] width 12 height 11
click at [0, 0] on input "No, just show shipping rates" at bounding box center [0, 0] width 0 height 0
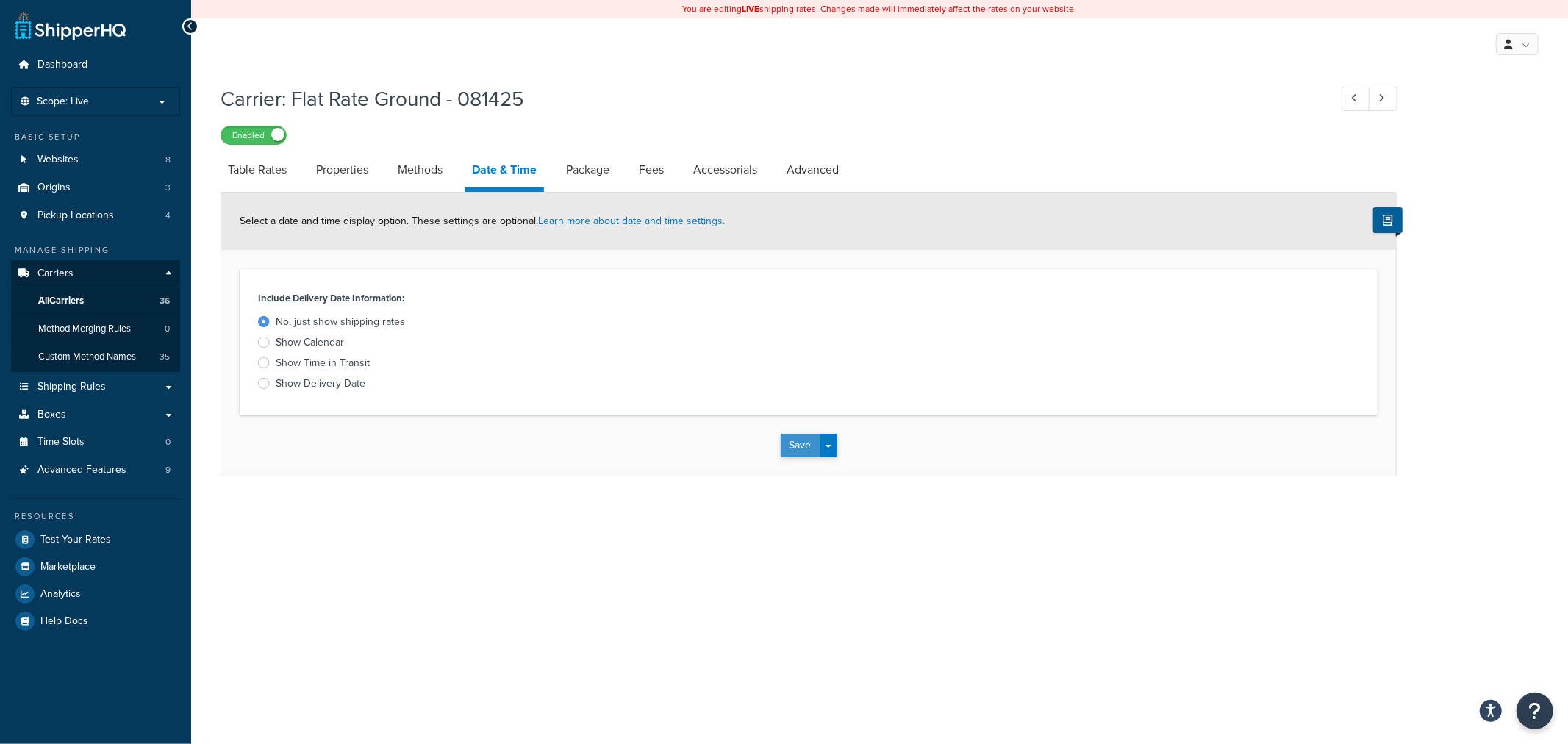
click at [790, 445] on button "Save" at bounding box center [799, 446] width 39 height 23
click at [63, 537] on span "Test Your Rates" at bounding box center [75, 540] width 70 height 13
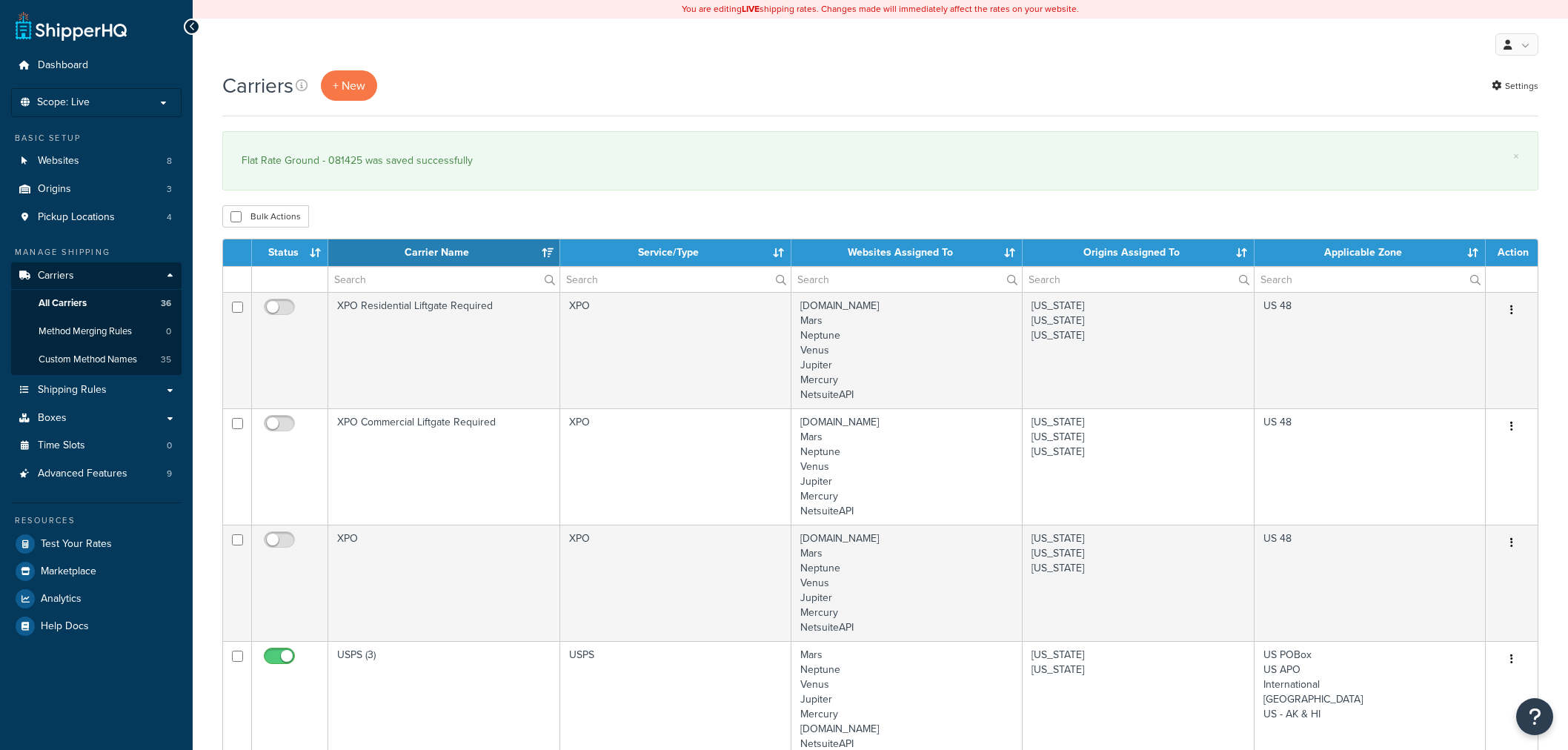
select select "15"
click at [80, 541] on span "Test Your Rates" at bounding box center [76, 544] width 71 height 13
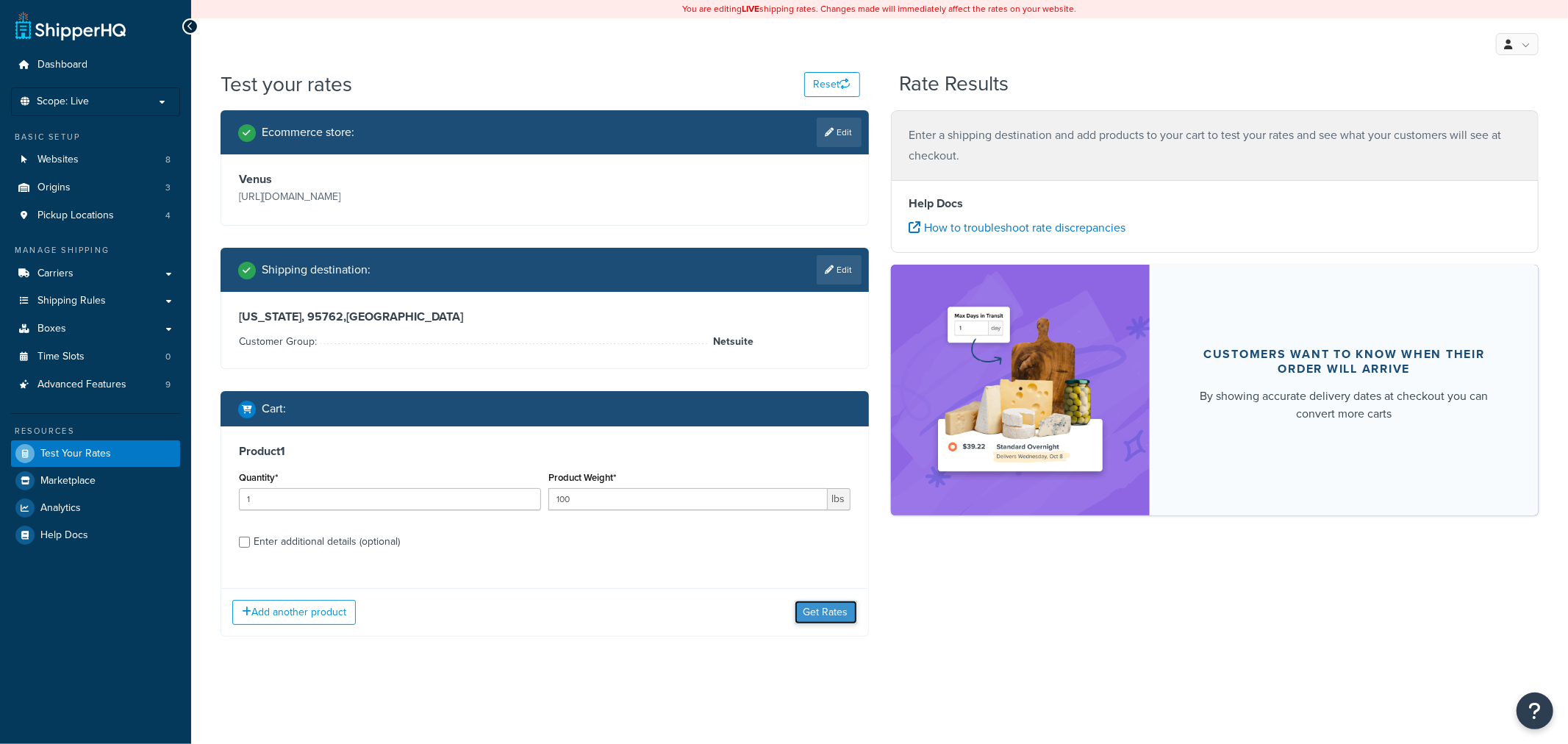
click at [808, 611] on button "Get Rates" at bounding box center [825, 612] width 63 height 23
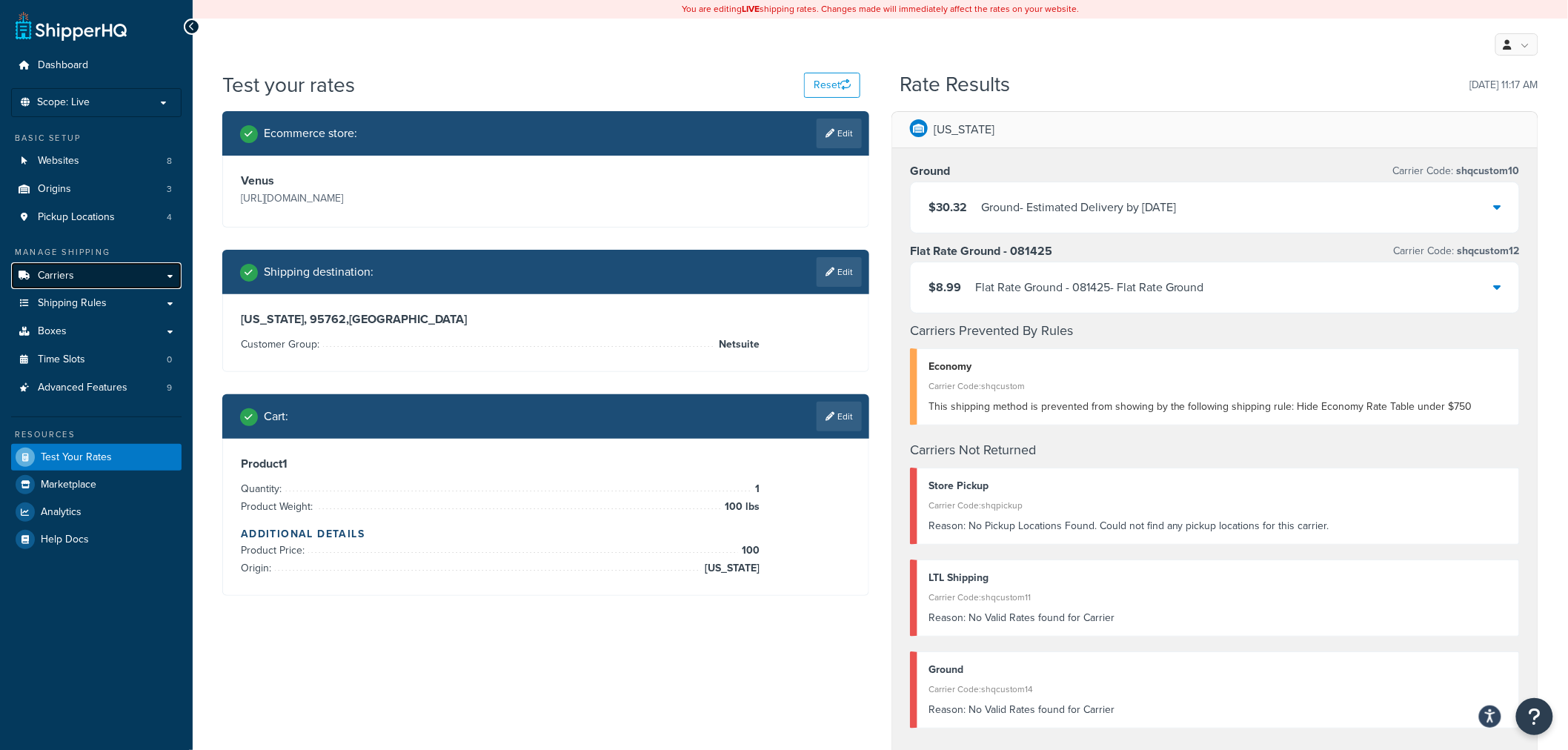
click at [121, 279] on link "Carriers" at bounding box center [96, 276] width 171 height 27
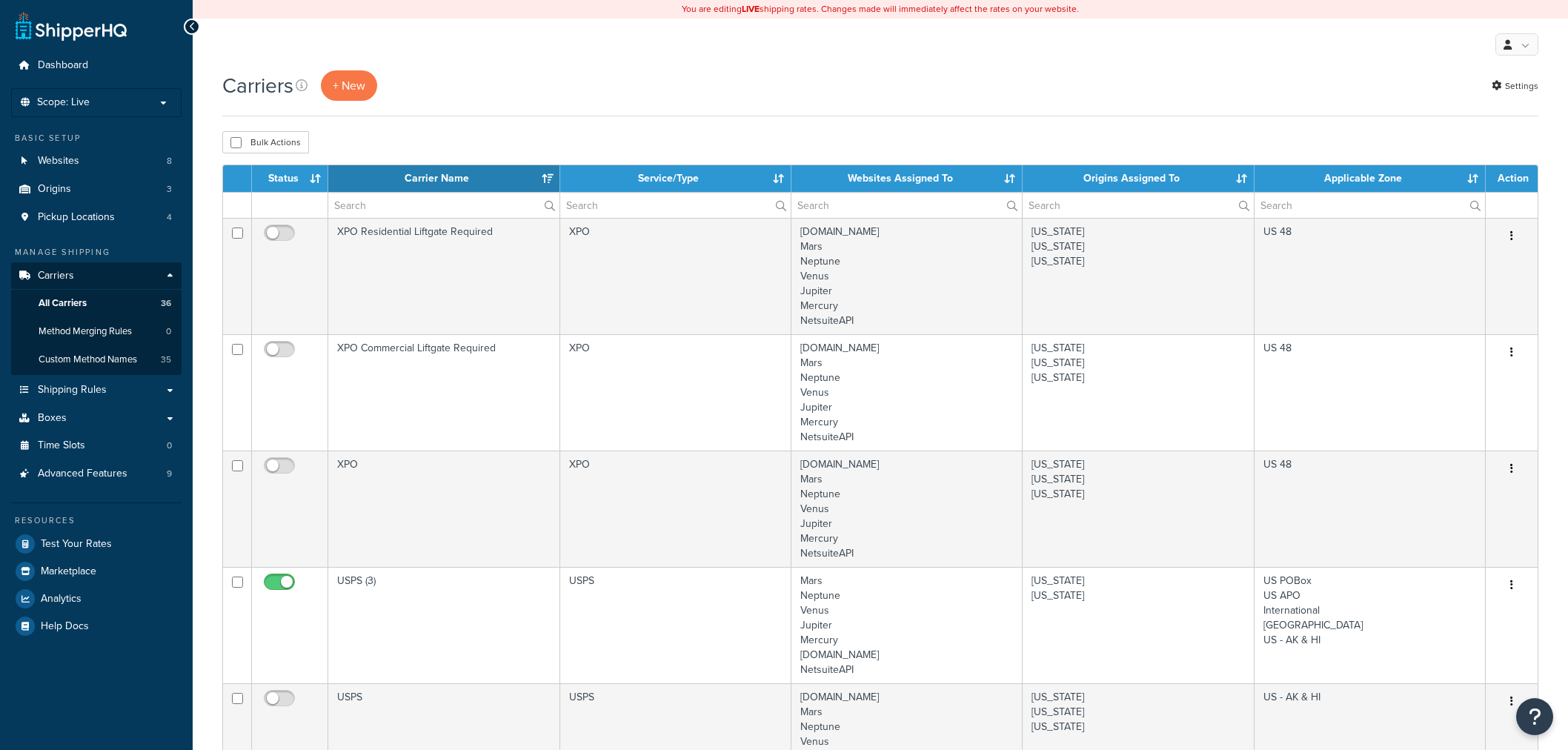
select select "15"
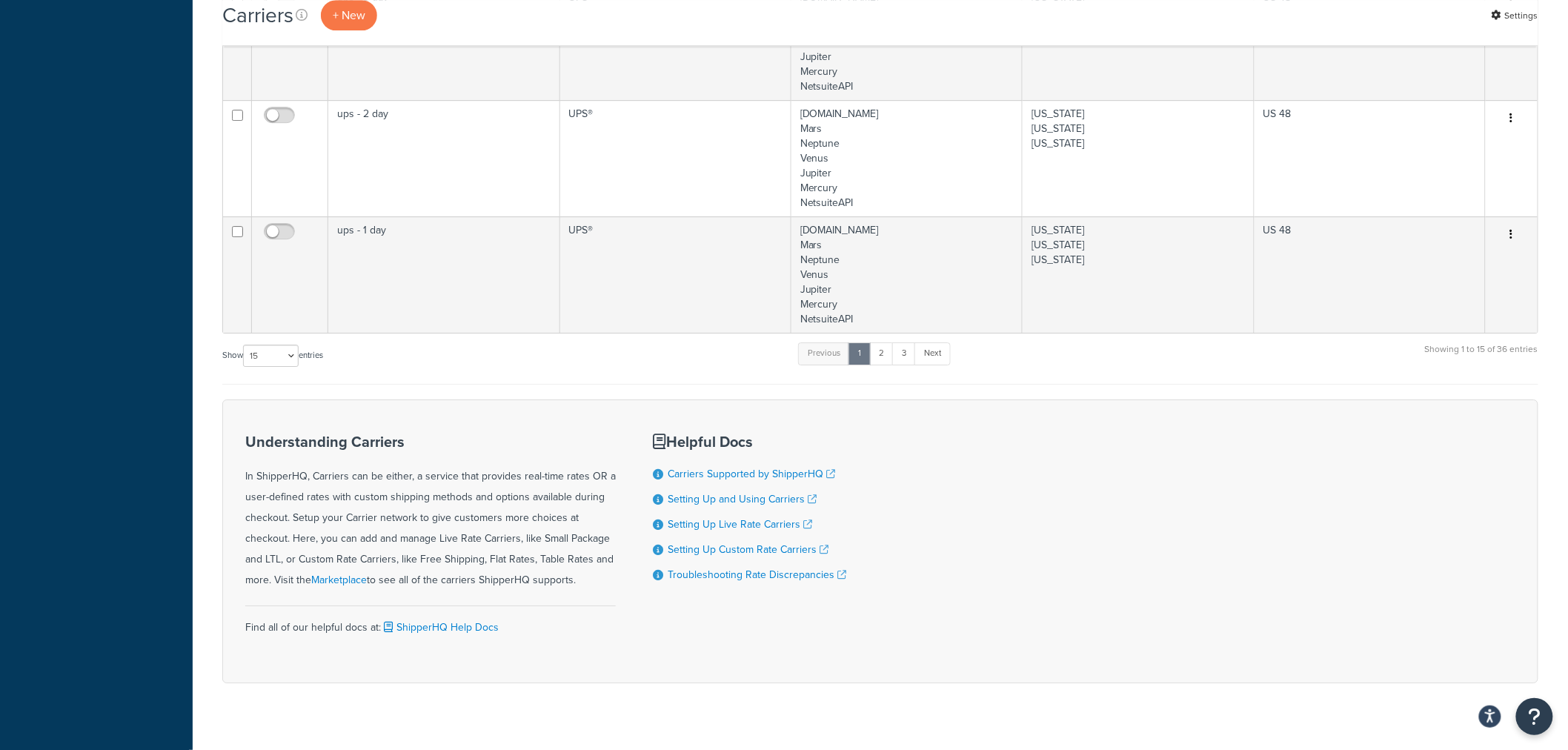
scroll to position [1905, 0]
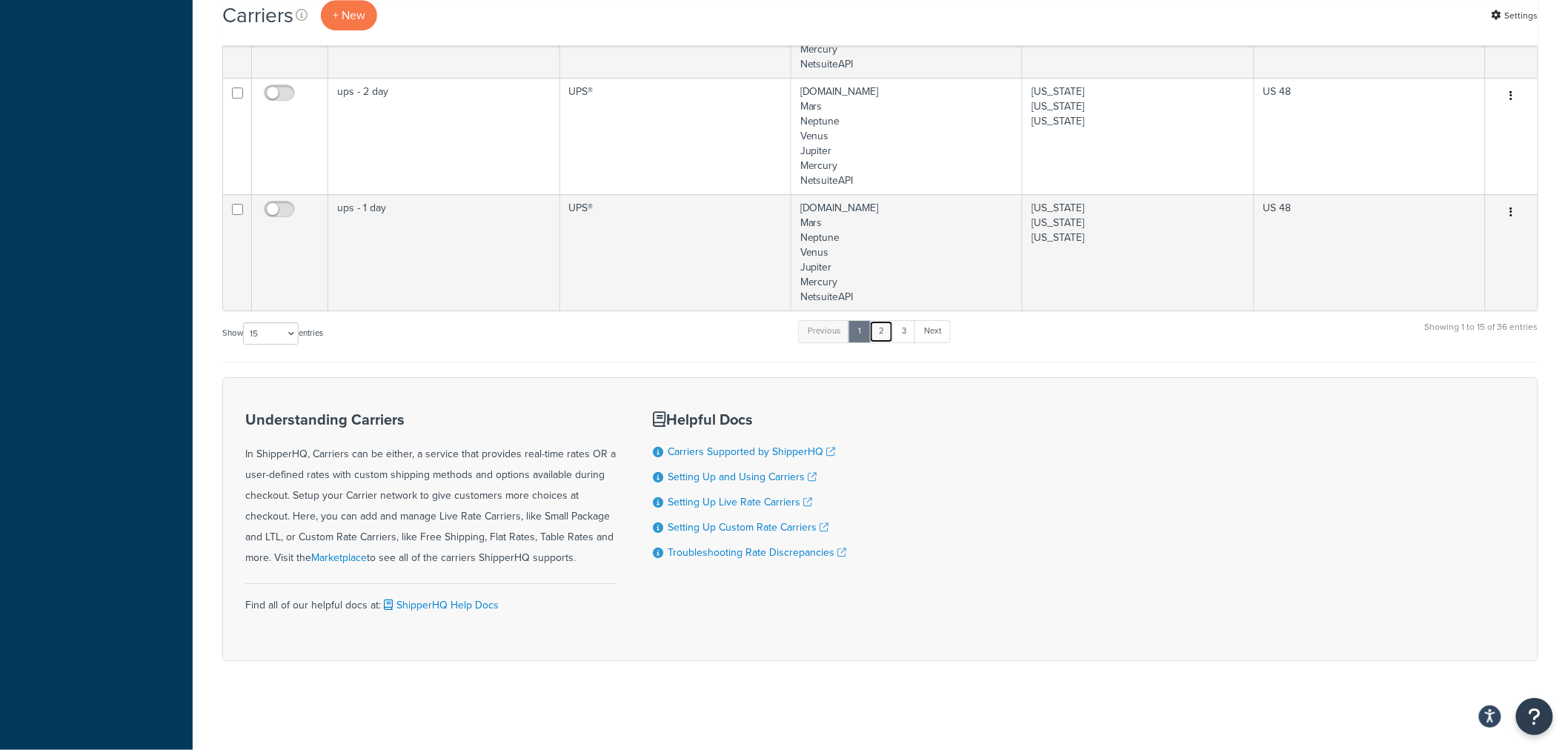
click at [890, 337] on link "2" at bounding box center [880, 331] width 24 height 22
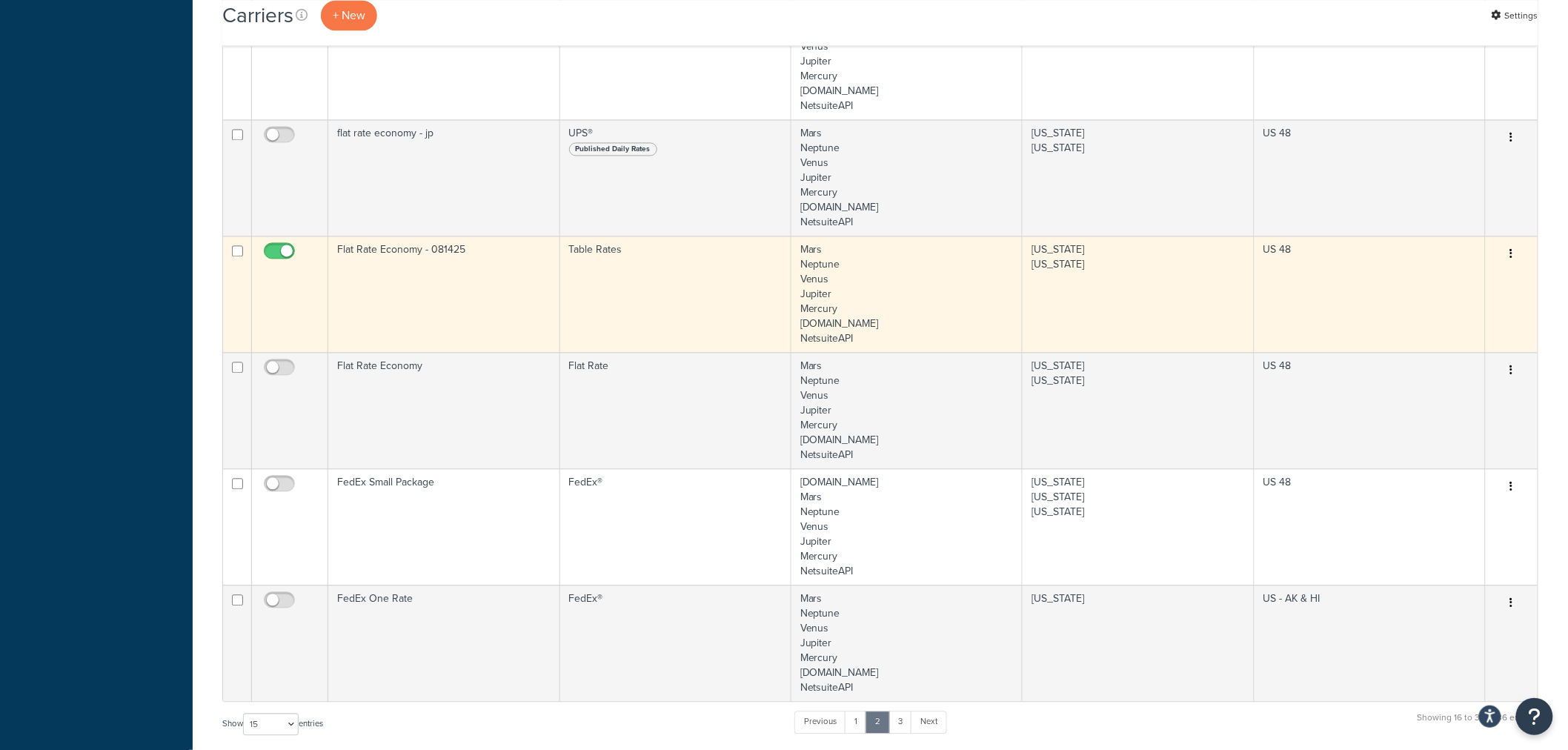
scroll to position [1160, 0]
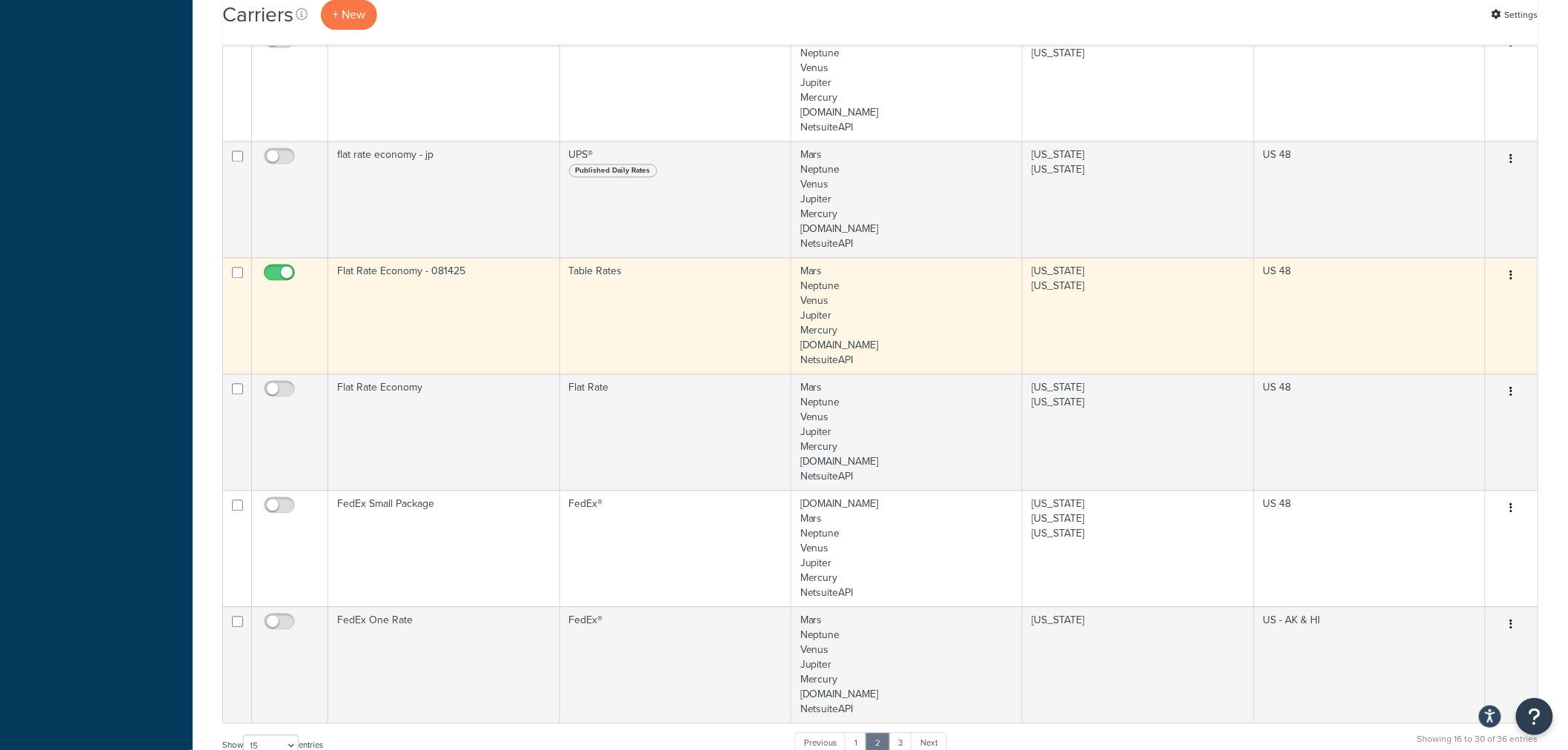
click at [432, 315] on td "Flat Rate Economy - 081425" at bounding box center [443, 316] width 231 height 116
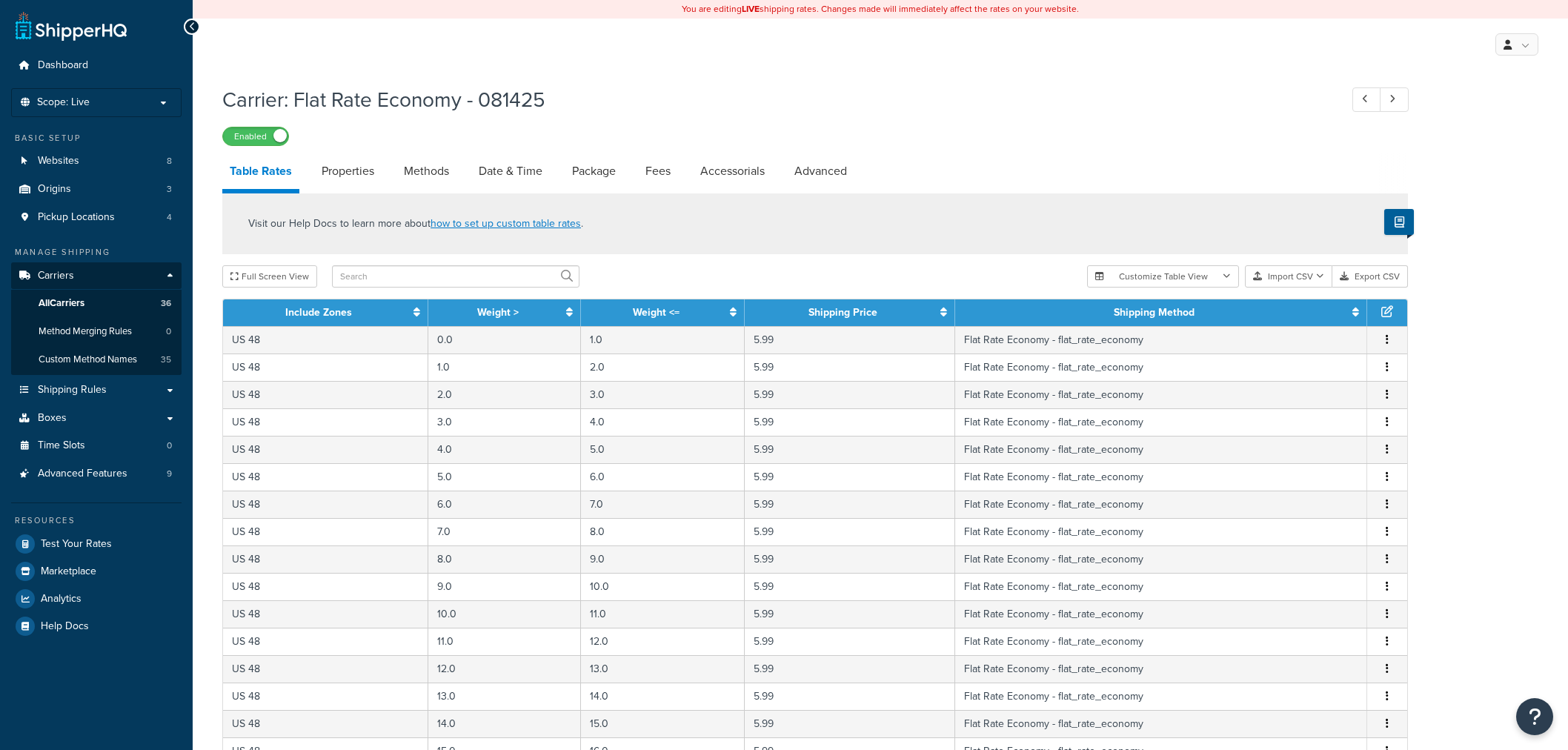
select select "25"
click at [515, 174] on link "Date & Time" at bounding box center [510, 171] width 79 height 36
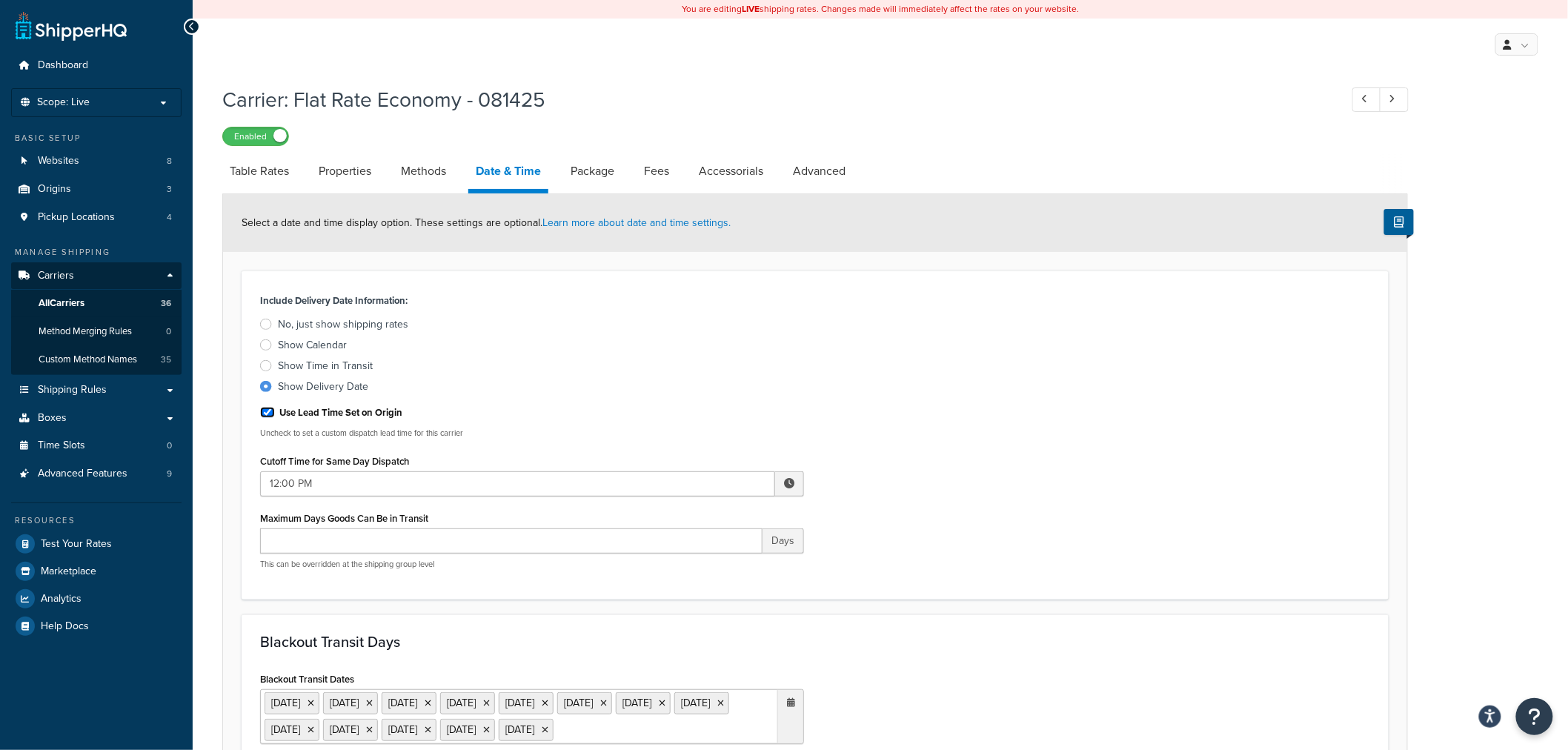
click at [265, 417] on input "Use Lead Time Set on Origin" at bounding box center [267, 411] width 15 height 11
checkbox input "false"
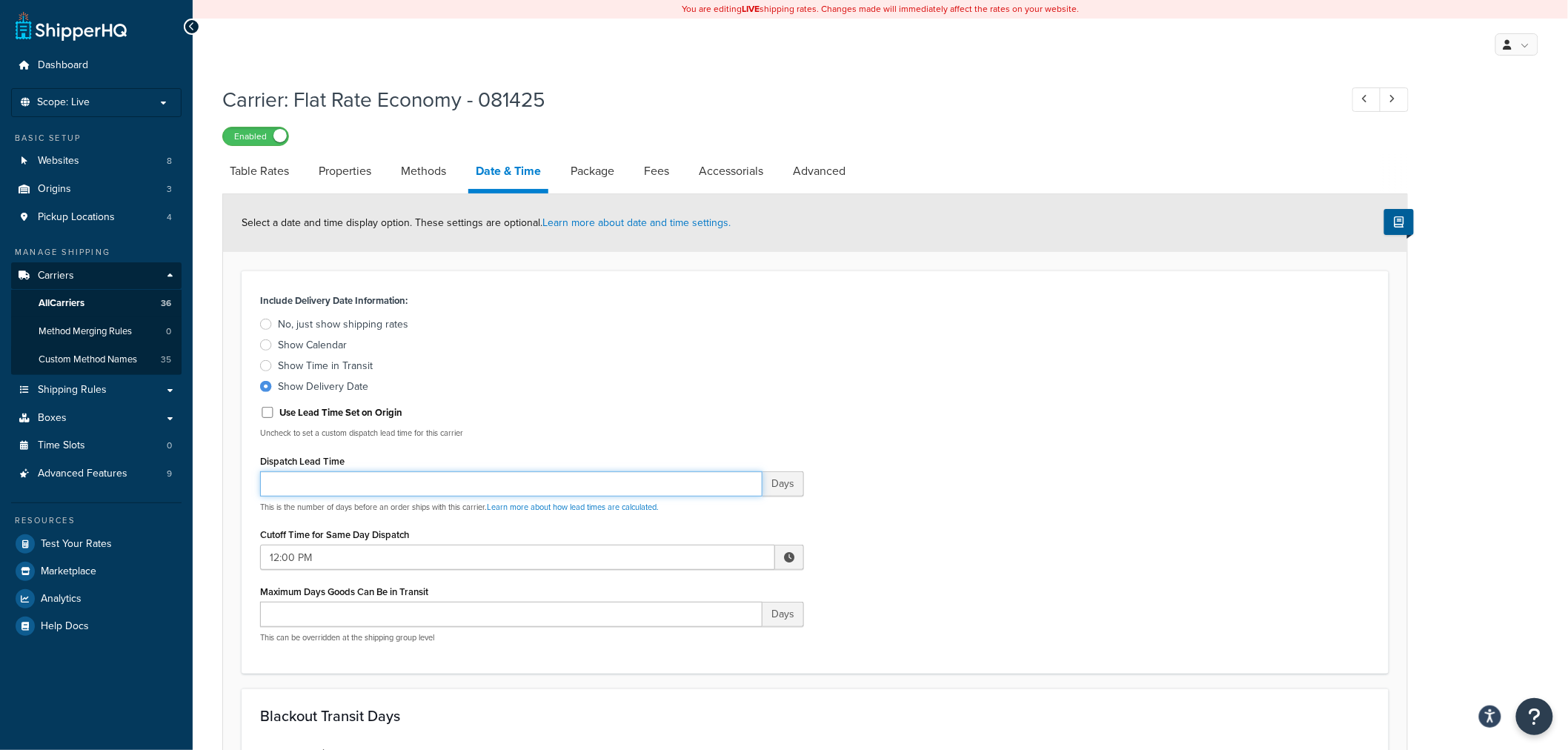
click at [309, 488] on input "Dispatch Lead Time" at bounding box center [511, 484] width 502 height 25
type input "1"
type input "2"
click at [624, 403] on div "Use Lead Time Set on Origin" at bounding box center [531, 411] width 544 height 22
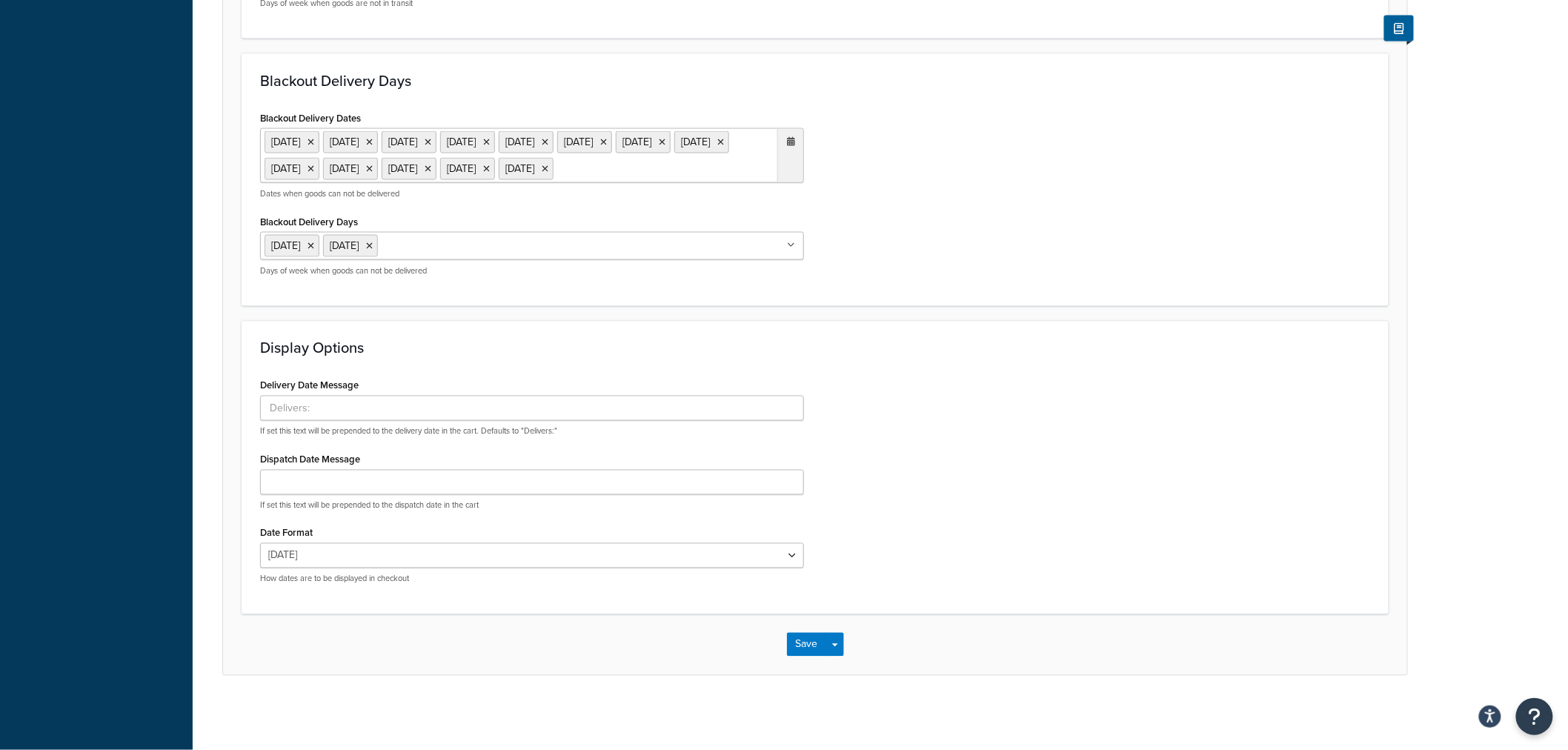
scroll to position [960, 0]
click at [797, 641] on button "Save" at bounding box center [806, 644] width 40 height 23
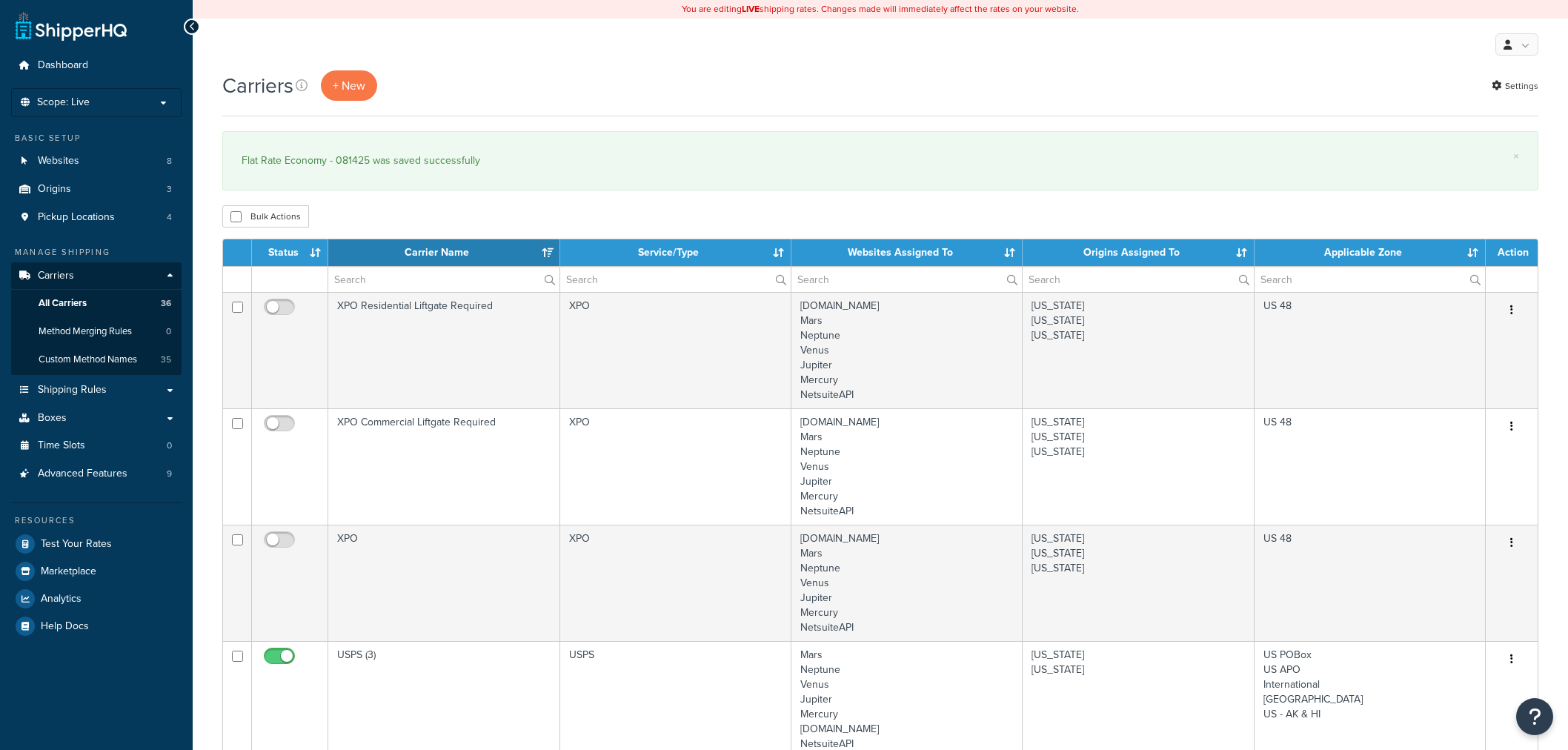
select select "15"
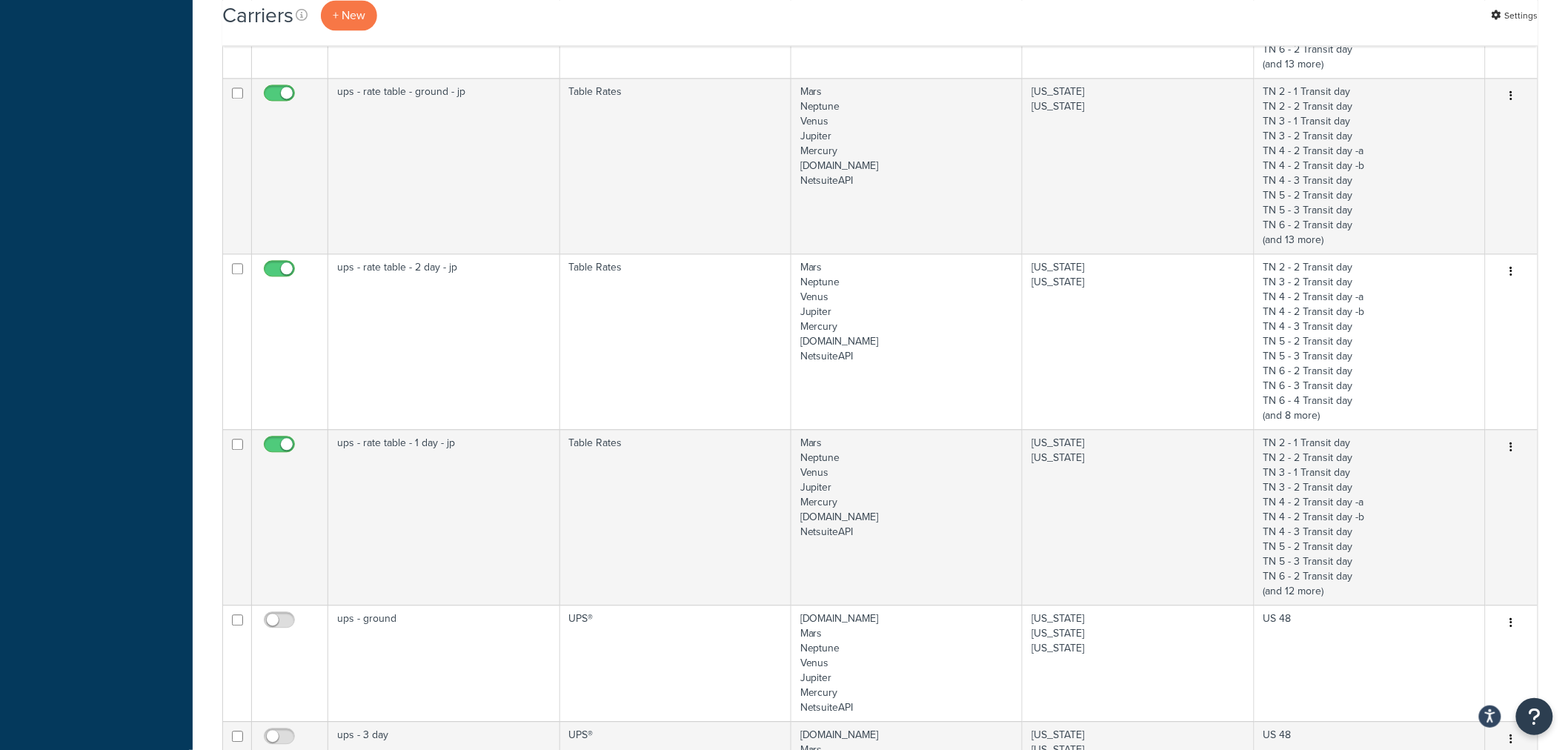
scroll to position [1979, 0]
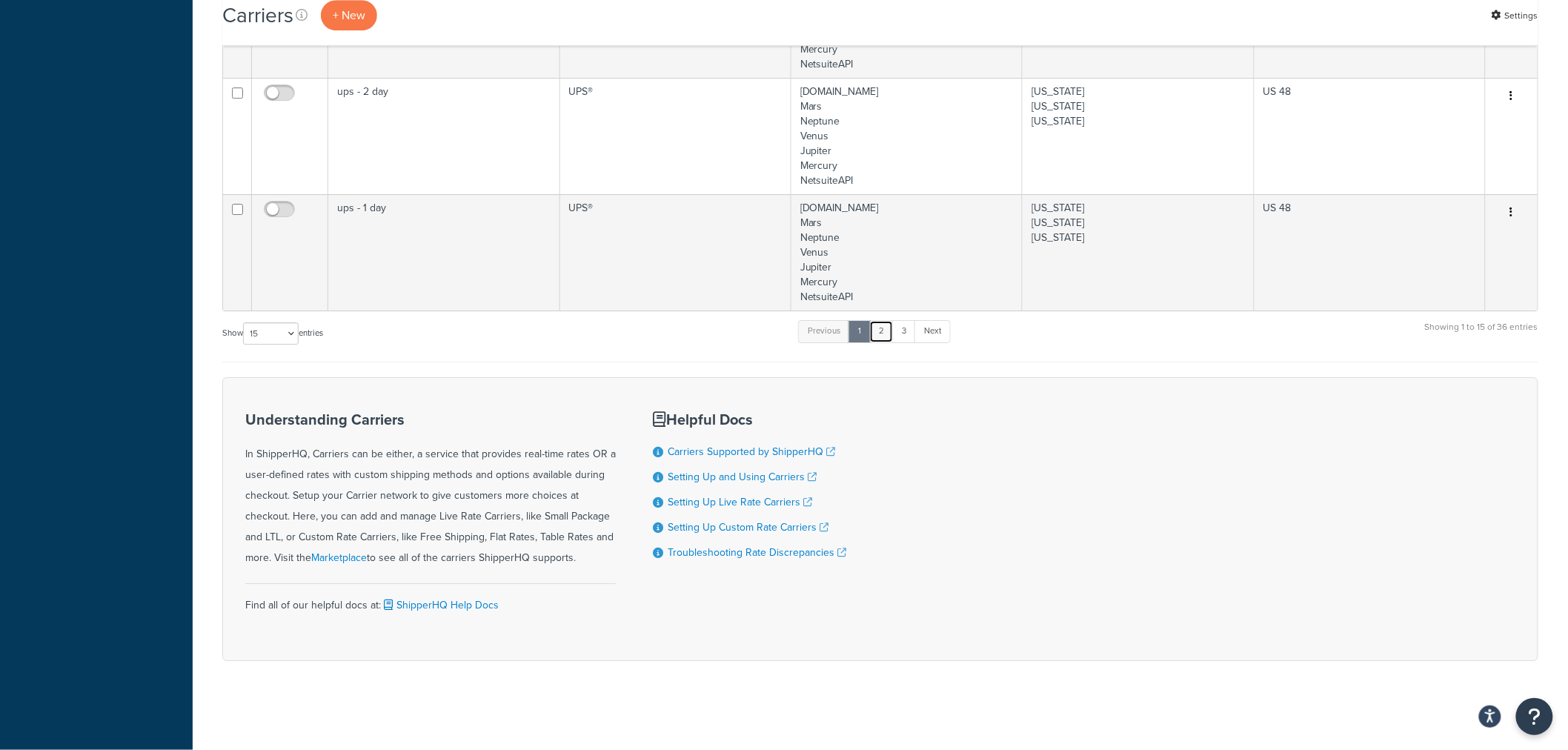
click at [891, 329] on link "2" at bounding box center [880, 331] width 24 height 22
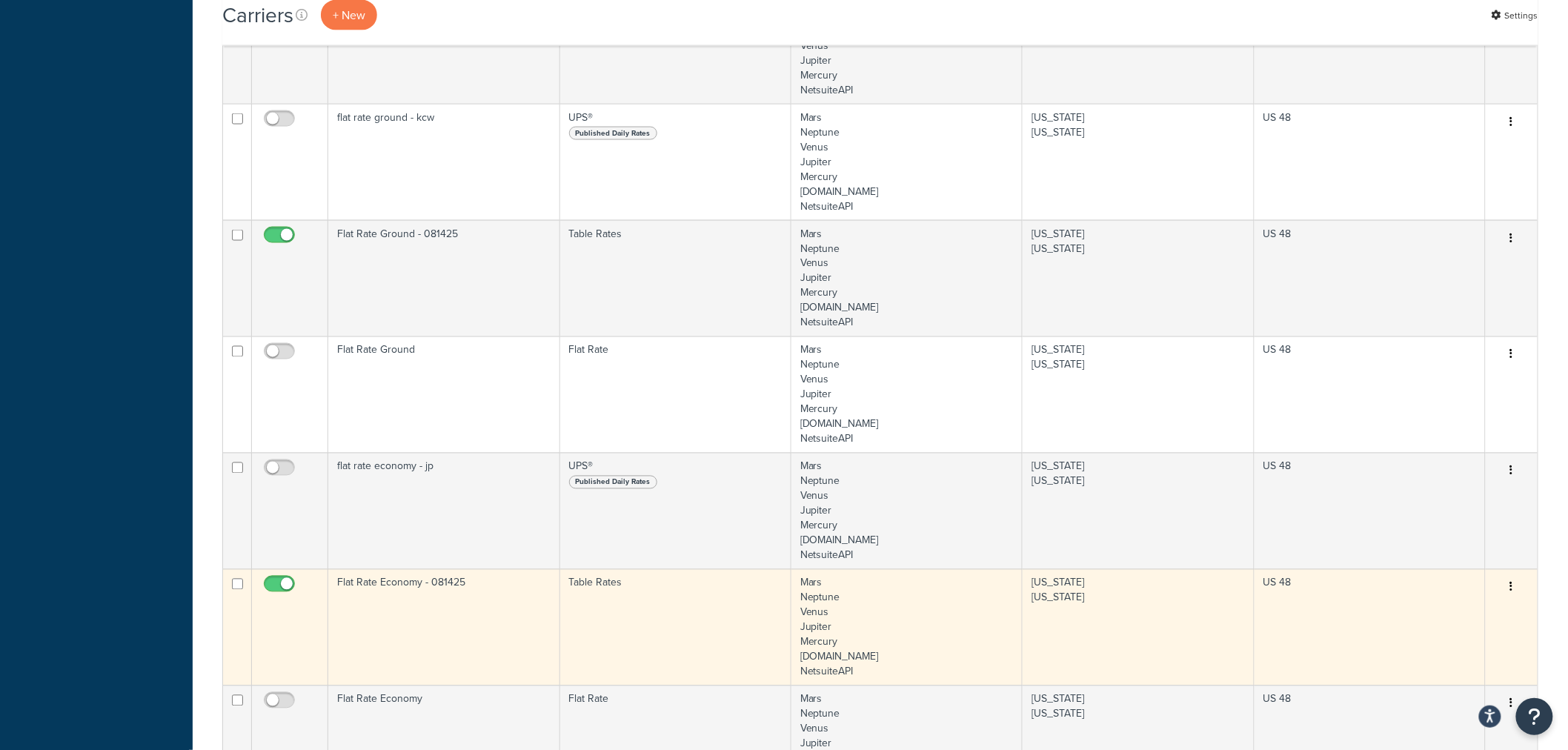
scroll to position [915, 0]
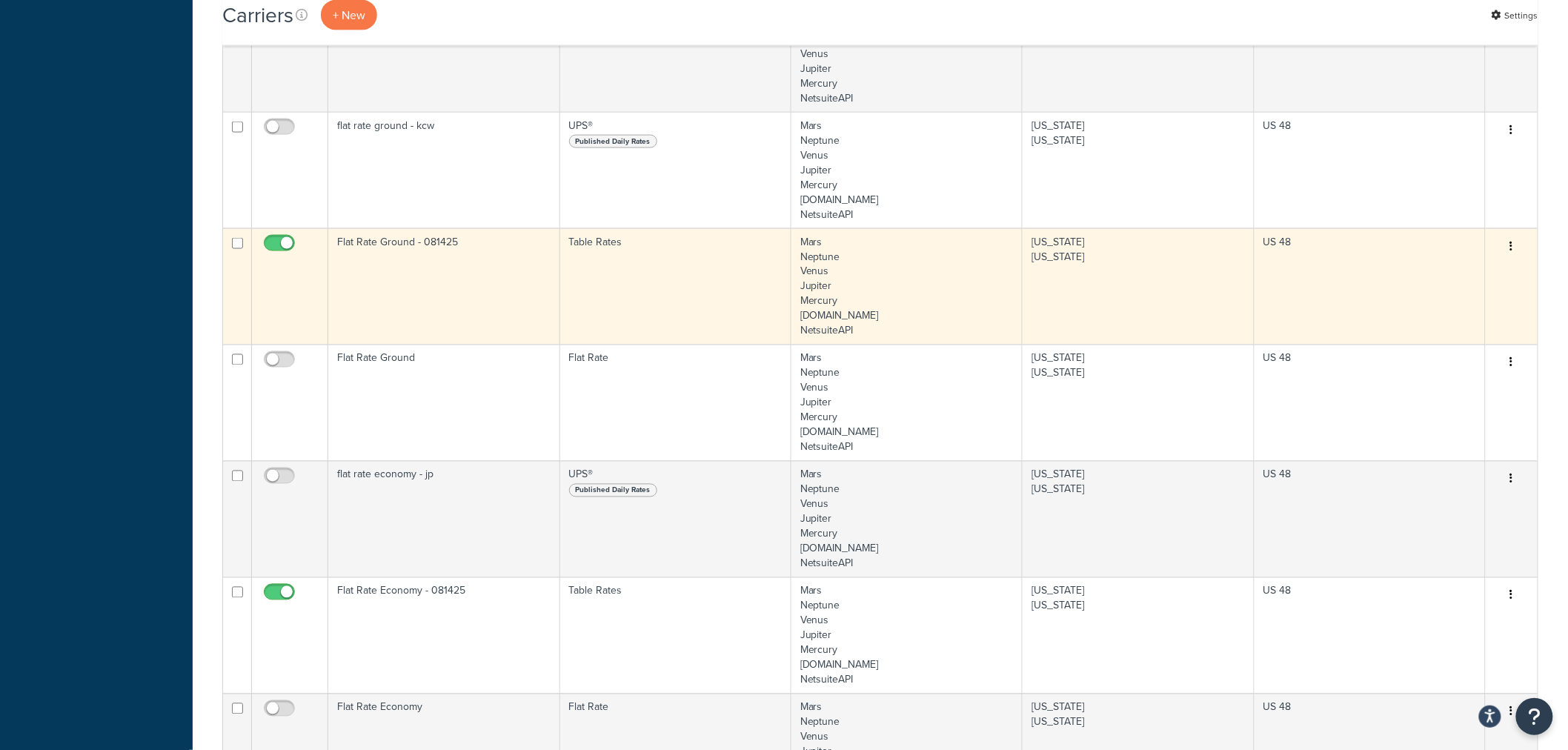
click at [405, 272] on td "Flat Rate Ground - 081425" at bounding box center [443, 286] width 231 height 116
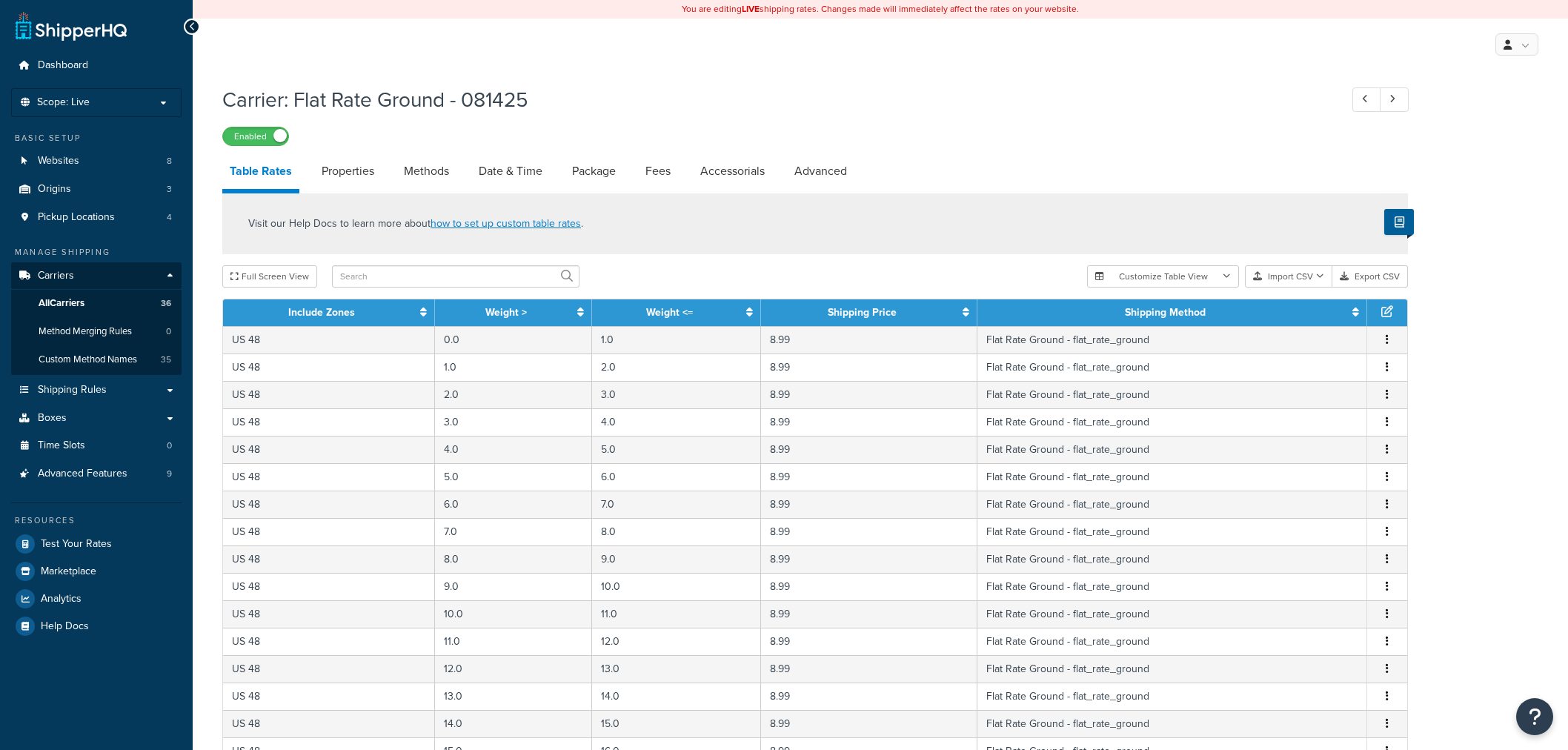
select select "25"
click at [507, 166] on link "Date & Time" at bounding box center [510, 171] width 79 height 36
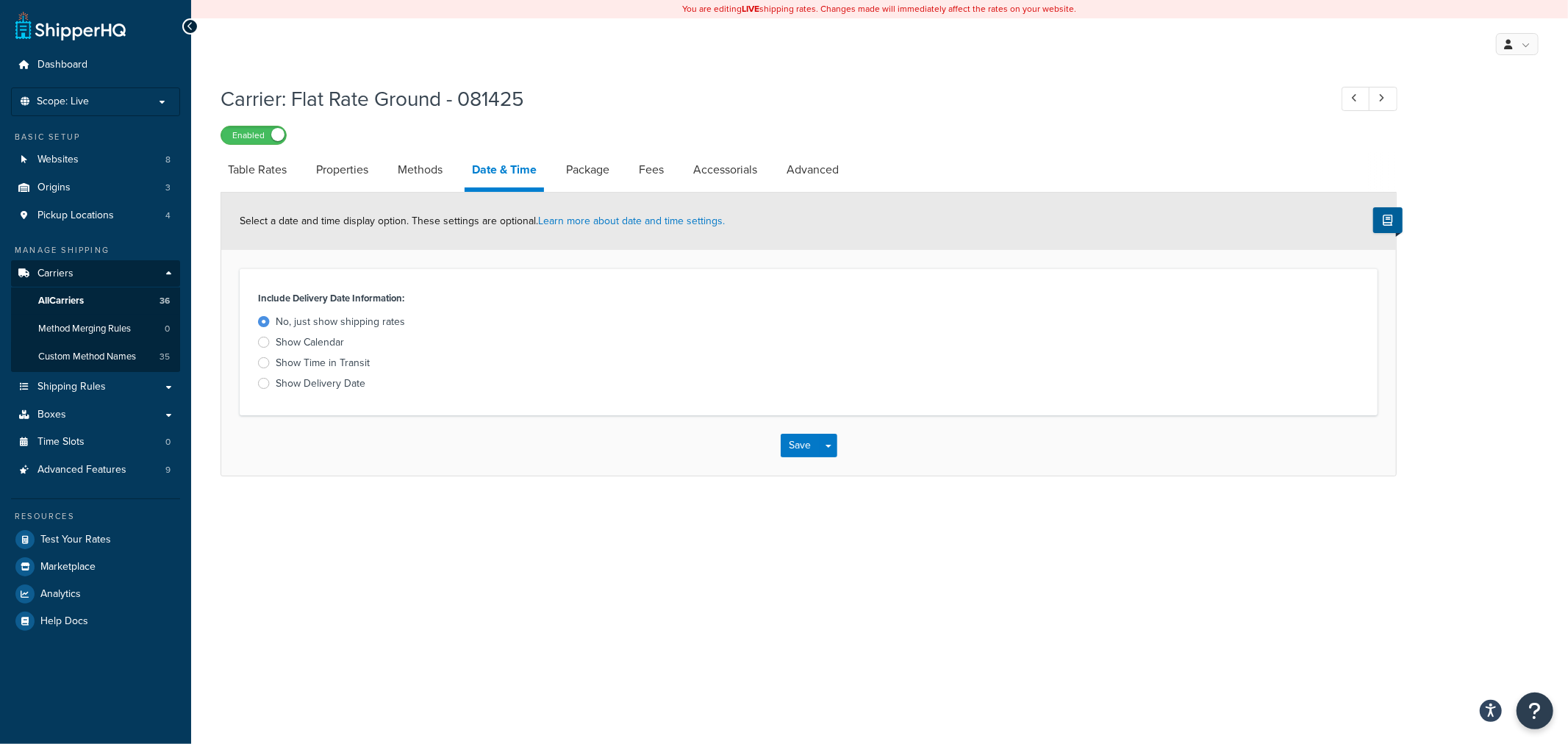
click at [260, 385] on div at bounding box center [264, 383] width 12 height 11
click at [0, 0] on input "Show Delivery Date" at bounding box center [0, 0] width 0 height 0
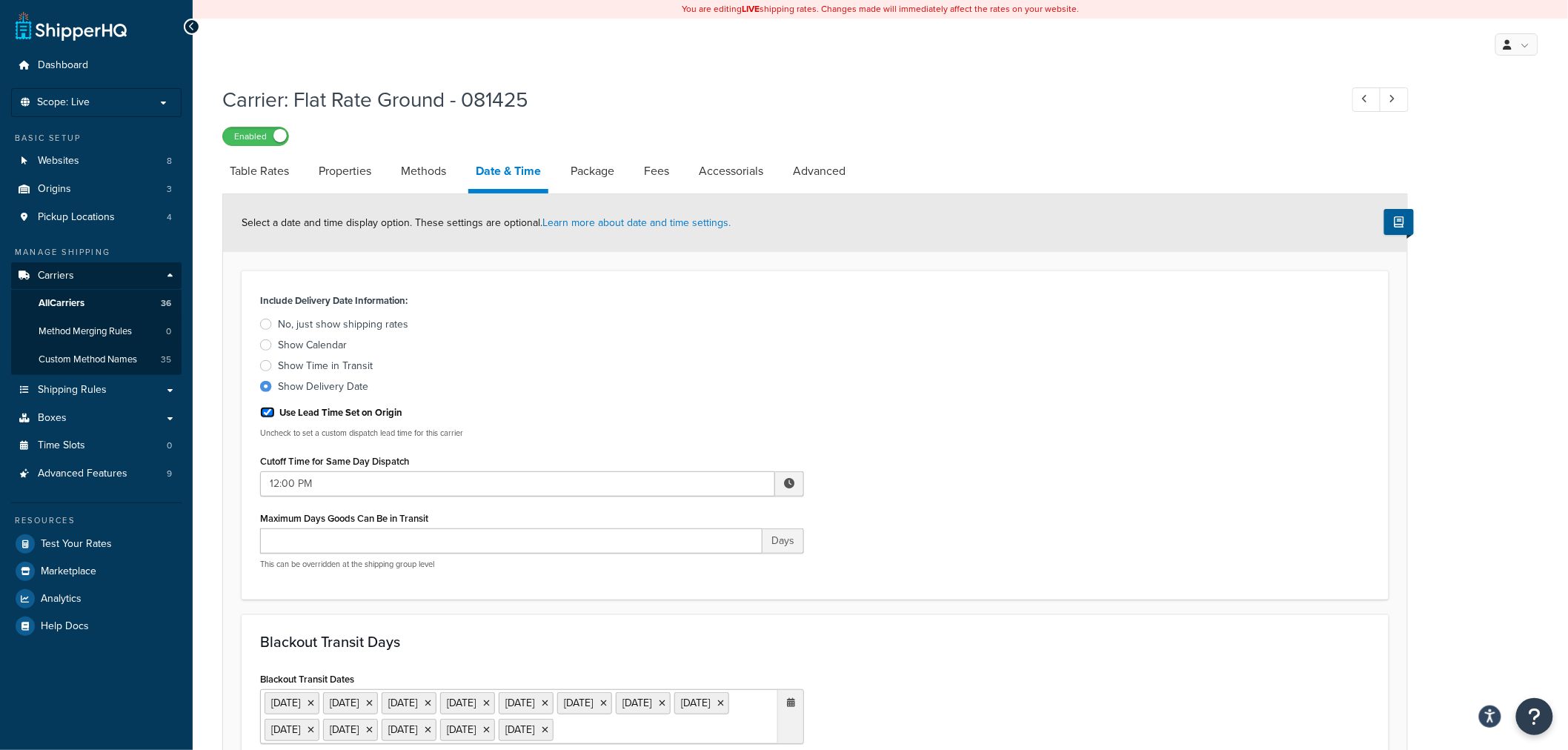
click at [261, 413] on input "Use Lead Time Set on Origin" at bounding box center [267, 411] width 15 height 11
checkbox input "false"
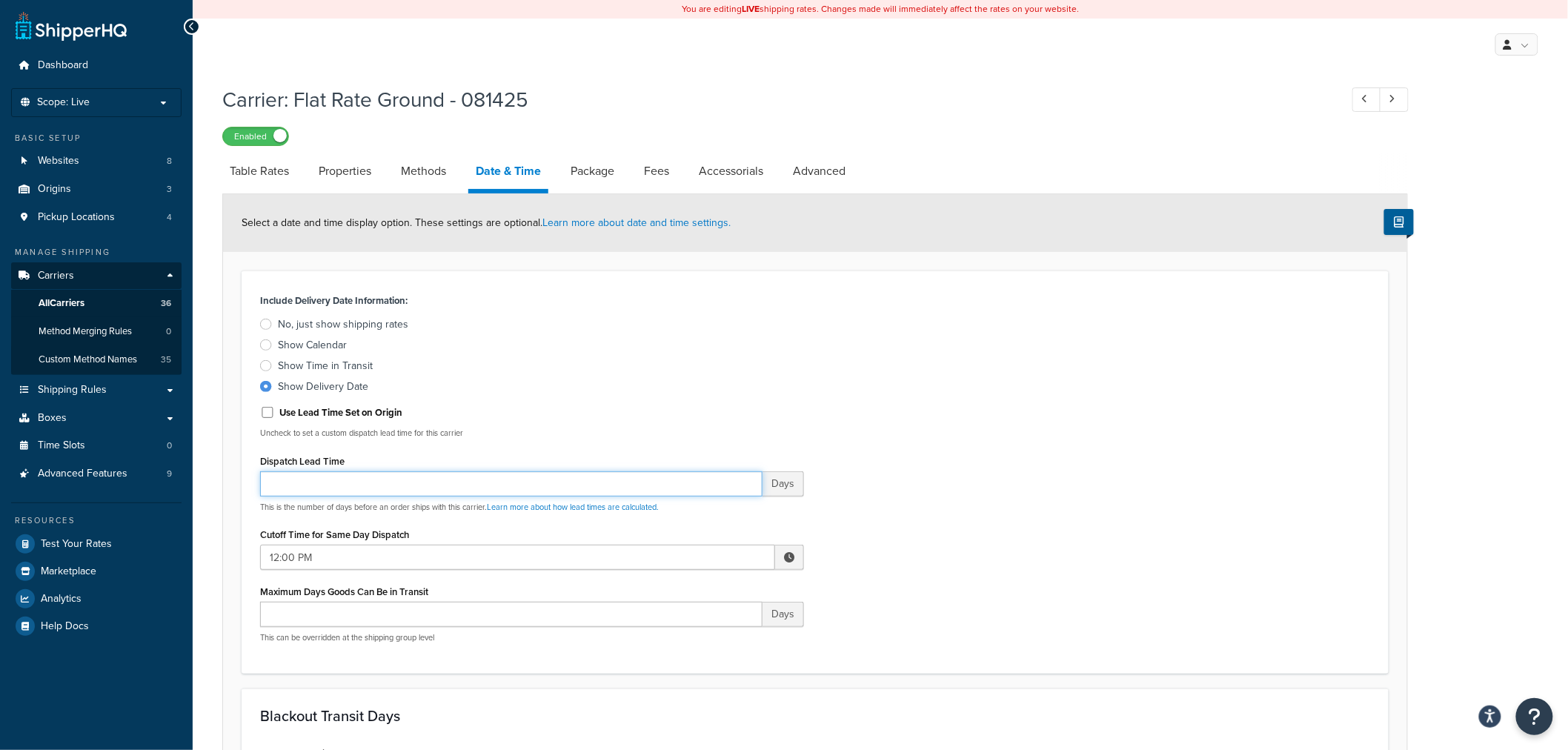
click at [305, 479] on input "Dispatch Lead Time" at bounding box center [511, 484] width 502 height 25
type input "1"
click at [531, 393] on label "Show Delivery Date" at bounding box center [531, 386] width 544 height 15
click at [0, 0] on input "Show Delivery Date" at bounding box center [0, 0] width 0 height 0
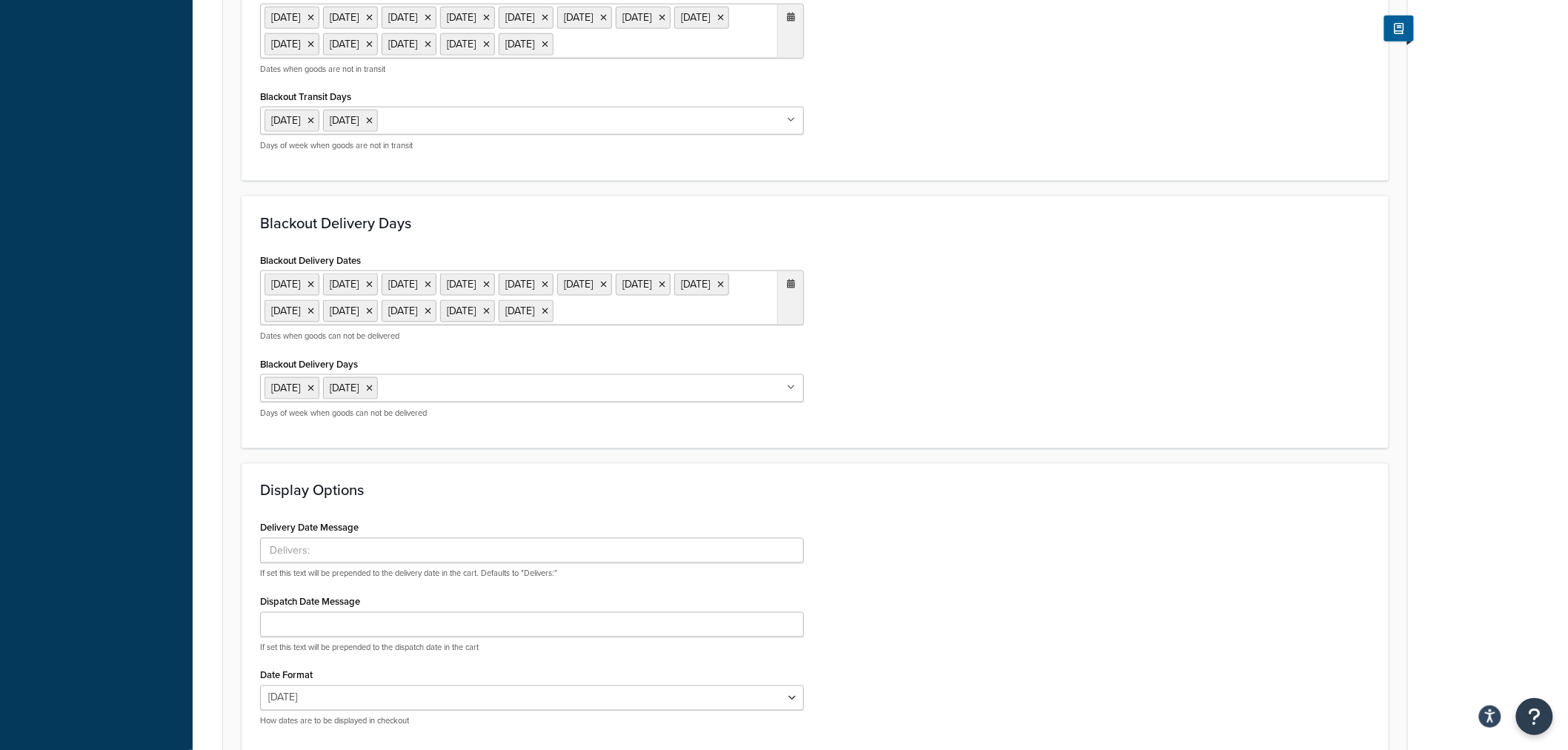
scroll to position [960, 0]
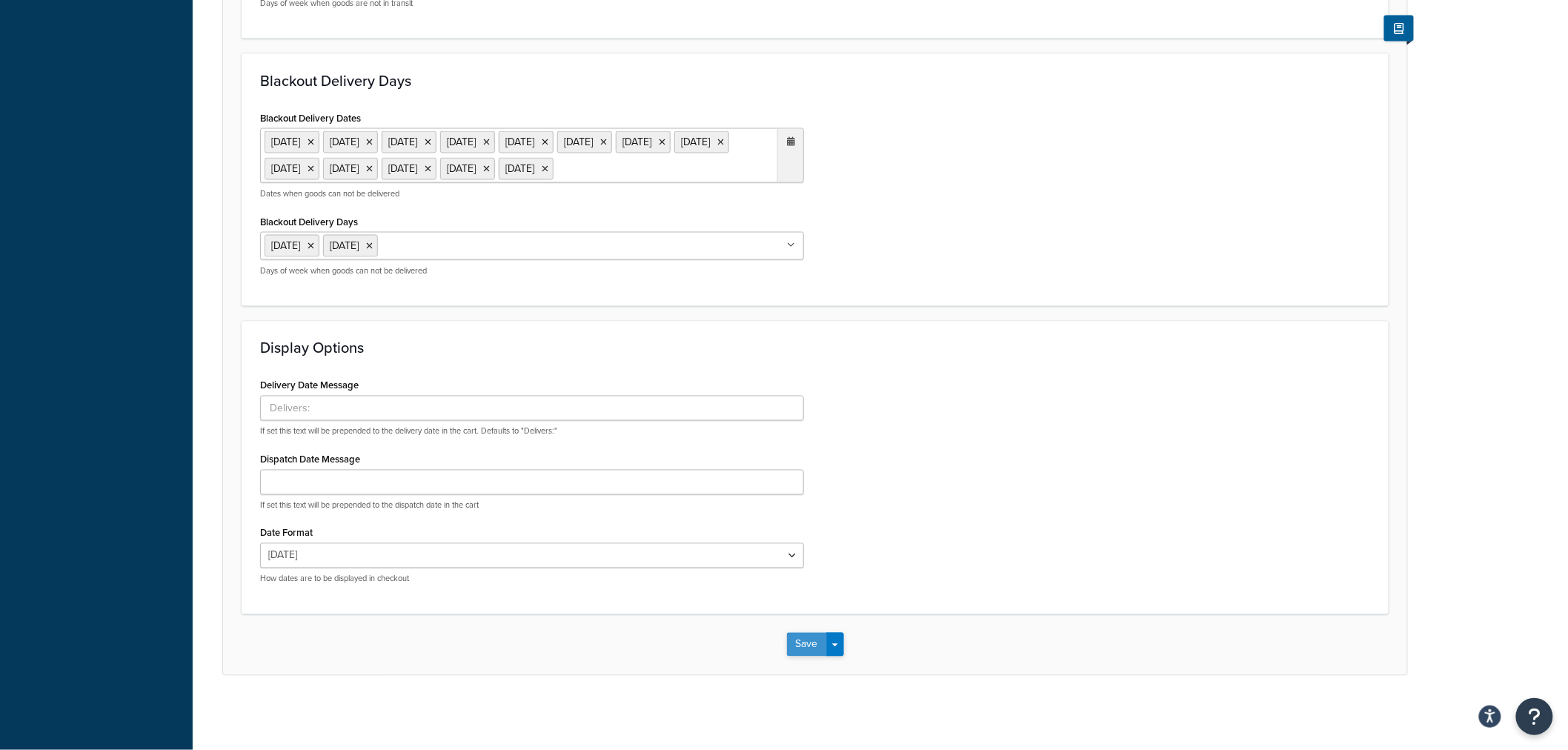
click at [794, 640] on button "Save" at bounding box center [806, 644] width 40 height 23
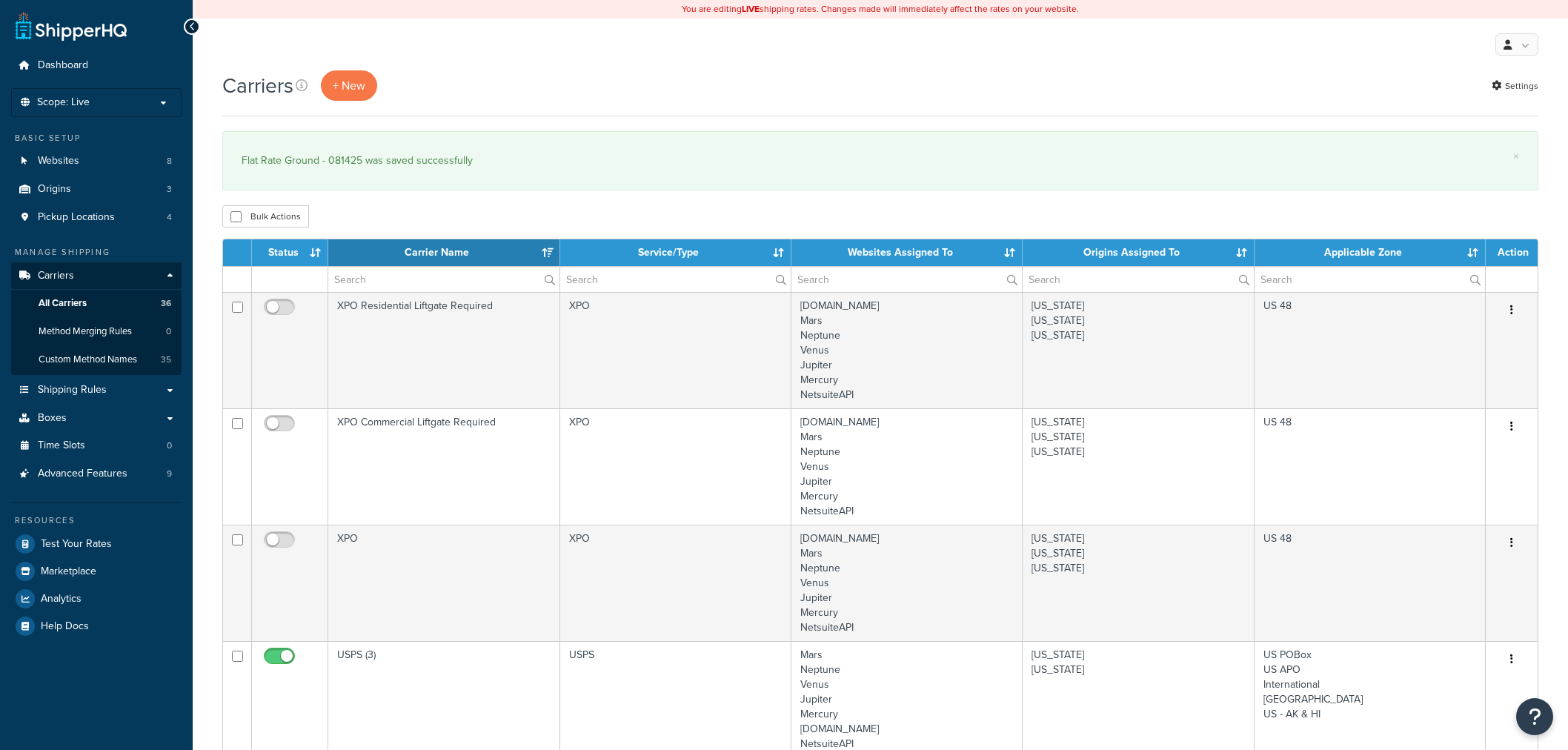
select select "15"
click at [95, 542] on span "Test Your Rates" at bounding box center [76, 544] width 71 height 13
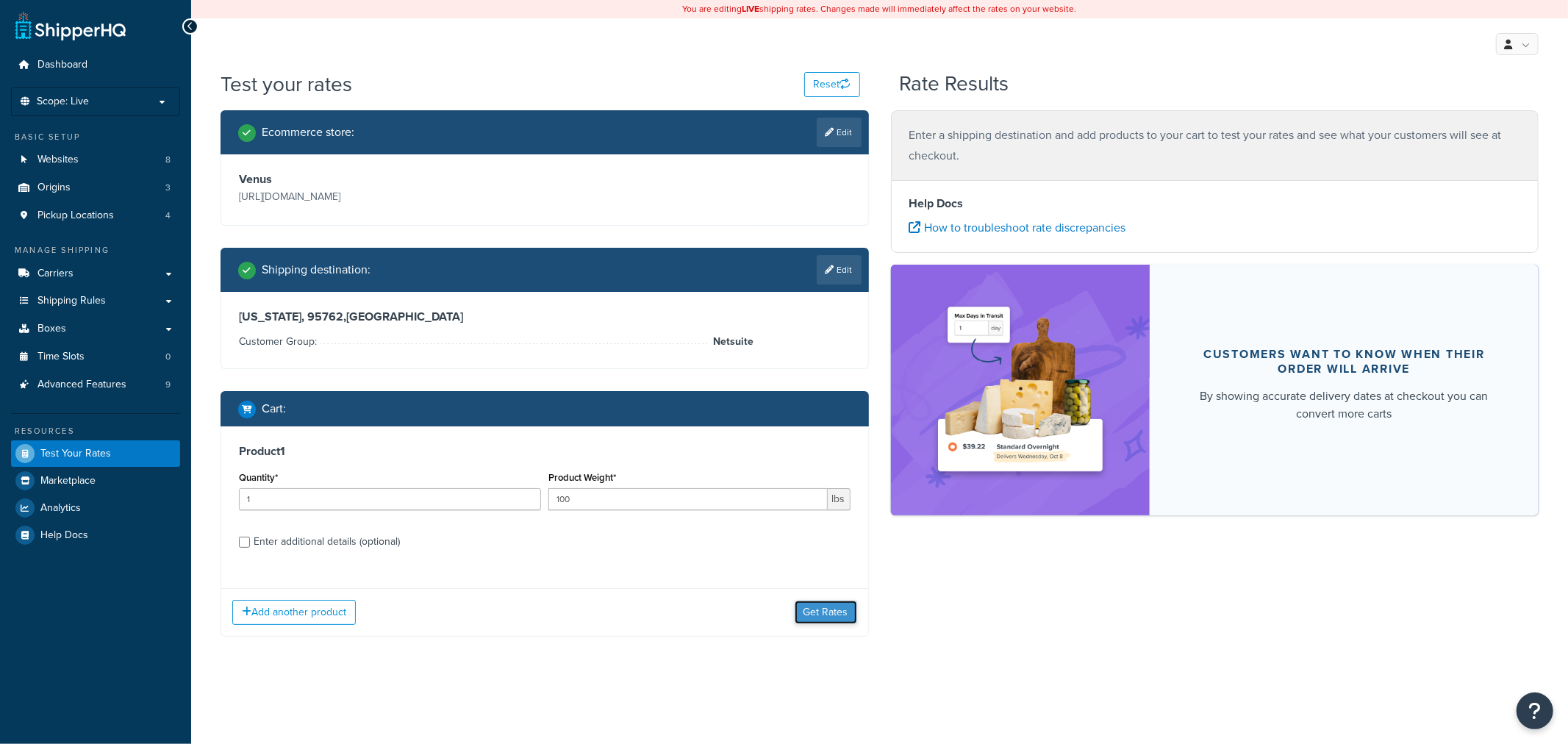
click at [826, 611] on button "Get Rates" at bounding box center [825, 612] width 63 height 23
